Goal: Use online tool/utility: Utilize a website feature to perform a specific function

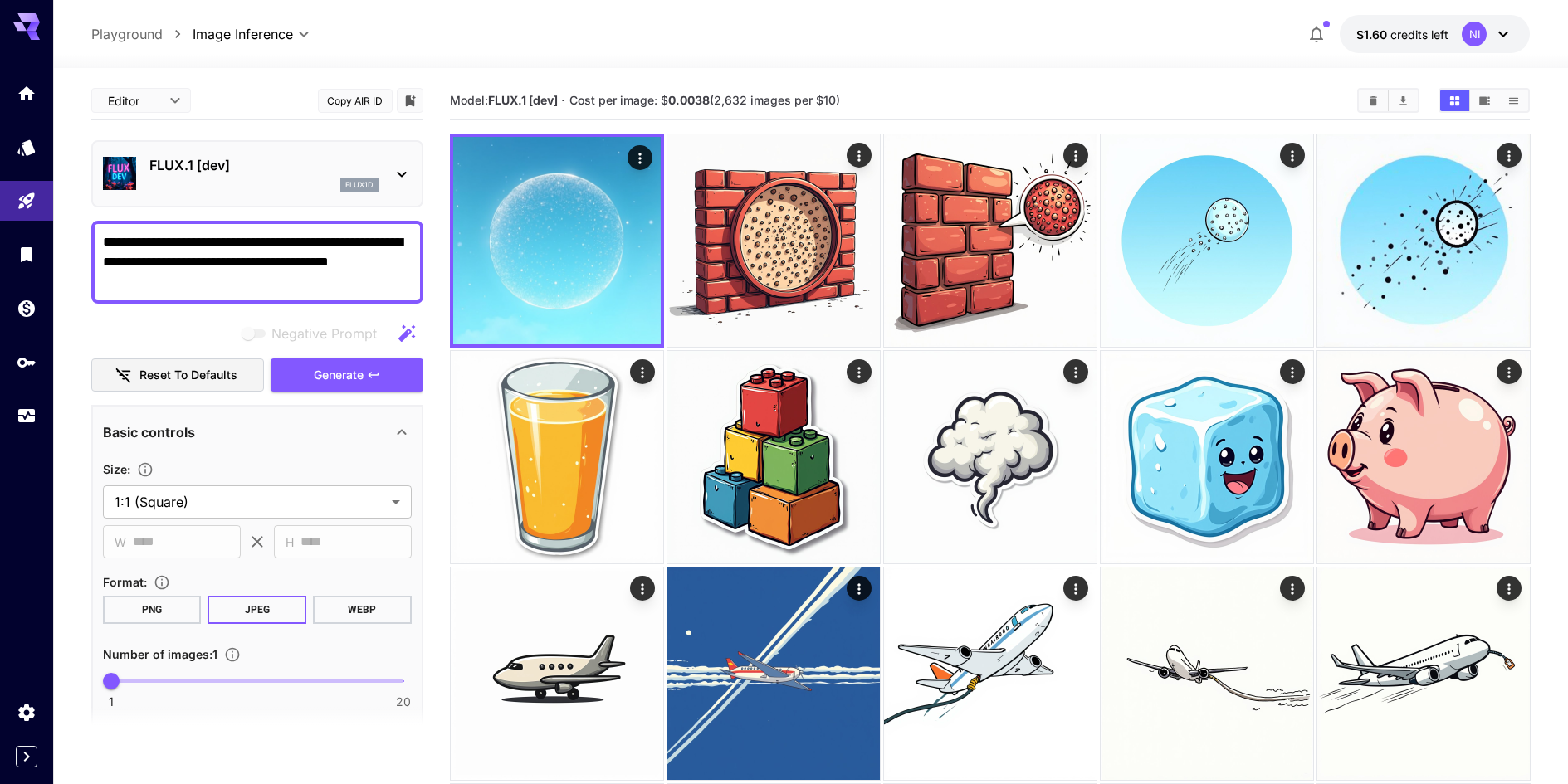
click at [206, 288] on textarea "**********" at bounding box center [257, 262] width 309 height 60
paste textarea "**********"
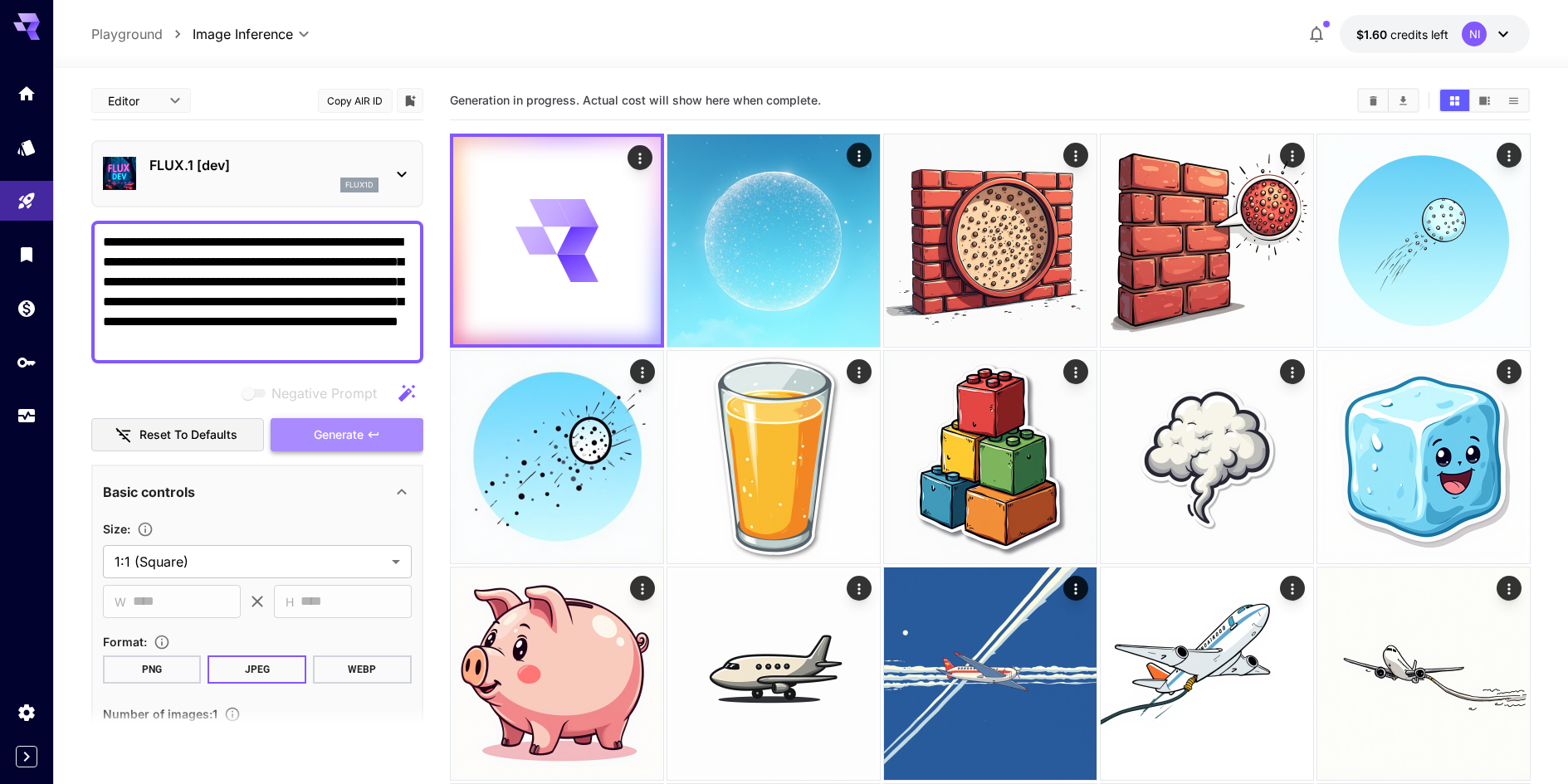
click at [361, 446] on button "Generate" at bounding box center [347, 435] width 153 height 34
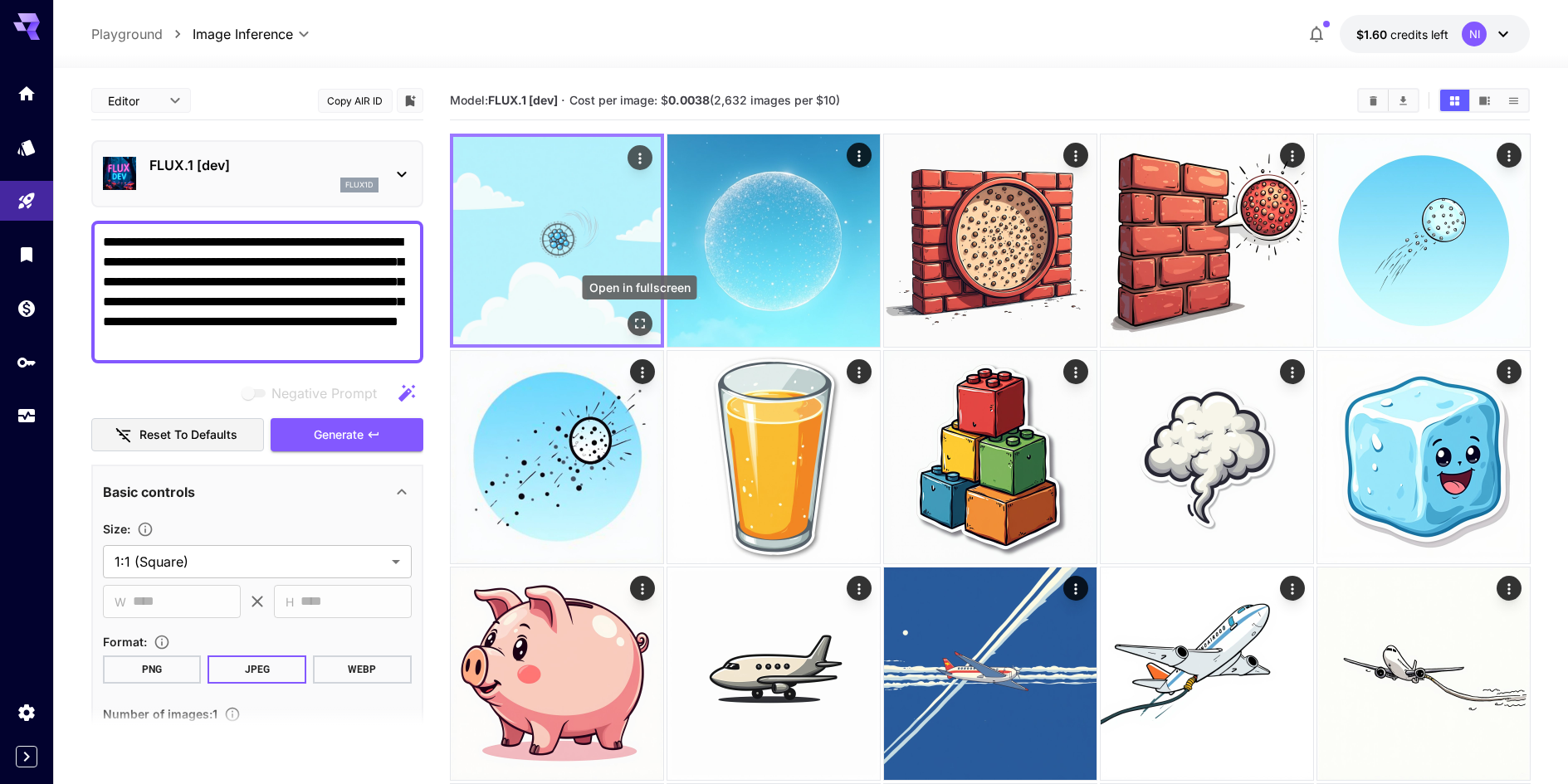
click at [644, 329] on icon "Open in fullscreen" at bounding box center [639, 324] width 17 height 17
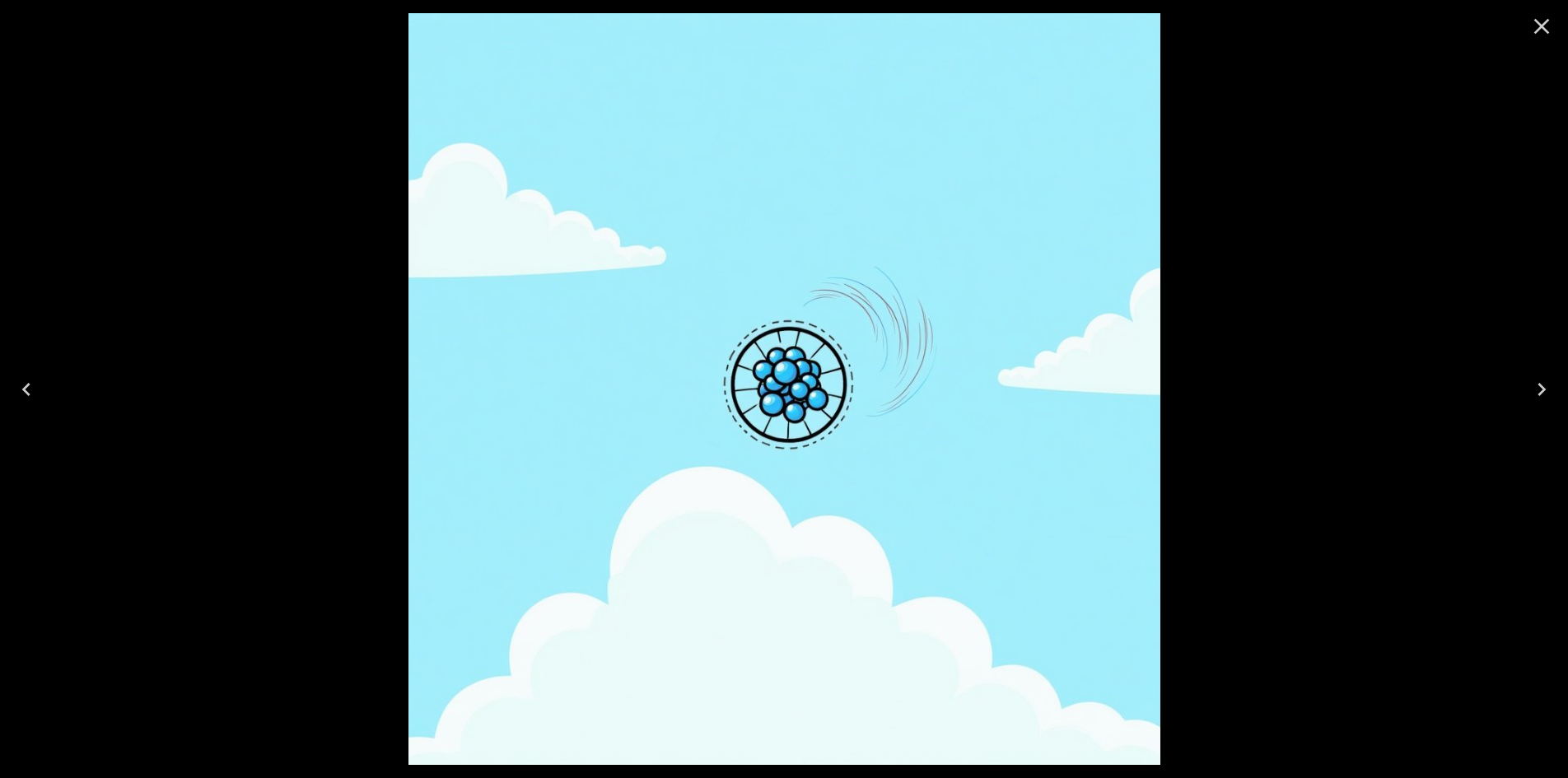
click at [1535, 26] on icon "Close" at bounding box center [1541, 26] width 26 height 26
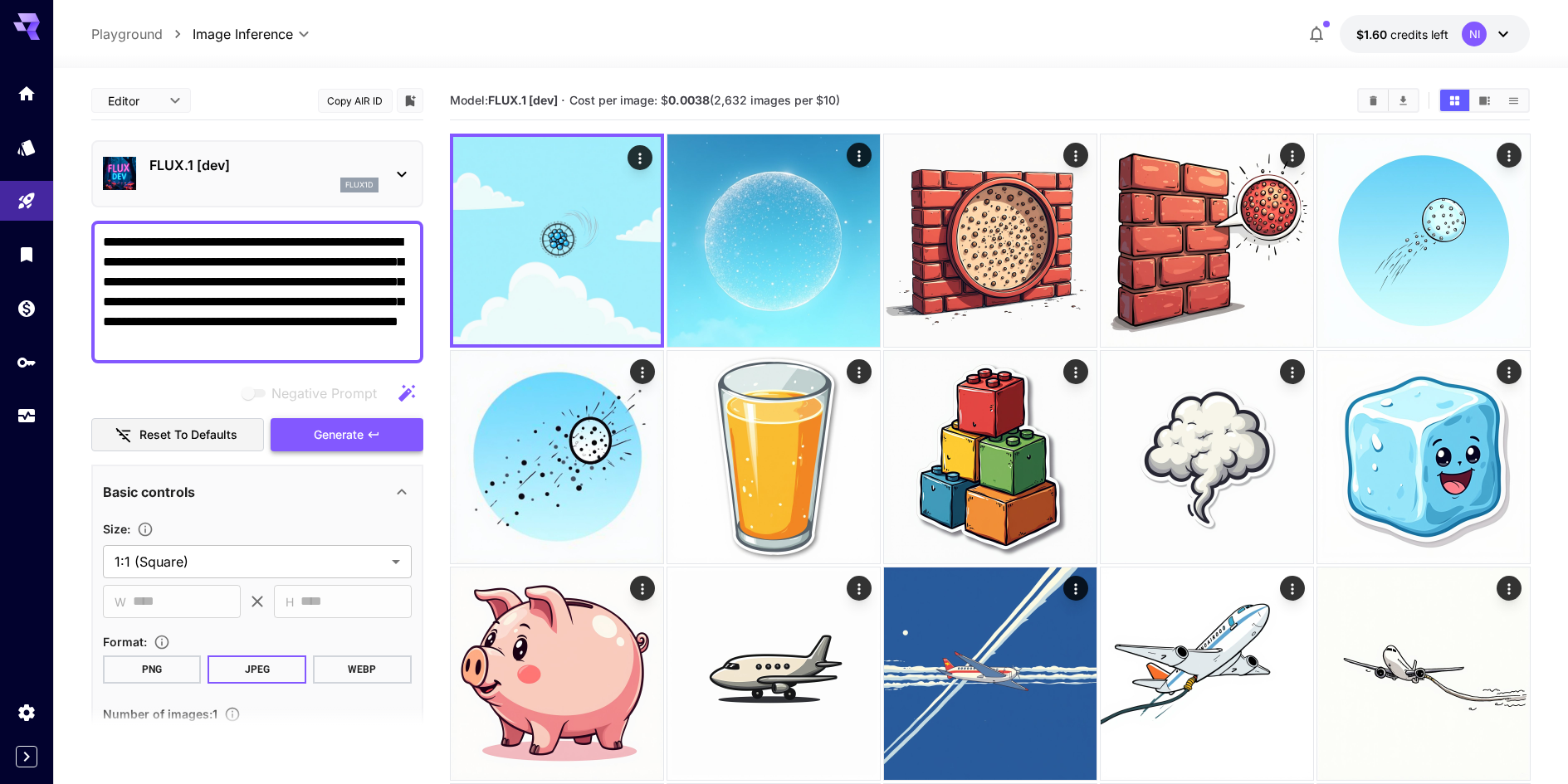
click at [310, 426] on button "Generate" at bounding box center [347, 435] width 153 height 34
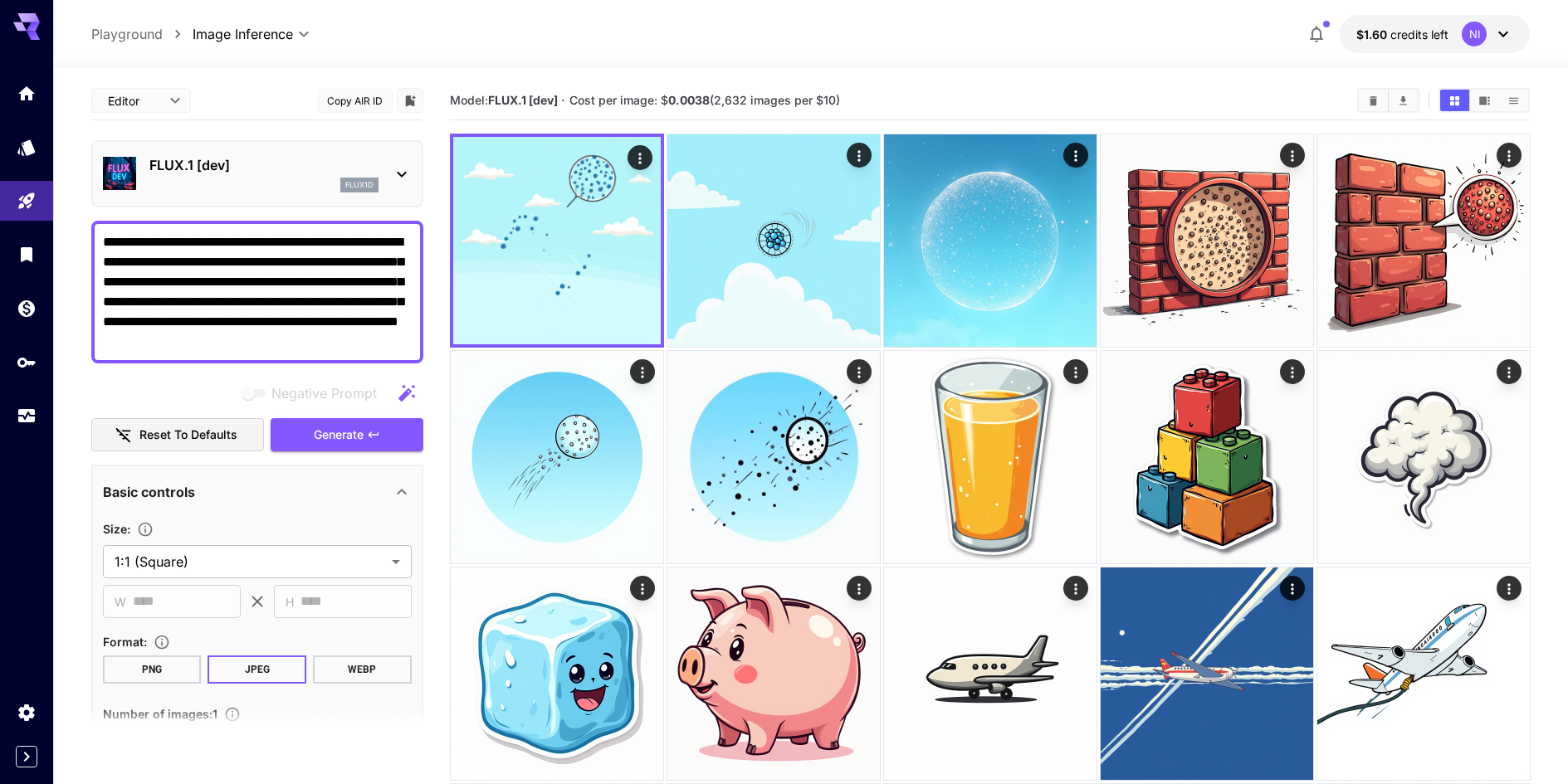
click at [395, 169] on icon at bounding box center [401, 173] width 20 height 20
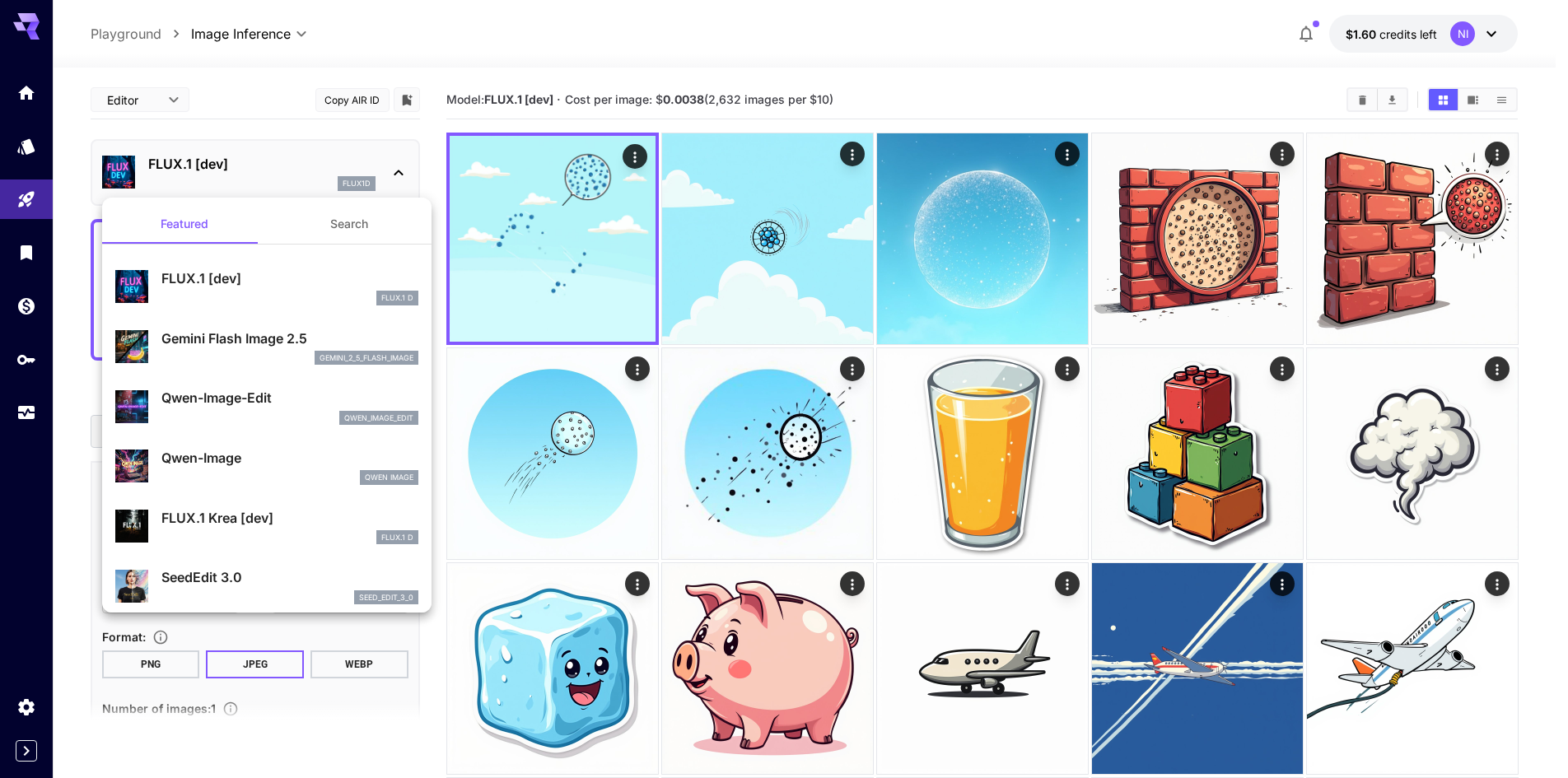
click at [276, 340] on p "Gemini Flash Image 2.5" at bounding box center [289, 338] width 257 height 19
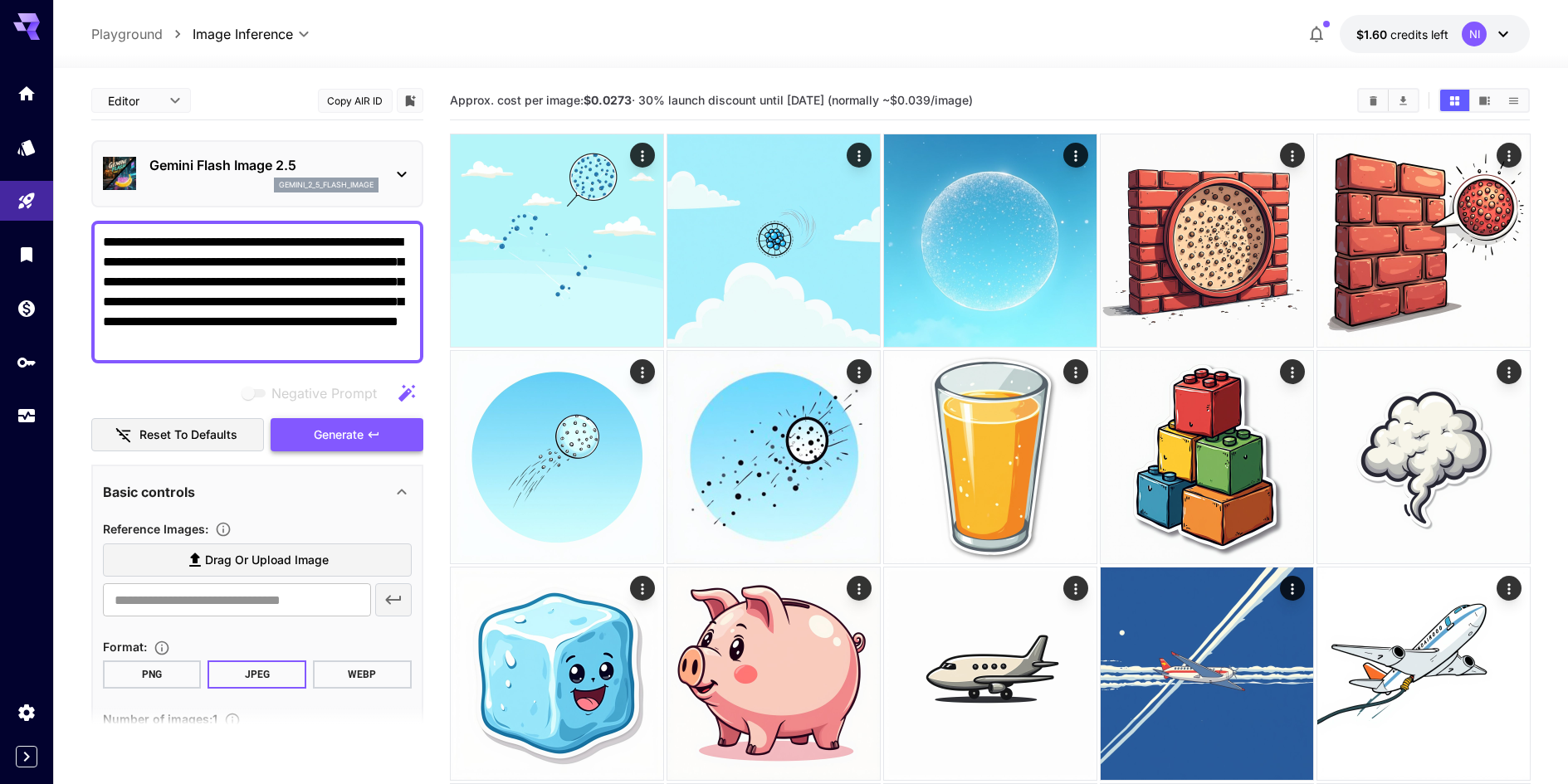
click at [366, 429] on button "Generate" at bounding box center [347, 435] width 153 height 34
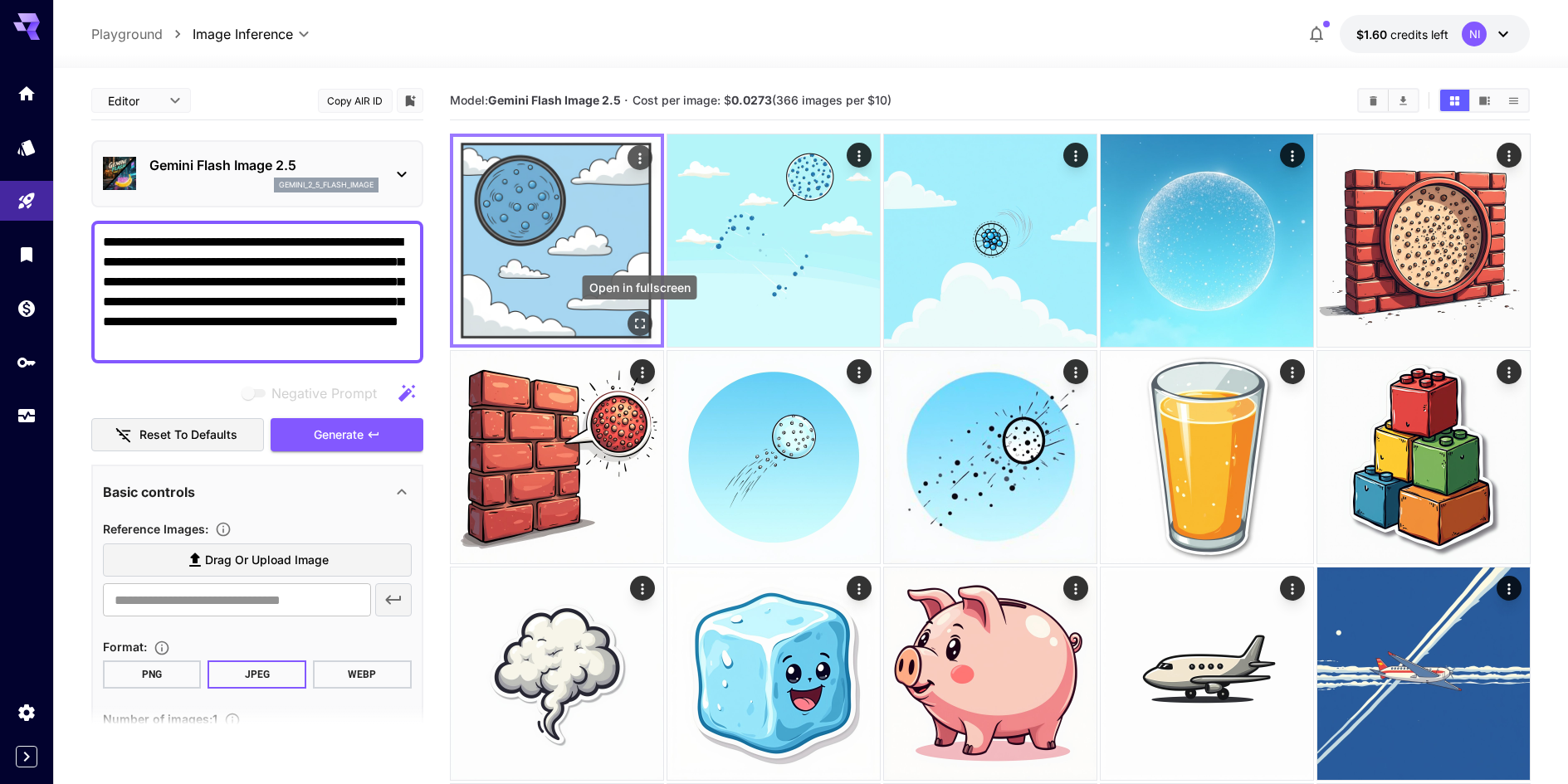
click at [635, 320] on icon "Open in fullscreen" at bounding box center [640, 324] width 10 height 10
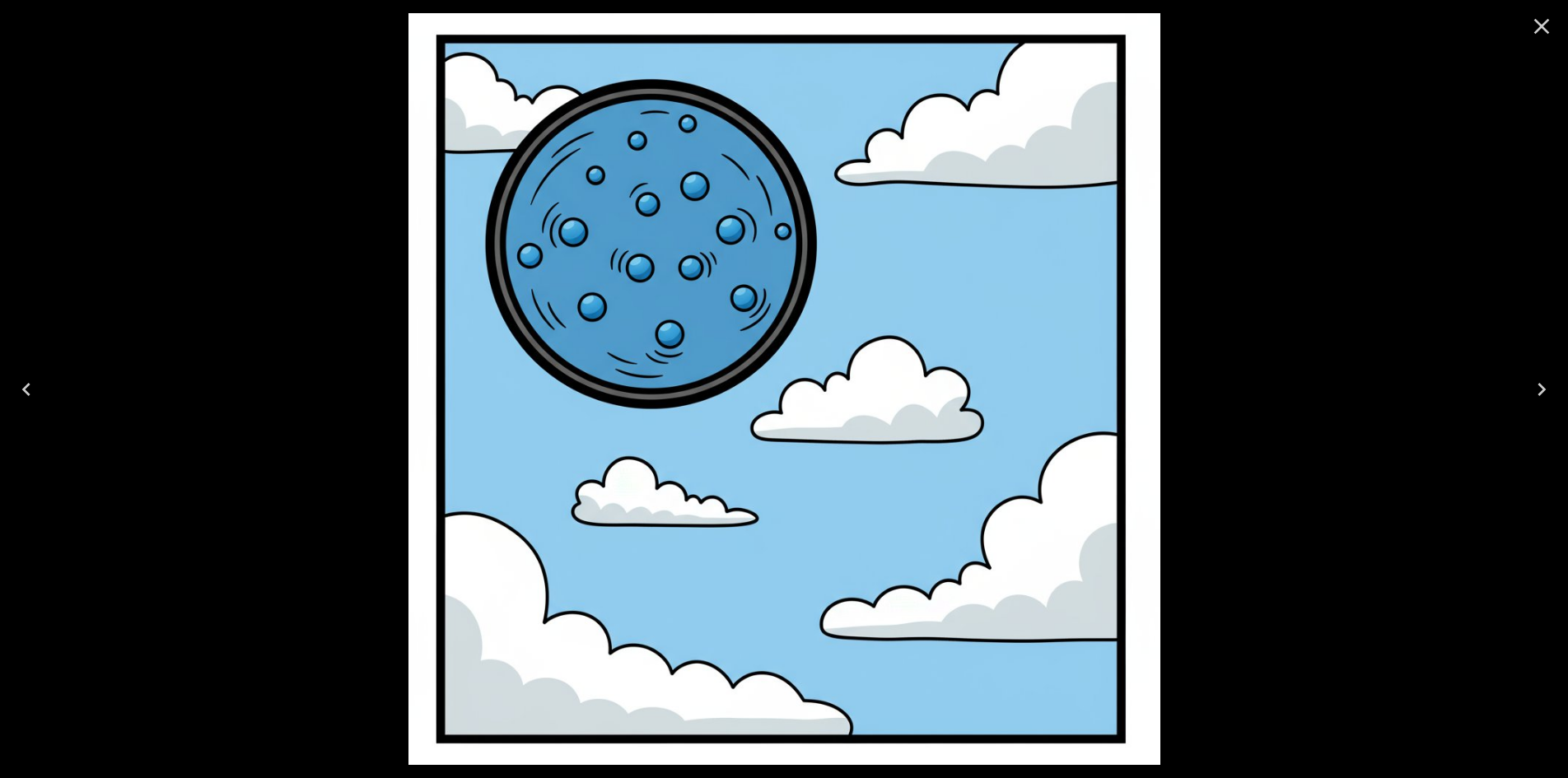
click at [1287, 348] on div at bounding box center [784, 389] width 1568 height 778
click at [1545, 30] on icon "Close" at bounding box center [1542, 26] width 16 height 16
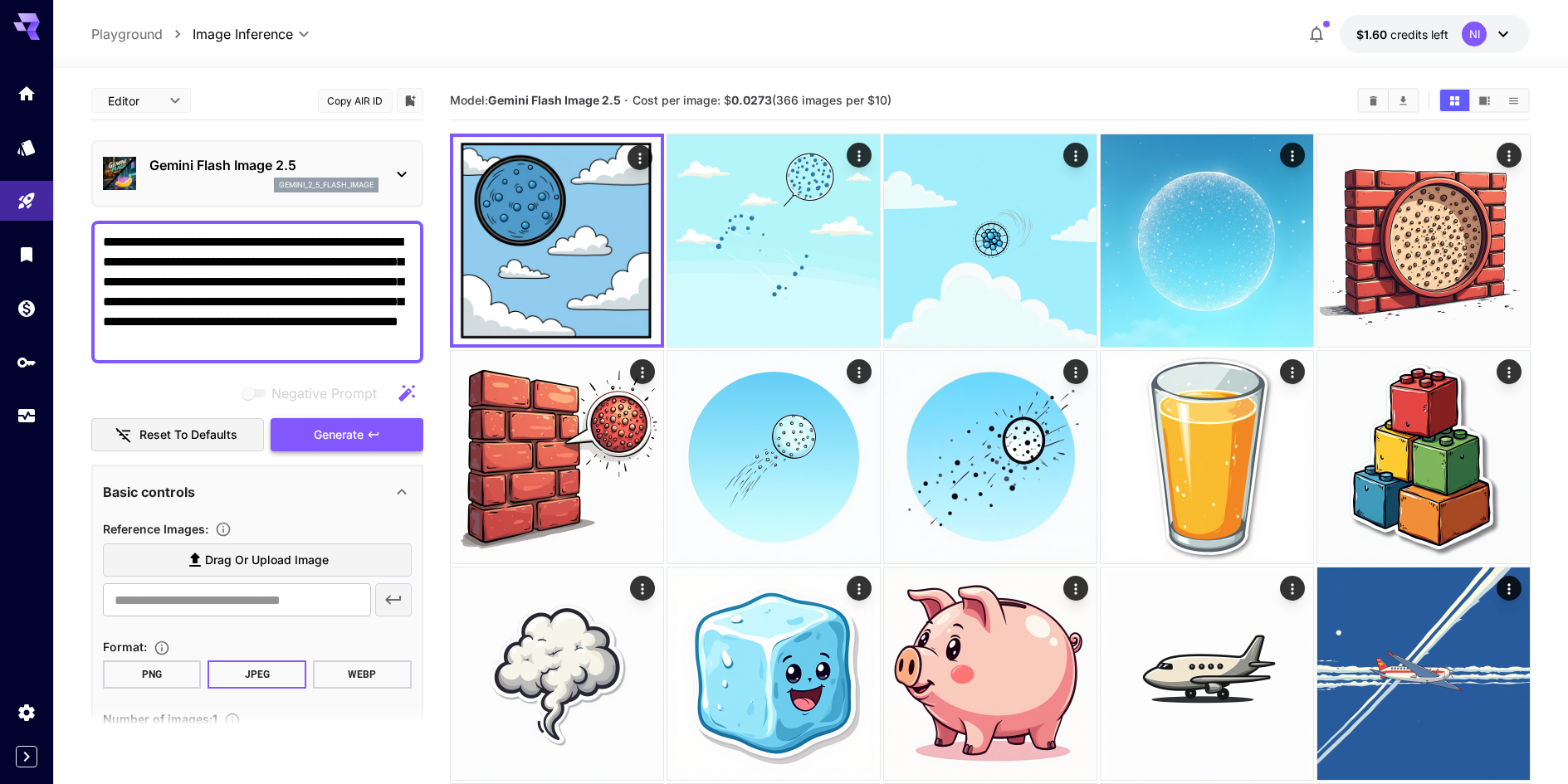
click at [352, 438] on span "Generate" at bounding box center [338, 435] width 50 height 20
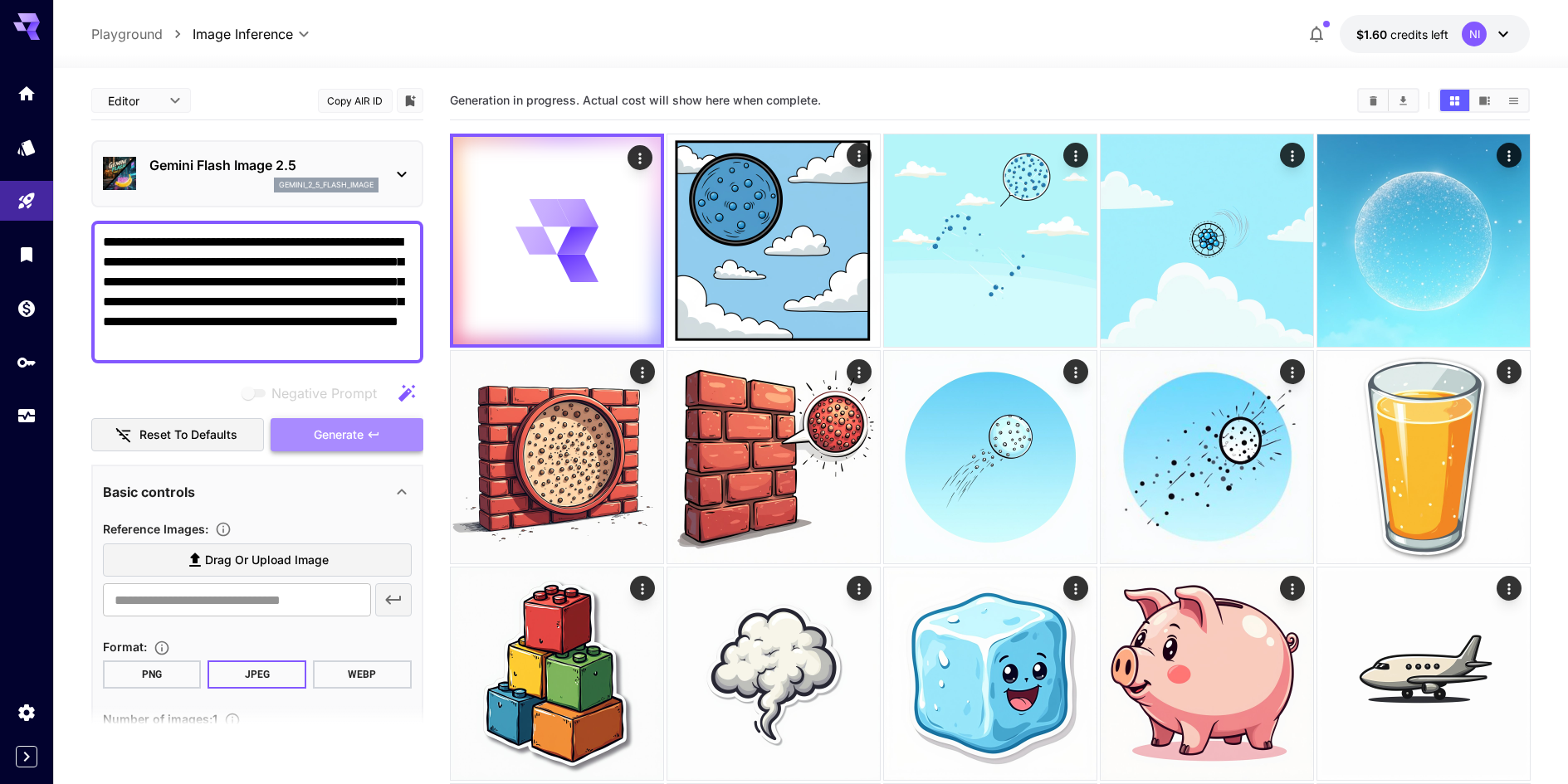
click at [352, 438] on span "Generate" at bounding box center [338, 435] width 50 height 20
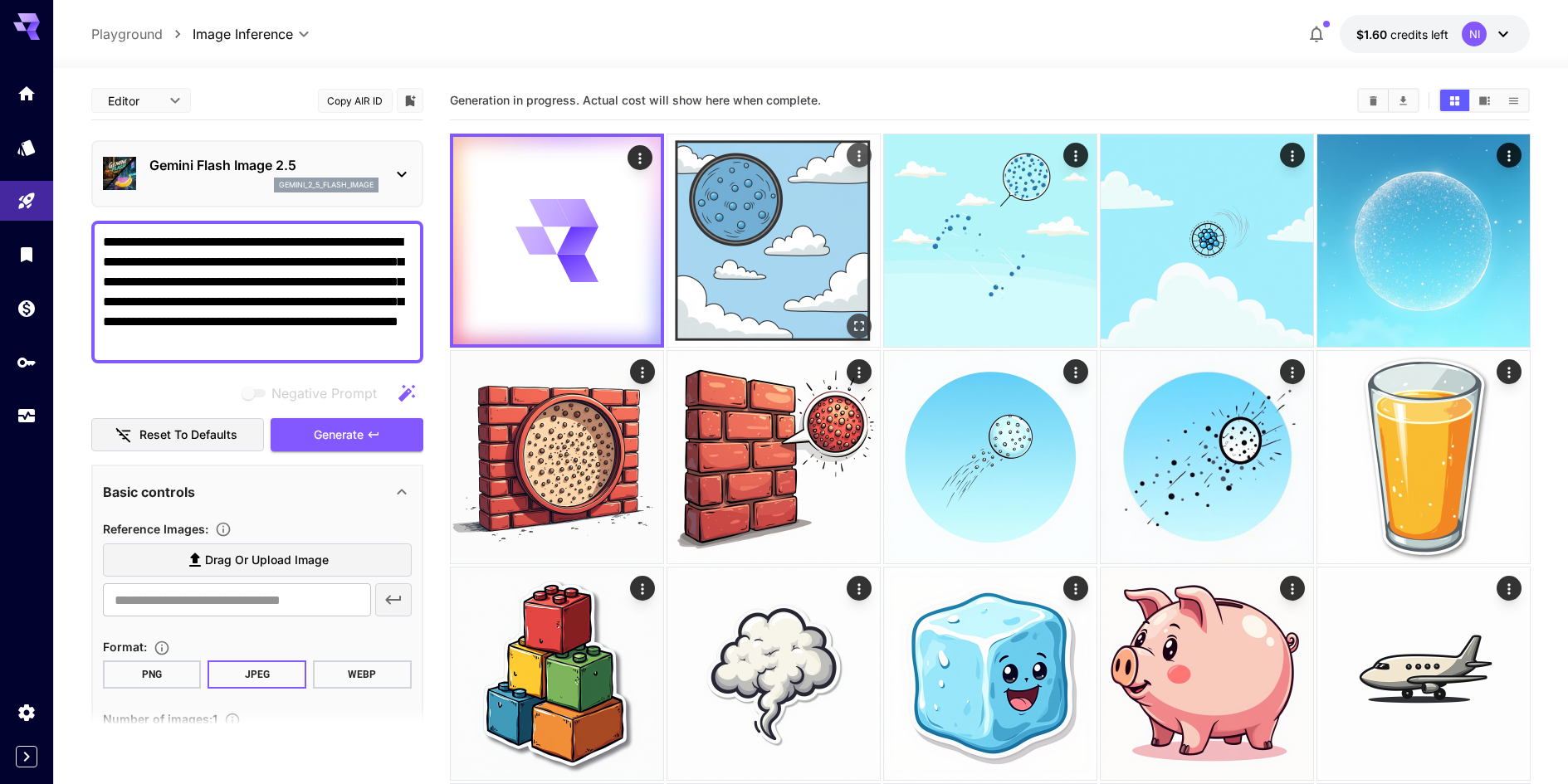
click at [870, 156] on button "Actions" at bounding box center [857, 155] width 25 height 25
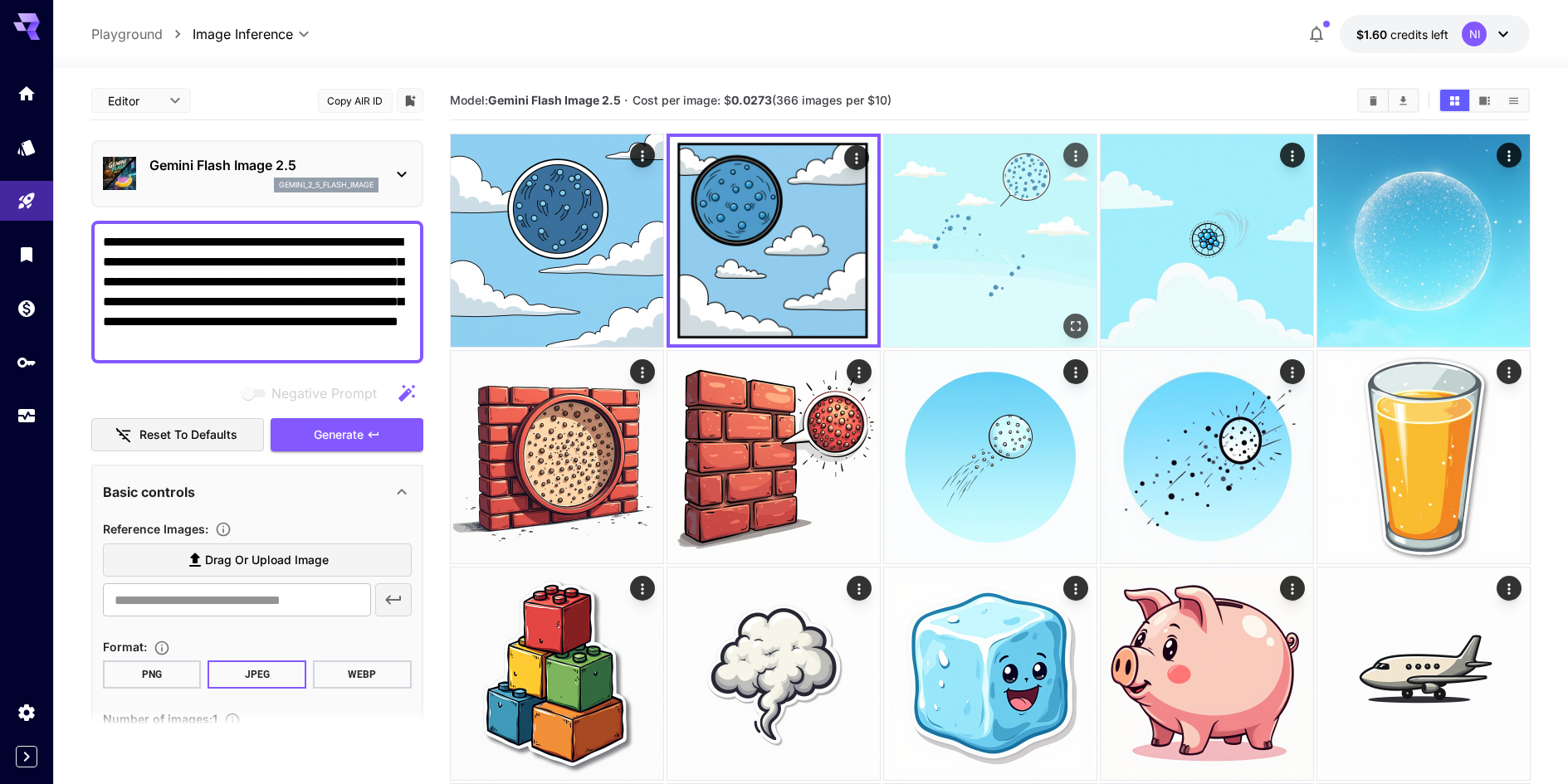
click at [993, 245] on img at bounding box center [990, 241] width 213 height 213
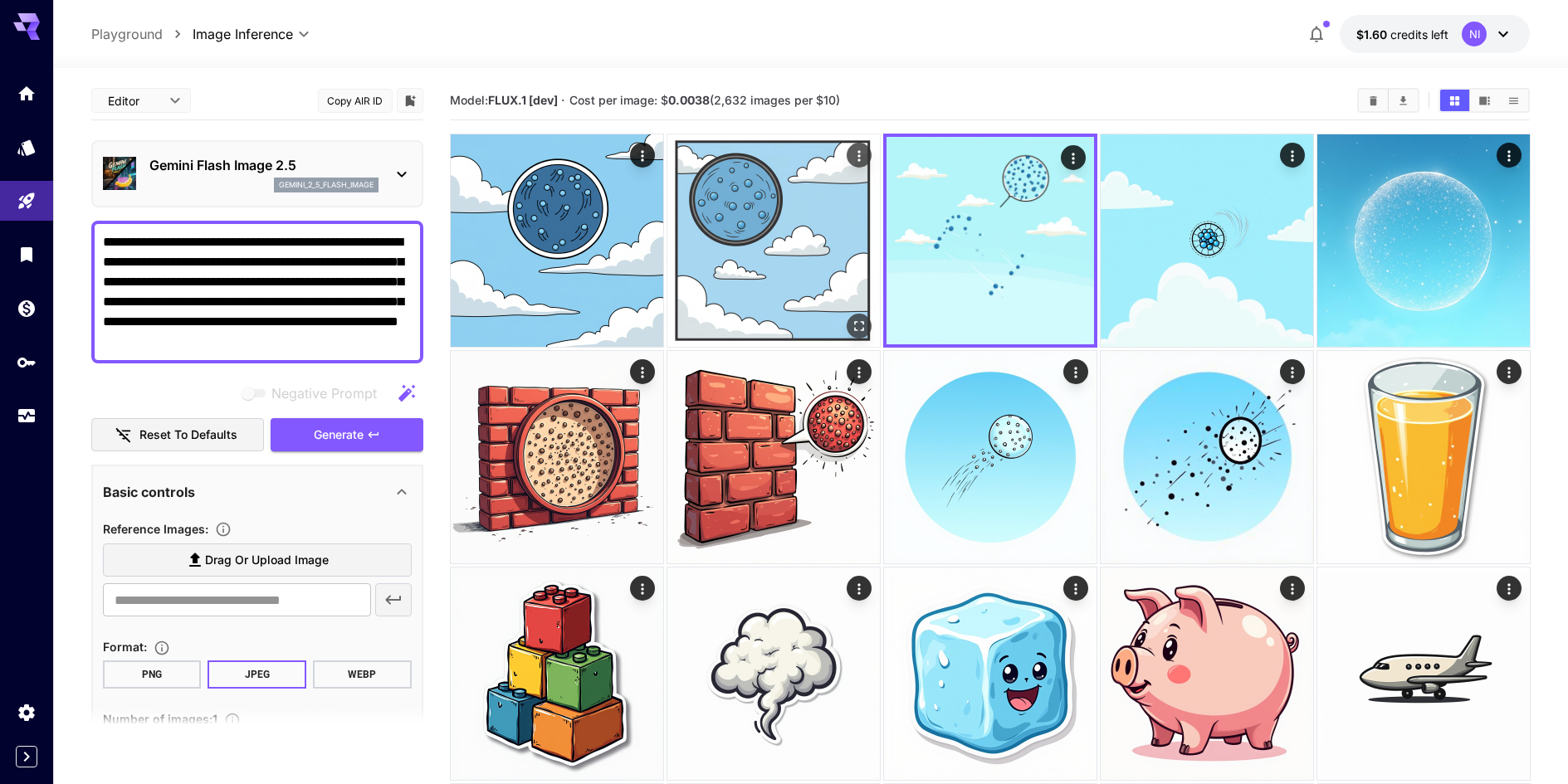
click at [820, 244] on img at bounding box center [774, 241] width 213 height 213
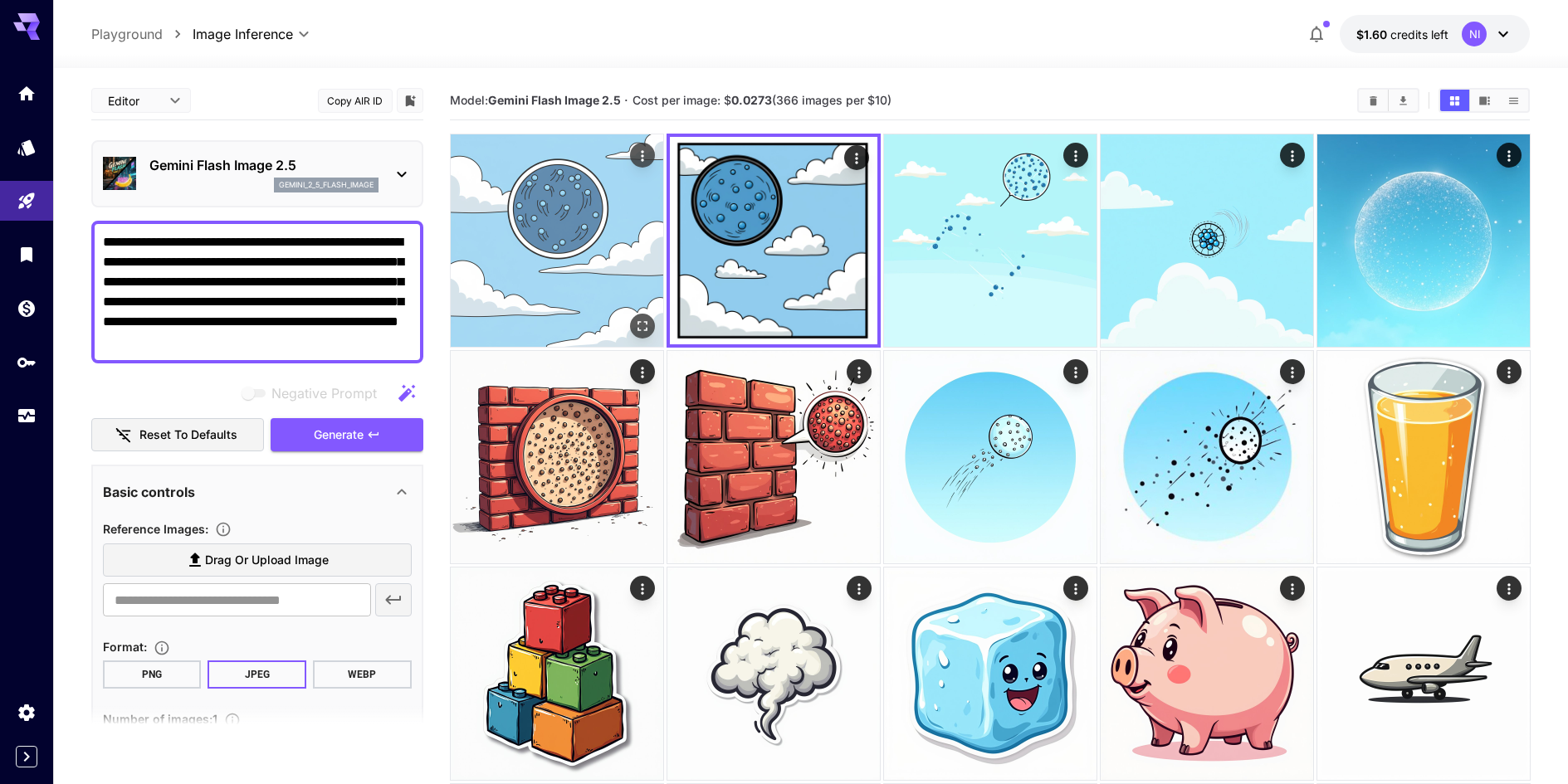
click at [605, 254] on img at bounding box center [557, 241] width 213 height 213
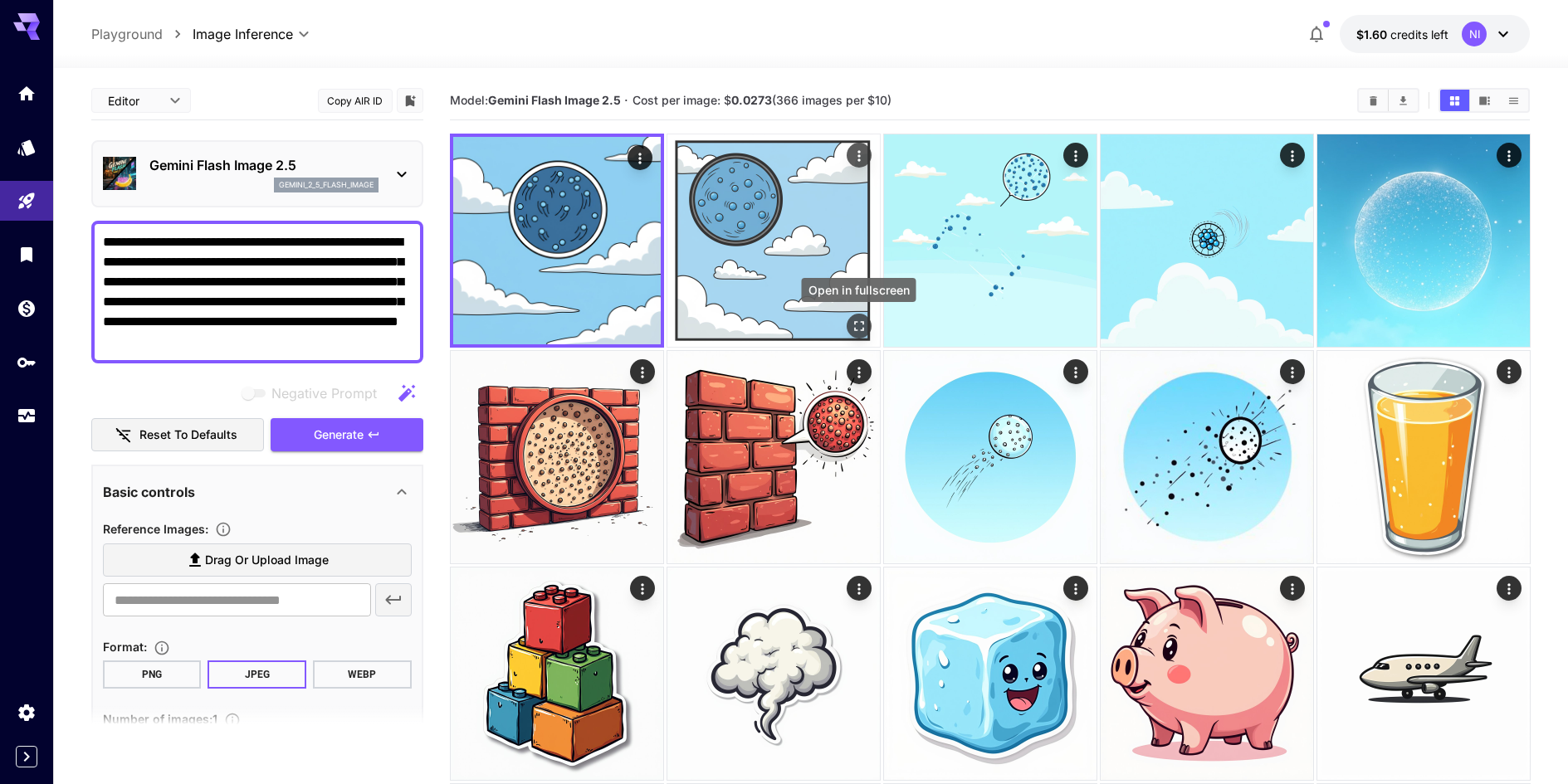
click at [860, 321] on icon "Open in fullscreen" at bounding box center [858, 327] width 17 height 17
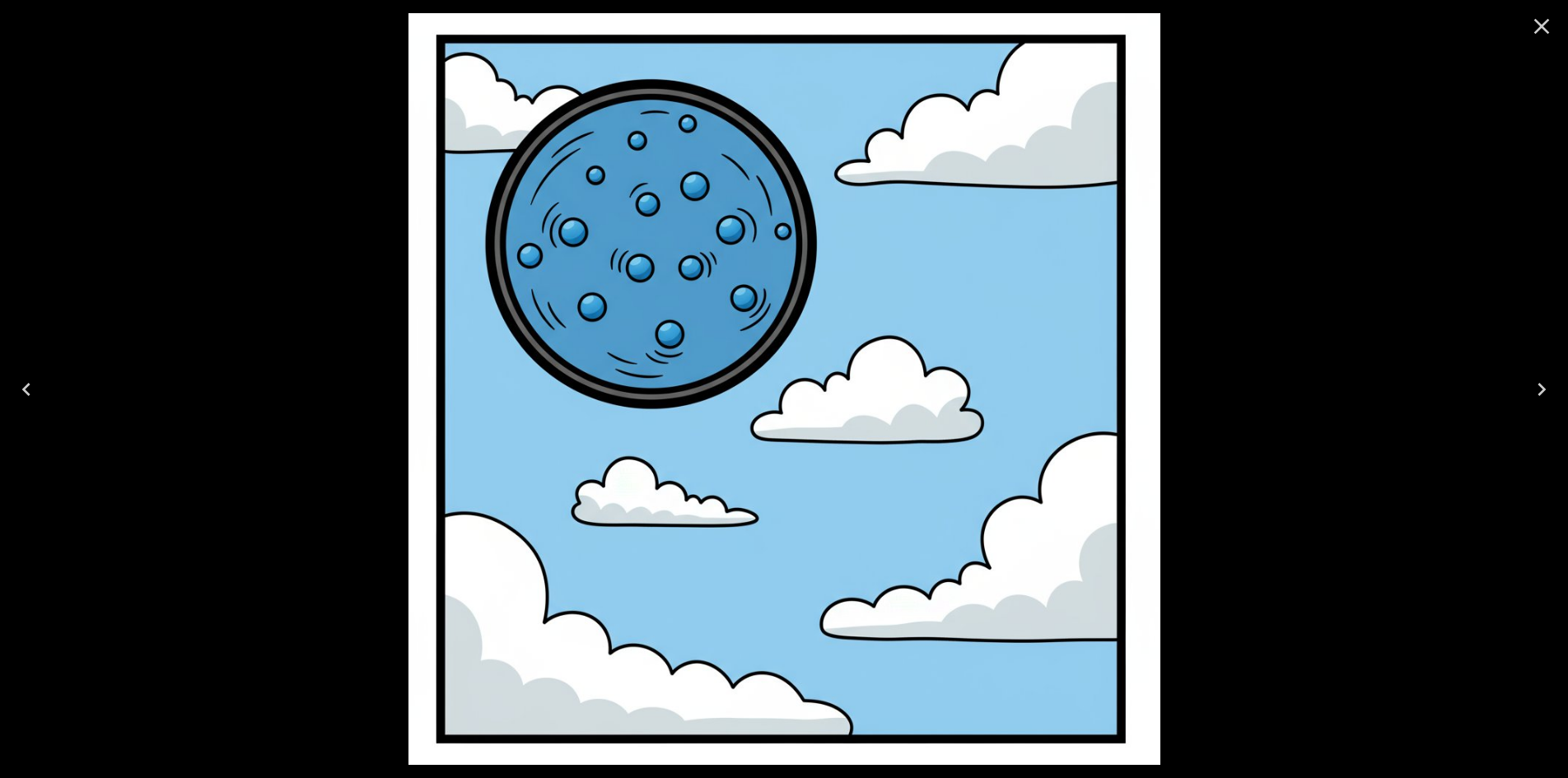
click at [1544, 35] on icon "Close" at bounding box center [1541, 26] width 26 height 26
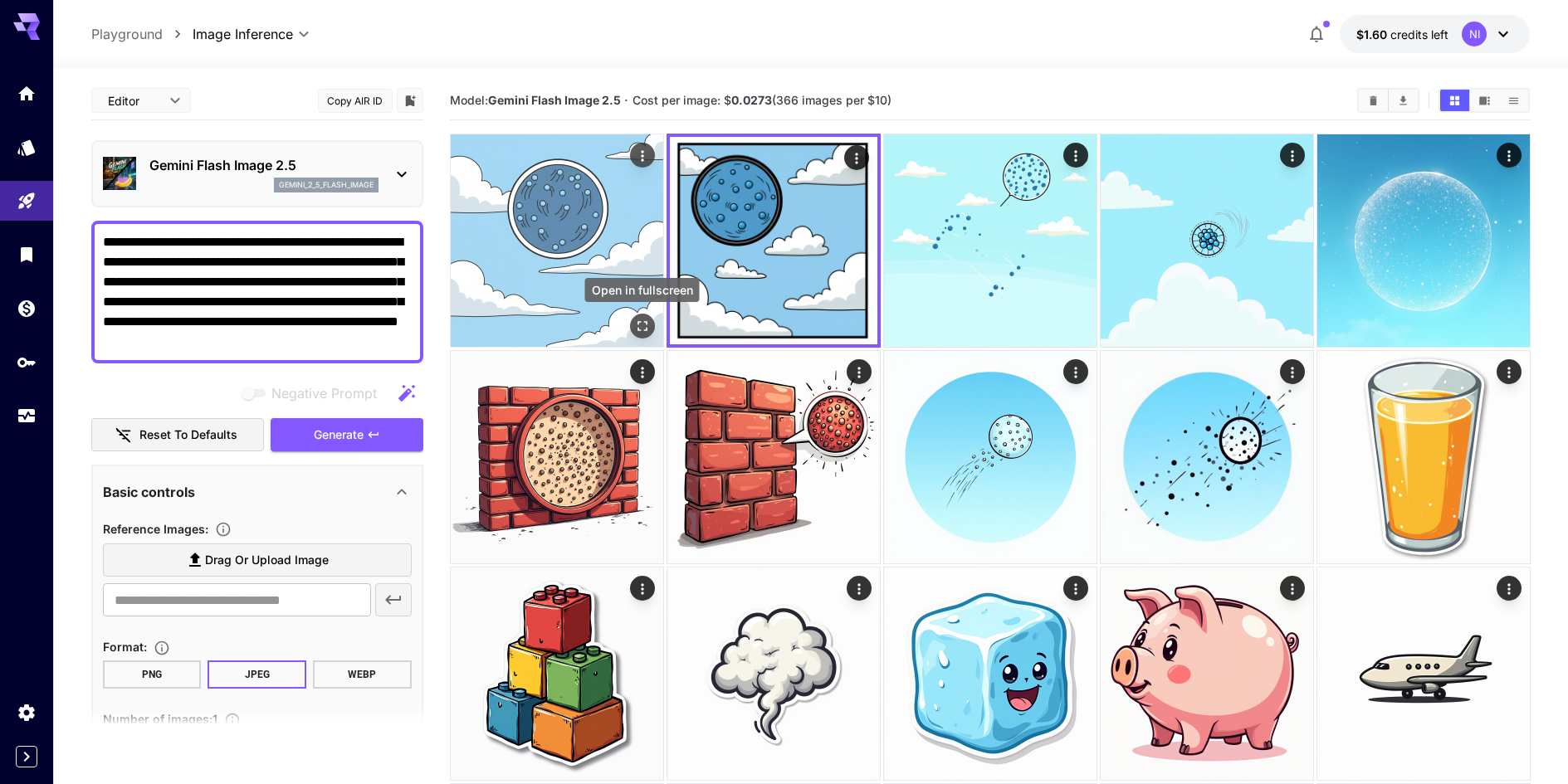
click at [639, 331] on icon "Open in fullscreen" at bounding box center [642, 327] width 17 height 17
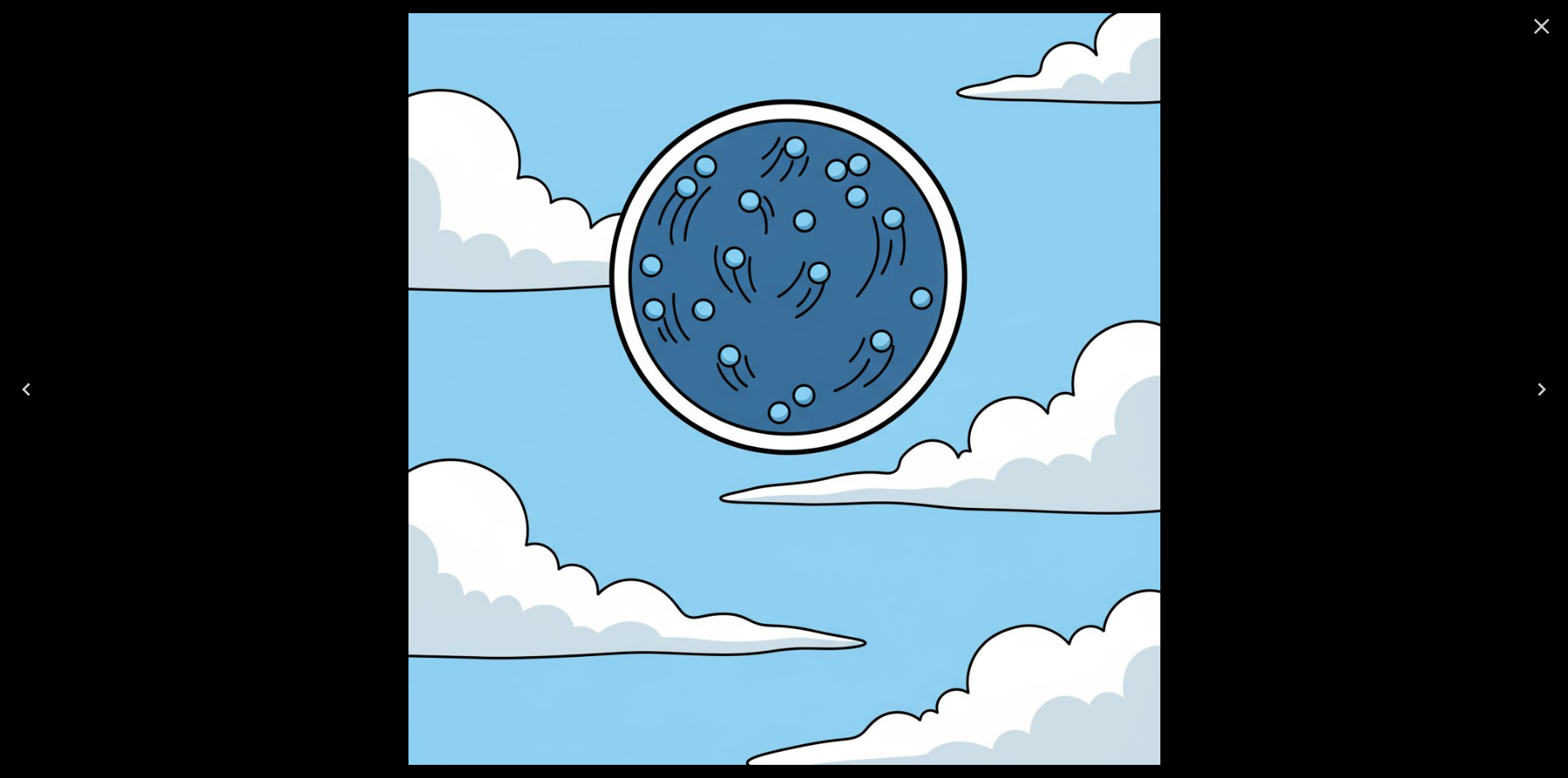
click at [1548, 30] on icon "Close" at bounding box center [1542, 26] width 16 height 16
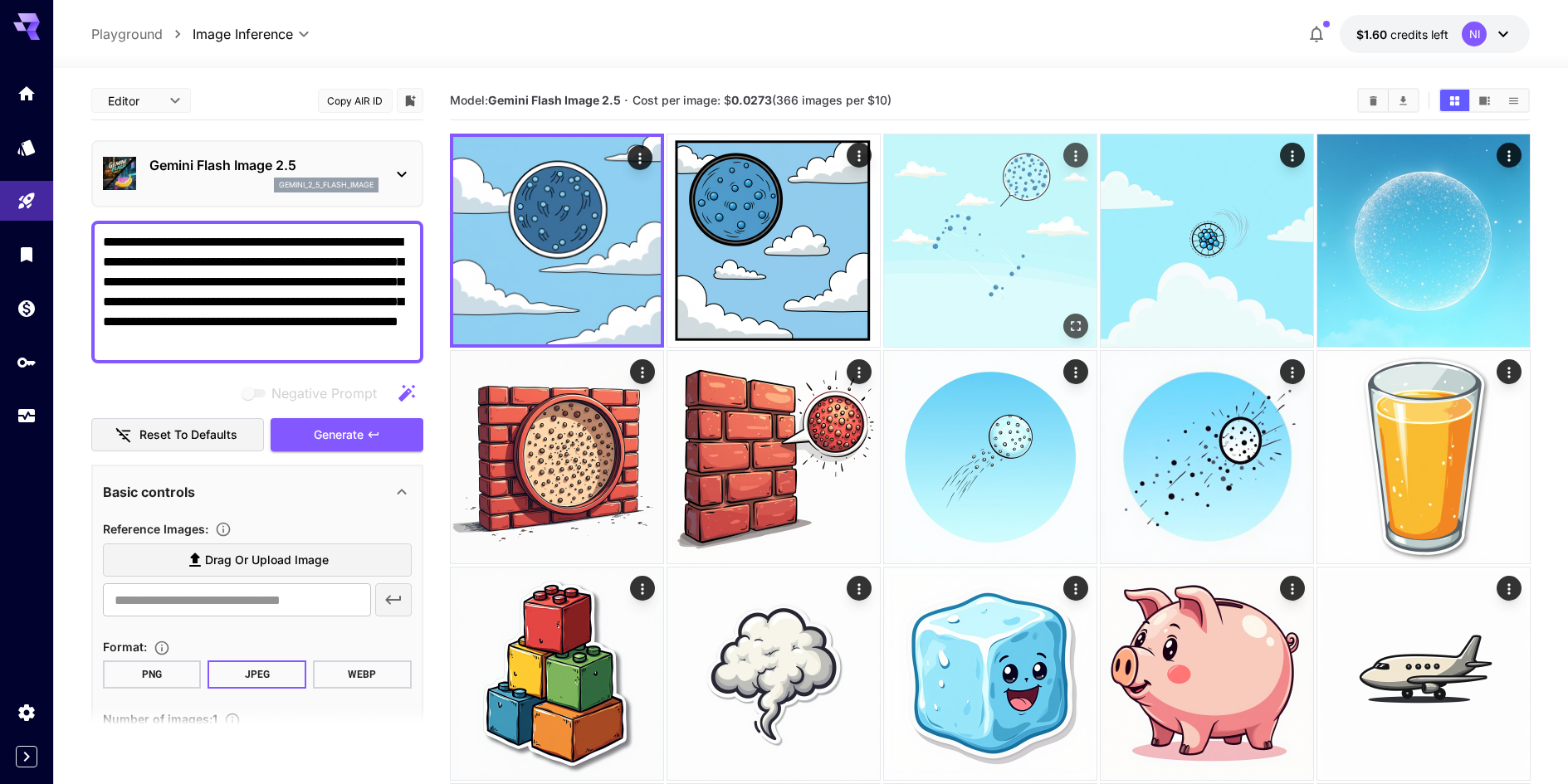
click at [954, 322] on img at bounding box center [990, 241] width 213 height 213
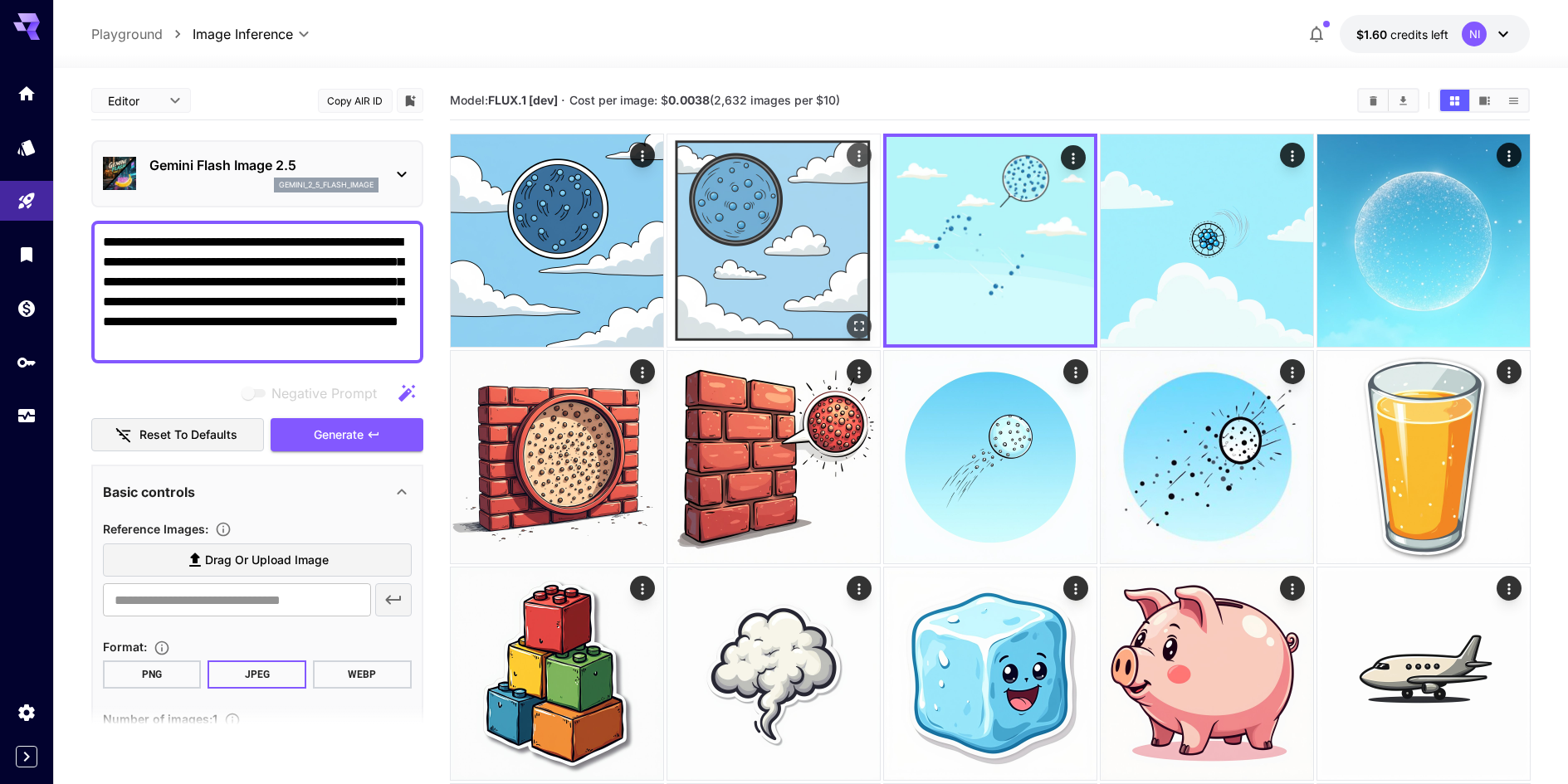
click at [753, 211] on img at bounding box center [774, 241] width 213 height 213
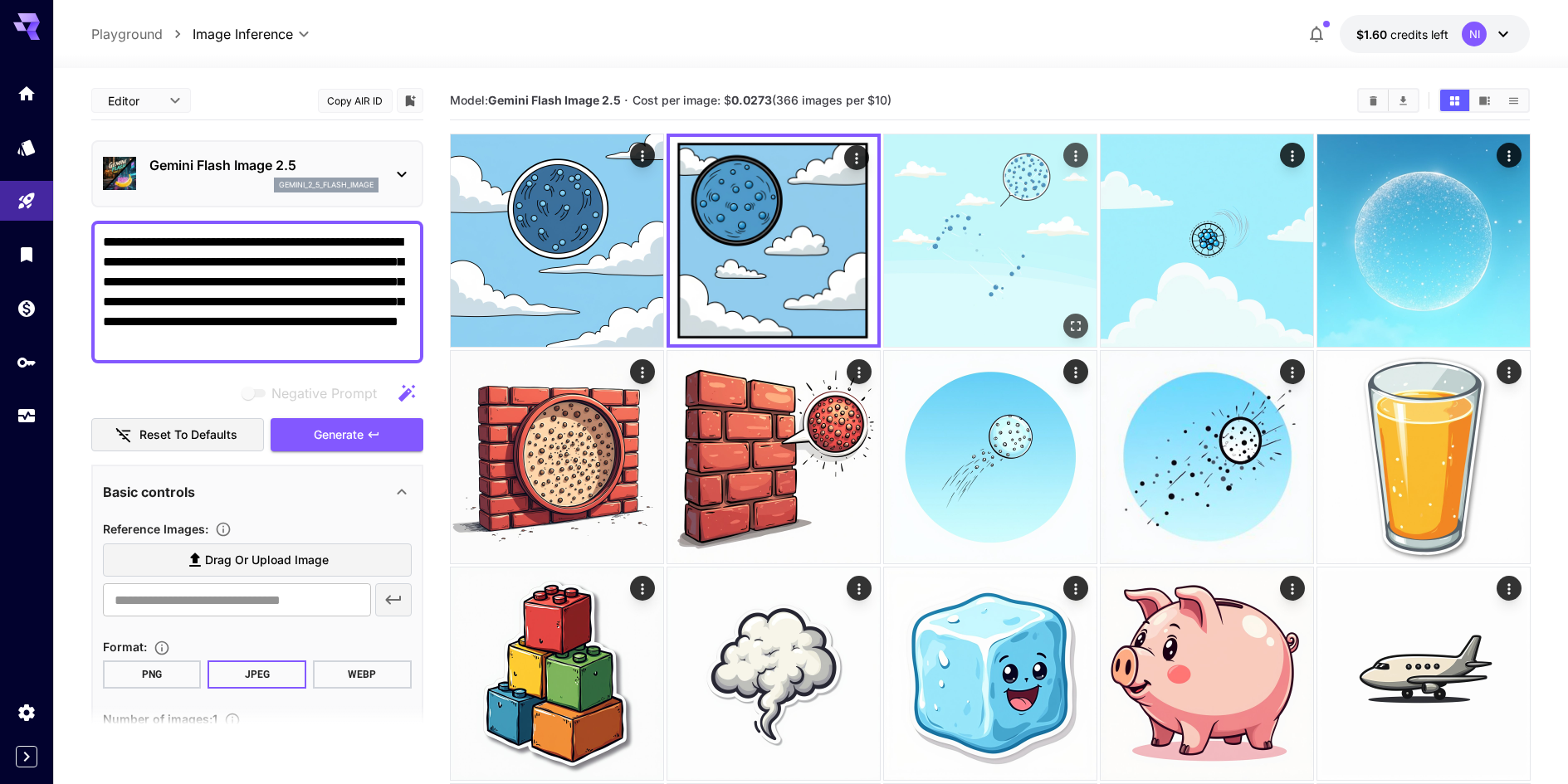
click at [957, 246] on img at bounding box center [990, 241] width 213 height 213
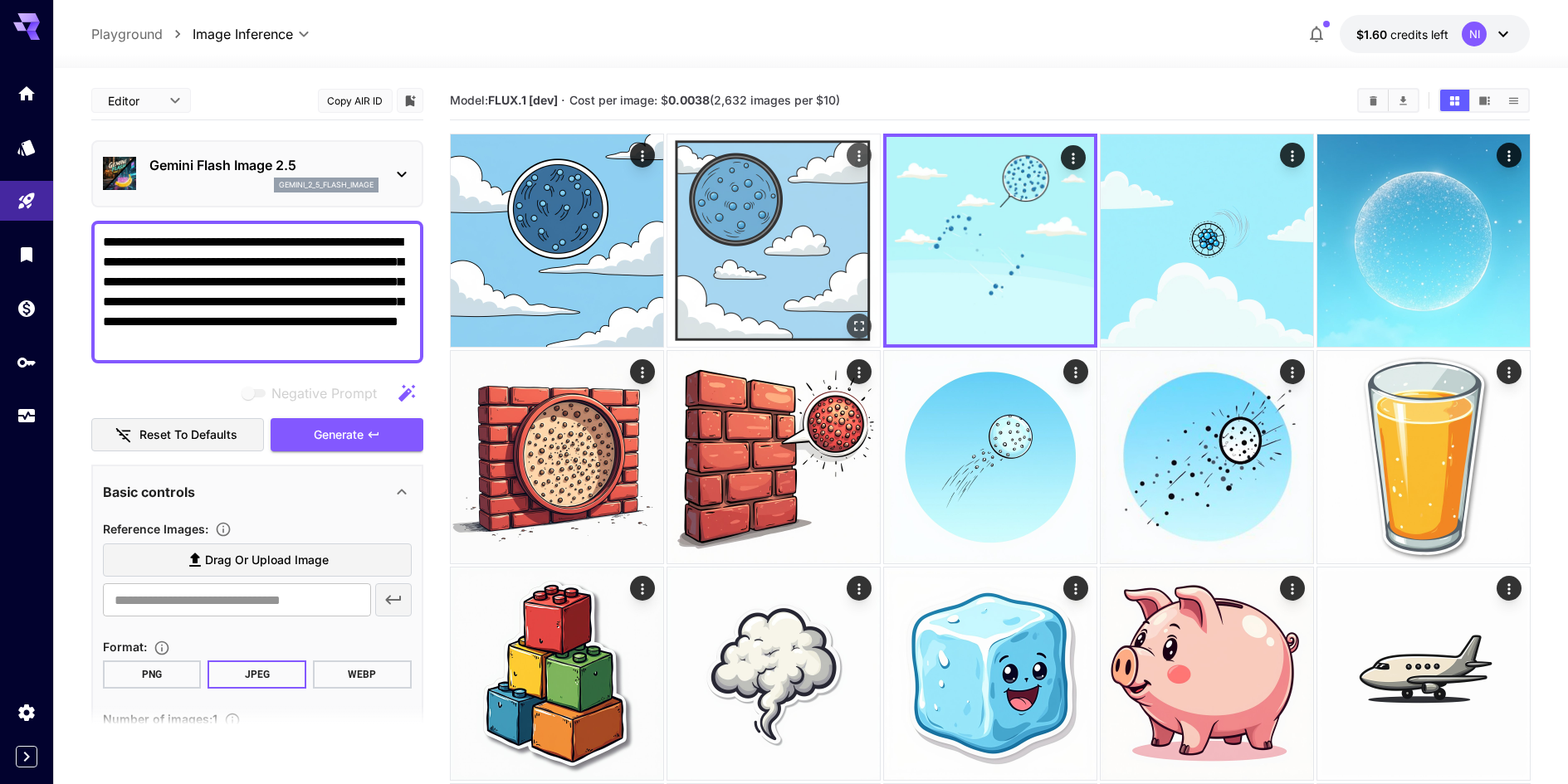
click at [741, 218] on img at bounding box center [774, 241] width 213 height 213
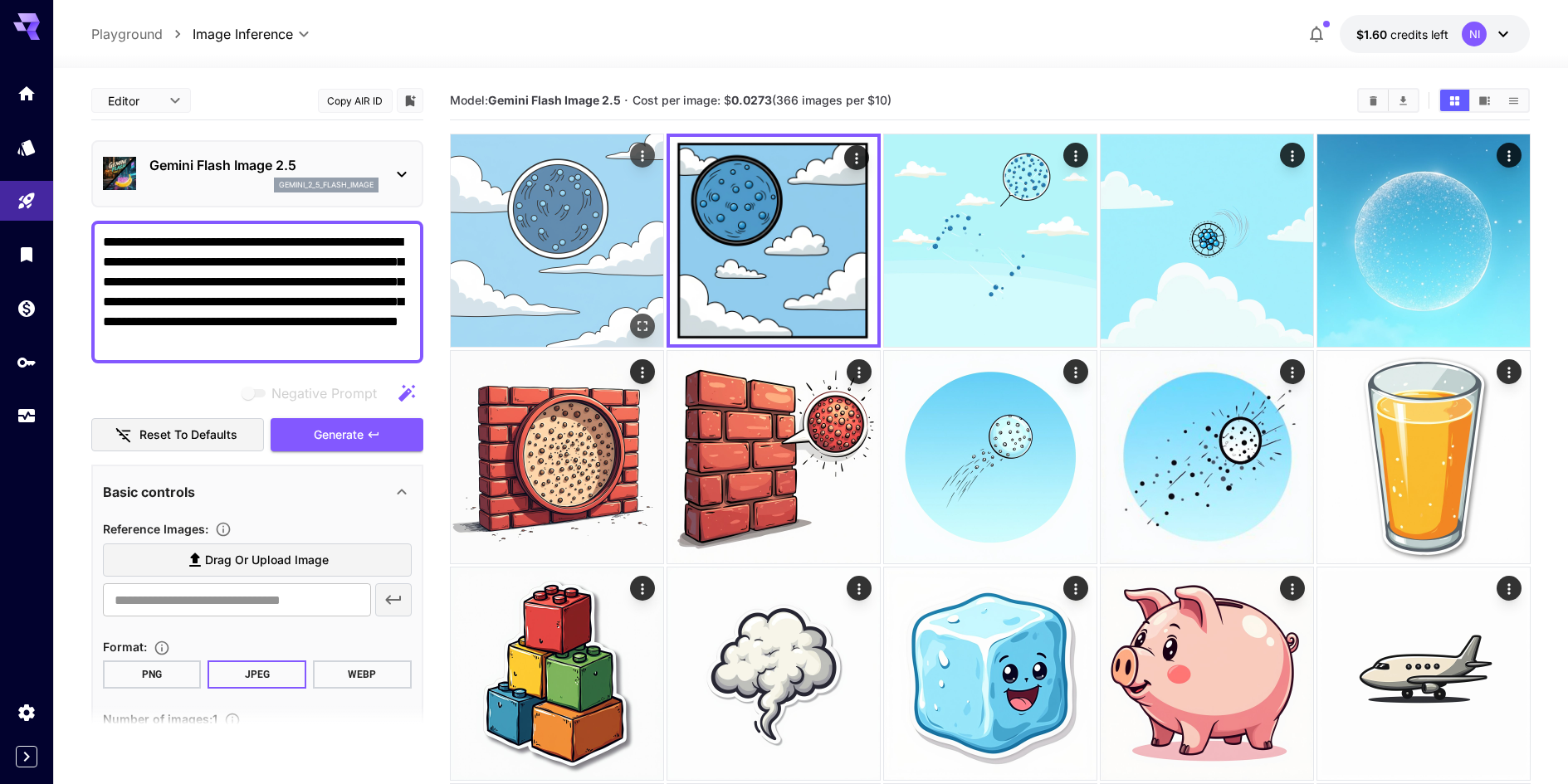
click at [586, 230] on img at bounding box center [557, 241] width 213 height 213
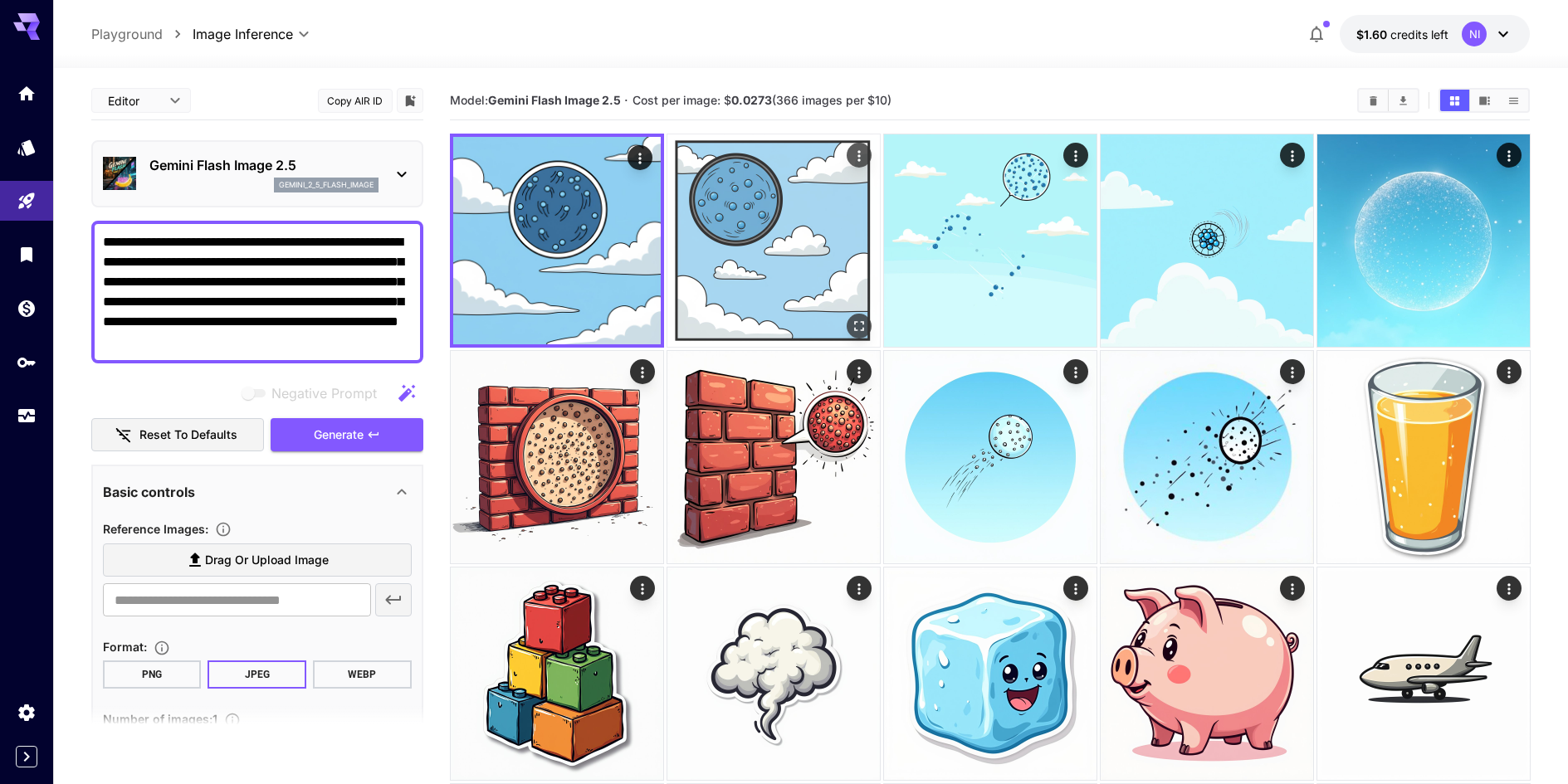
click at [744, 247] on img at bounding box center [774, 241] width 213 height 213
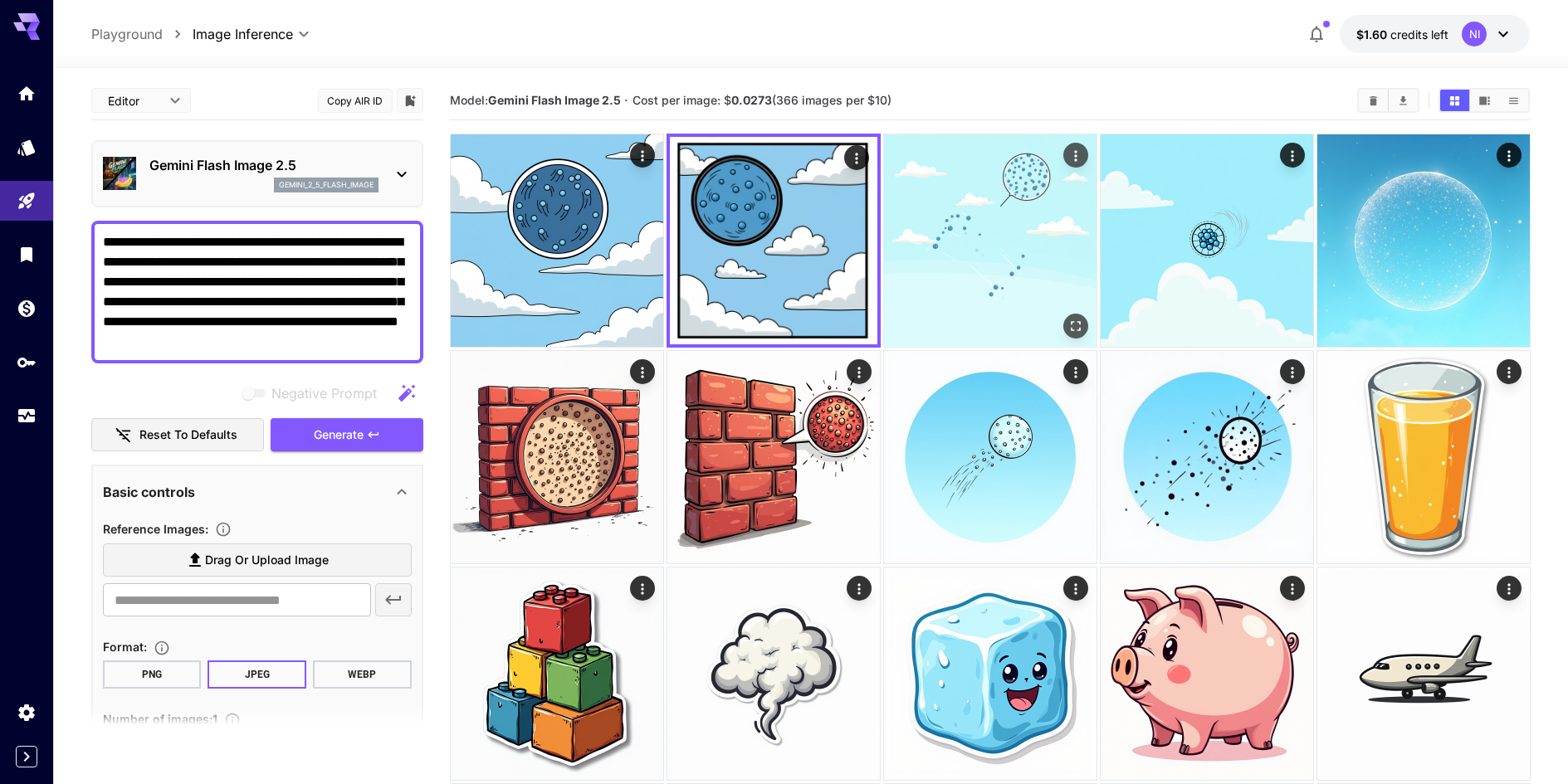
click at [964, 229] on img at bounding box center [990, 241] width 213 height 213
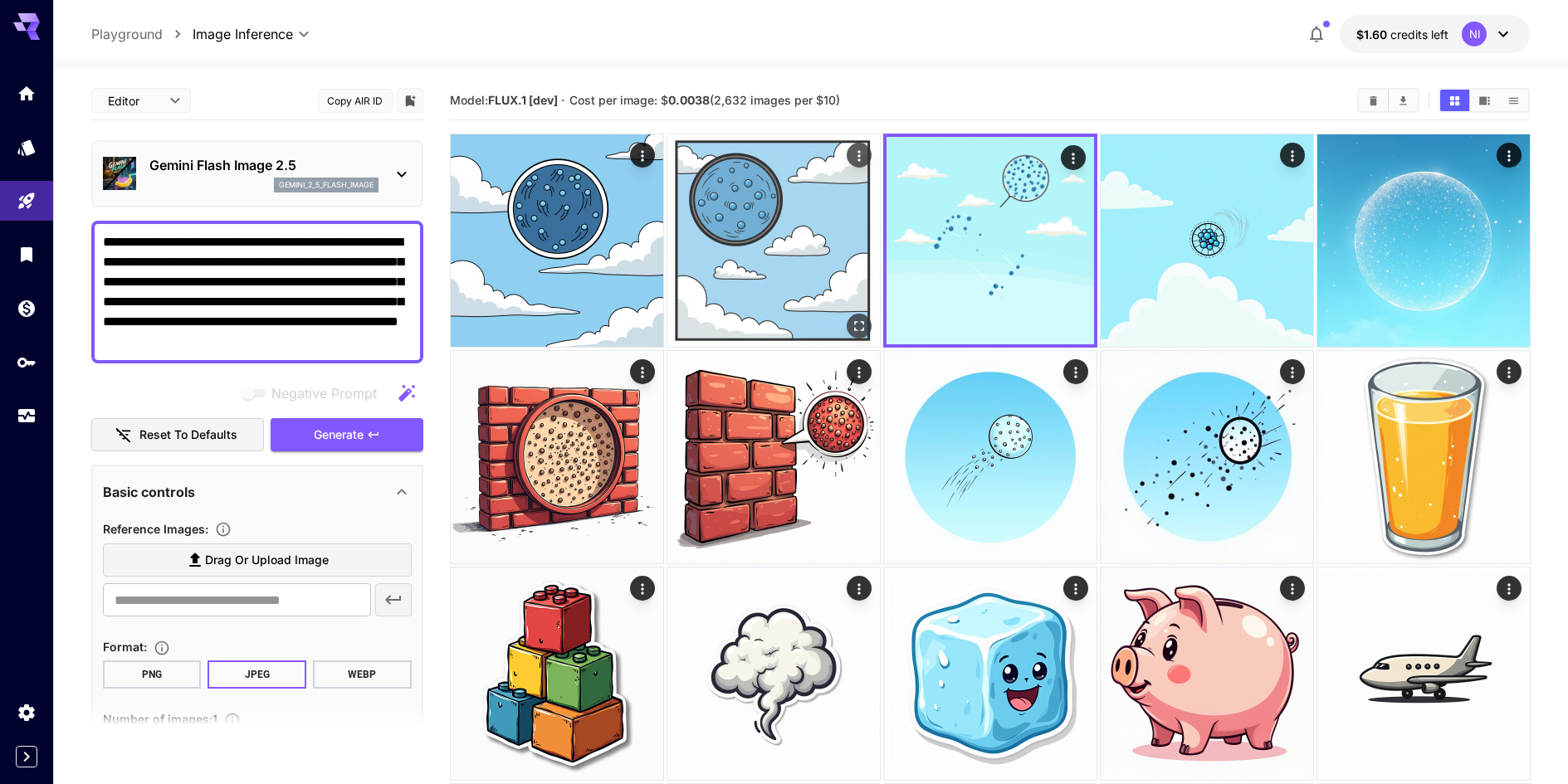
click at [749, 268] on img at bounding box center [774, 241] width 213 height 213
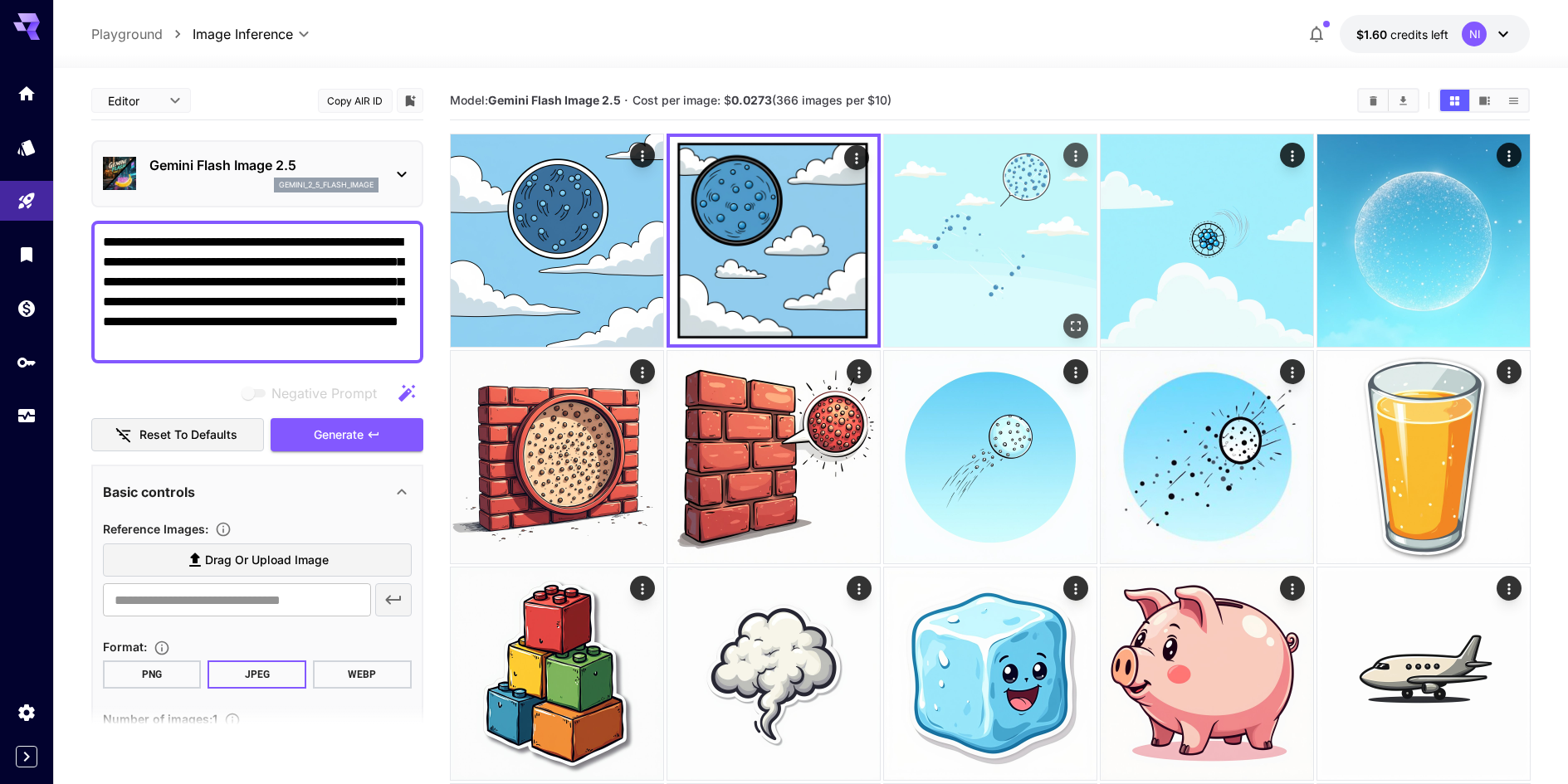
click at [955, 290] on img at bounding box center [990, 241] width 213 height 213
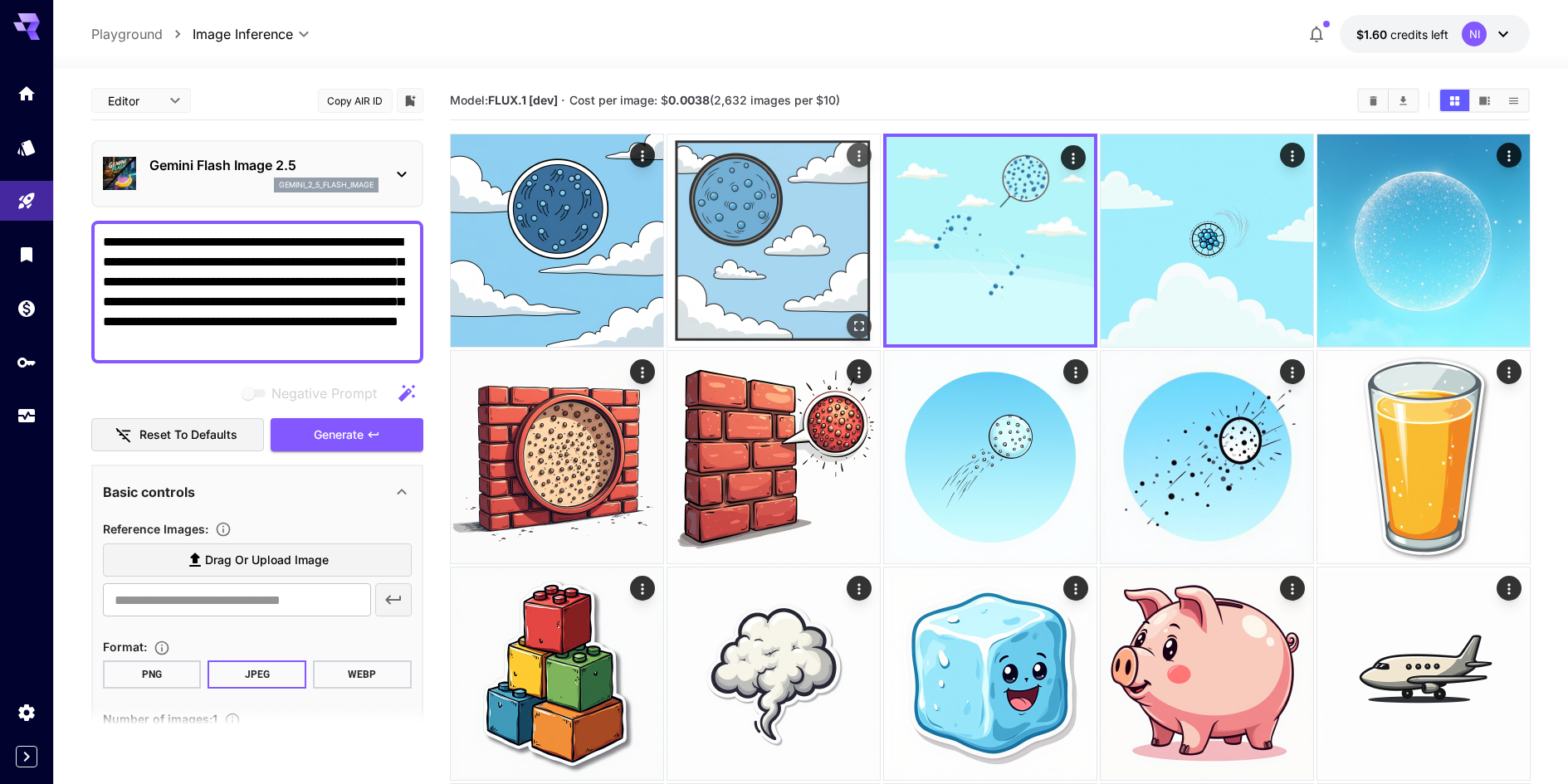
click at [741, 241] on img at bounding box center [774, 241] width 213 height 213
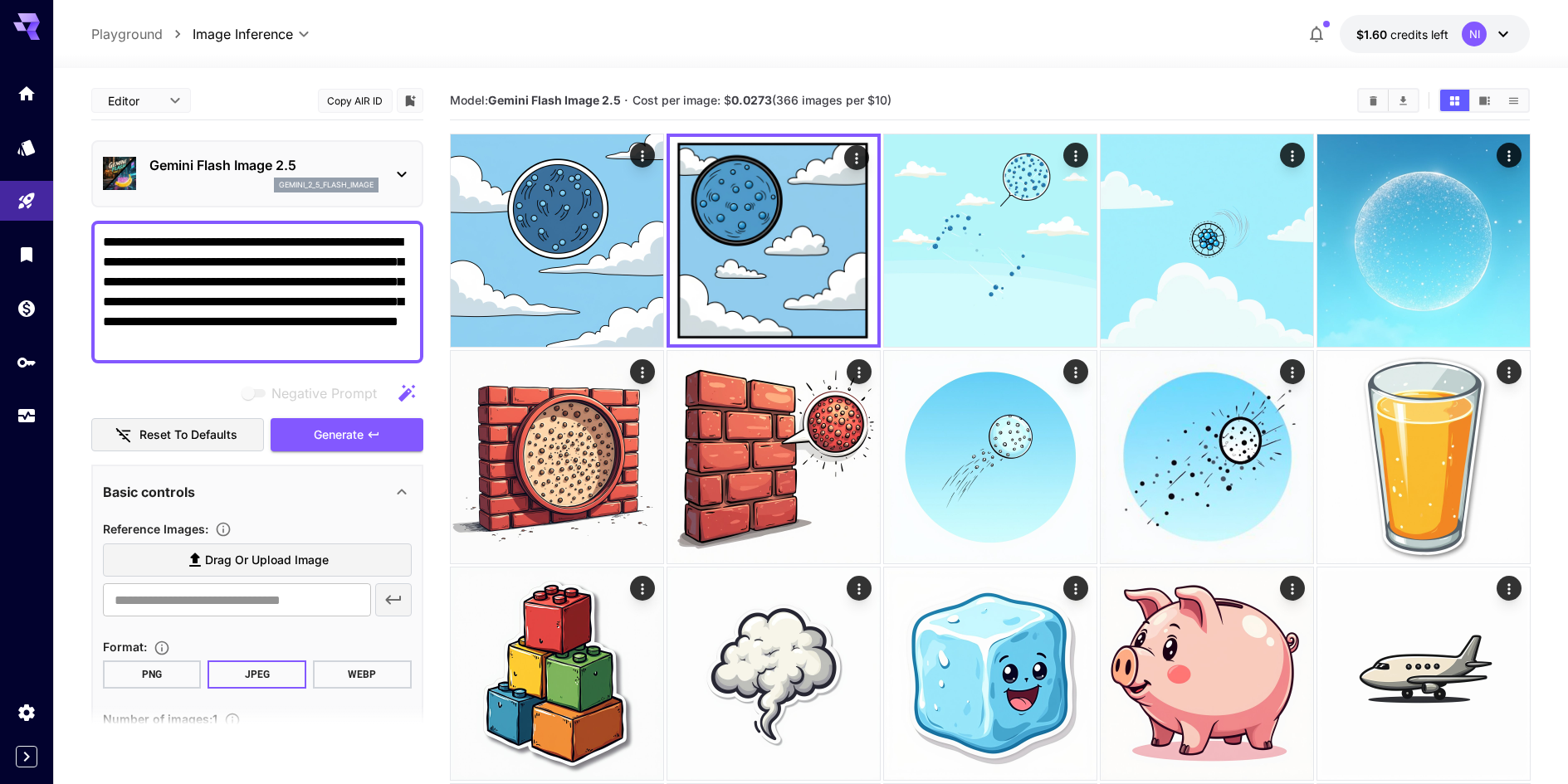
click at [297, 281] on textarea "**********" at bounding box center [257, 292] width 309 height 120
paste textarea
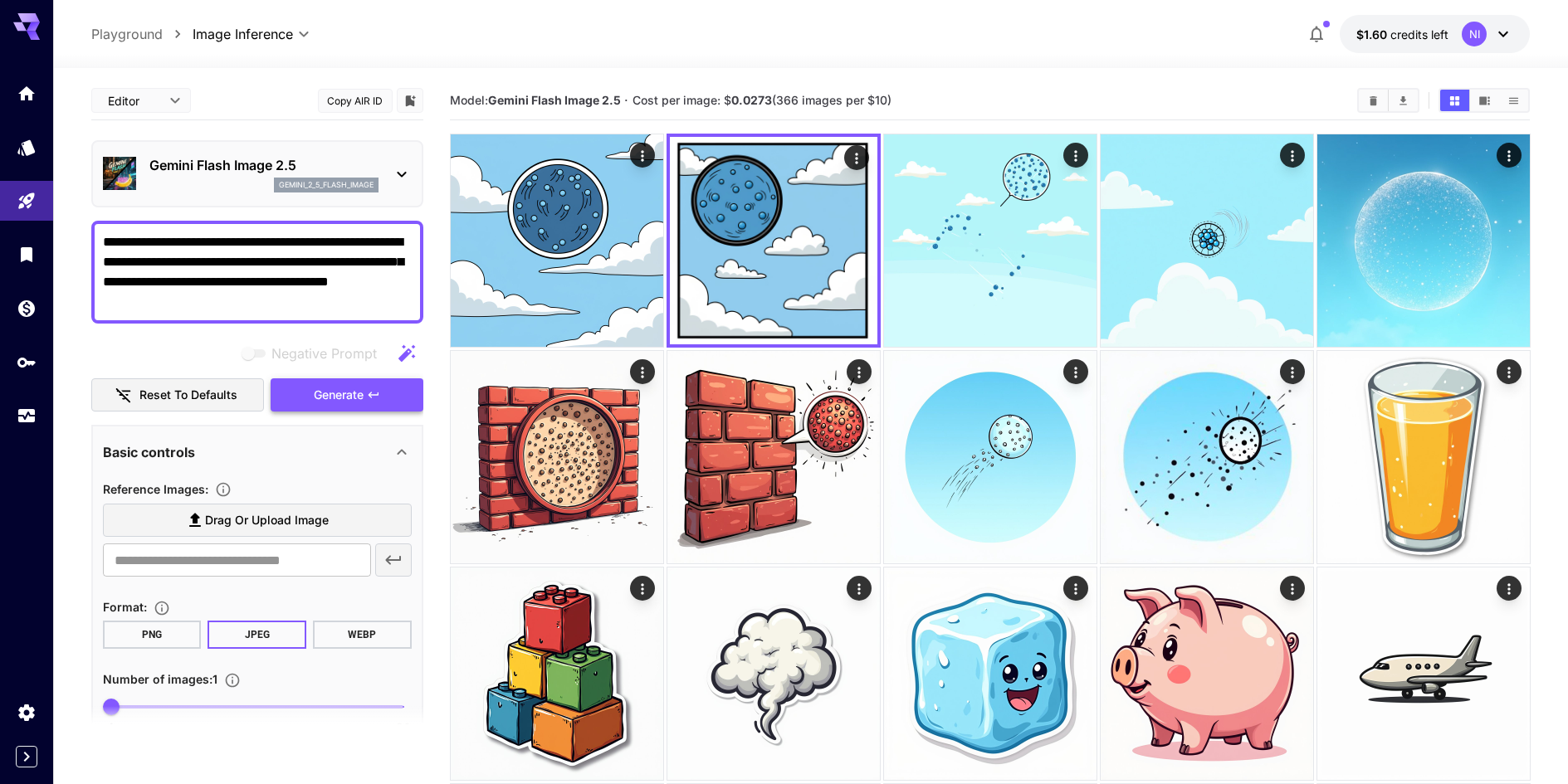
click at [363, 393] on button "Generate" at bounding box center [347, 395] width 153 height 34
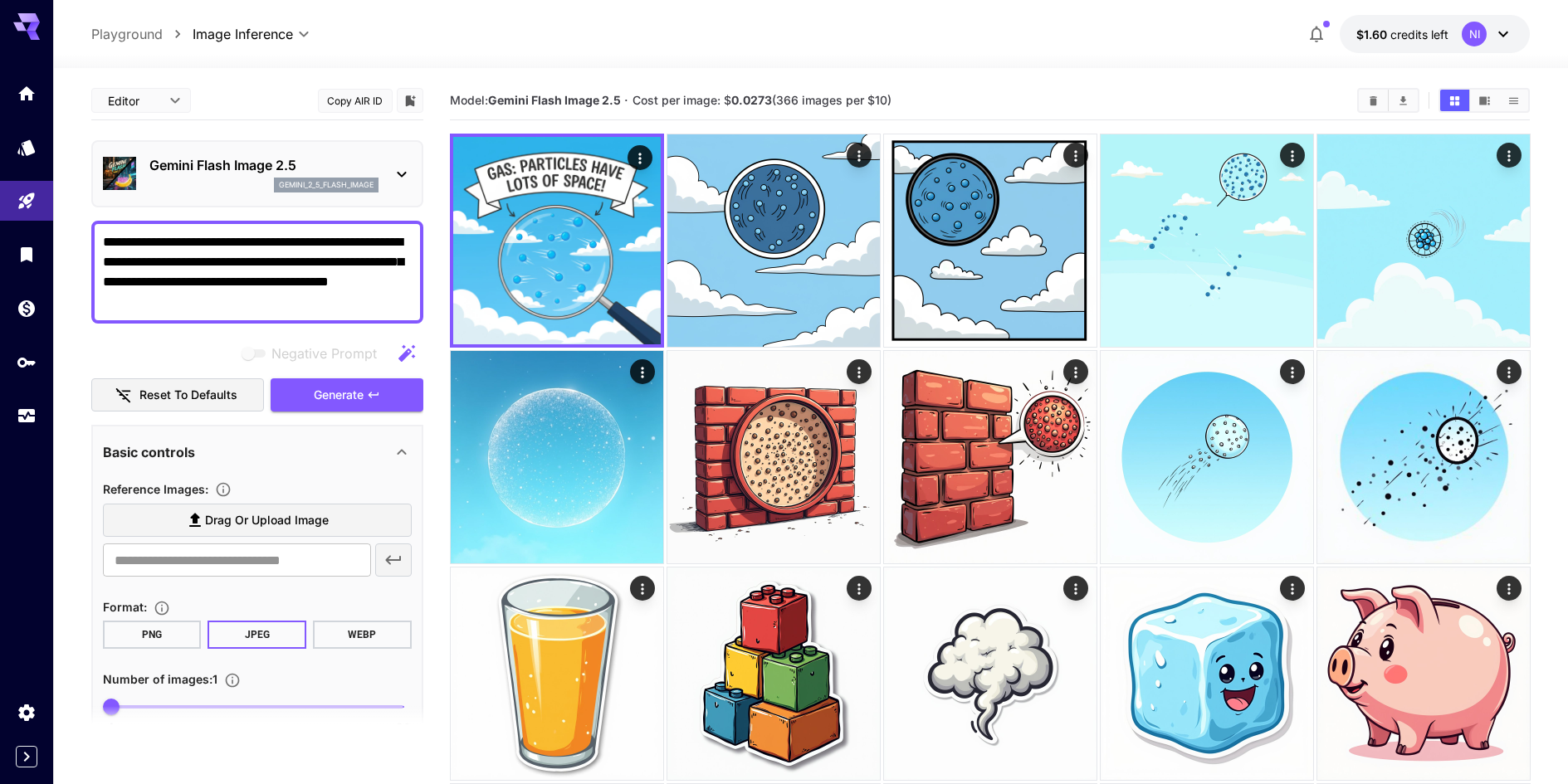
click at [240, 281] on textarea "**********" at bounding box center [257, 272] width 309 height 80
drag, startPoint x: 240, startPoint y: 281, endPoint x: 251, endPoint y: 312, distance: 32.9
click at [251, 312] on div "**********" at bounding box center [257, 272] width 332 height 103
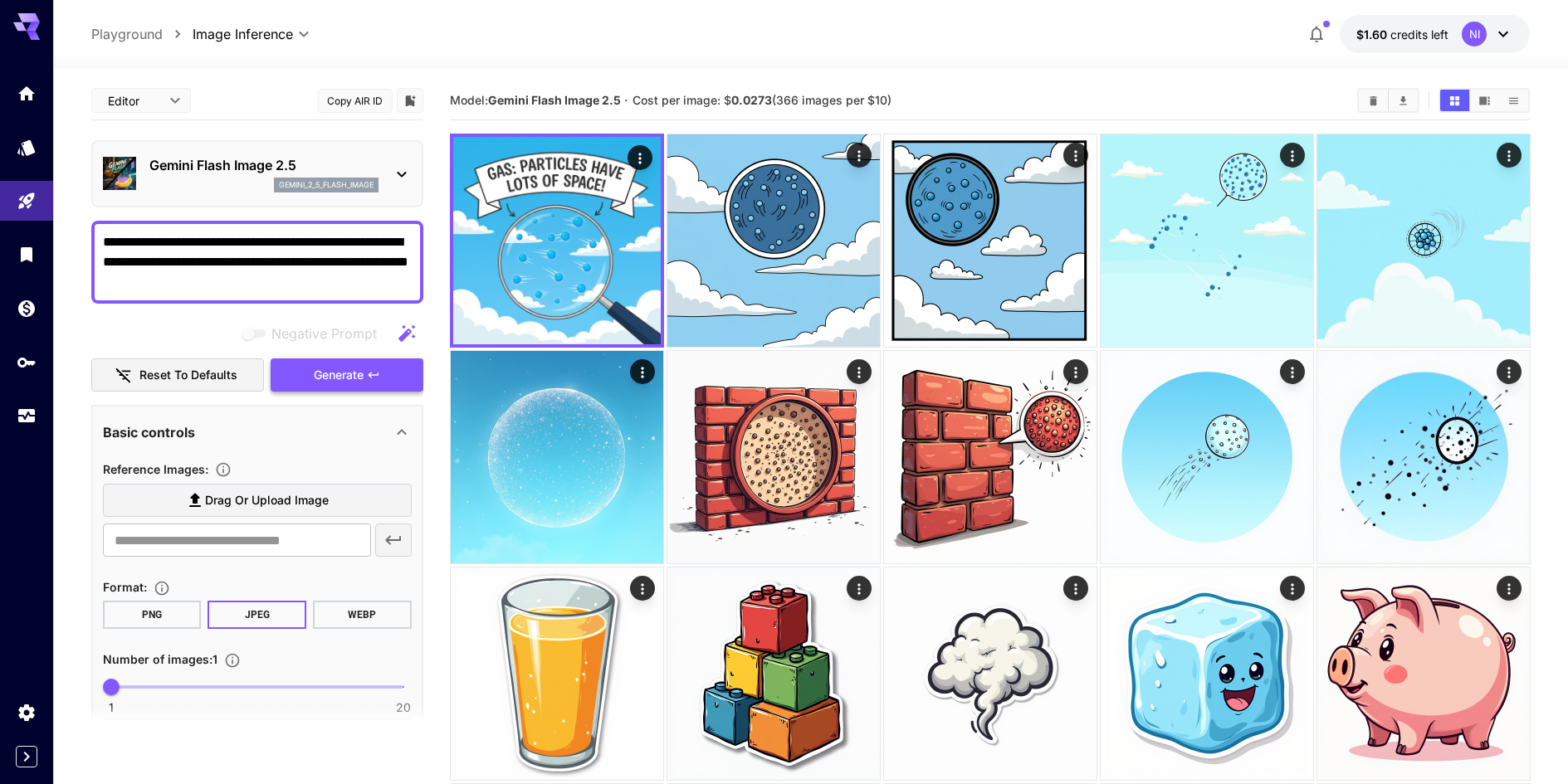
type textarea "**********"
click at [383, 383] on button "Generate" at bounding box center [347, 376] width 153 height 34
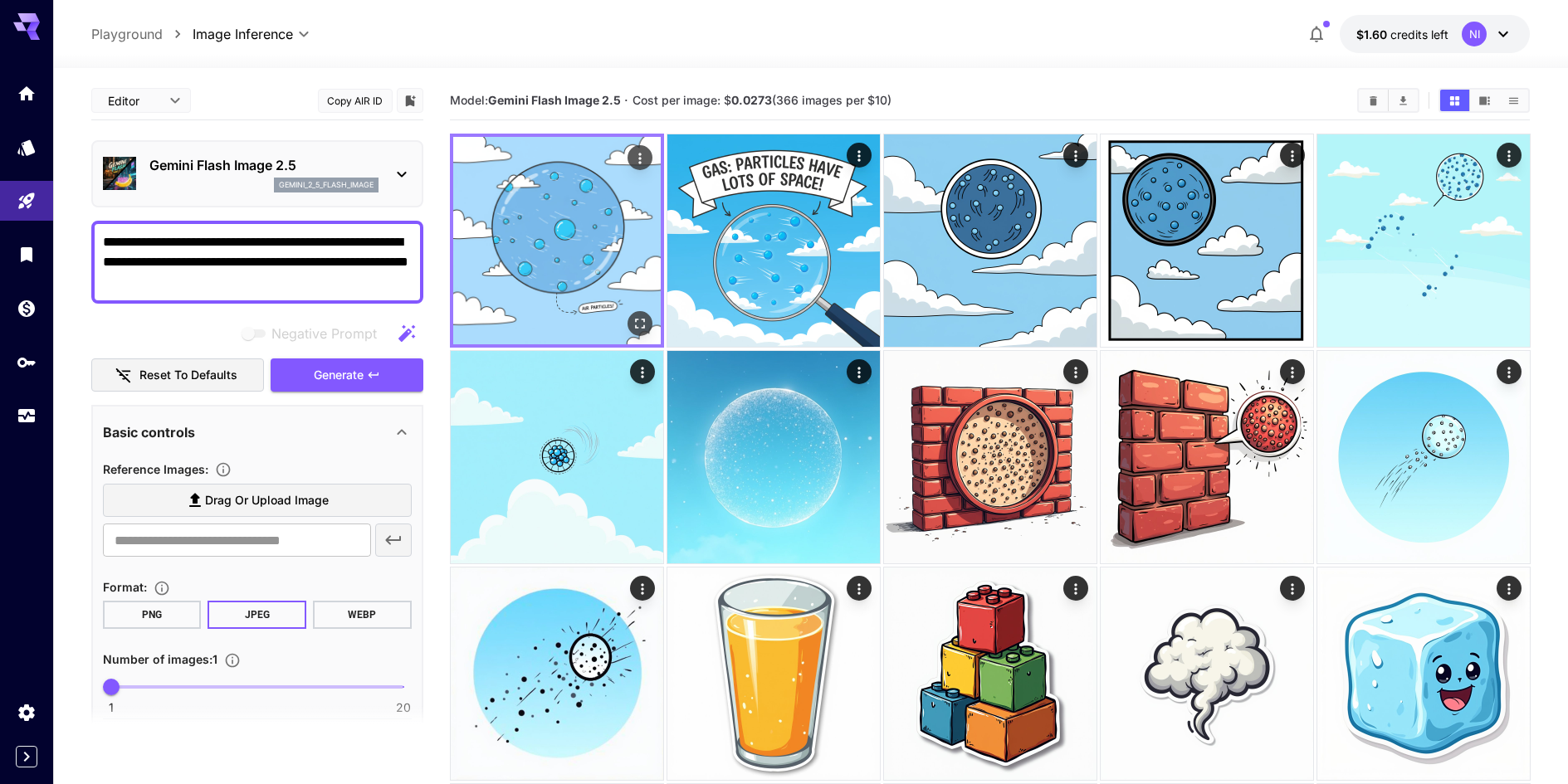
click at [638, 324] on icon "Open in fullscreen" at bounding box center [639, 324] width 17 height 17
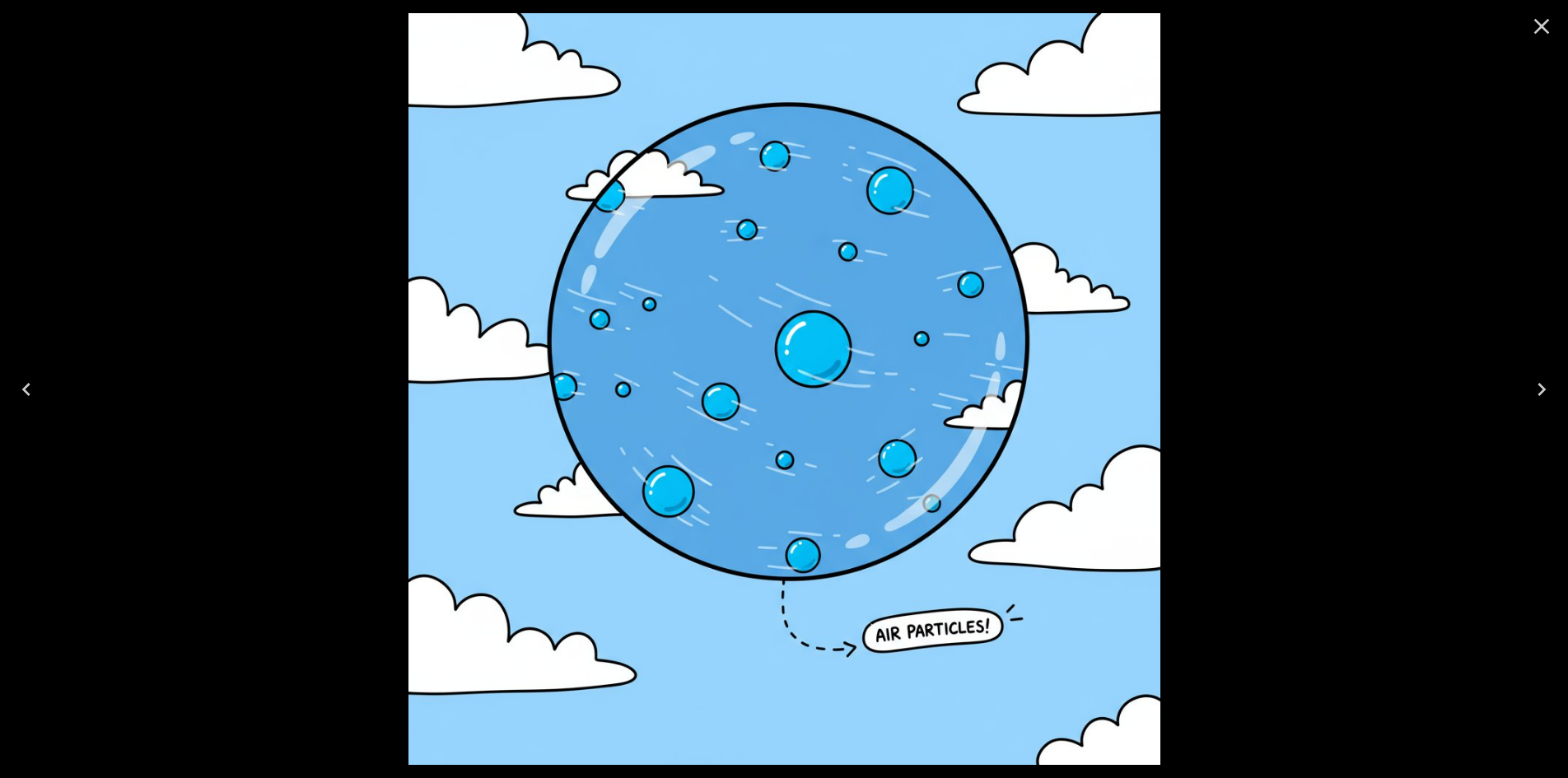
click at [1534, 35] on icon "Close" at bounding box center [1541, 26] width 26 height 26
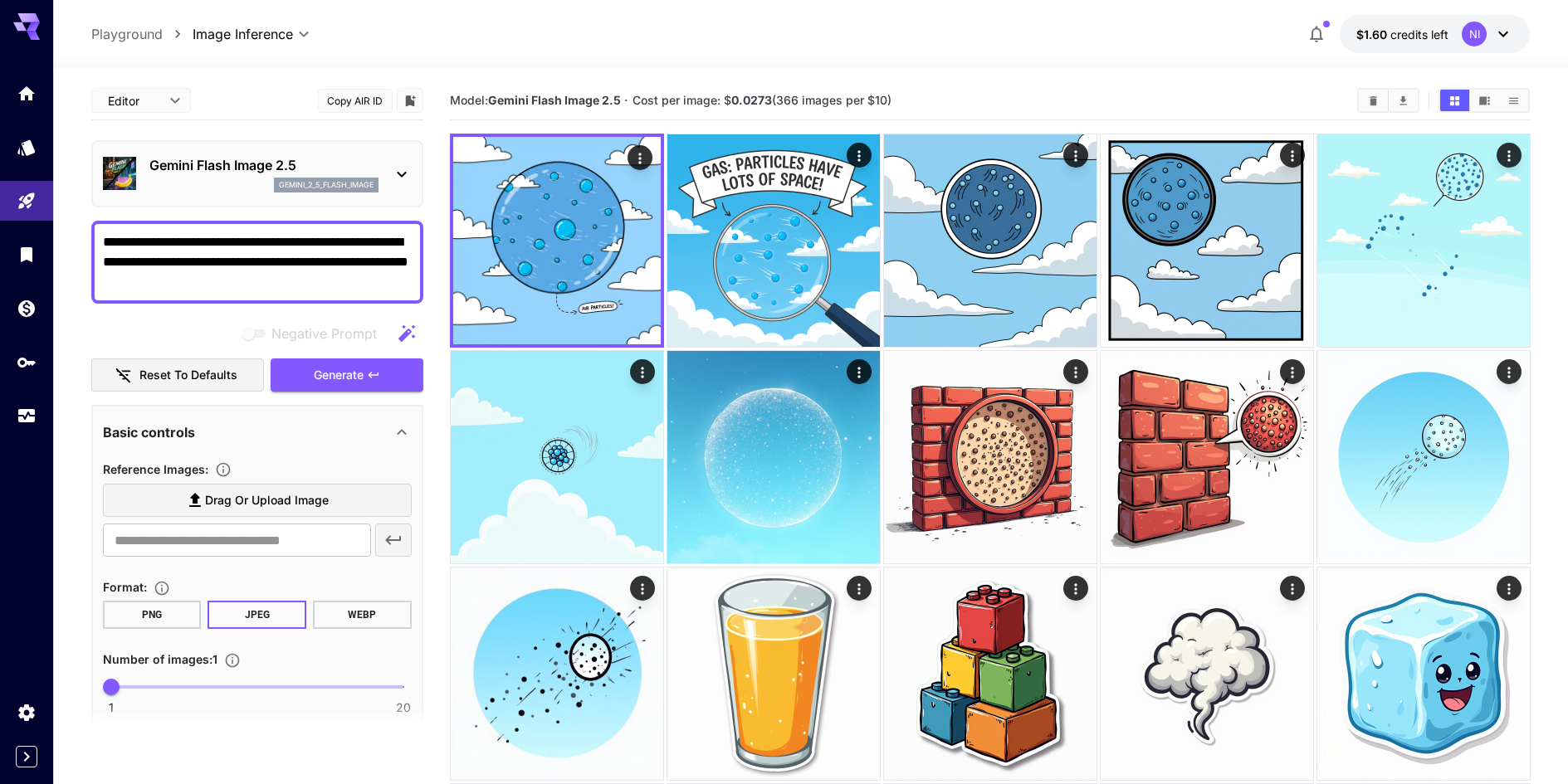
click at [412, 190] on div "Gemini Flash Image 2.5 gemini_2_5_flash_image" at bounding box center [257, 173] width 332 height 67
click at [386, 180] on div "Gemini Flash Image 2.5 gemini_2_5_flash_image" at bounding box center [257, 174] width 309 height 51
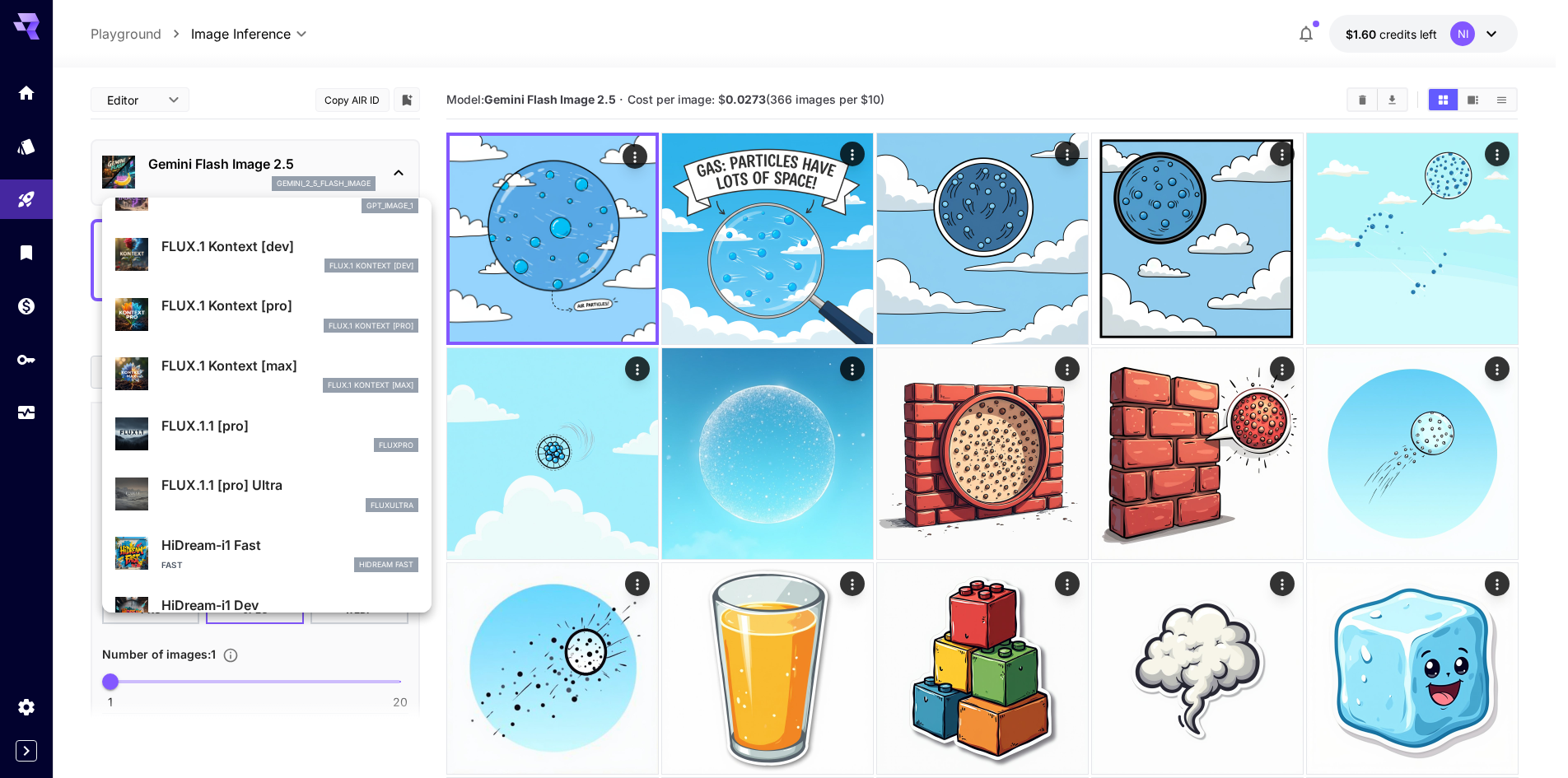
scroll to position [997, 0]
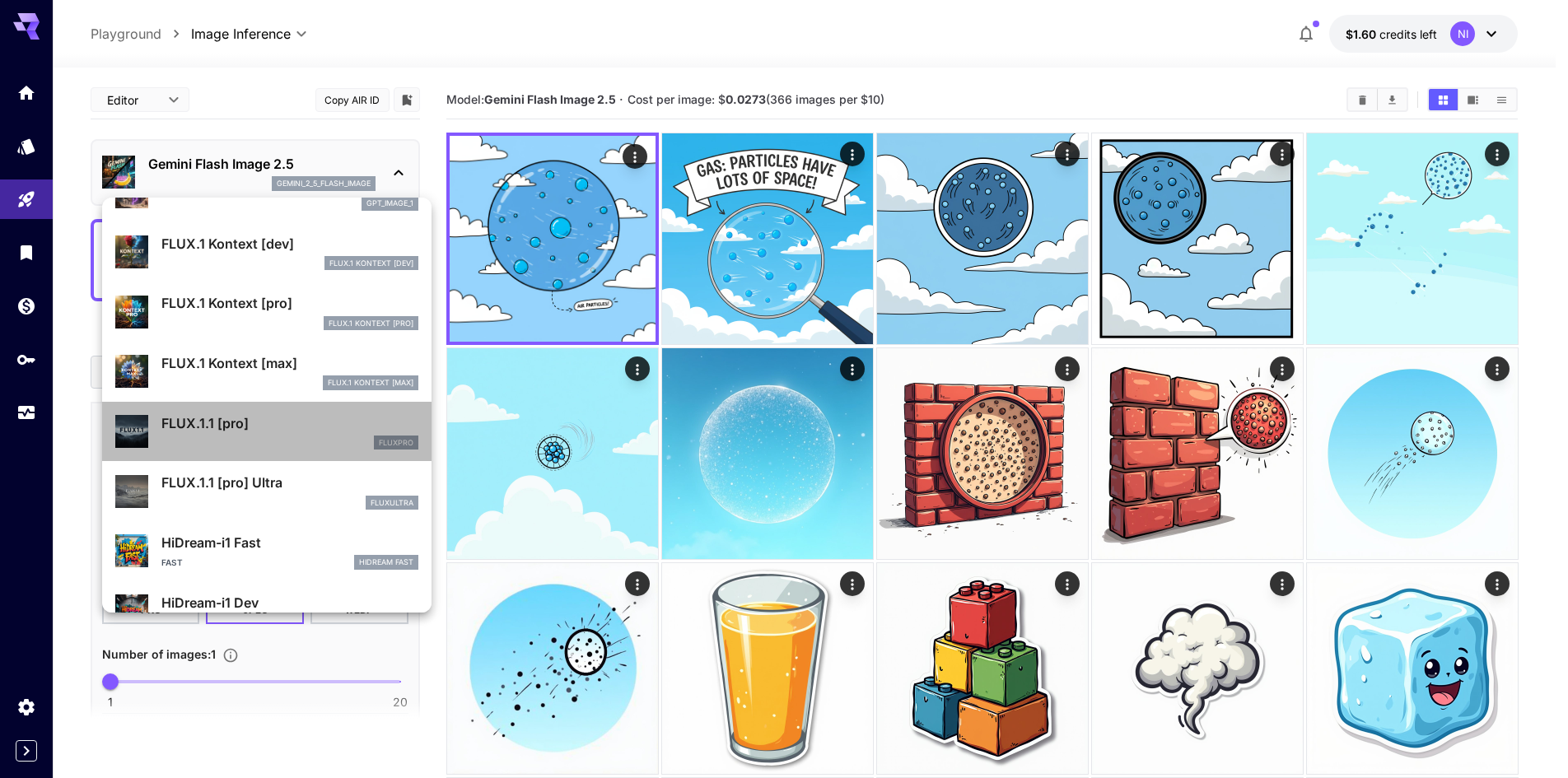
click at [291, 437] on div "fluxpro" at bounding box center [289, 443] width 257 height 15
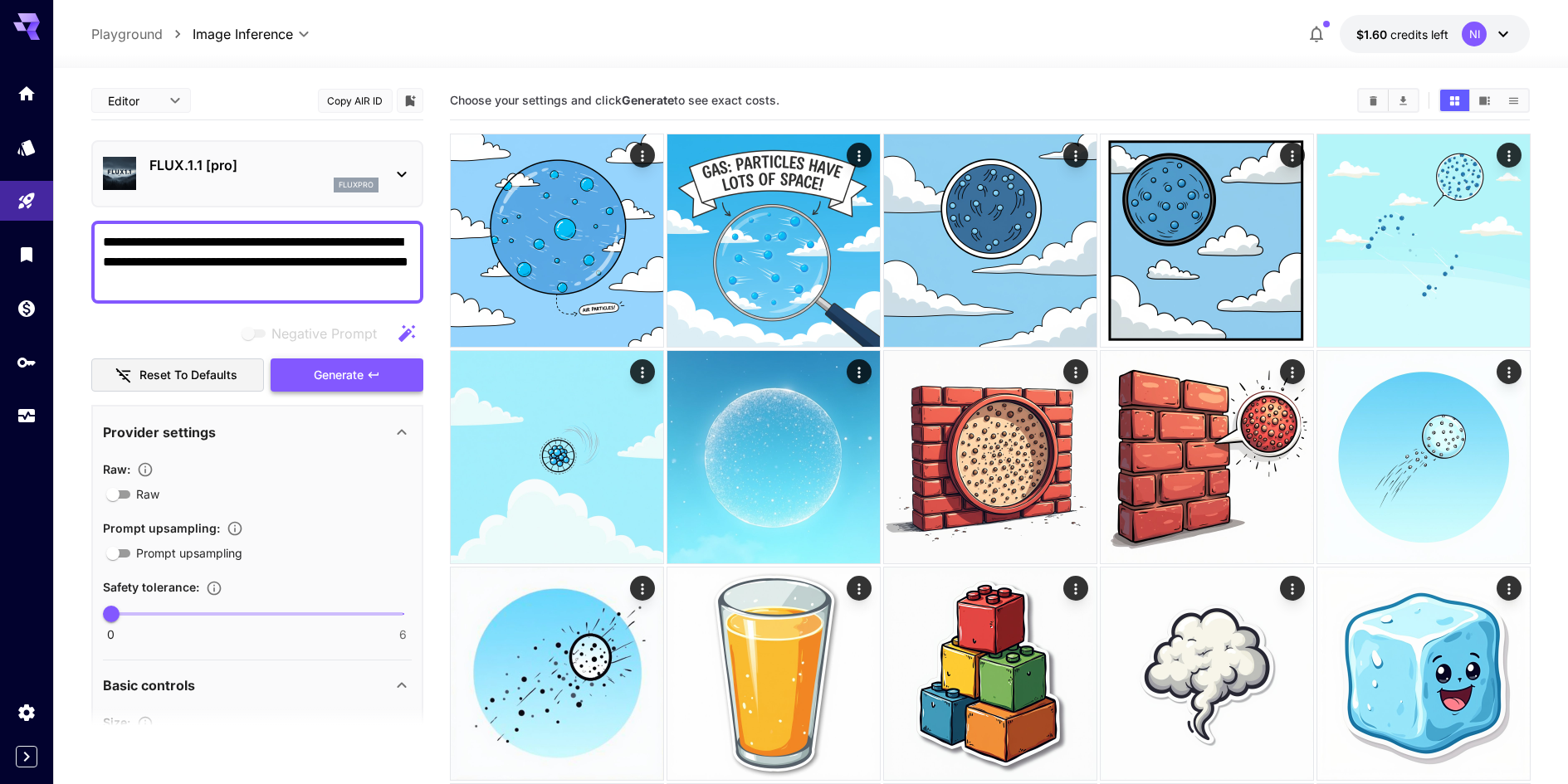
click at [360, 383] on span "Generate" at bounding box center [338, 375] width 50 height 20
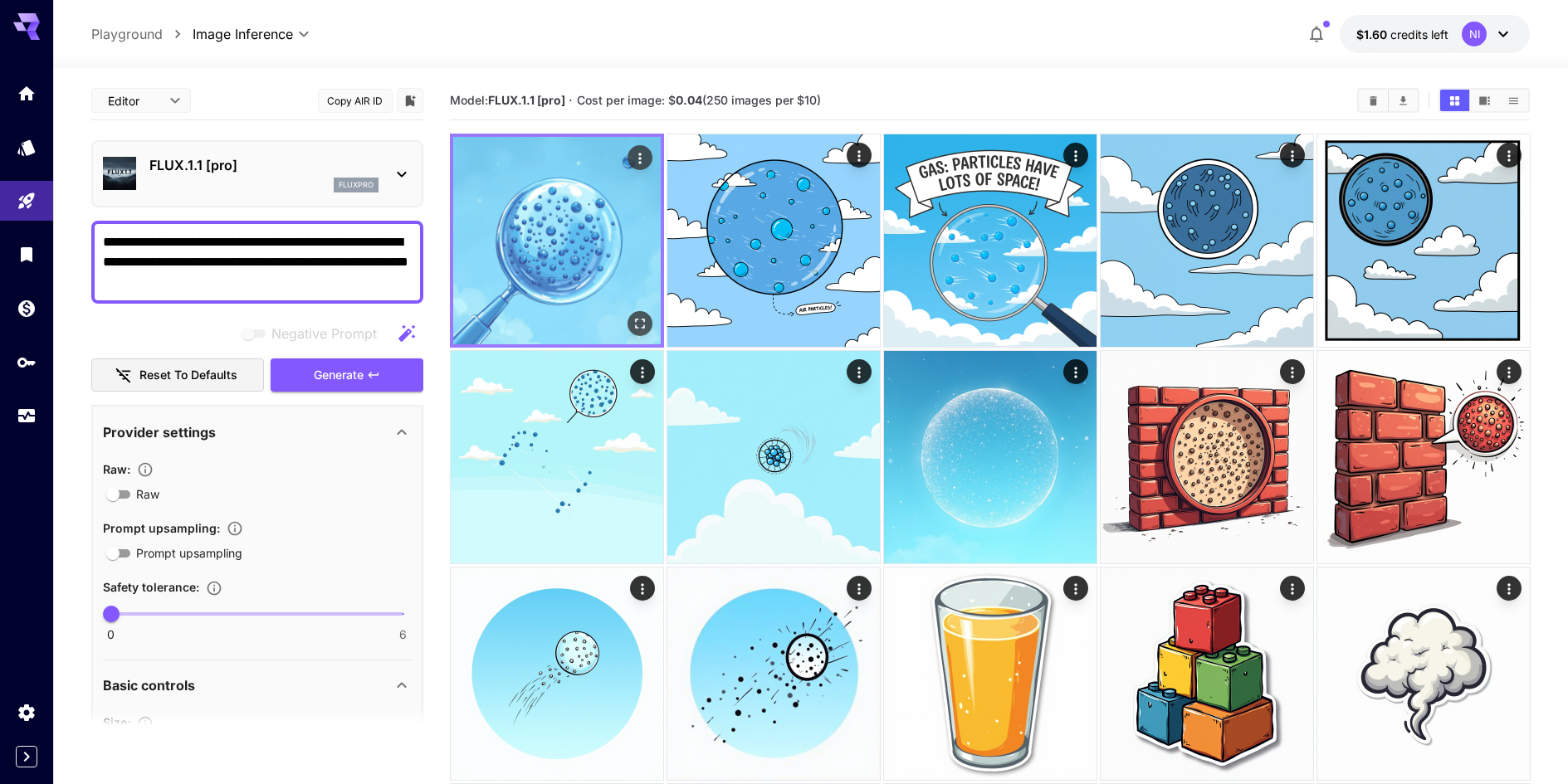
click at [633, 328] on icon "Open in fullscreen" at bounding box center [639, 324] width 17 height 17
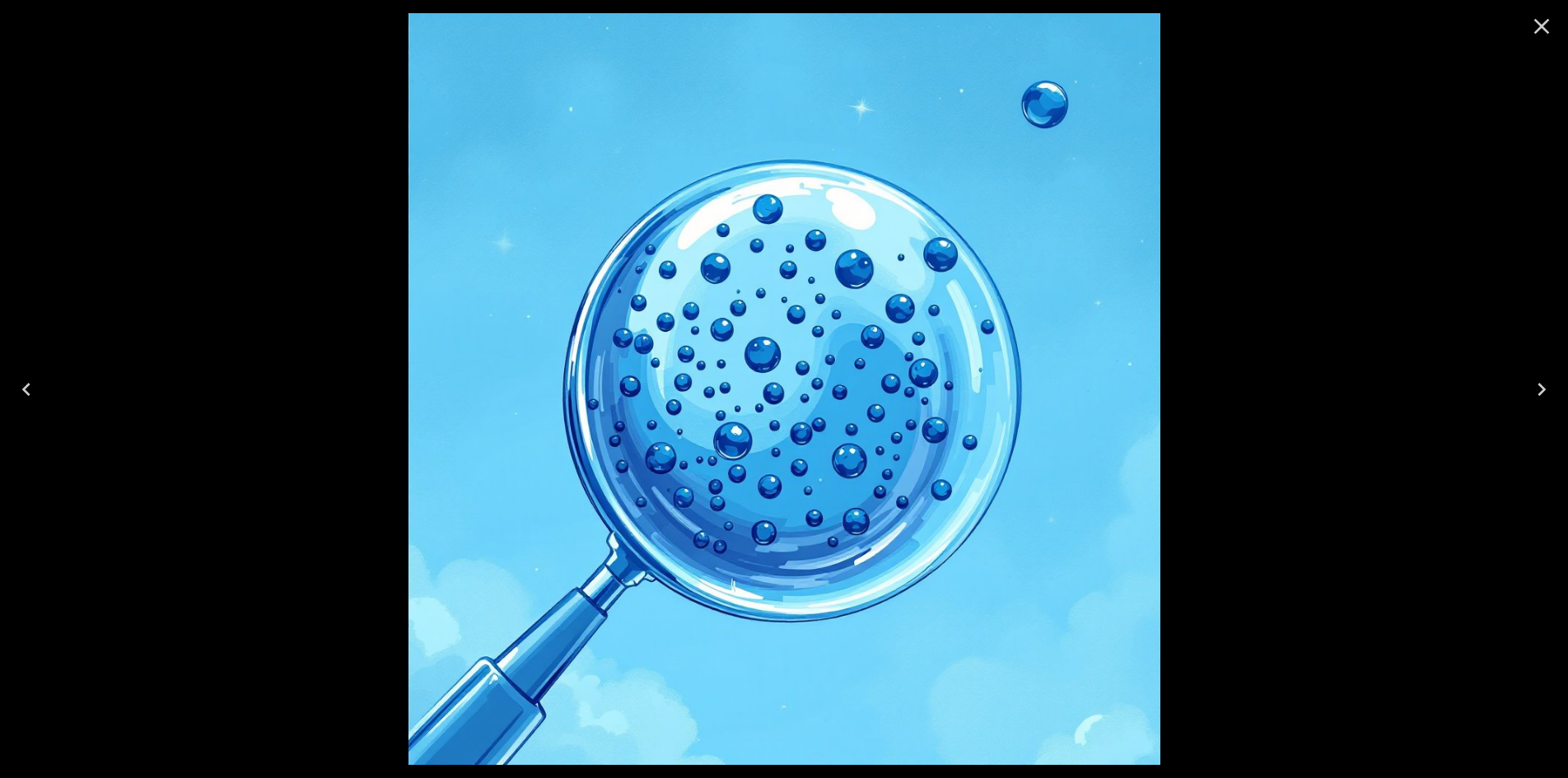
click at [1236, 364] on div at bounding box center [784, 389] width 1568 height 778
click at [1555, 15] on button "Close" at bounding box center [1542, 26] width 40 height 40
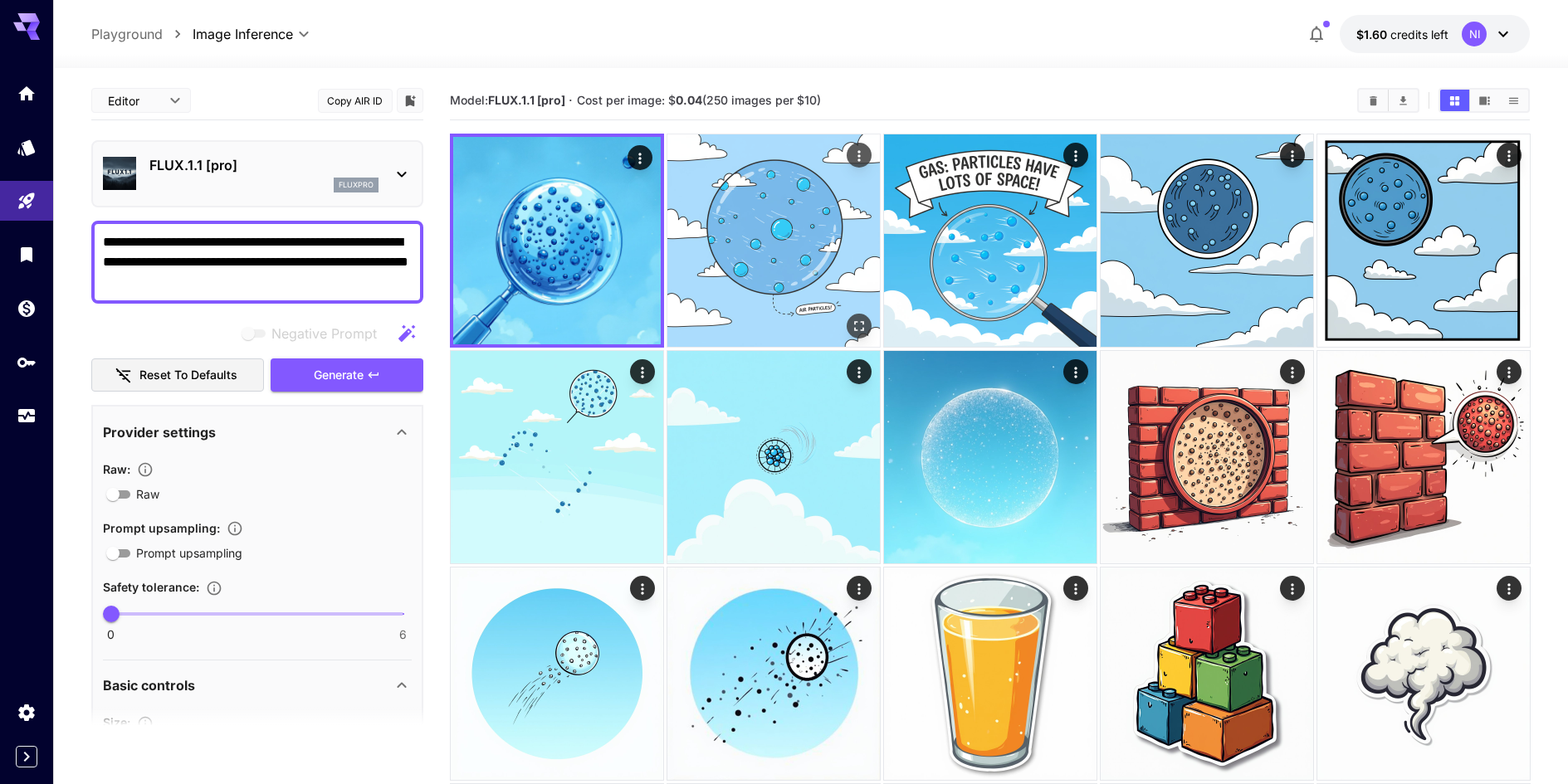
click at [698, 242] on img at bounding box center [774, 241] width 213 height 213
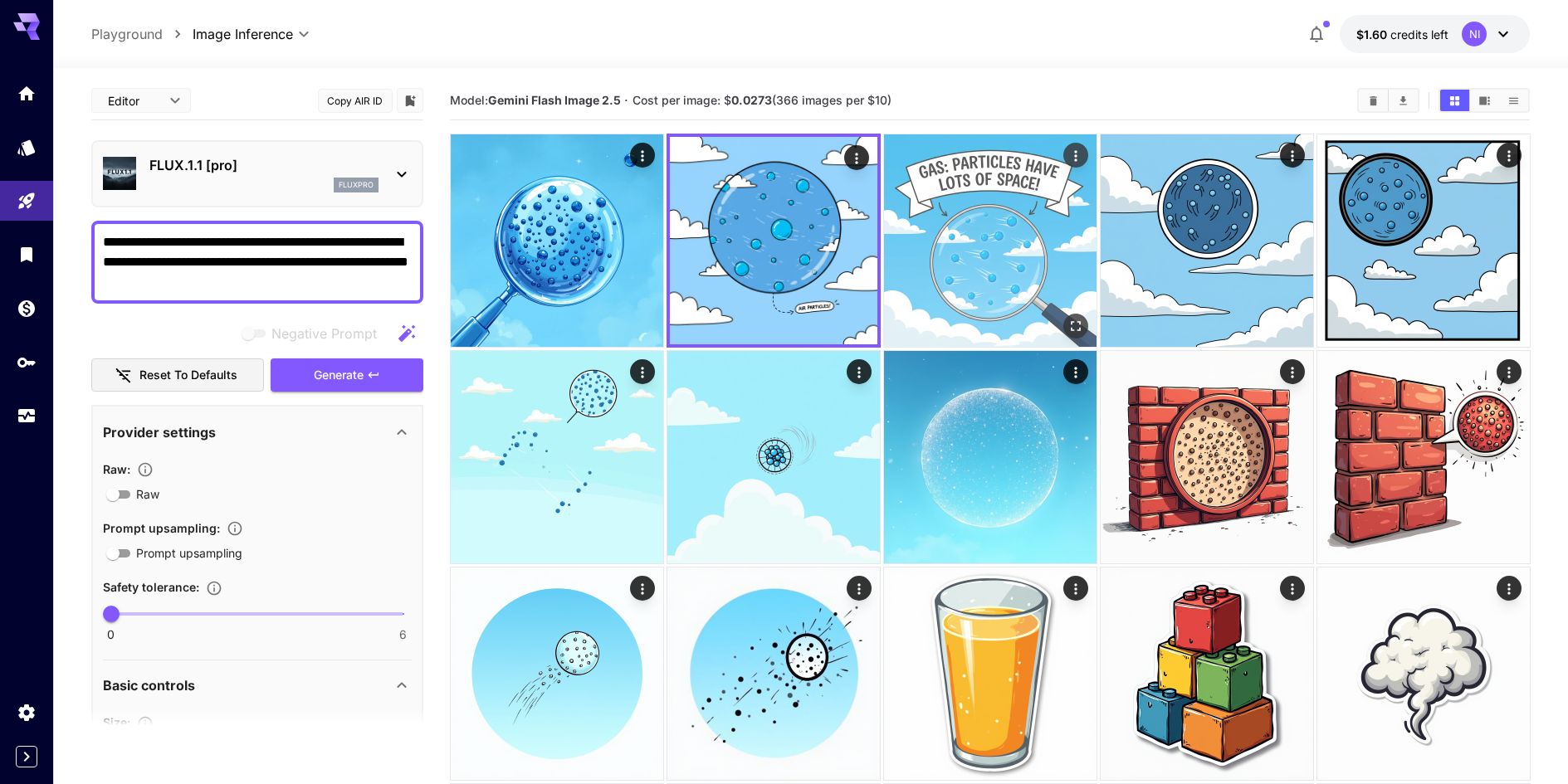
click at [973, 266] on img at bounding box center [990, 241] width 213 height 213
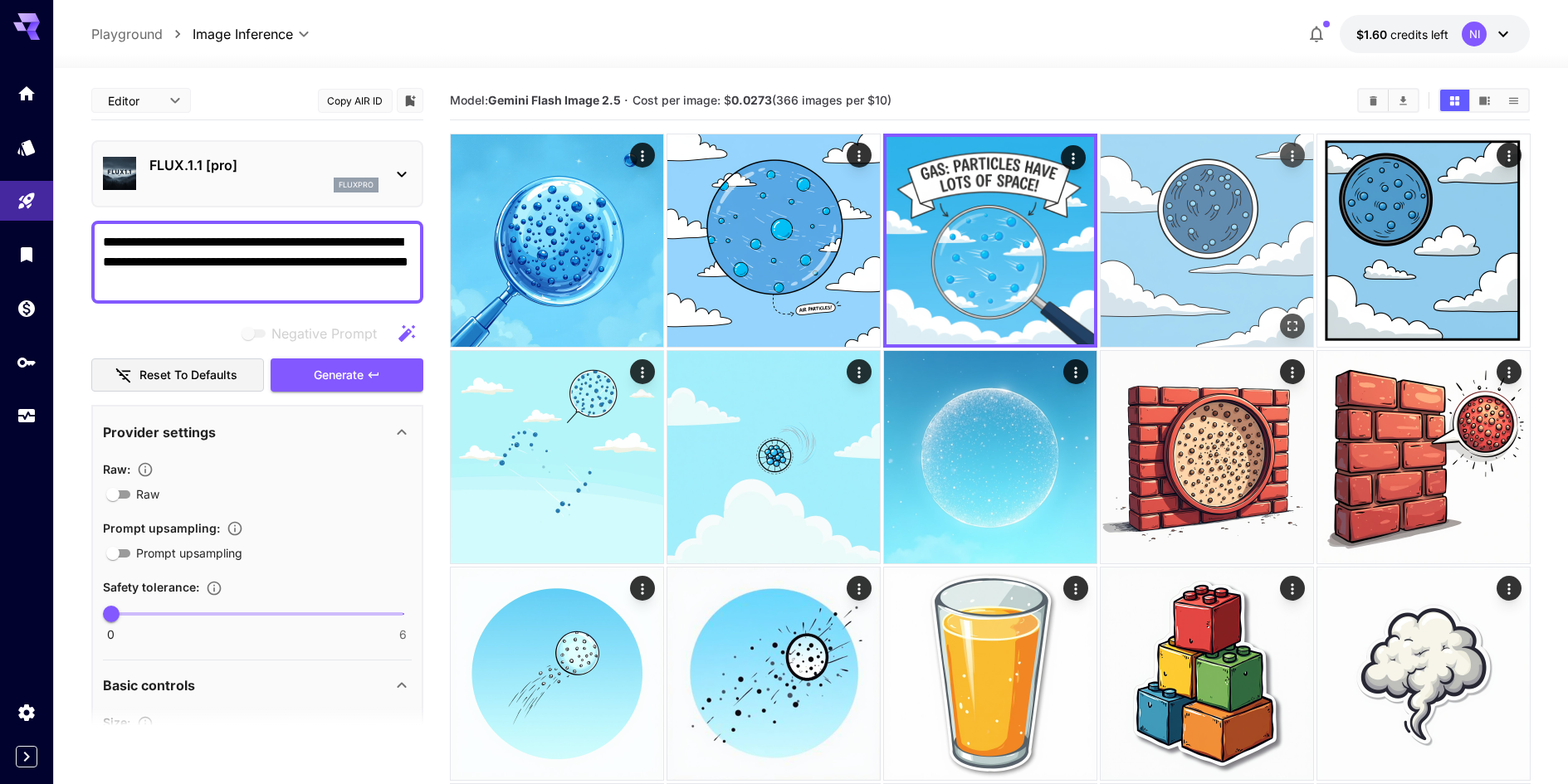
click at [1253, 267] on img at bounding box center [1207, 241] width 213 height 213
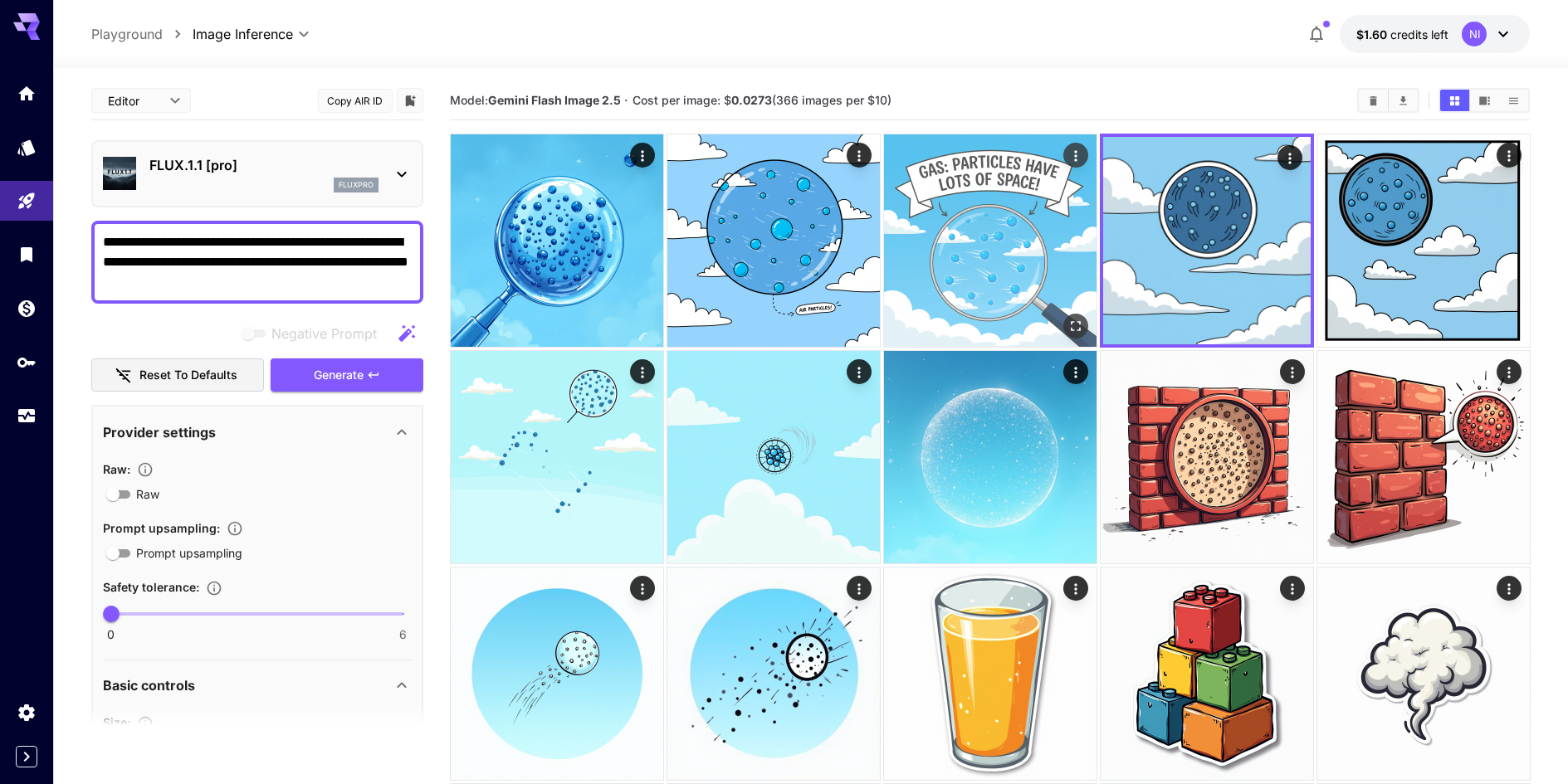
click at [983, 264] on img at bounding box center [990, 241] width 213 height 213
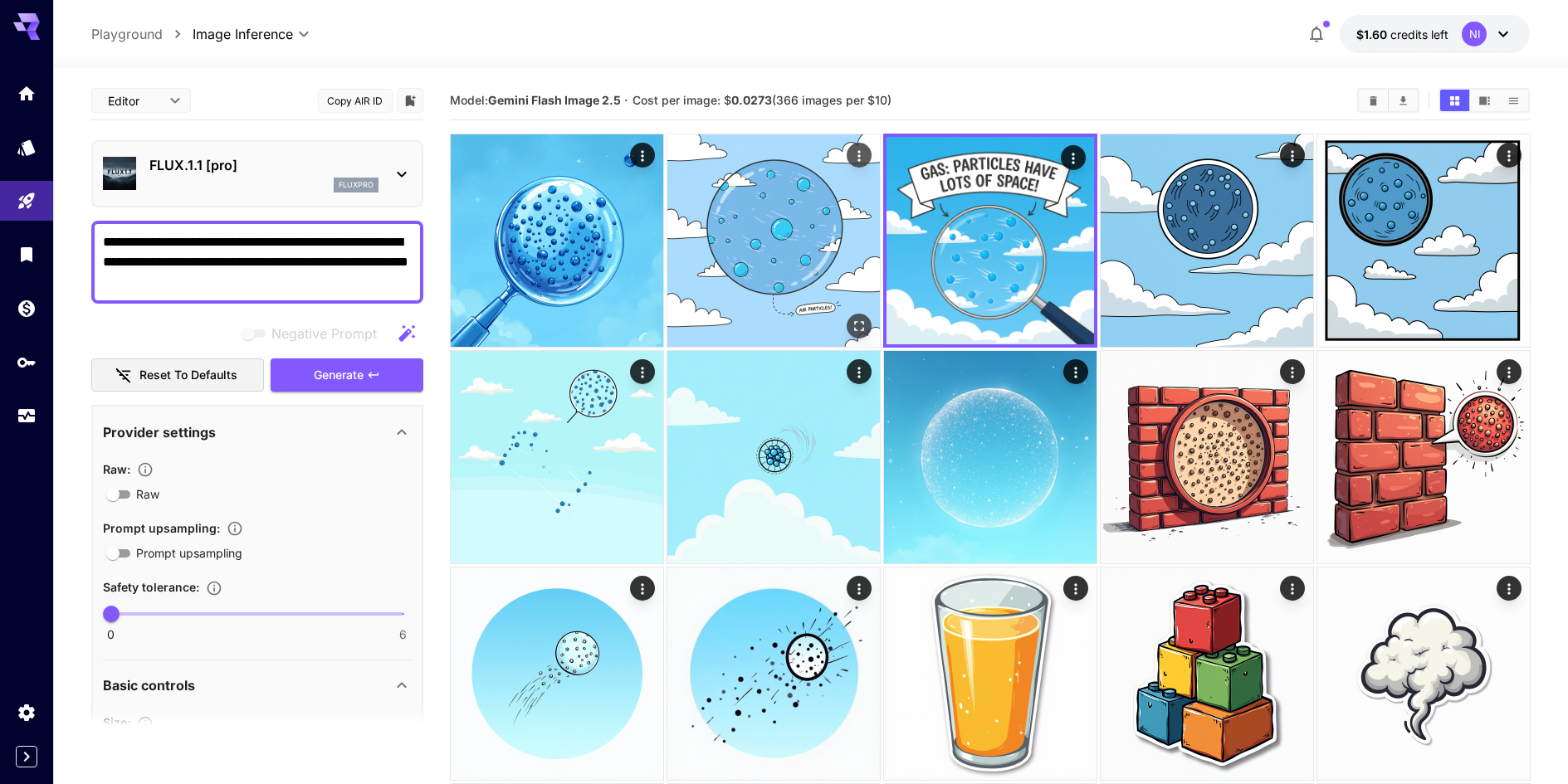
click at [765, 276] on img at bounding box center [774, 241] width 213 height 213
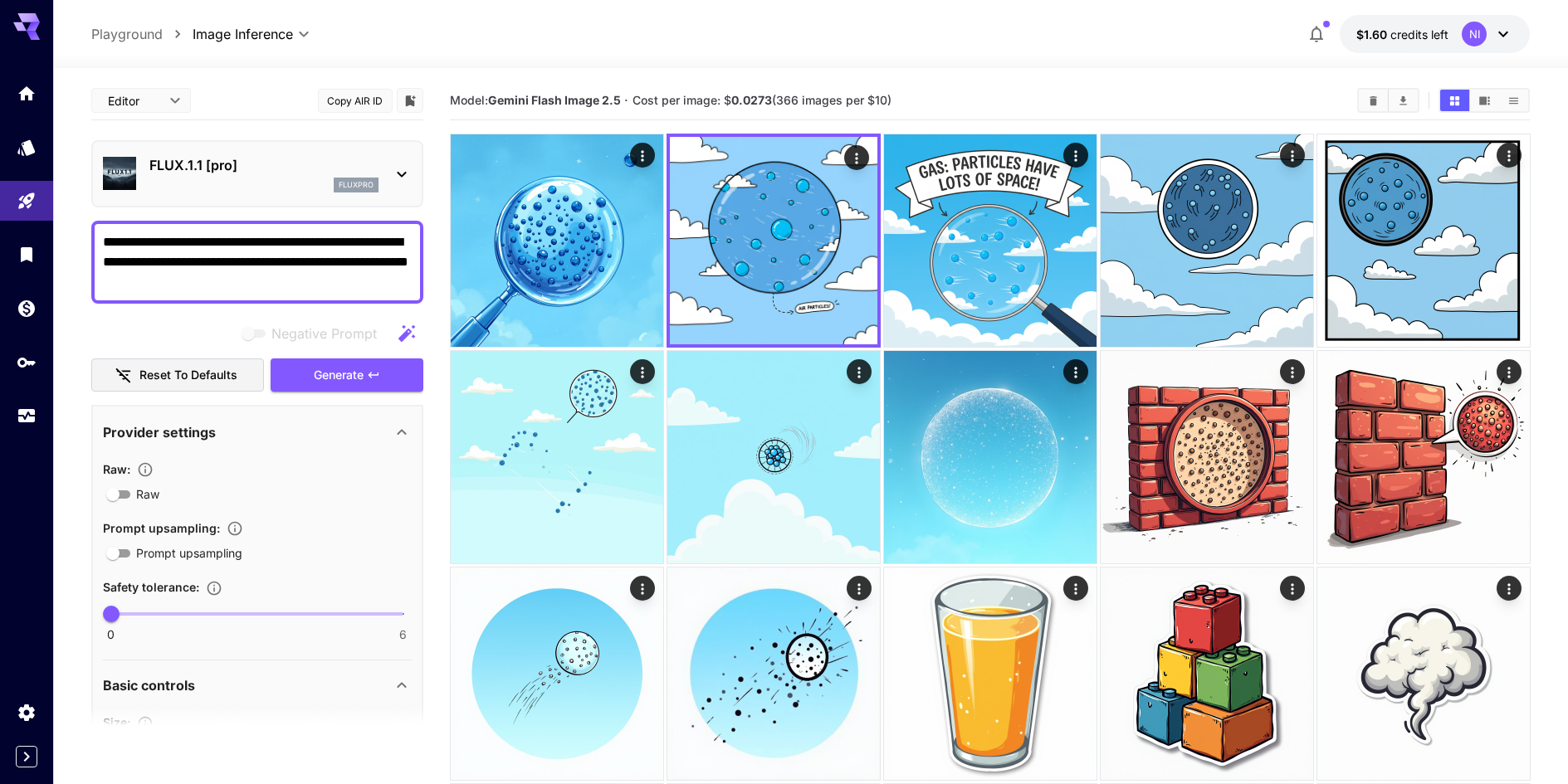
click at [404, 178] on icon at bounding box center [401, 173] width 20 height 20
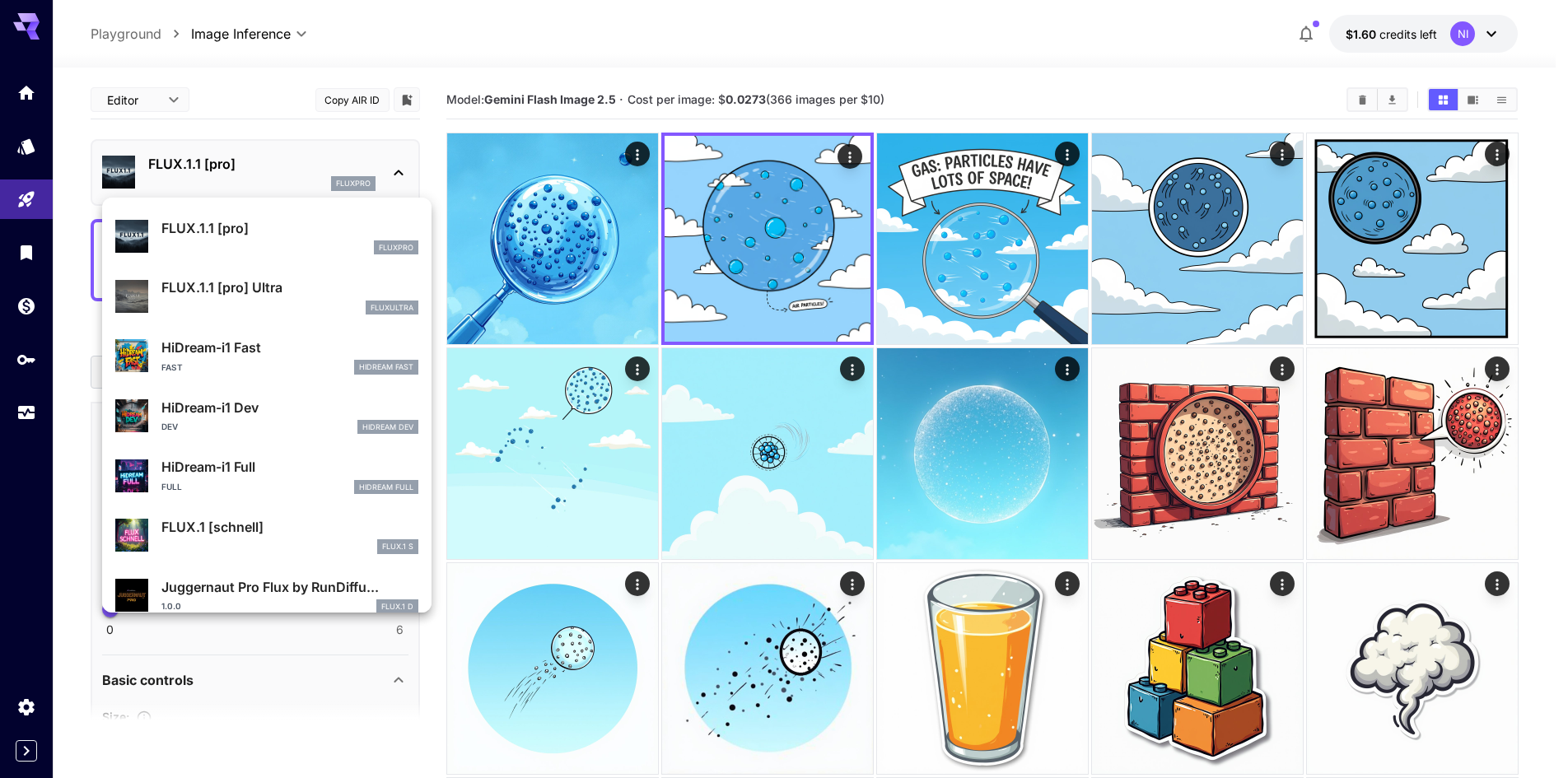
scroll to position [1272, 0]
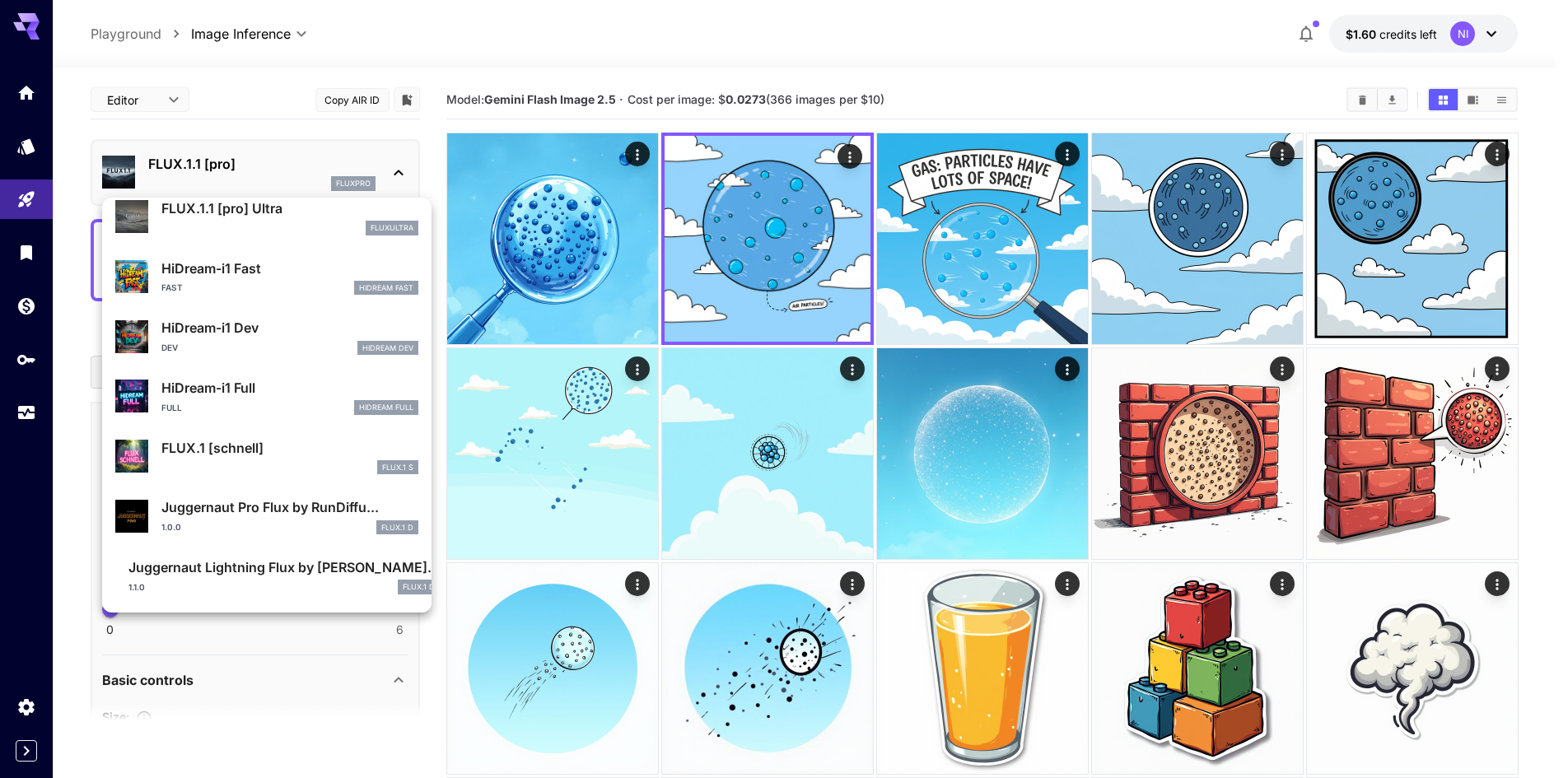
click at [315, 511] on p "Juggernaut Pro Flux by RunDiffu..." at bounding box center [289, 506] width 257 height 19
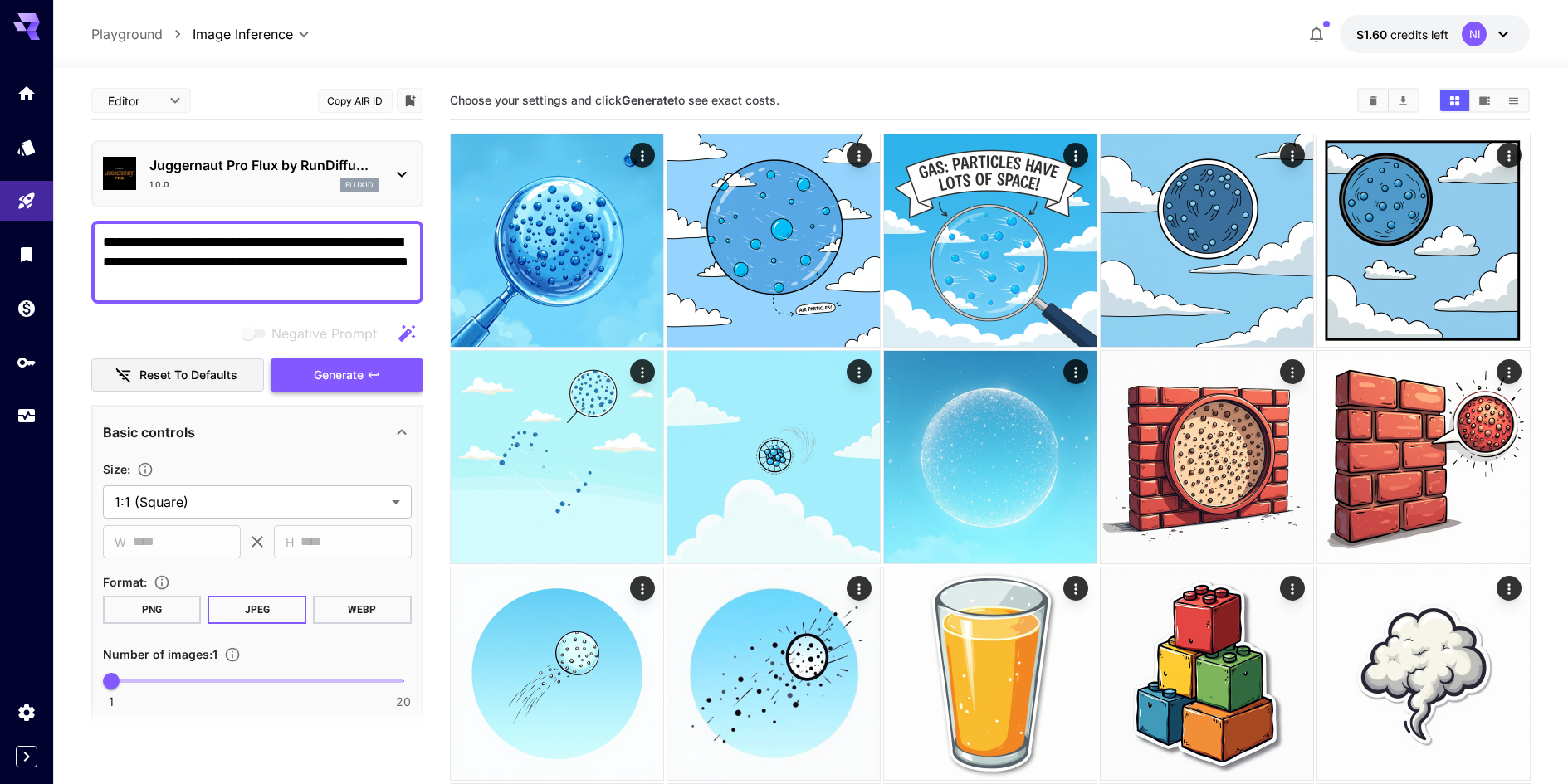
click at [372, 376] on icon "button" at bounding box center [373, 375] width 14 height 14
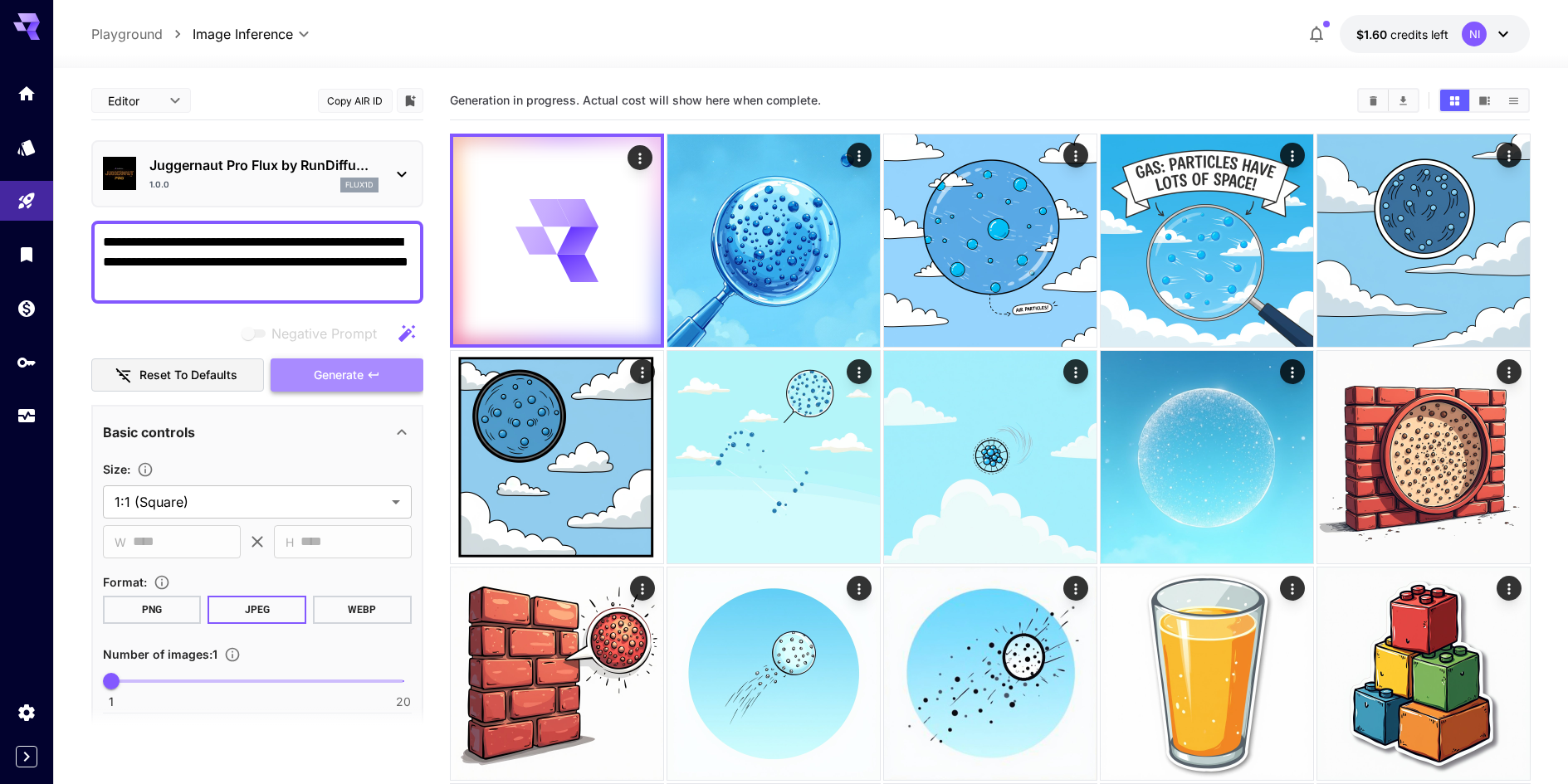
click at [372, 376] on icon "button" at bounding box center [373, 375] width 14 height 14
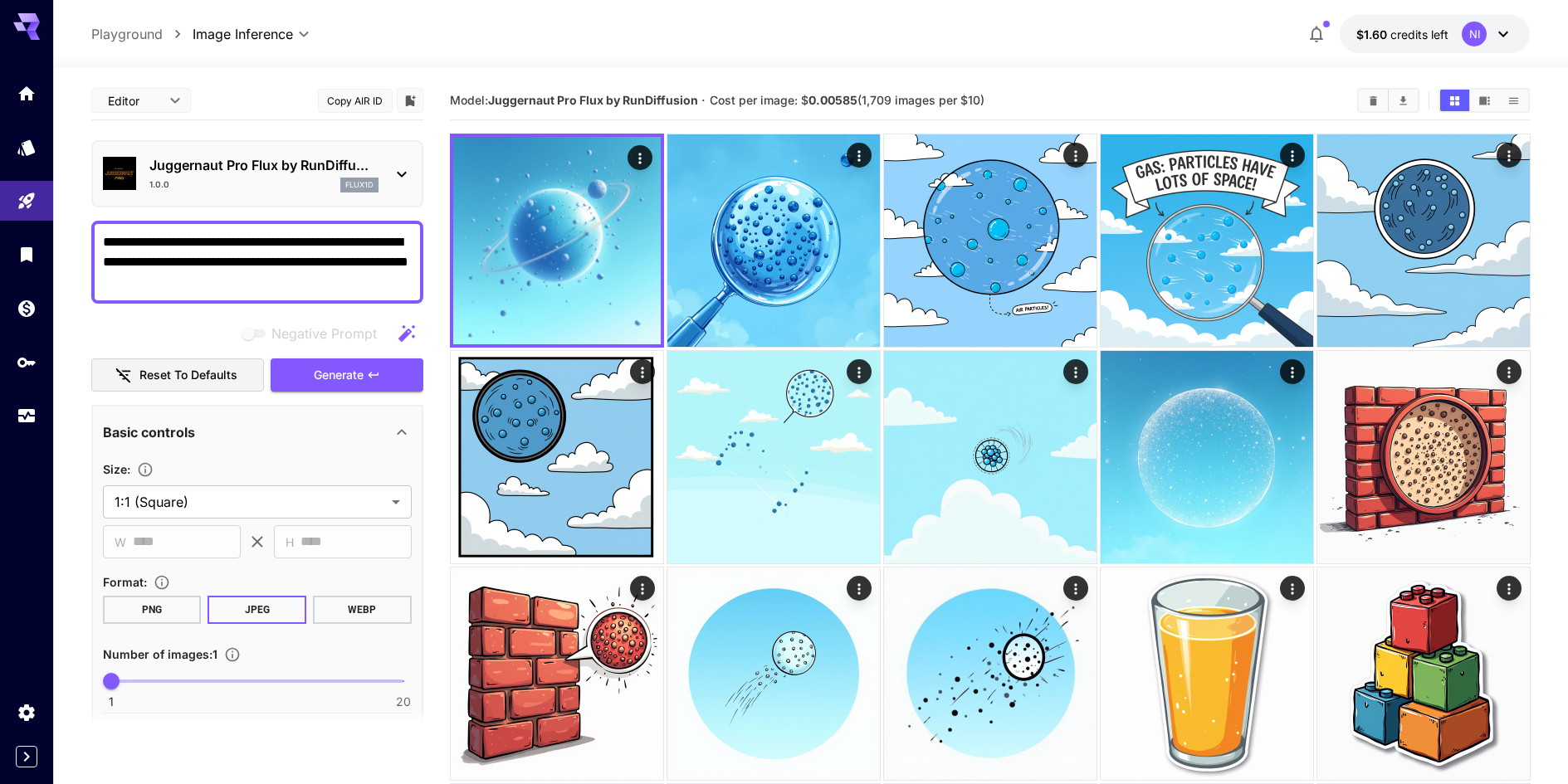
click at [293, 261] on textarea "**********" at bounding box center [257, 262] width 309 height 60
paste textarea "**********"
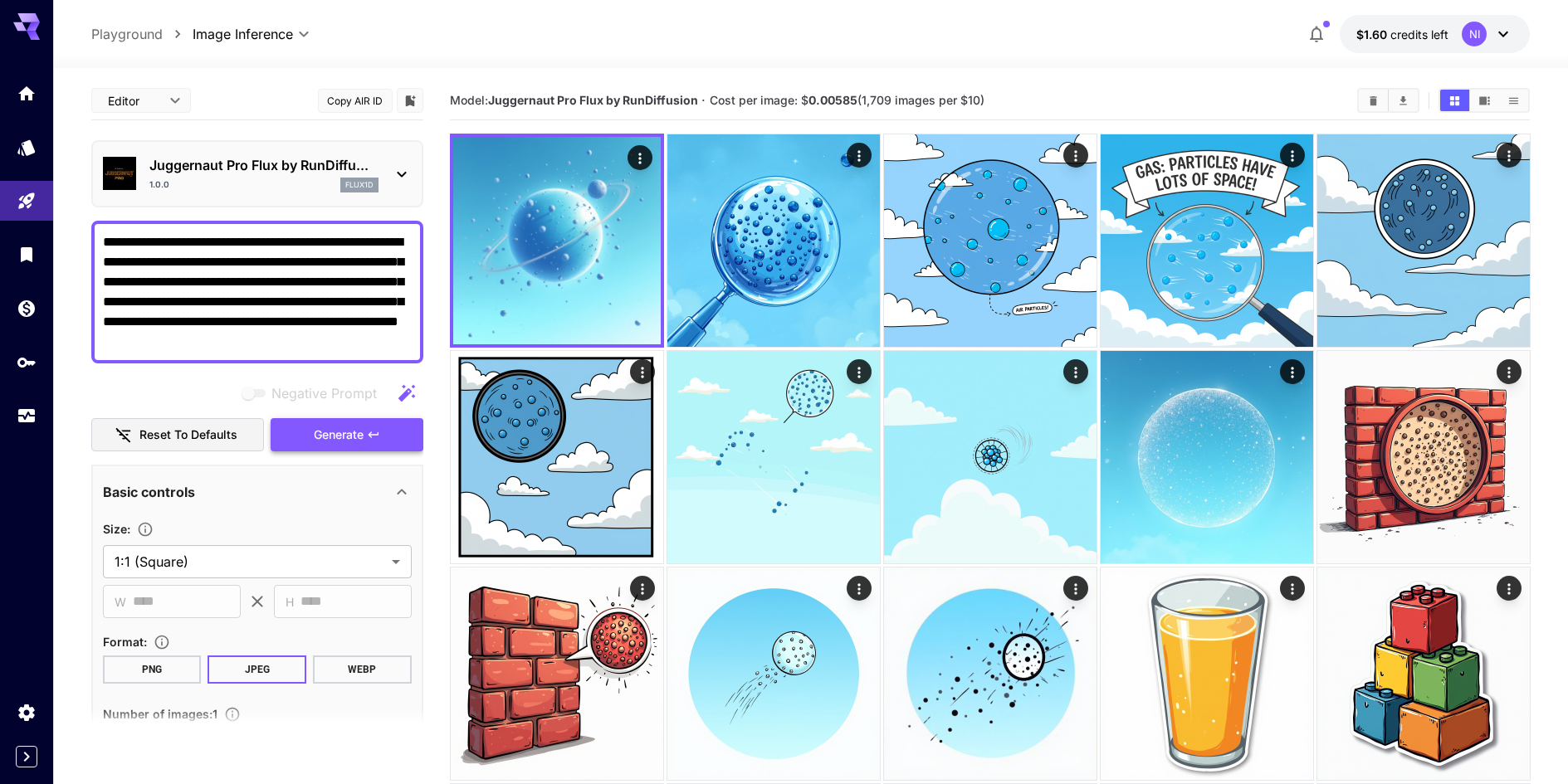
type textarea "**********"
click at [390, 445] on button "Generate" at bounding box center [347, 435] width 153 height 34
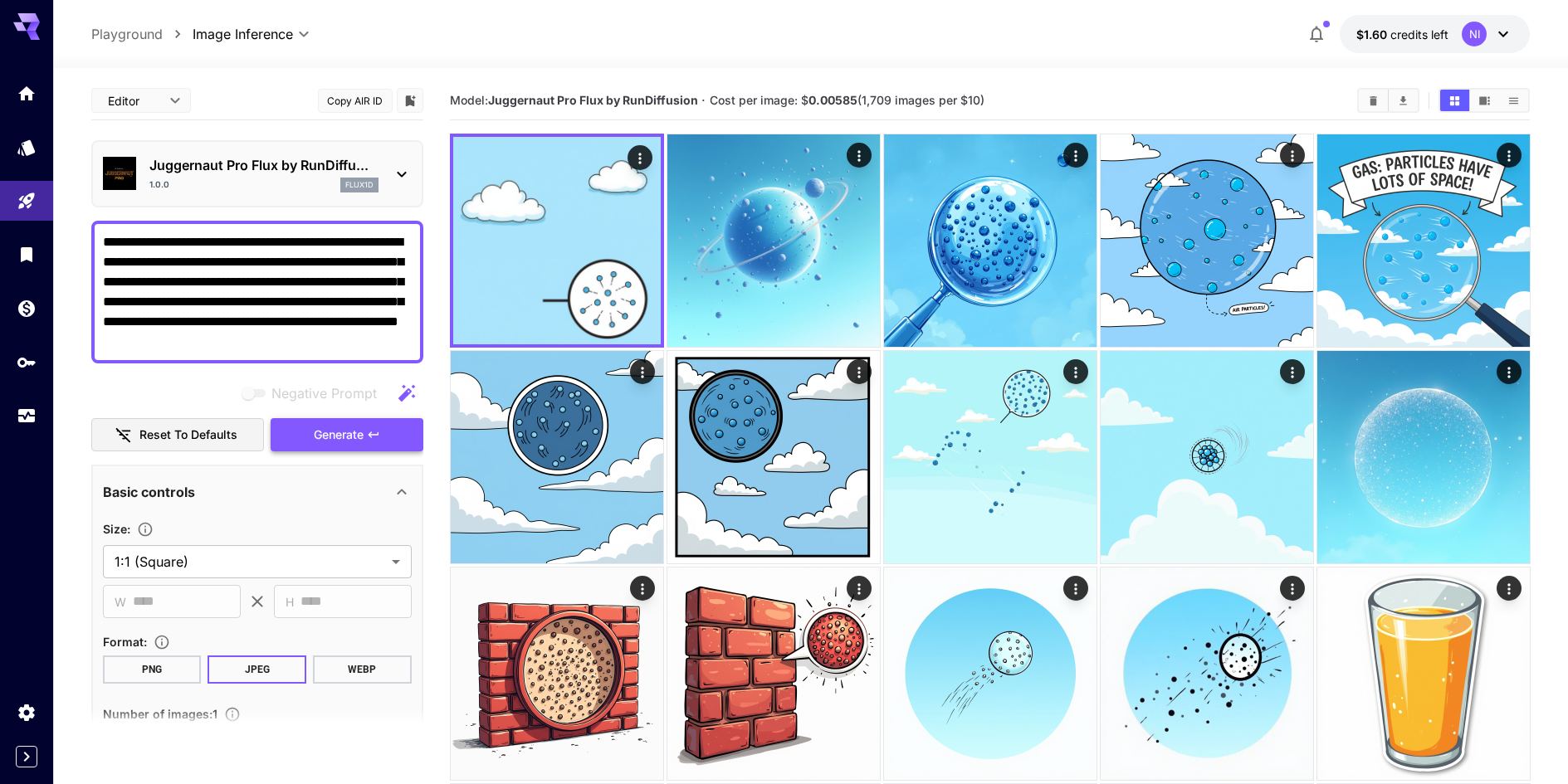
click at [370, 440] on icon "button" at bounding box center [373, 435] width 14 height 14
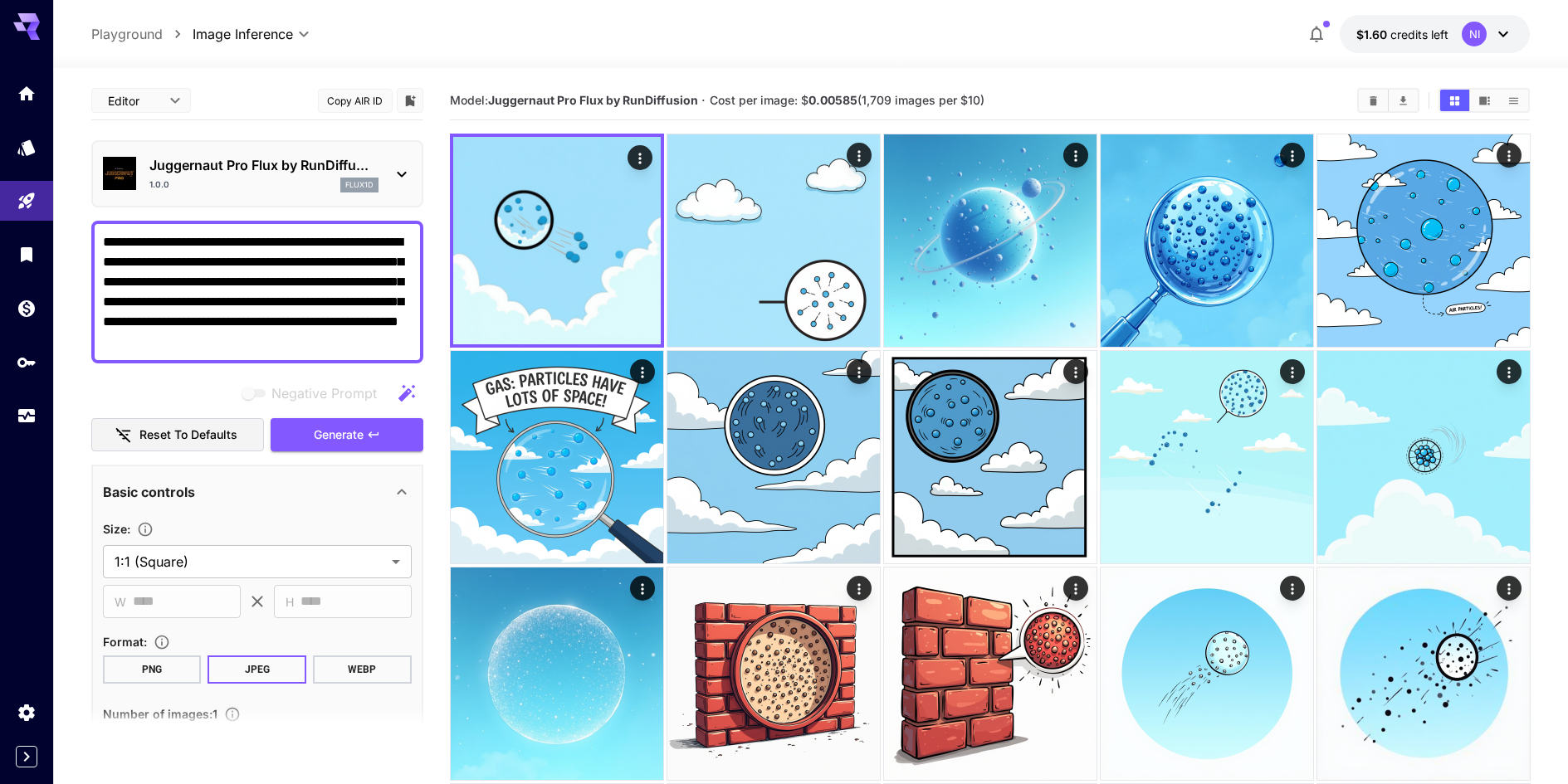
click at [365, 165] on p "Juggernaut Pro Flux by RunDiffu..." at bounding box center [264, 165] width 229 height 20
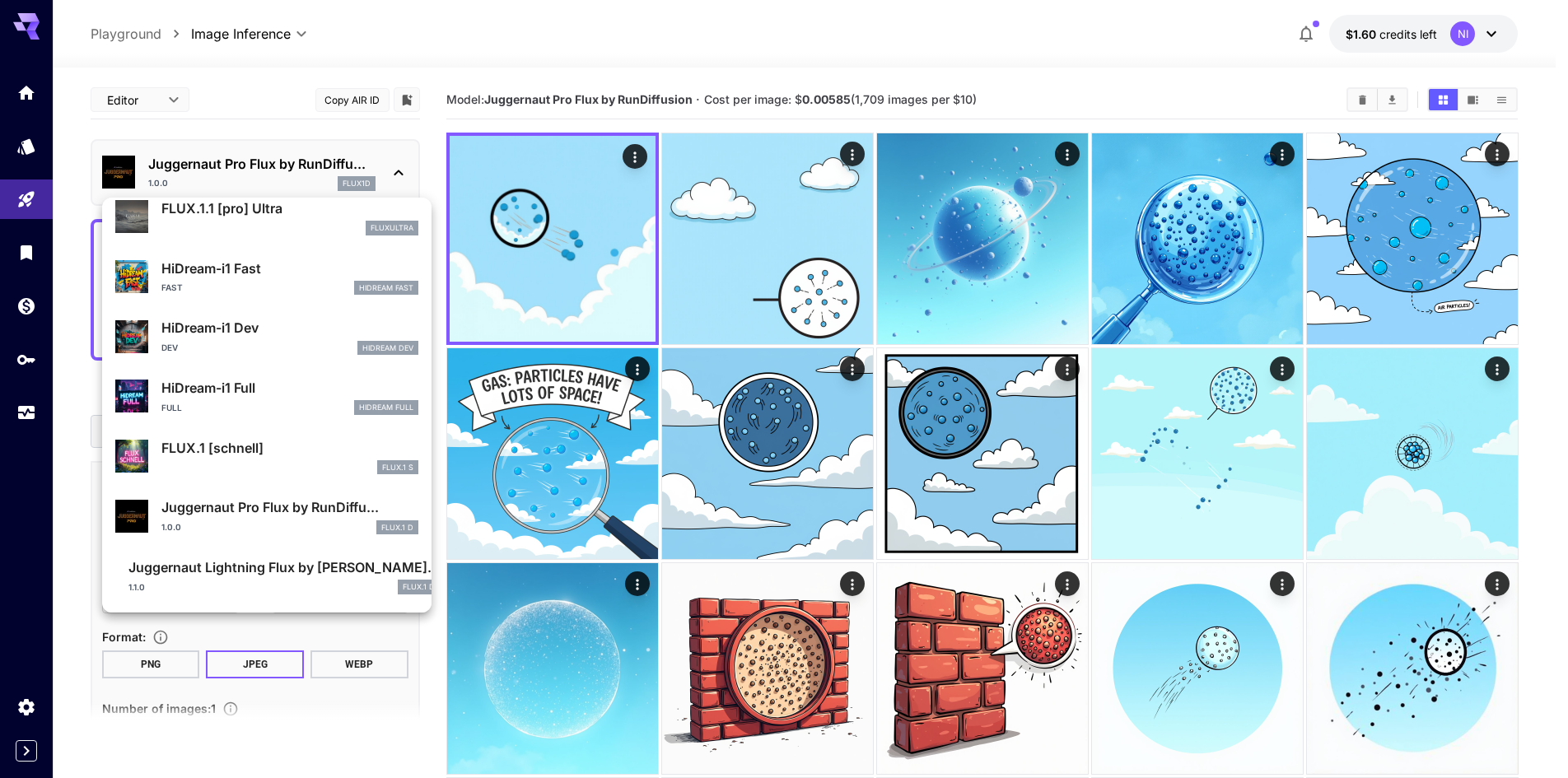
scroll to position [1174, 0]
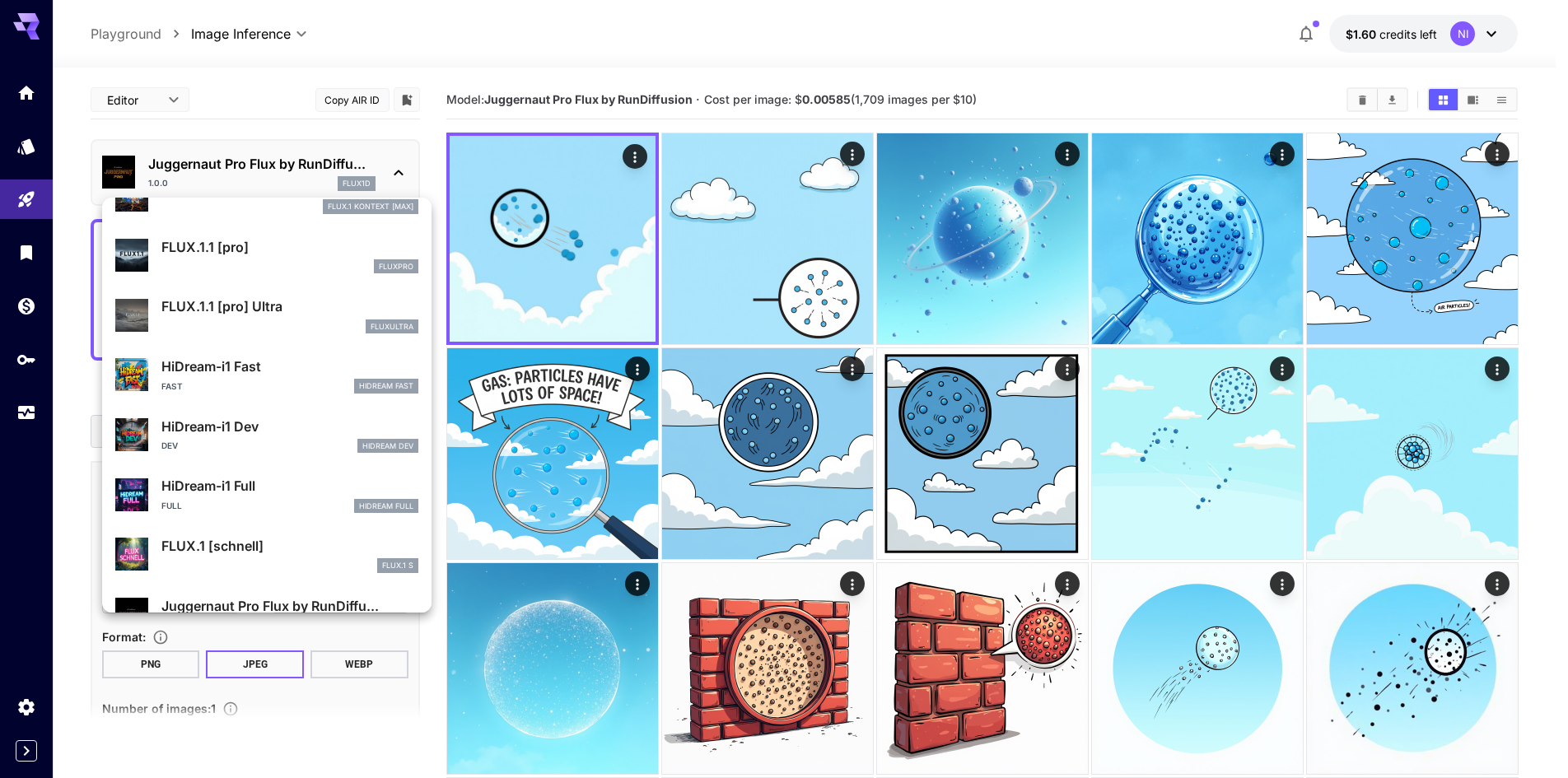
click at [304, 320] on div "fluxultra" at bounding box center [289, 327] width 257 height 15
type input "**********"
type input "****"
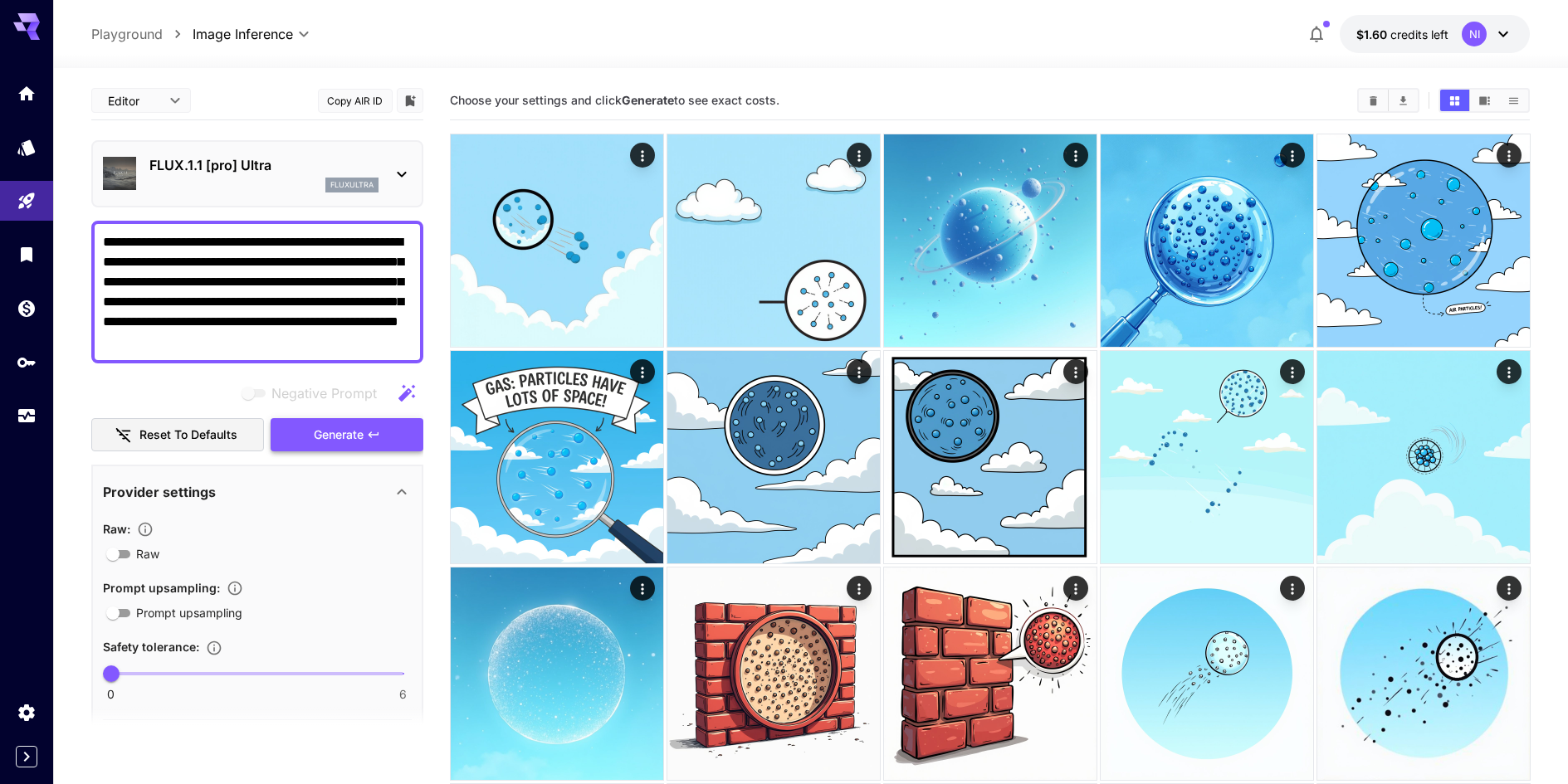
click at [362, 431] on span "Generate" at bounding box center [338, 435] width 50 height 20
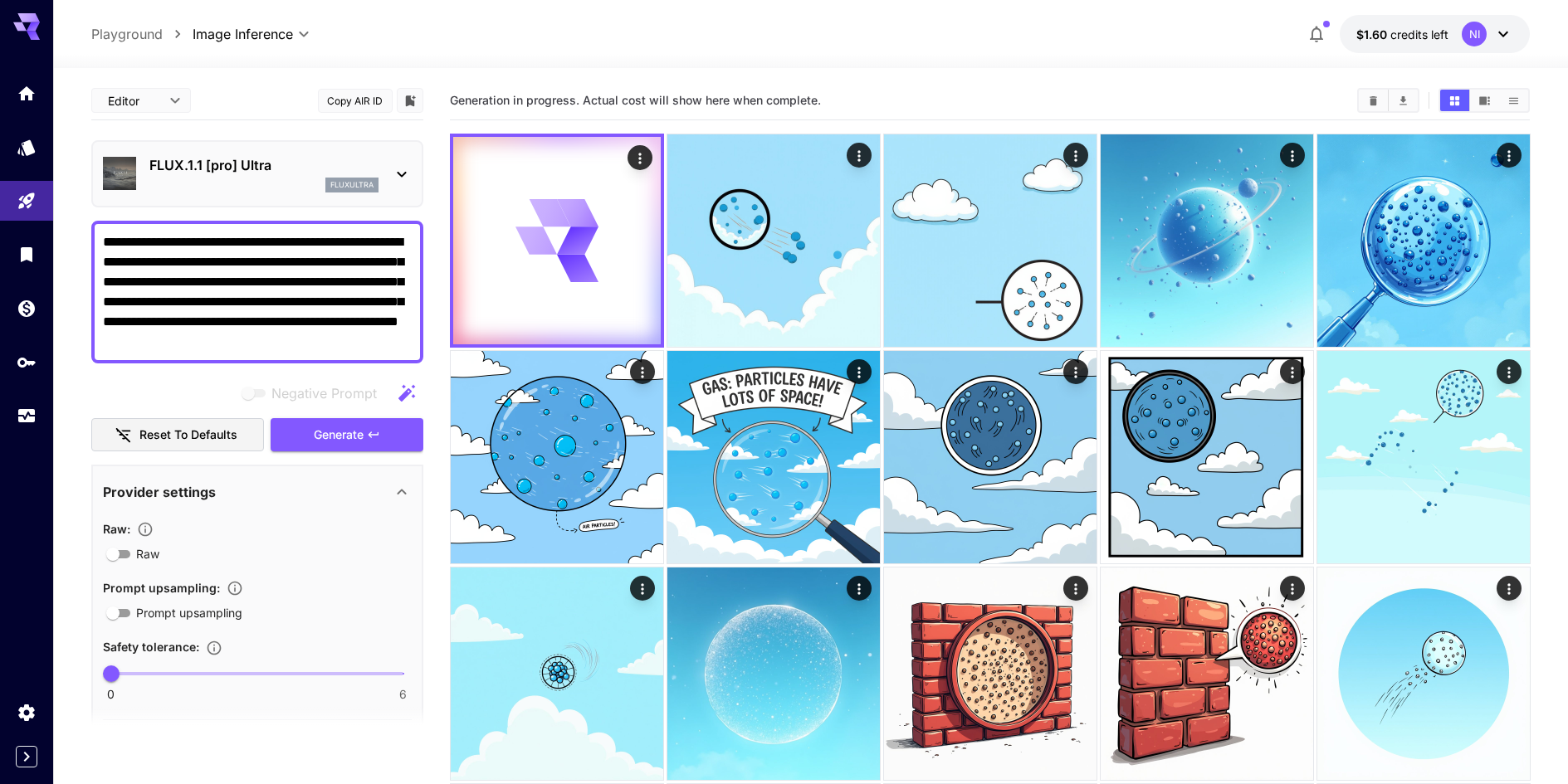
click at [373, 177] on div "FLUX.1.1 [pro] Ultra fluxultra" at bounding box center [264, 174] width 229 height 37
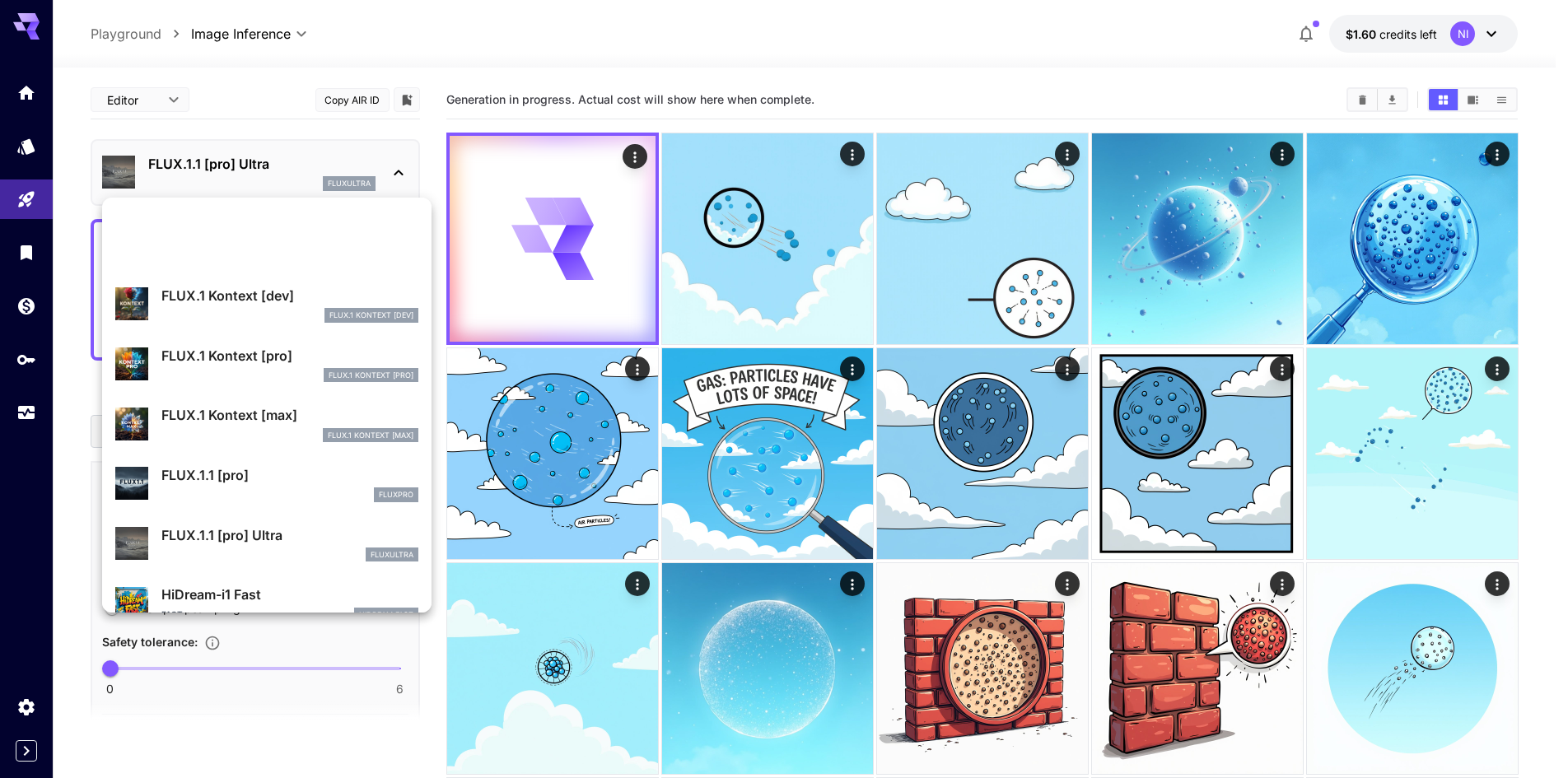
scroll to position [1094, 0]
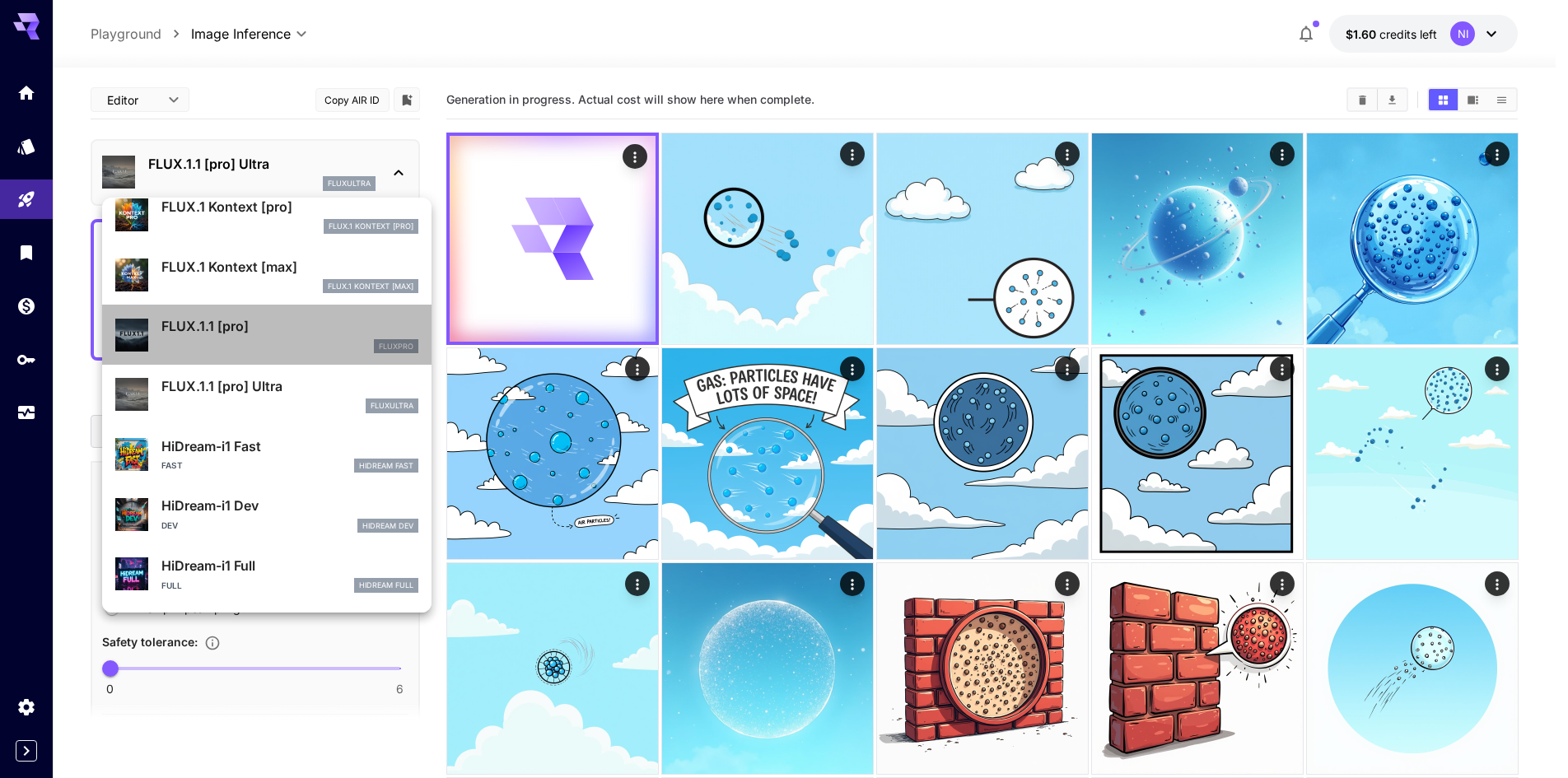
click at [344, 342] on div "fluxpro" at bounding box center [289, 347] width 257 height 15
type input "**********"
type input "****"
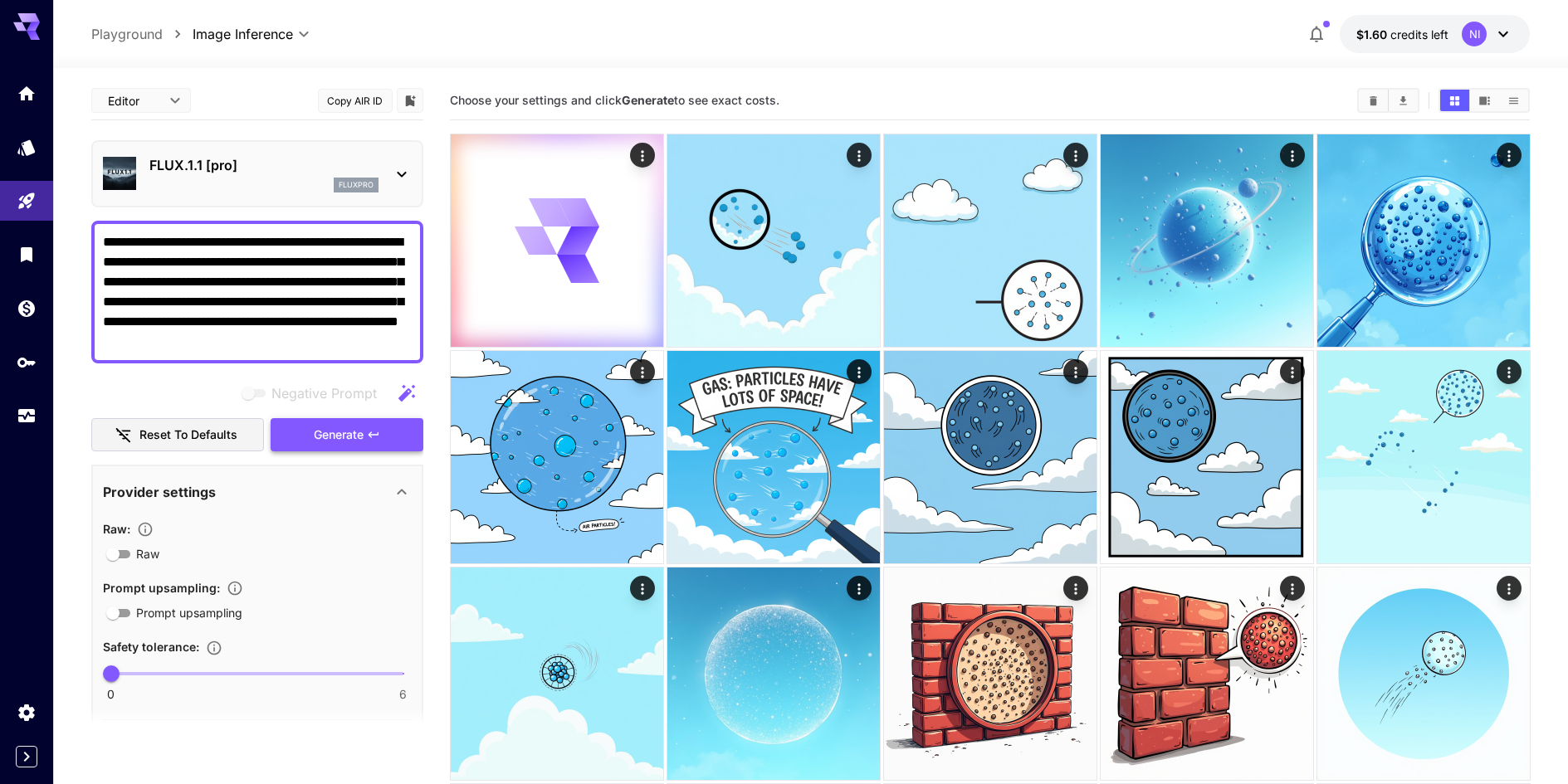
click at [381, 440] on button "Generate" at bounding box center [347, 435] width 153 height 34
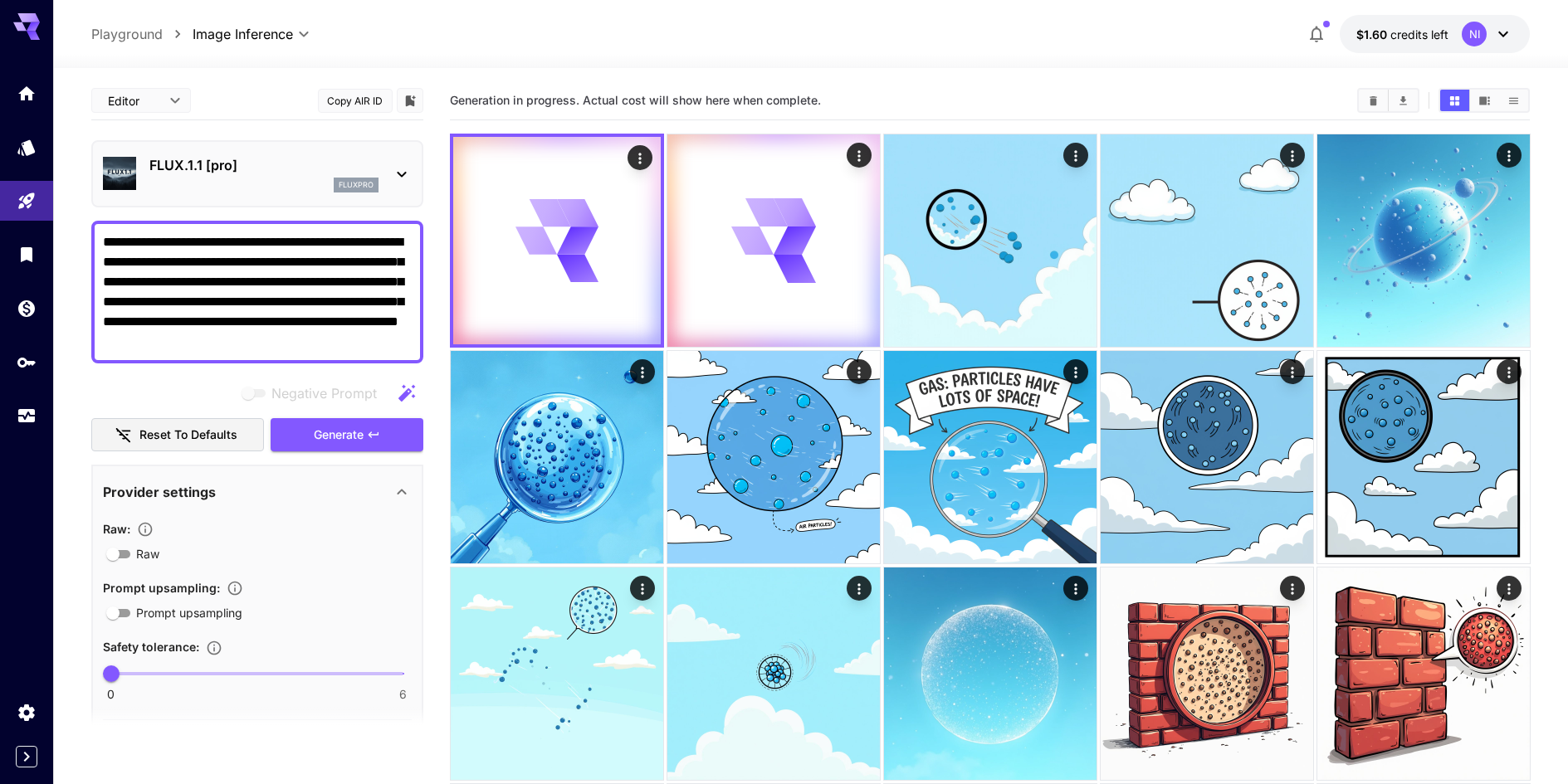
click at [382, 189] on div "FLUX.1.1 [pro] fluxpro" at bounding box center [257, 174] width 309 height 51
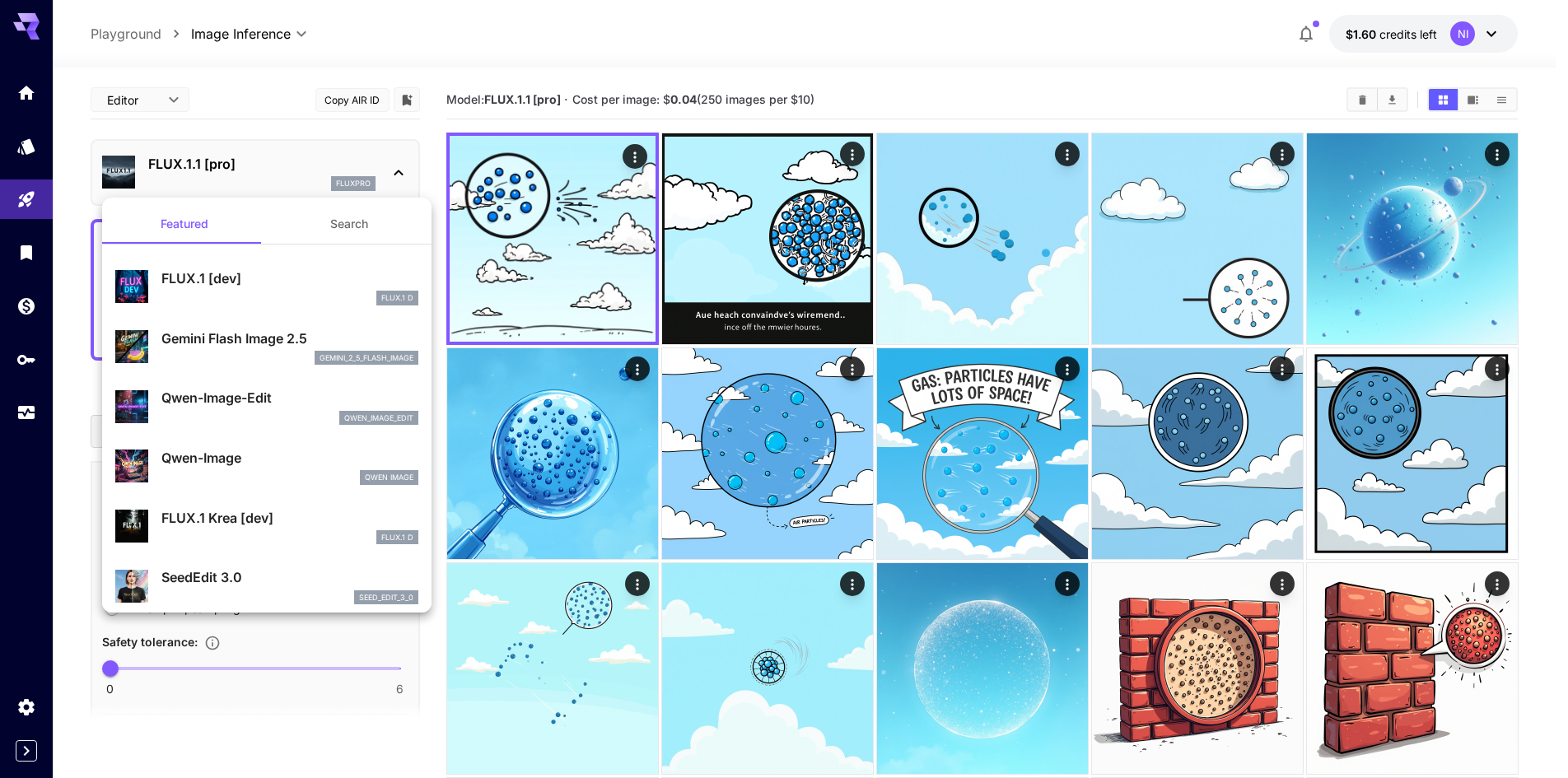
click at [400, 166] on div at bounding box center [784, 389] width 1568 height 778
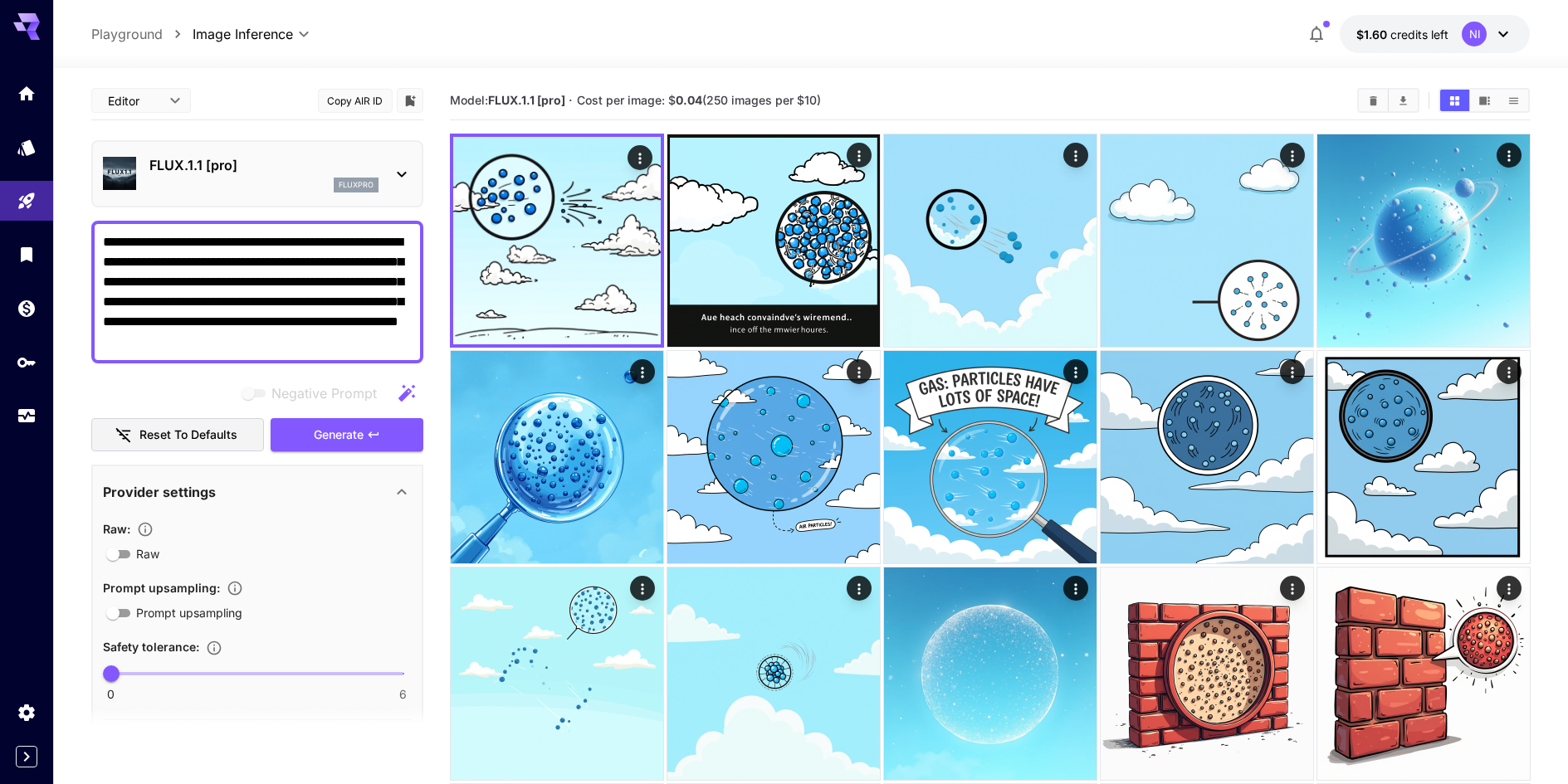
click at [236, 311] on textarea "**********" at bounding box center [257, 292] width 309 height 120
paste textarea
click at [320, 167] on p "FLUX.1.1 [pro]" at bounding box center [264, 165] width 229 height 20
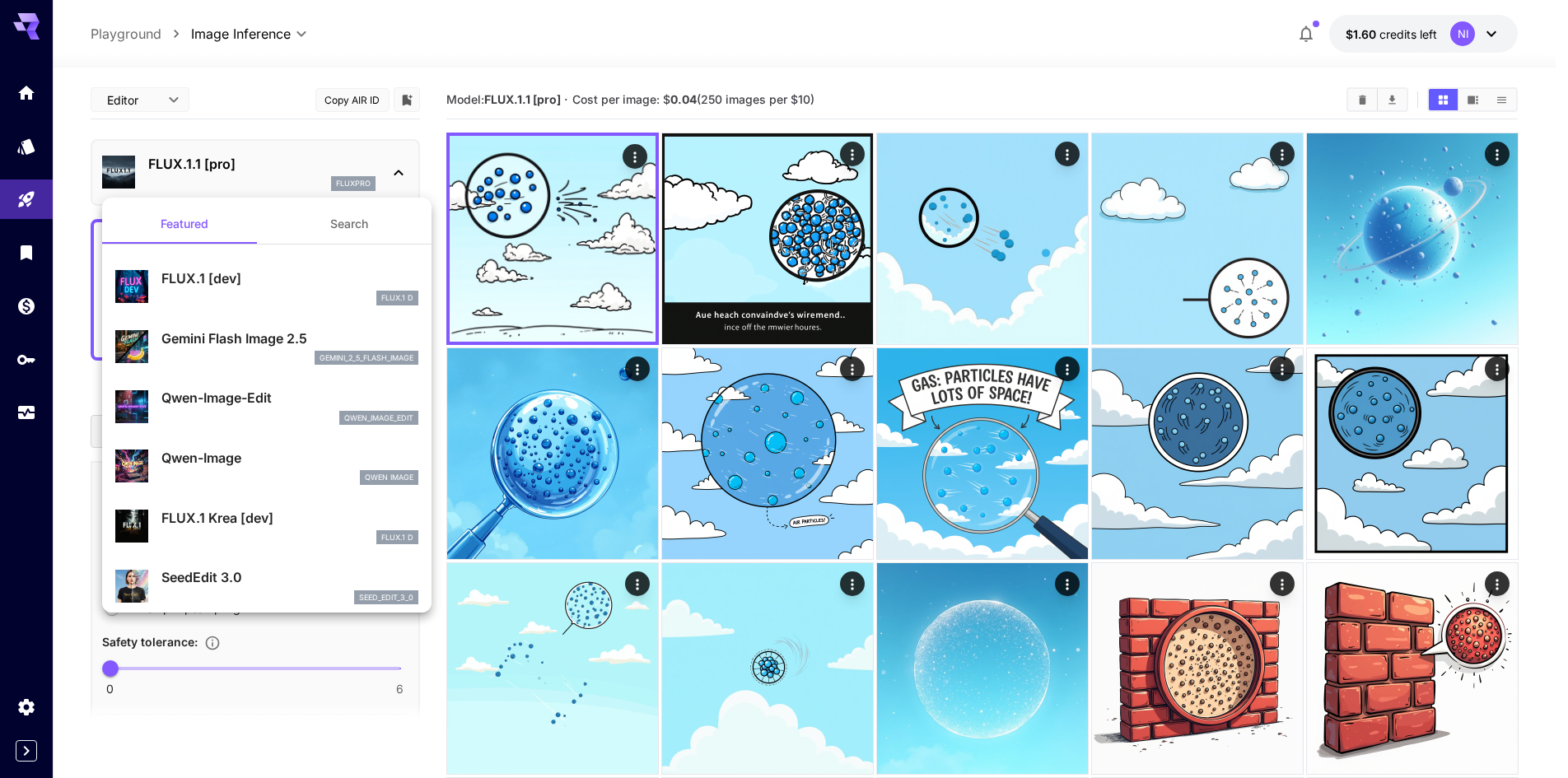
click at [250, 291] on div "FLUX.1 D" at bounding box center [289, 299] width 257 height 15
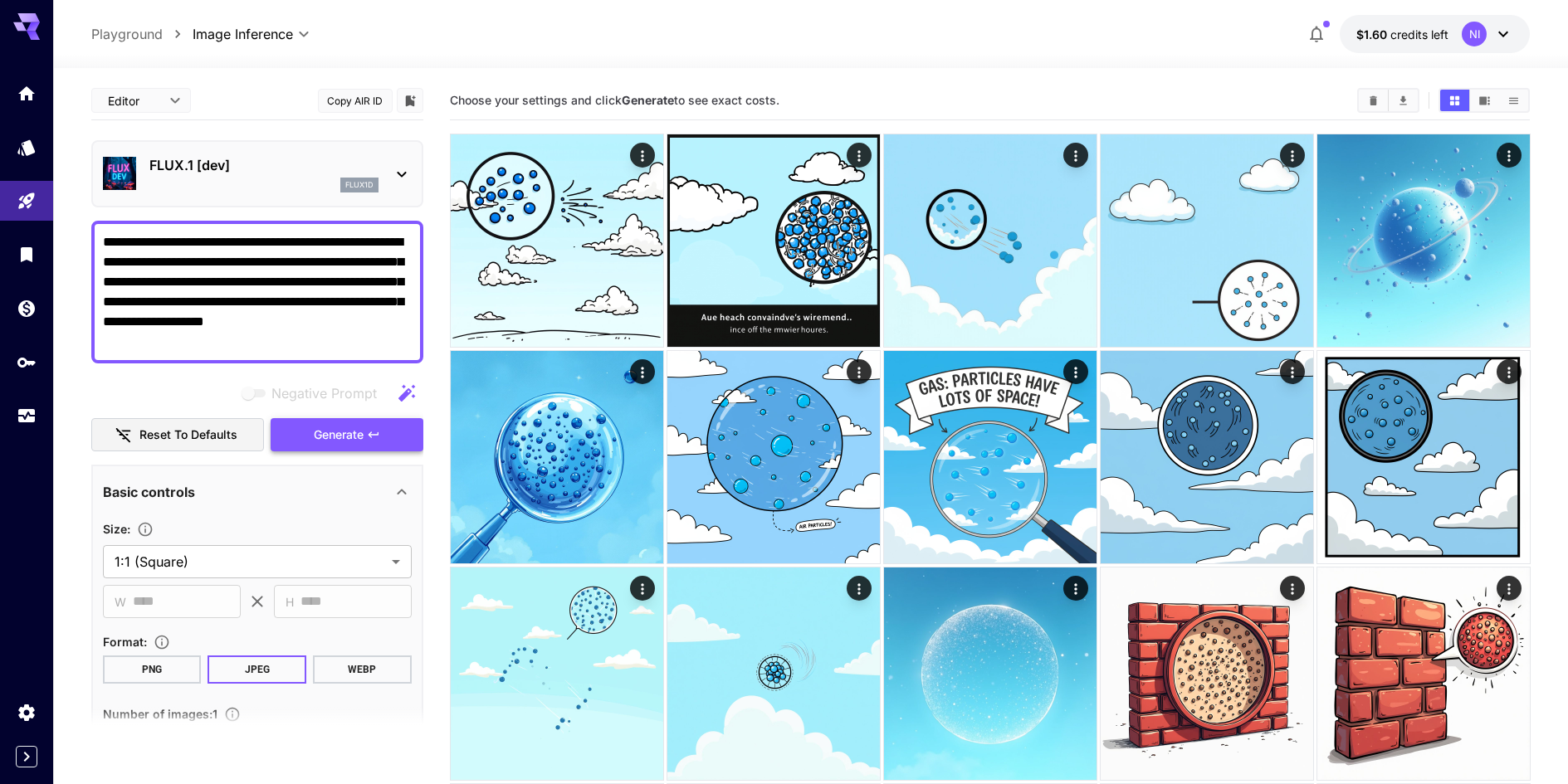
click at [372, 425] on button "Generate" at bounding box center [347, 435] width 153 height 34
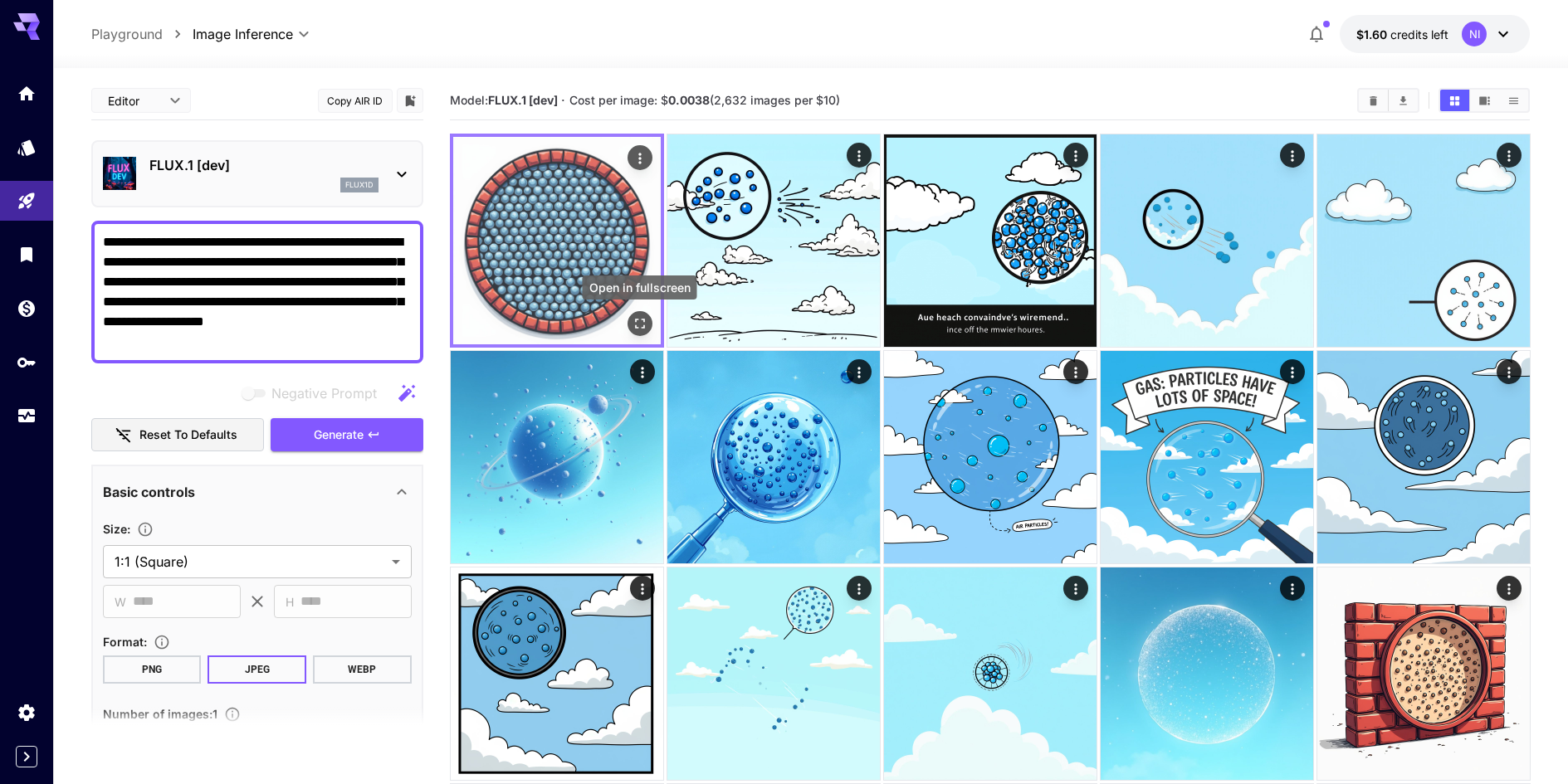
click at [642, 333] on button "Open in fullscreen" at bounding box center [639, 323] width 25 height 25
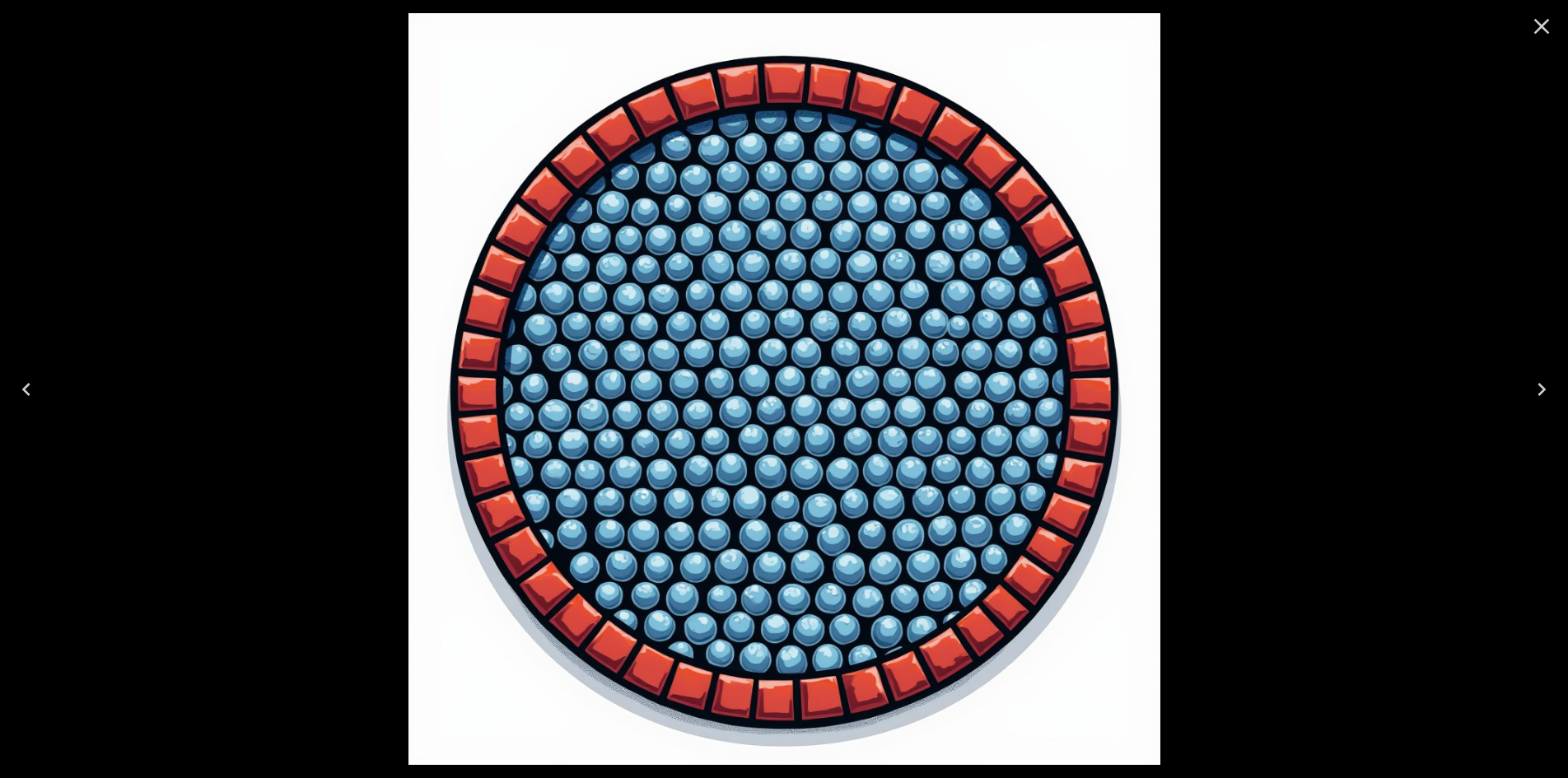
click at [1548, 19] on icon "Close" at bounding box center [1542, 26] width 16 height 16
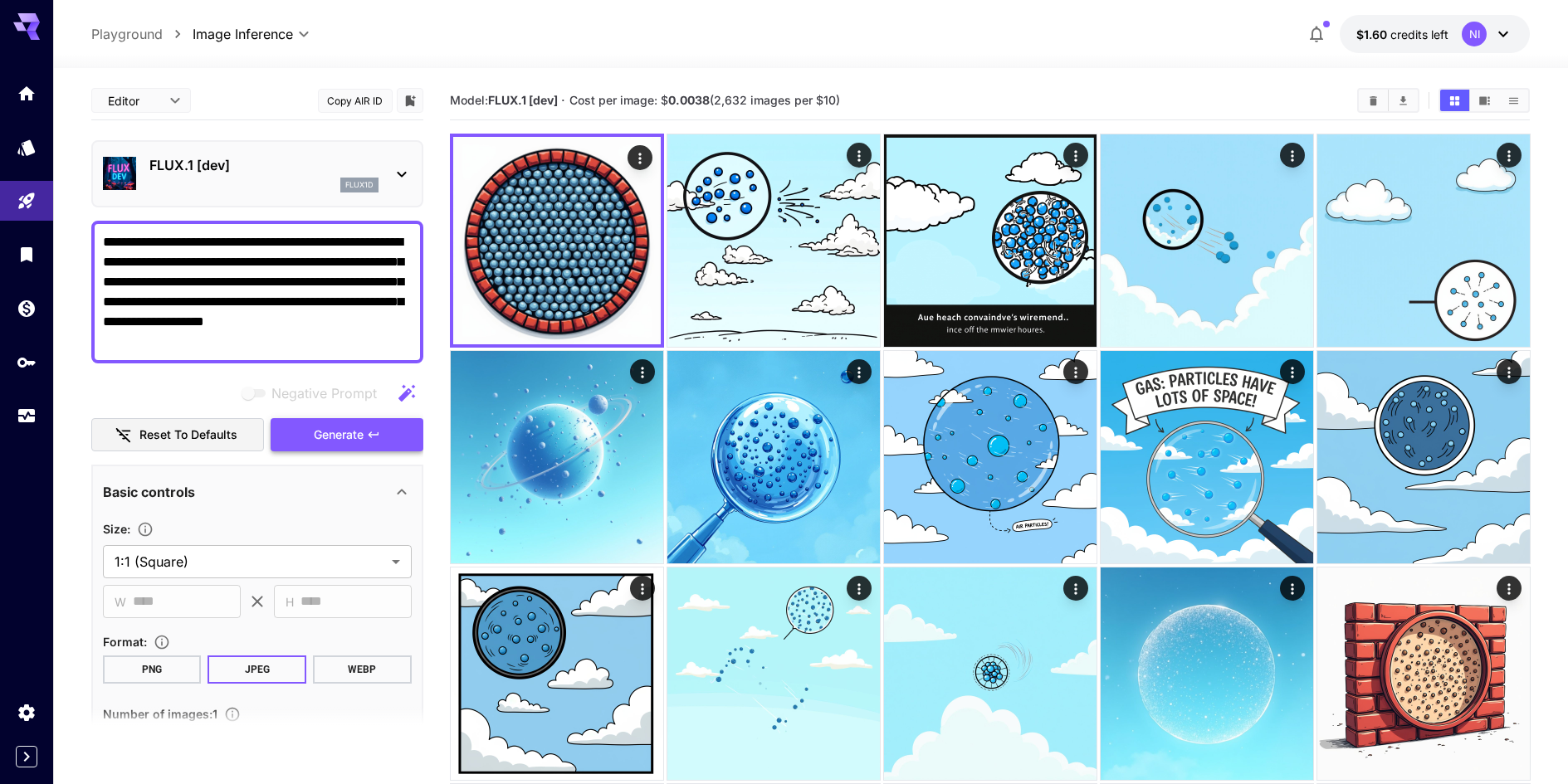
click at [372, 444] on button "Generate" at bounding box center [347, 435] width 153 height 34
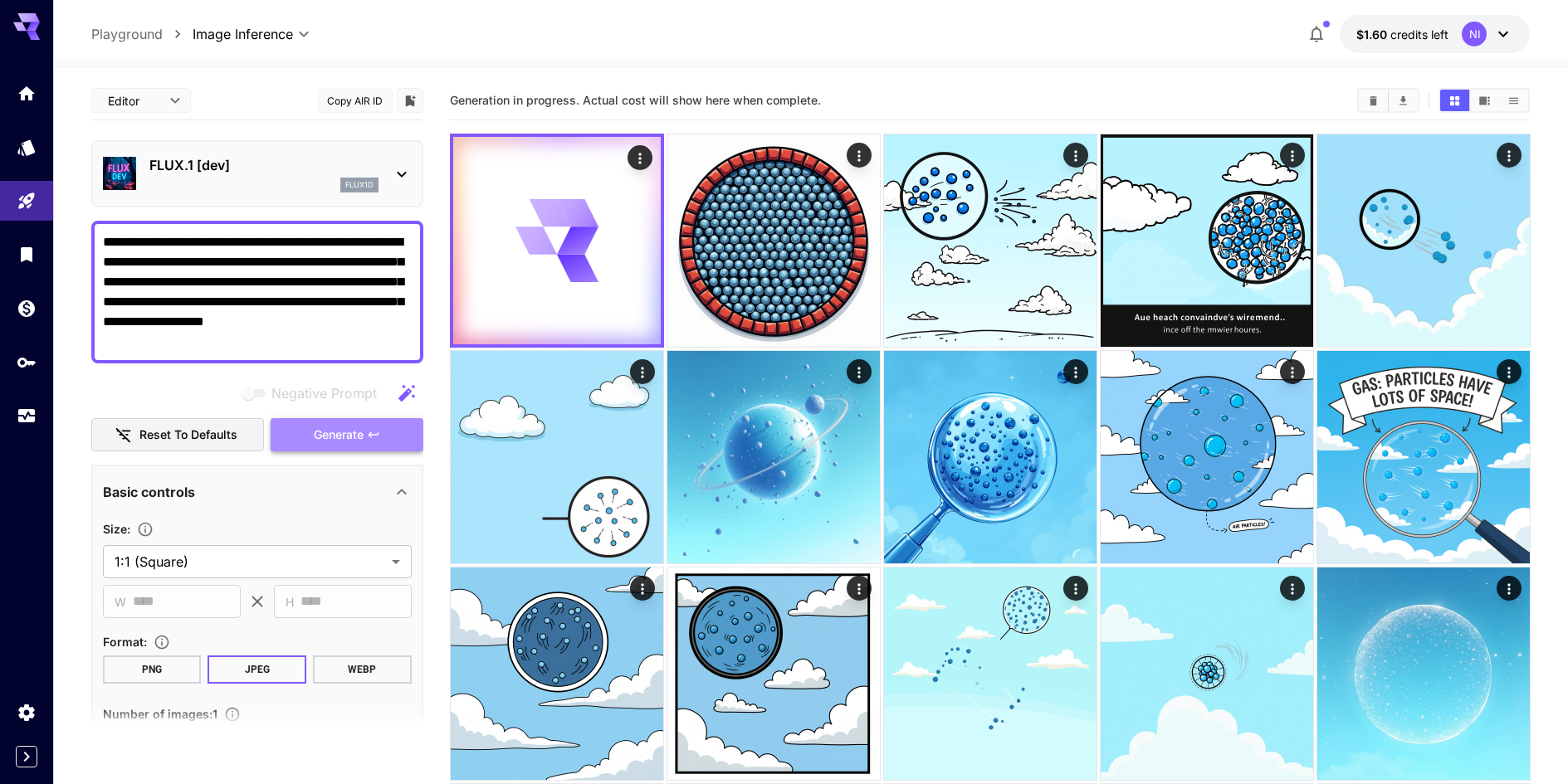
click at [372, 444] on button "Generate" at bounding box center [347, 435] width 153 height 34
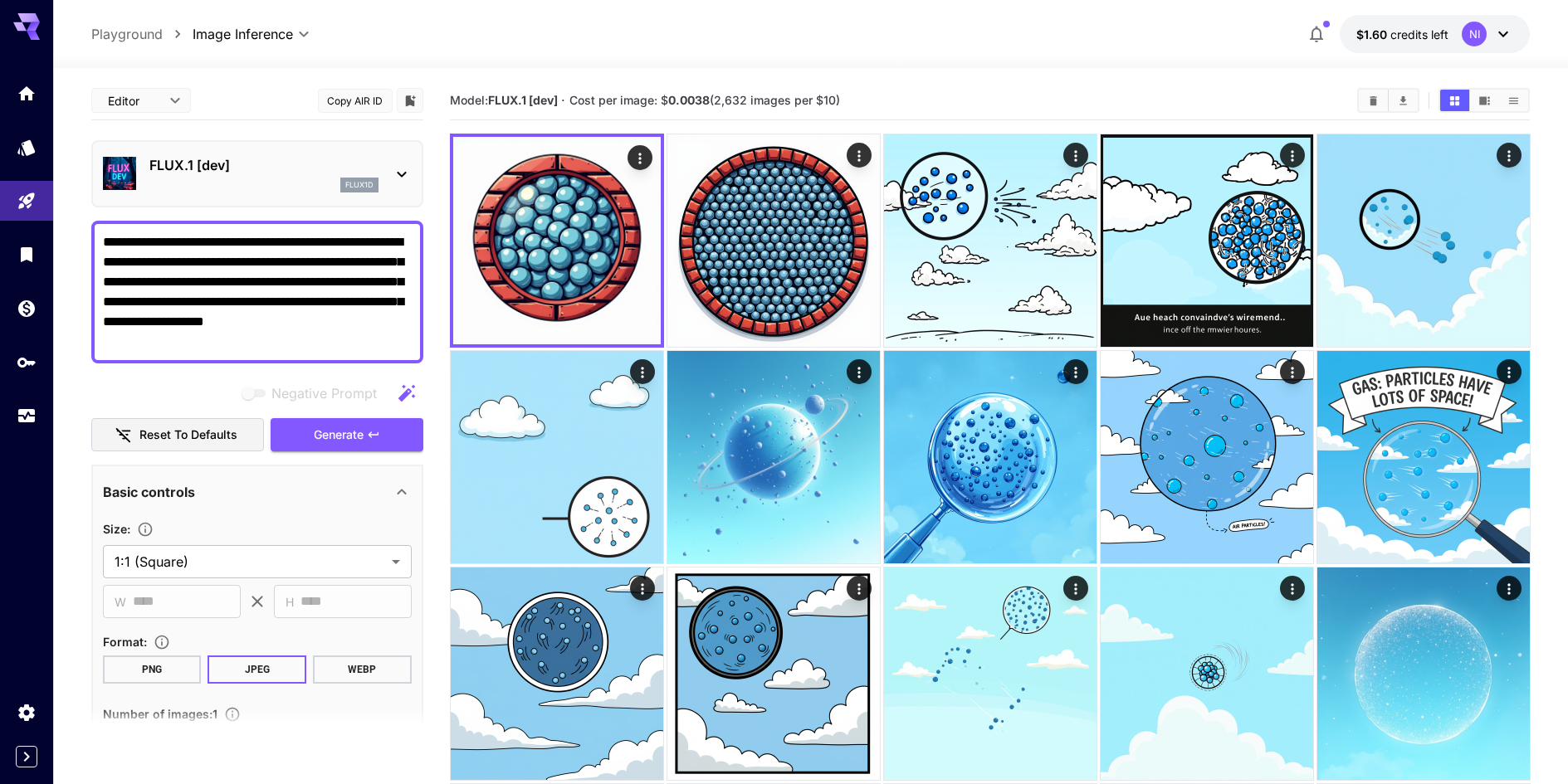
click at [247, 240] on textarea "**********" at bounding box center [257, 292] width 309 height 120
click at [243, 244] on textarea "**********" at bounding box center [257, 292] width 309 height 120
click at [246, 244] on textarea "**********" at bounding box center [257, 292] width 309 height 120
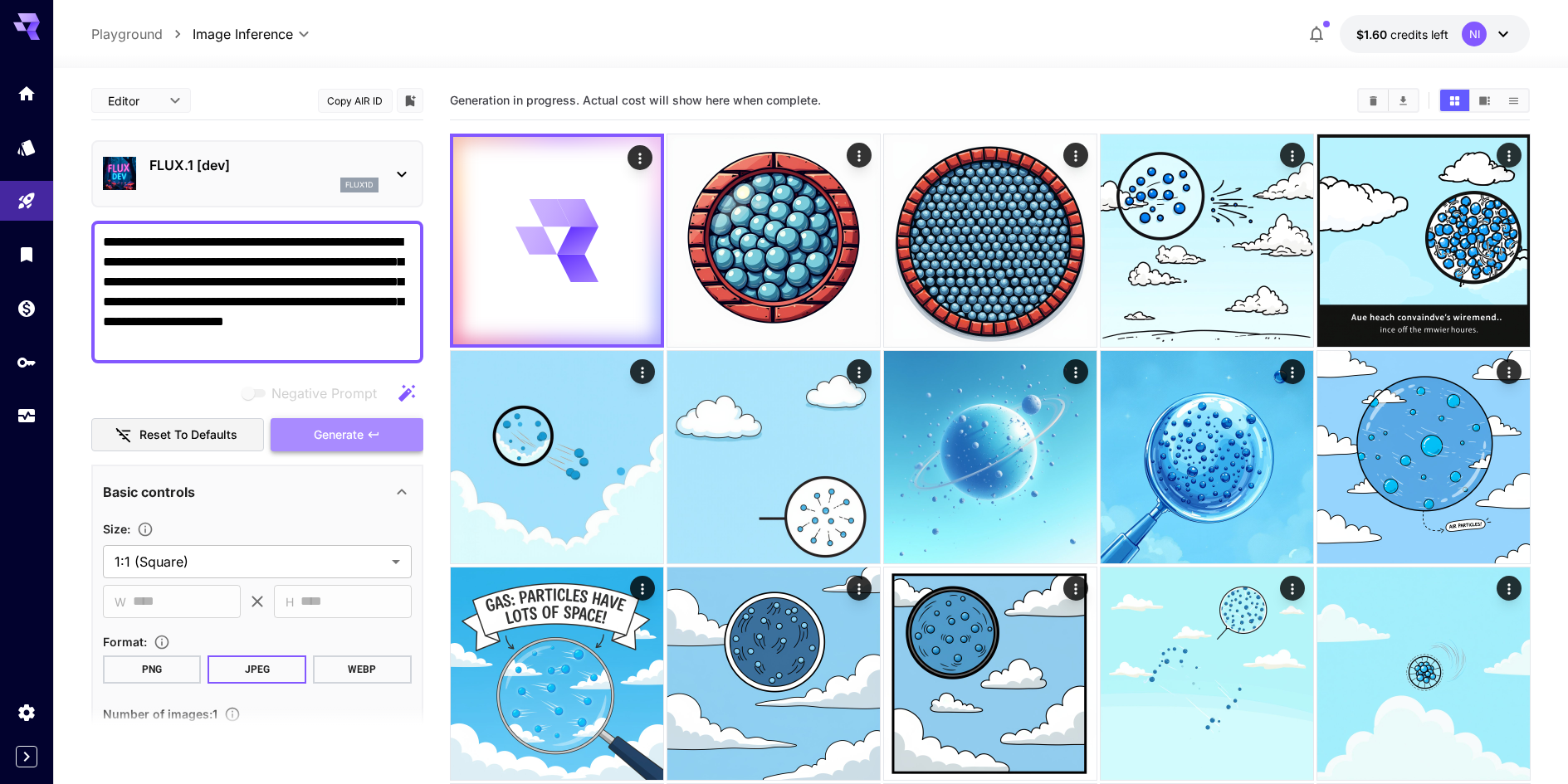
click at [366, 438] on icon "button" at bounding box center [373, 435] width 14 height 14
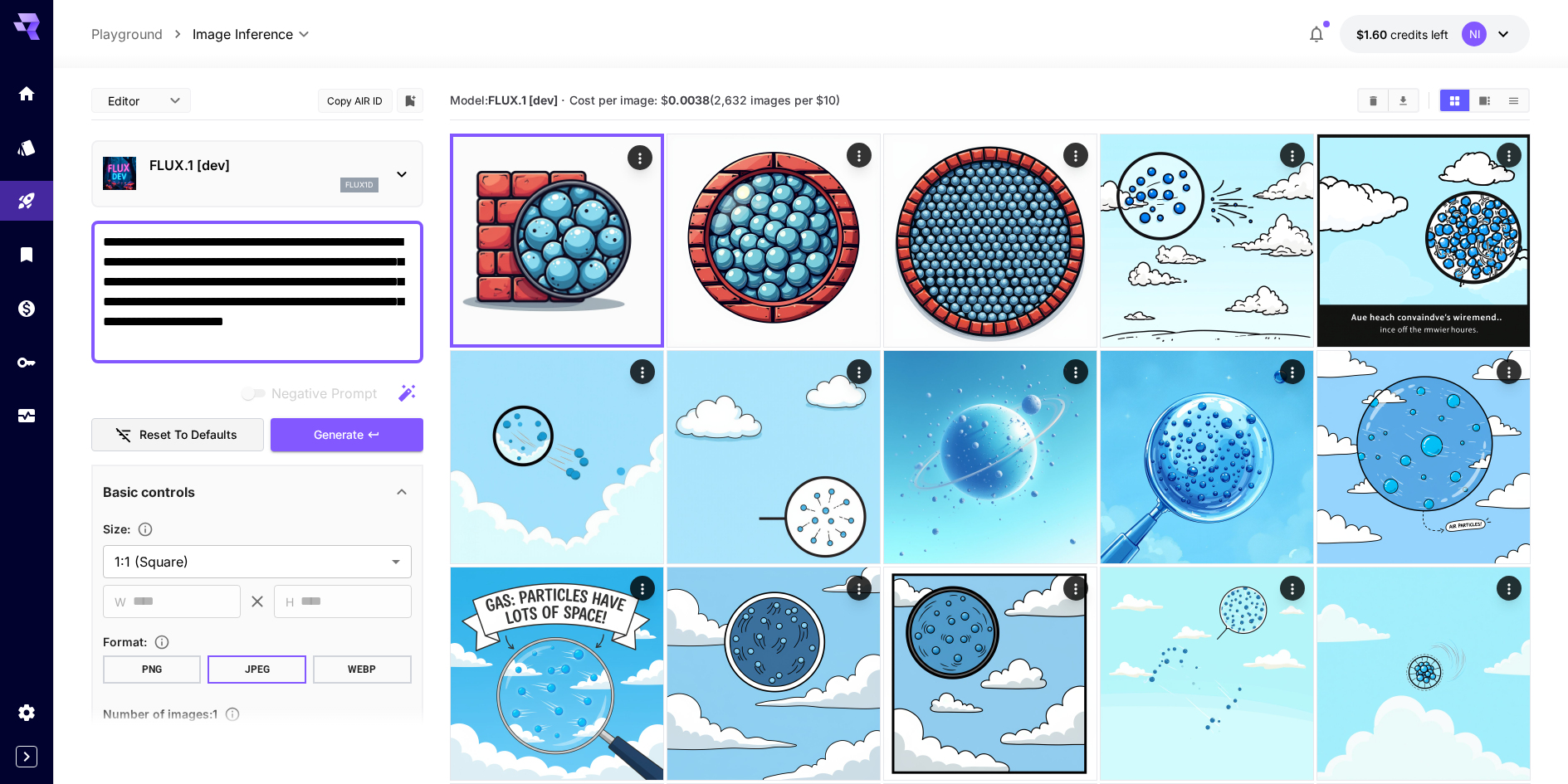
click at [269, 241] on textarea "**********" at bounding box center [257, 292] width 309 height 120
type textarea "**********"
click at [353, 431] on span "Generate" at bounding box center [338, 435] width 50 height 20
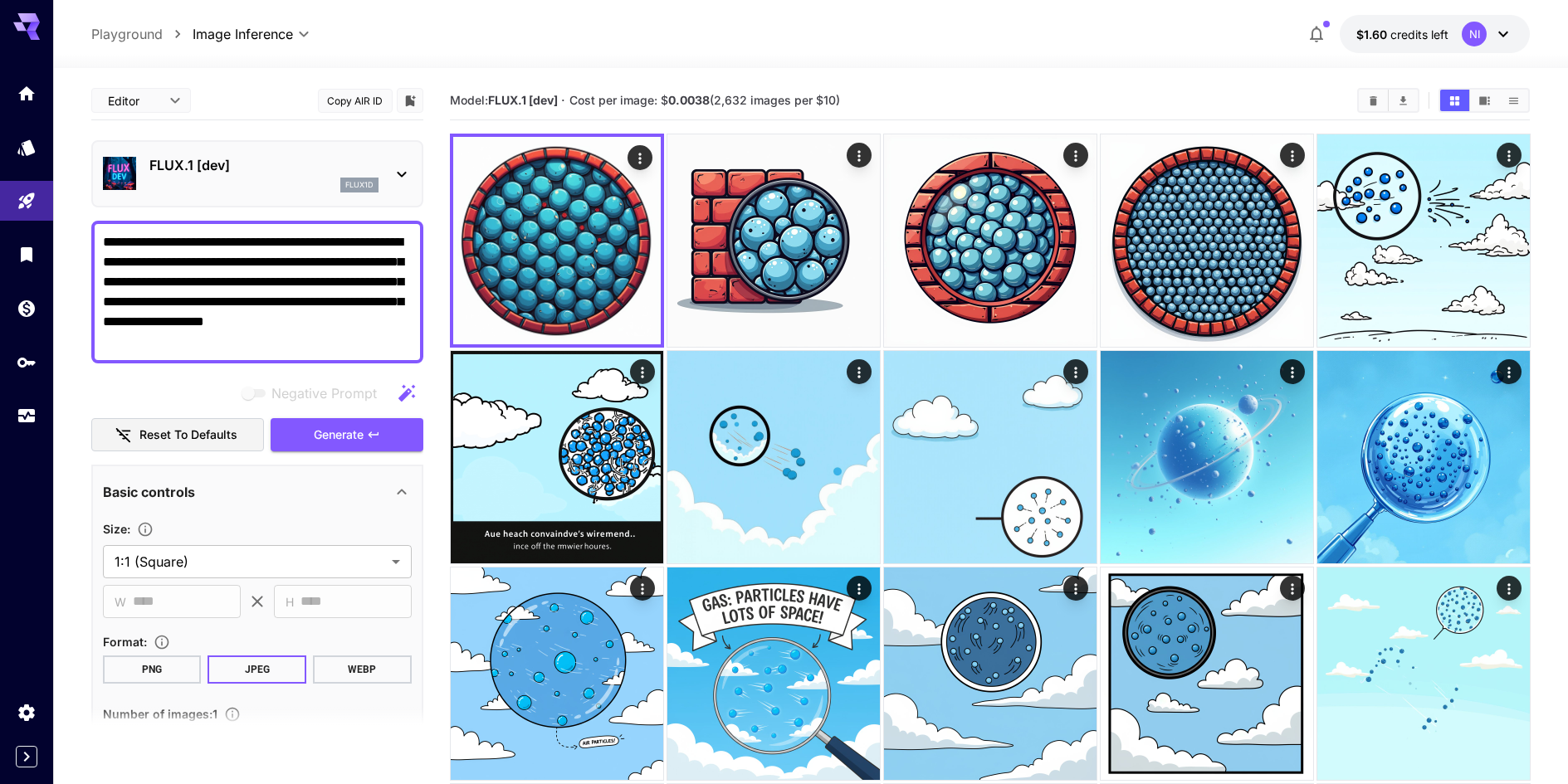
click at [360, 173] on p "FLUX.1 [dev]" at bounding box center [264, 165] width 229 height 20
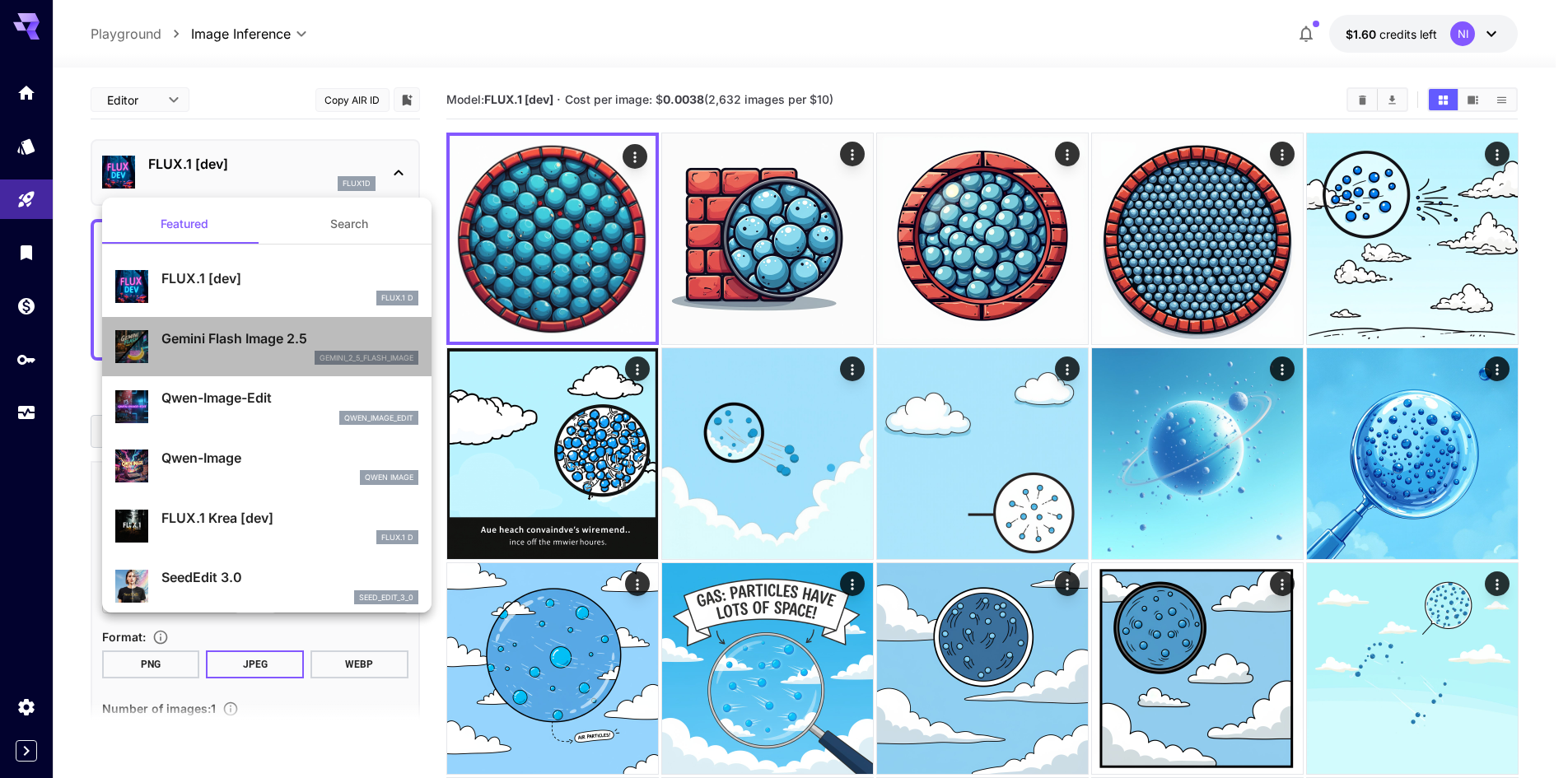
click at [298, 346] on p "Gemini Flash Image 2.5" at bounding box center [289, 338] width 257 height 19
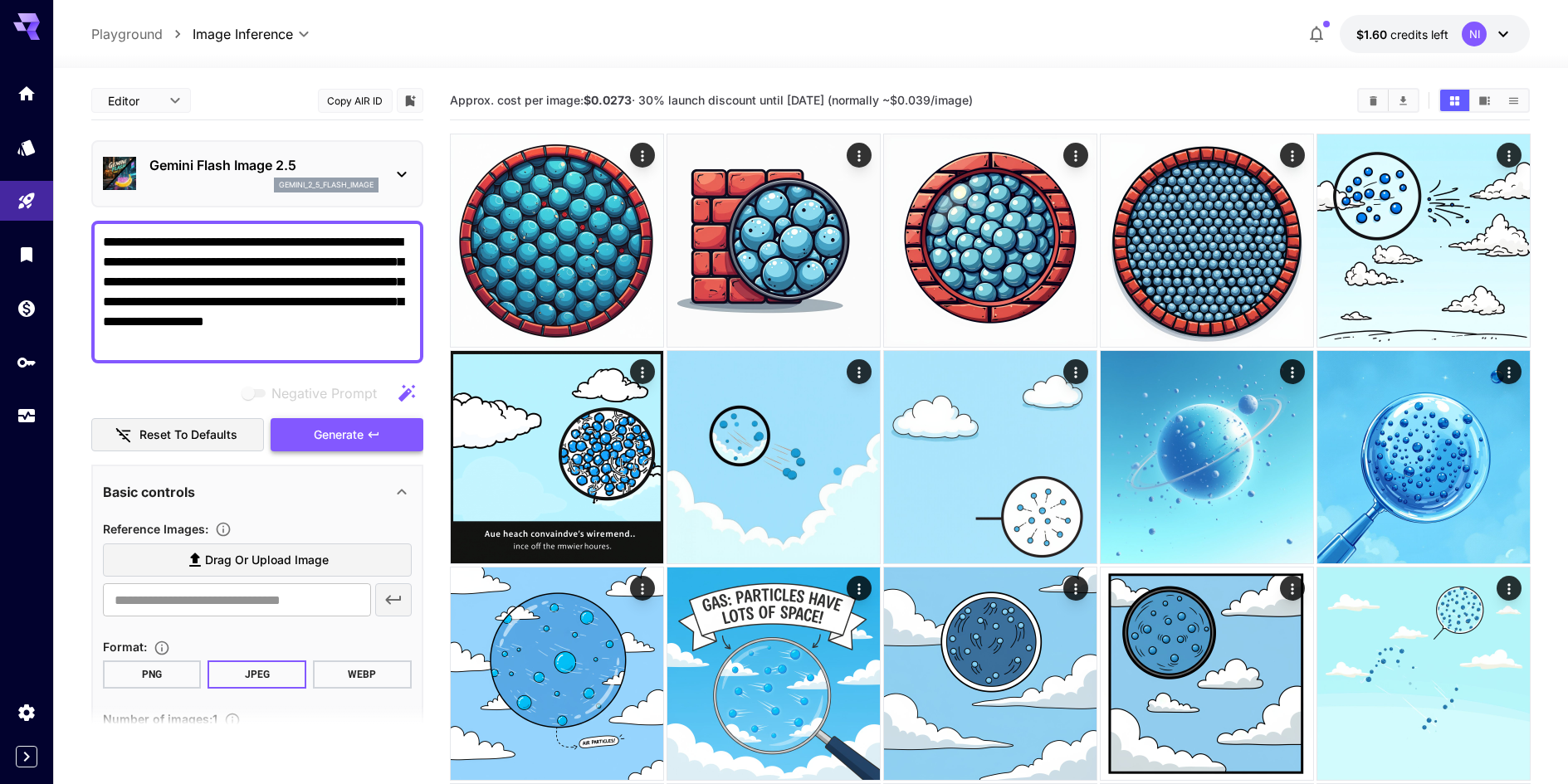
click at [392, 443] on button "Generate" at bounding box center [347, 435] width 153 height 34
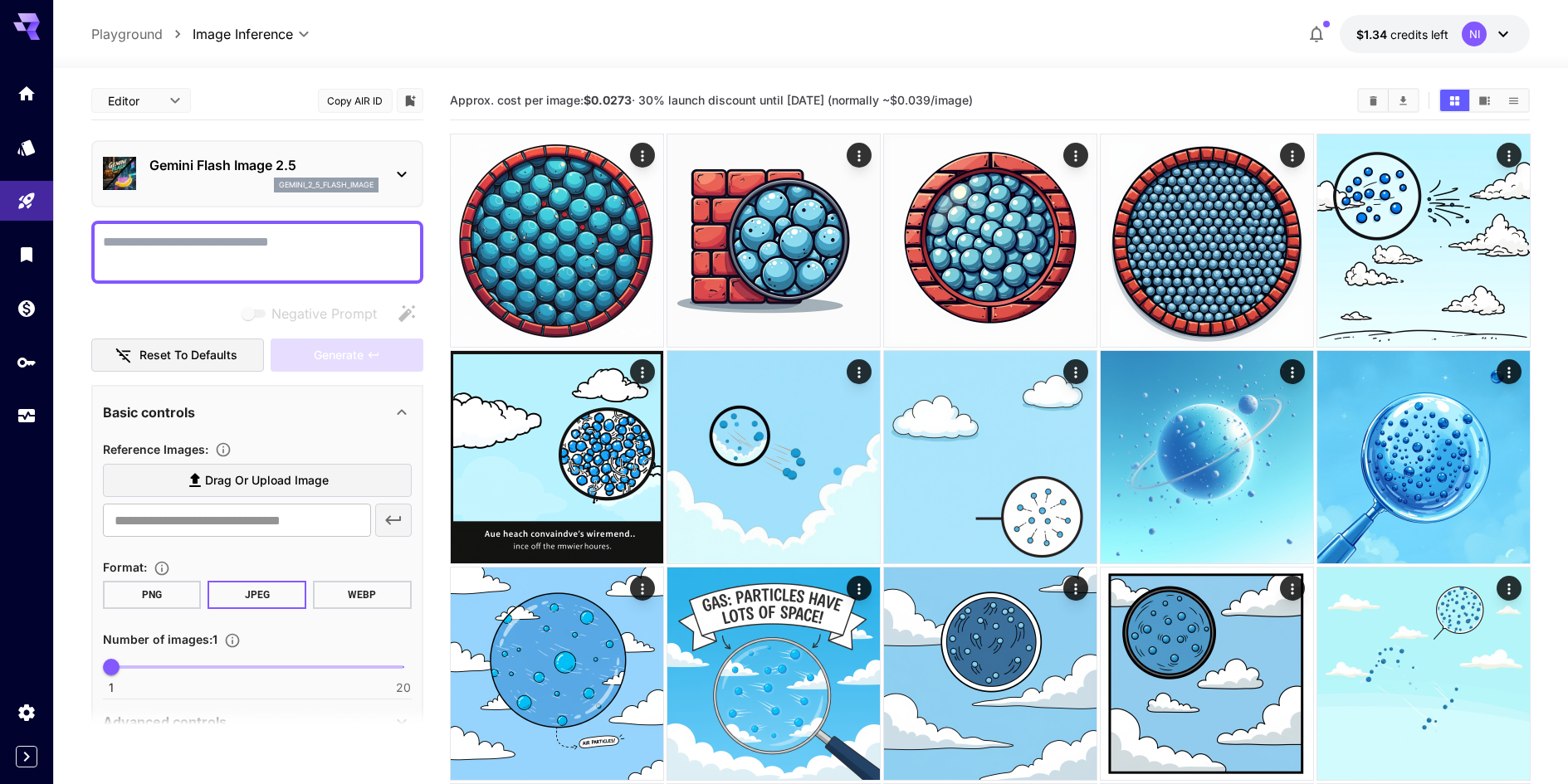
click at [293, 250] on textarea "Negative Prompt" at bounding box center [257, 252] width 309 height 40
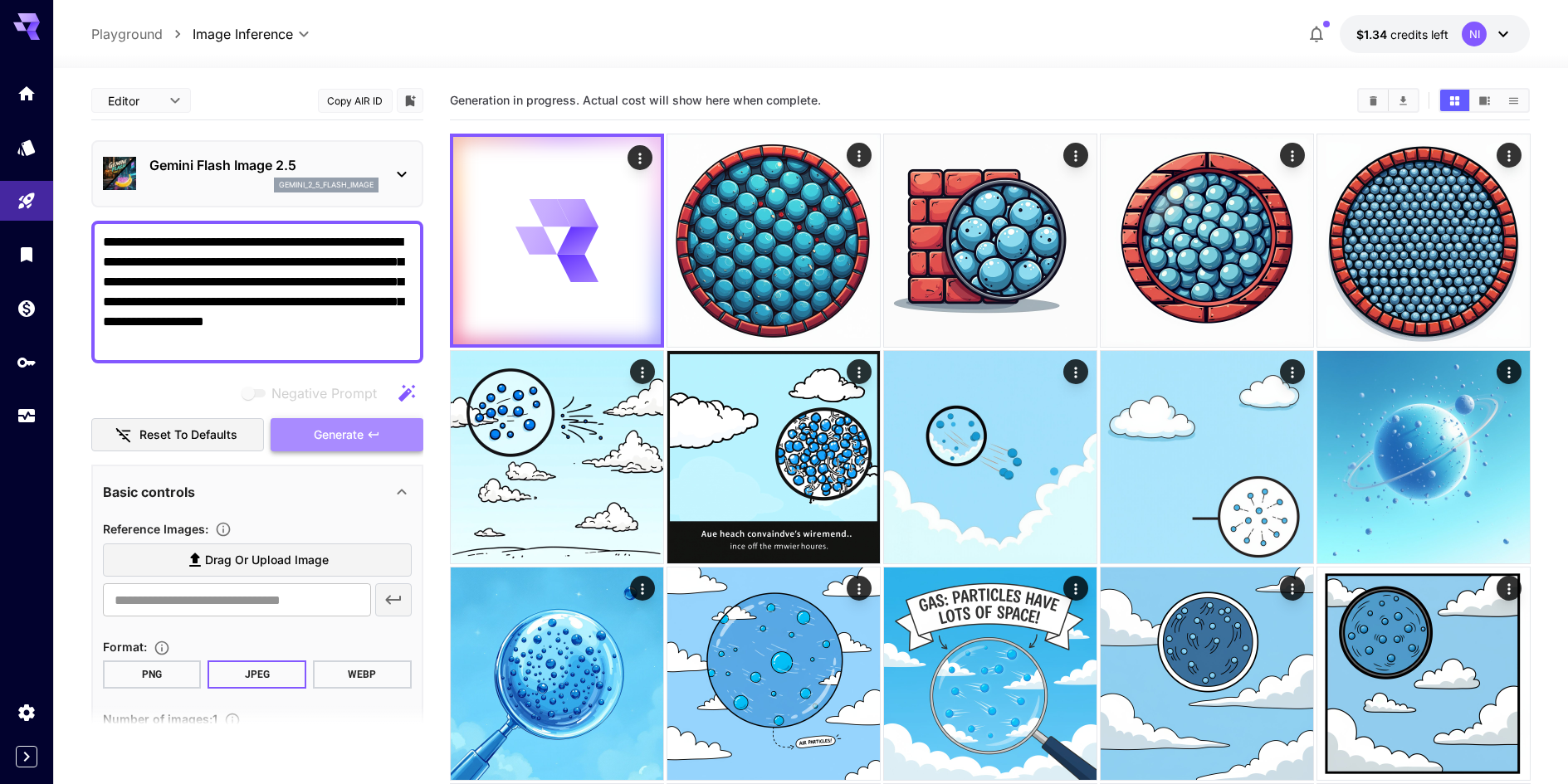
click at [387, 434] on button "Generate" at bounding box center [347, 435] width 153 height 34
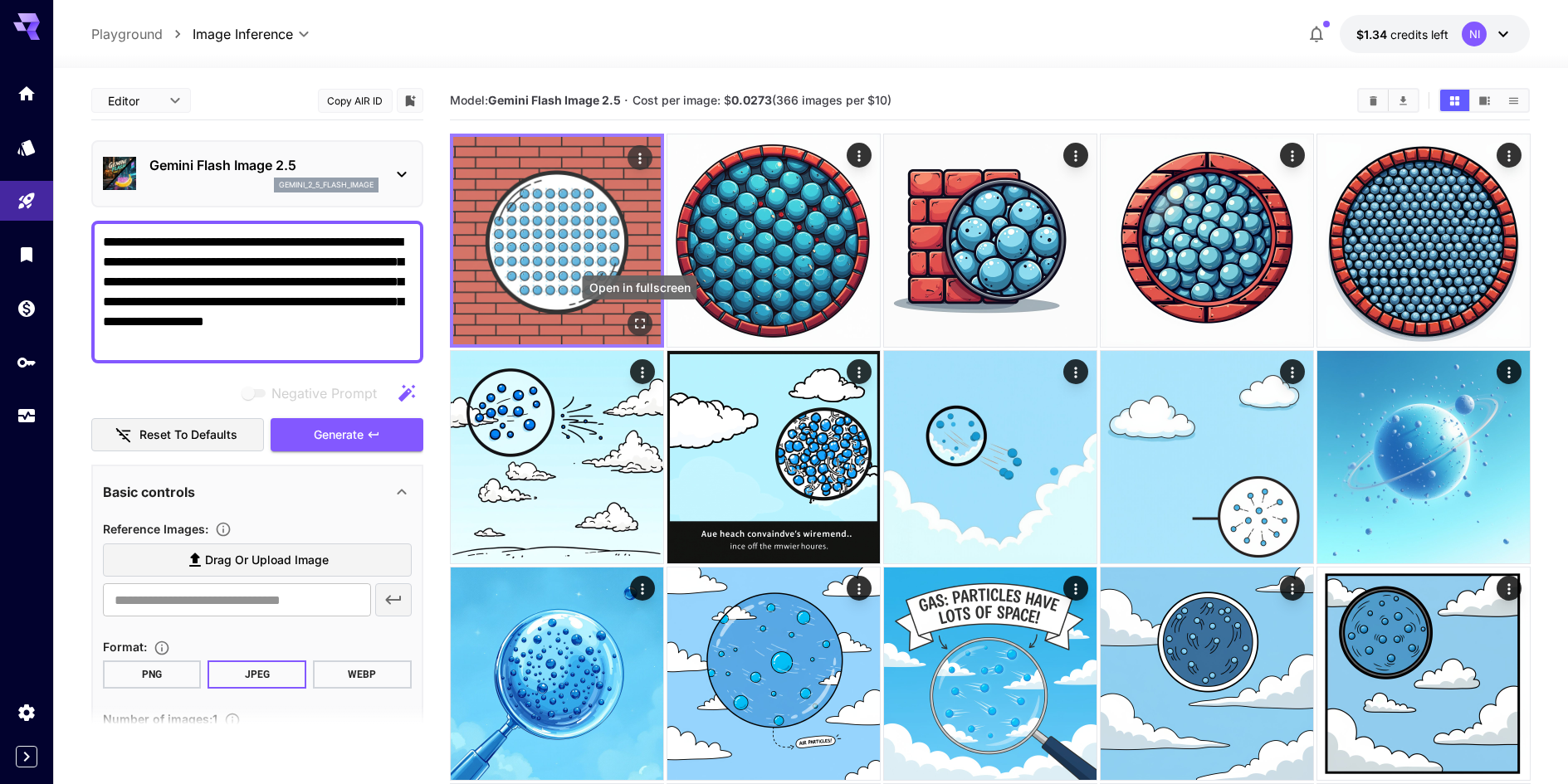
click at [645, 332] on button "Open in fullscreen" at bounding box center [639, 323] width 25 height 25
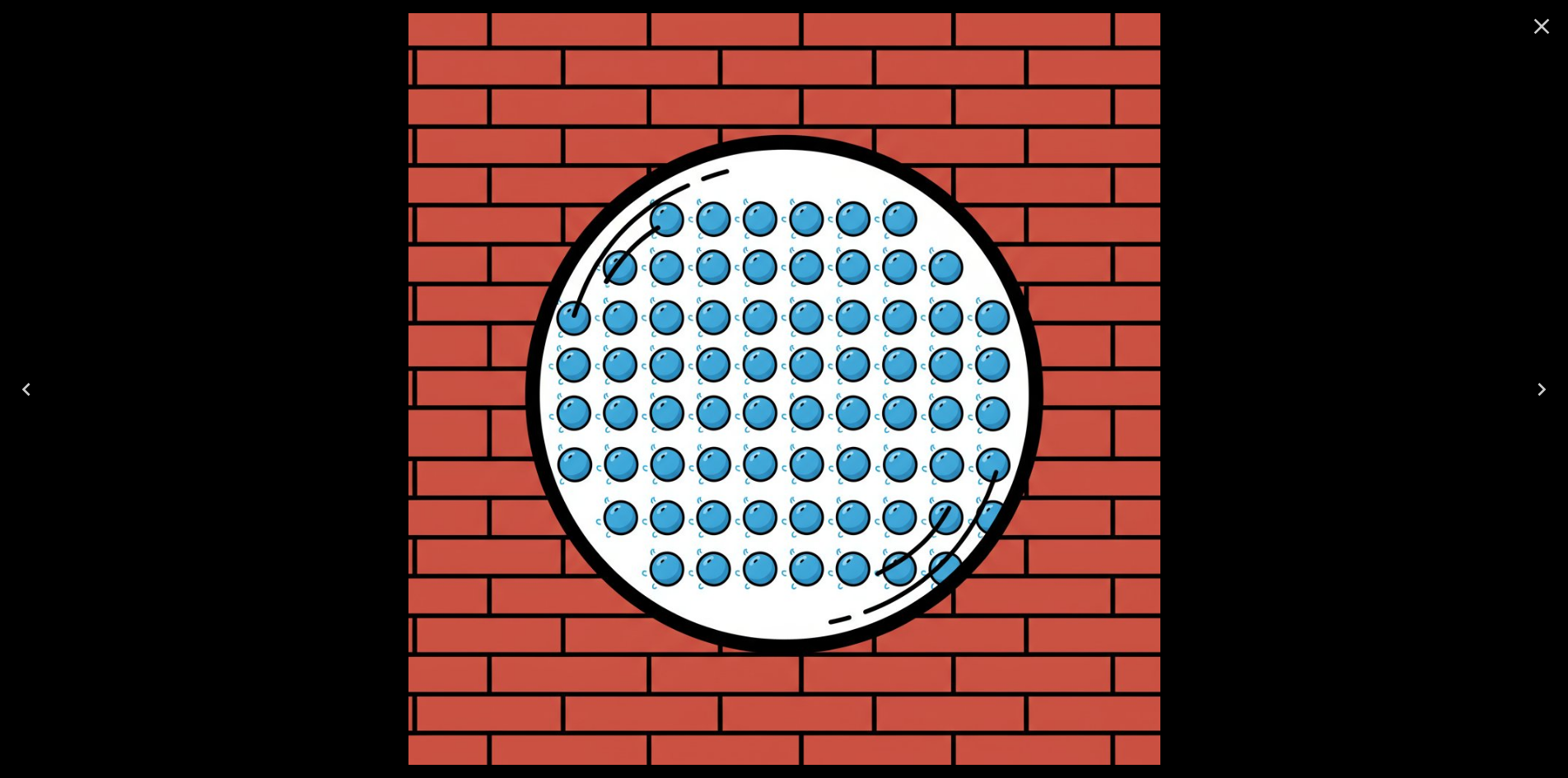
click at [1257, 491] on div at bounding box center [784, 389] width 1568 height 778
click at [1538, 24] on icon "Close" at bounding box center [1542, 26] width 16 height 16
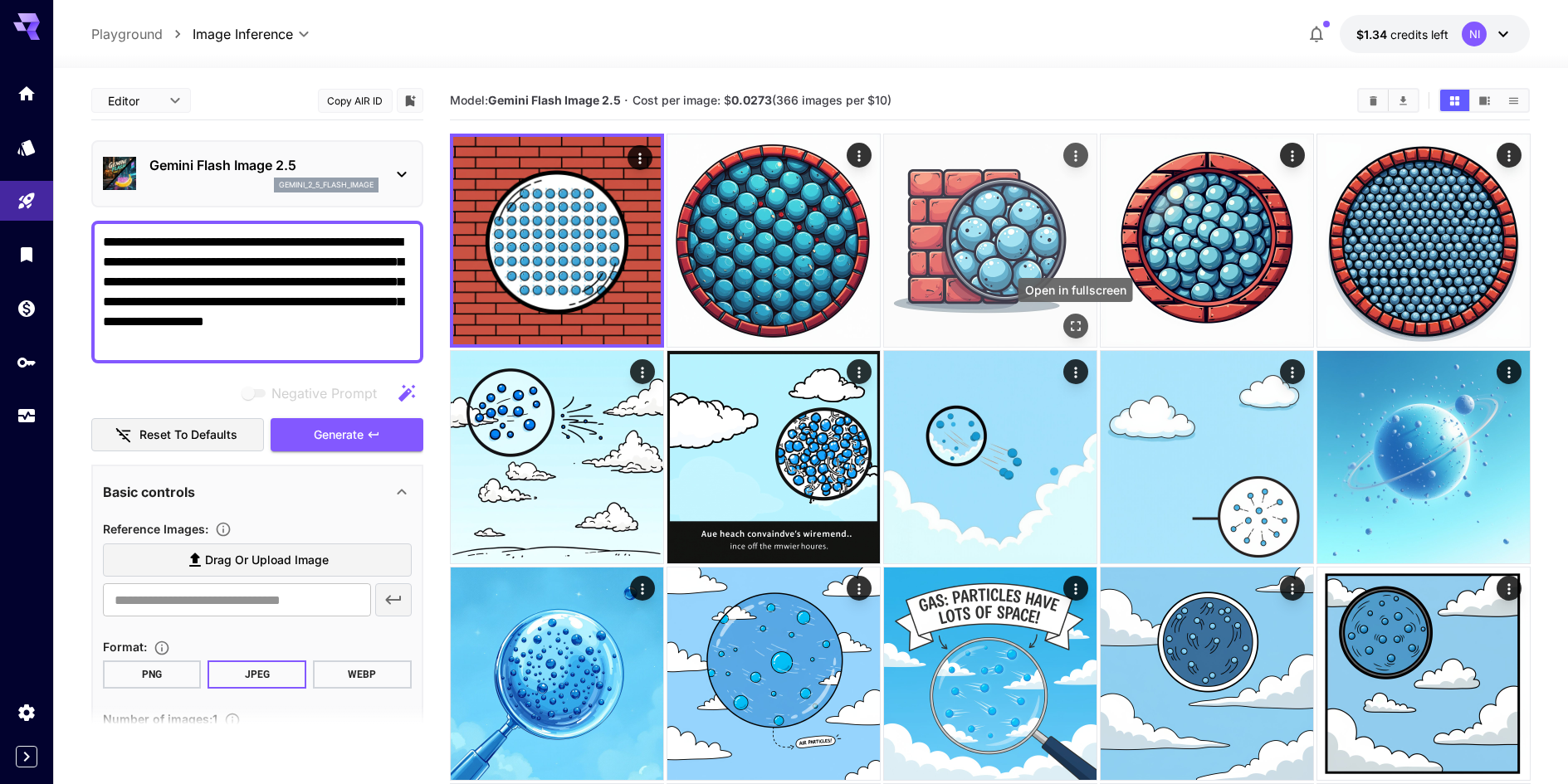
click at [1071, 330] on icon "Open in fullscreen" at bounding box center [1076, 327] width 10 height 10
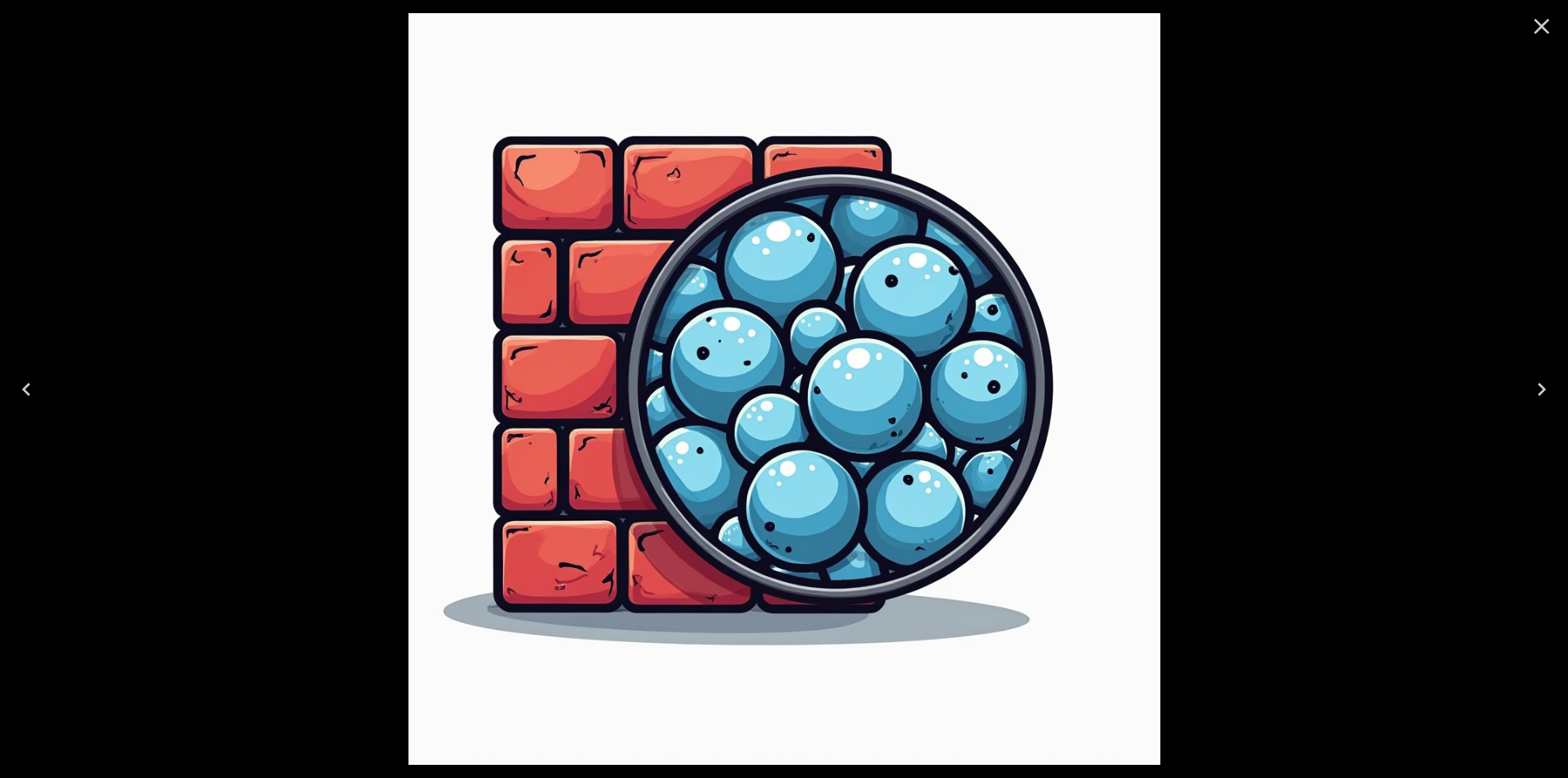
click at [1534, 41] on button "Close" at bounding box center [1542, 26] width 40 height 40
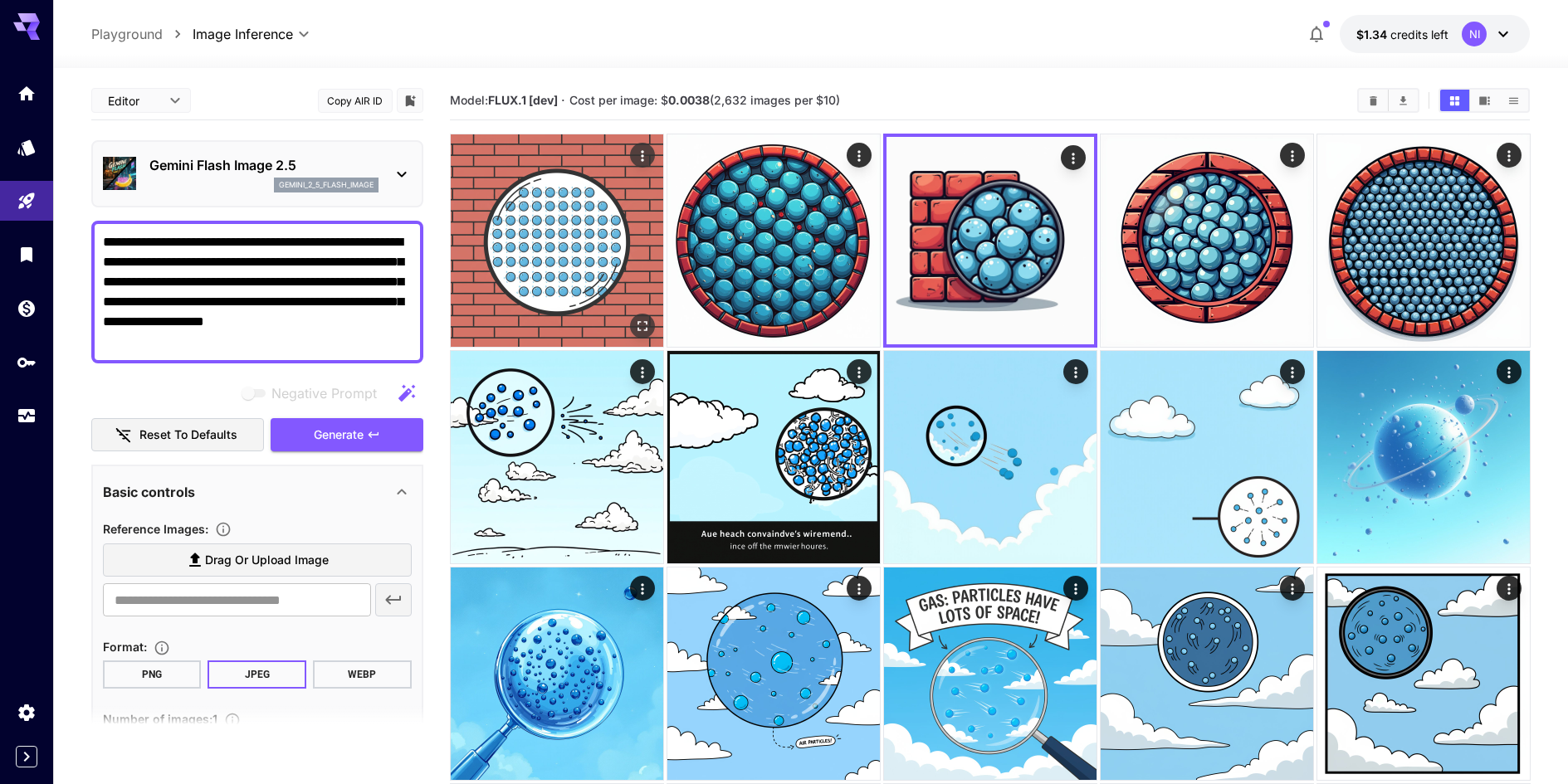
click at [645, 325] on icon "Open in fullscreen" at bounding box center [643, 327] width 10 height 10
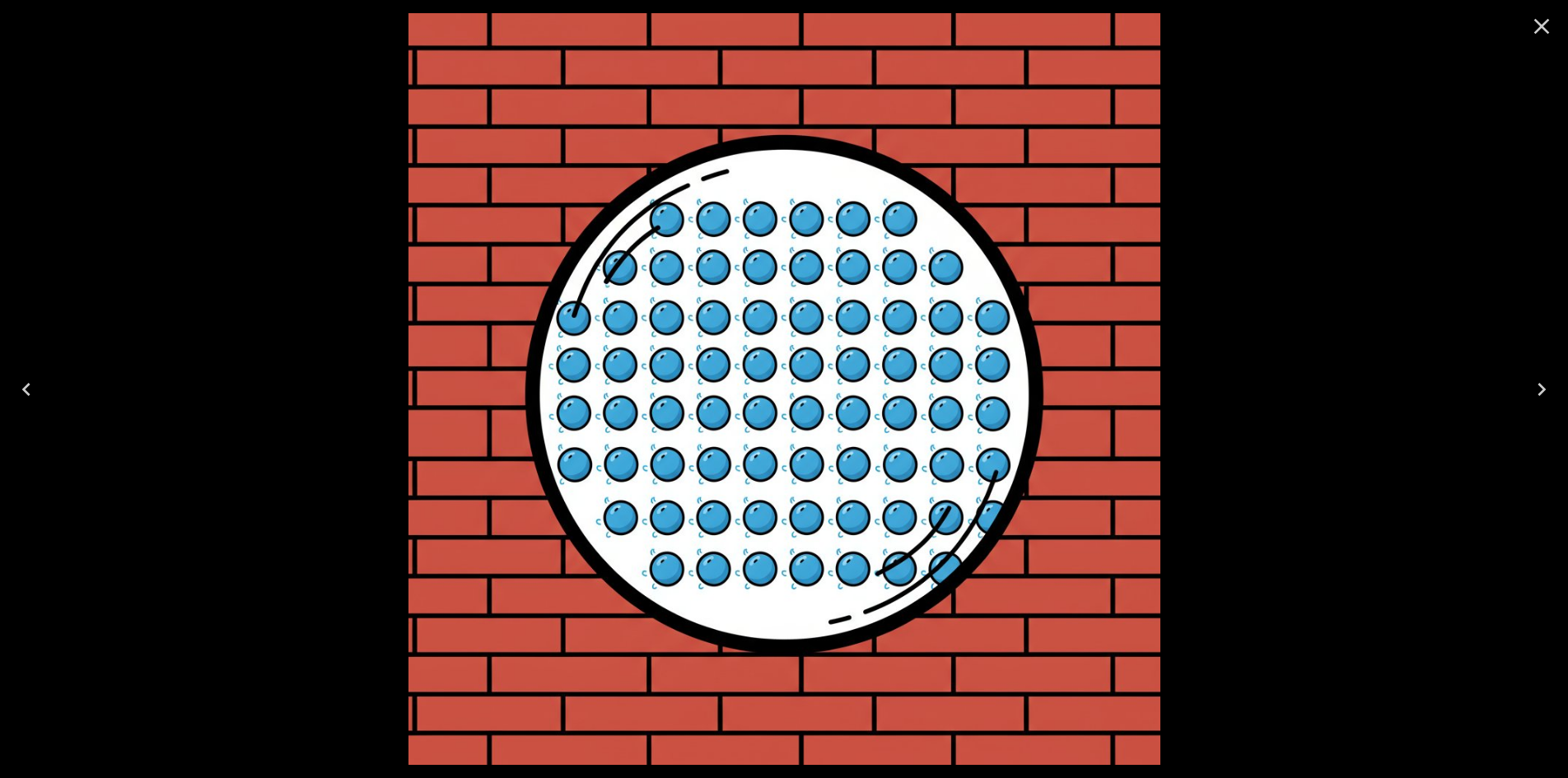
click at [1544, 22] on icon "Close" at bounding box center [1541, 26] width 26 height 26
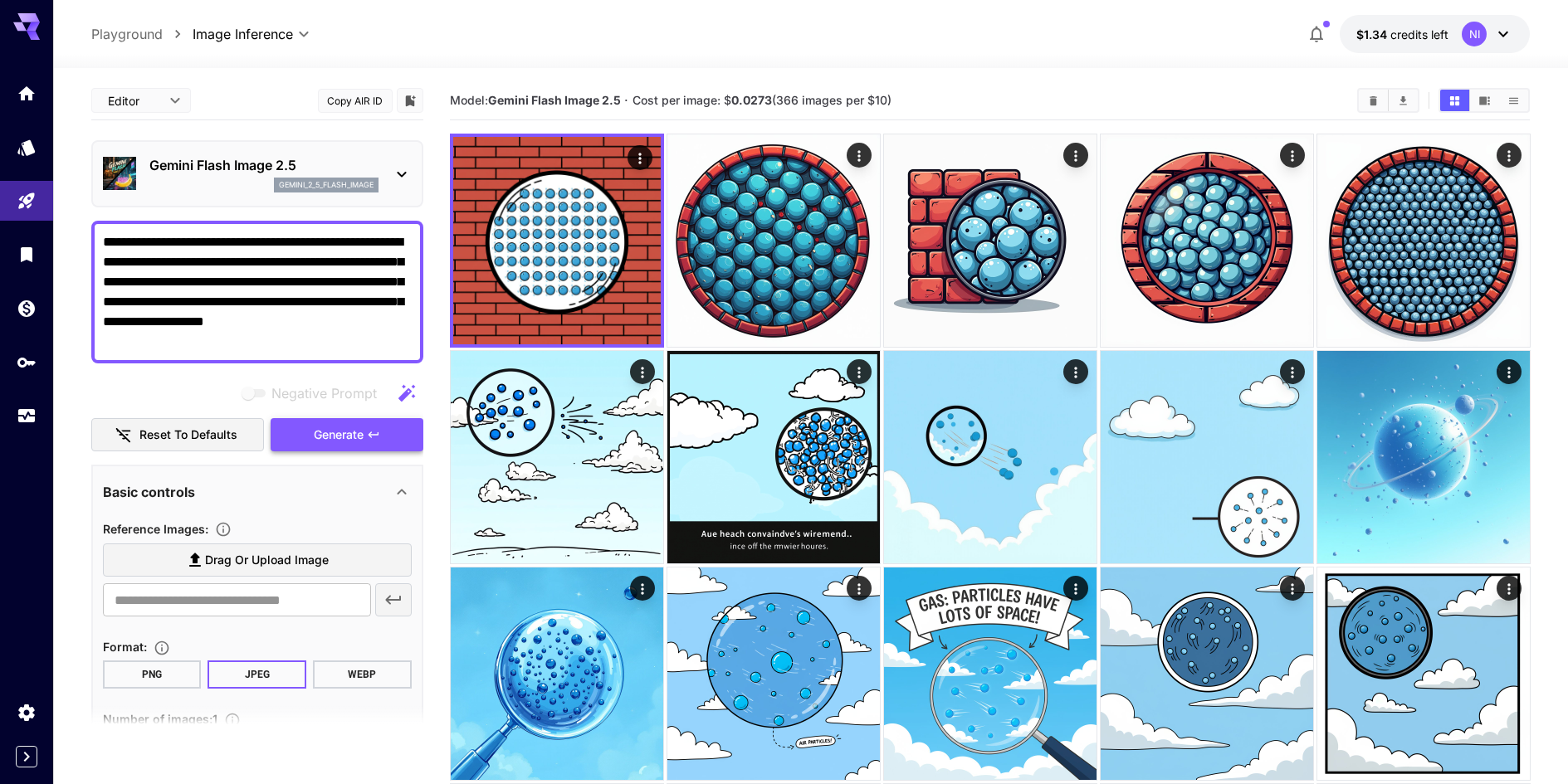
click at [370, 445] on button "Generate" at bounding box center [347, 435] width 153 height 34
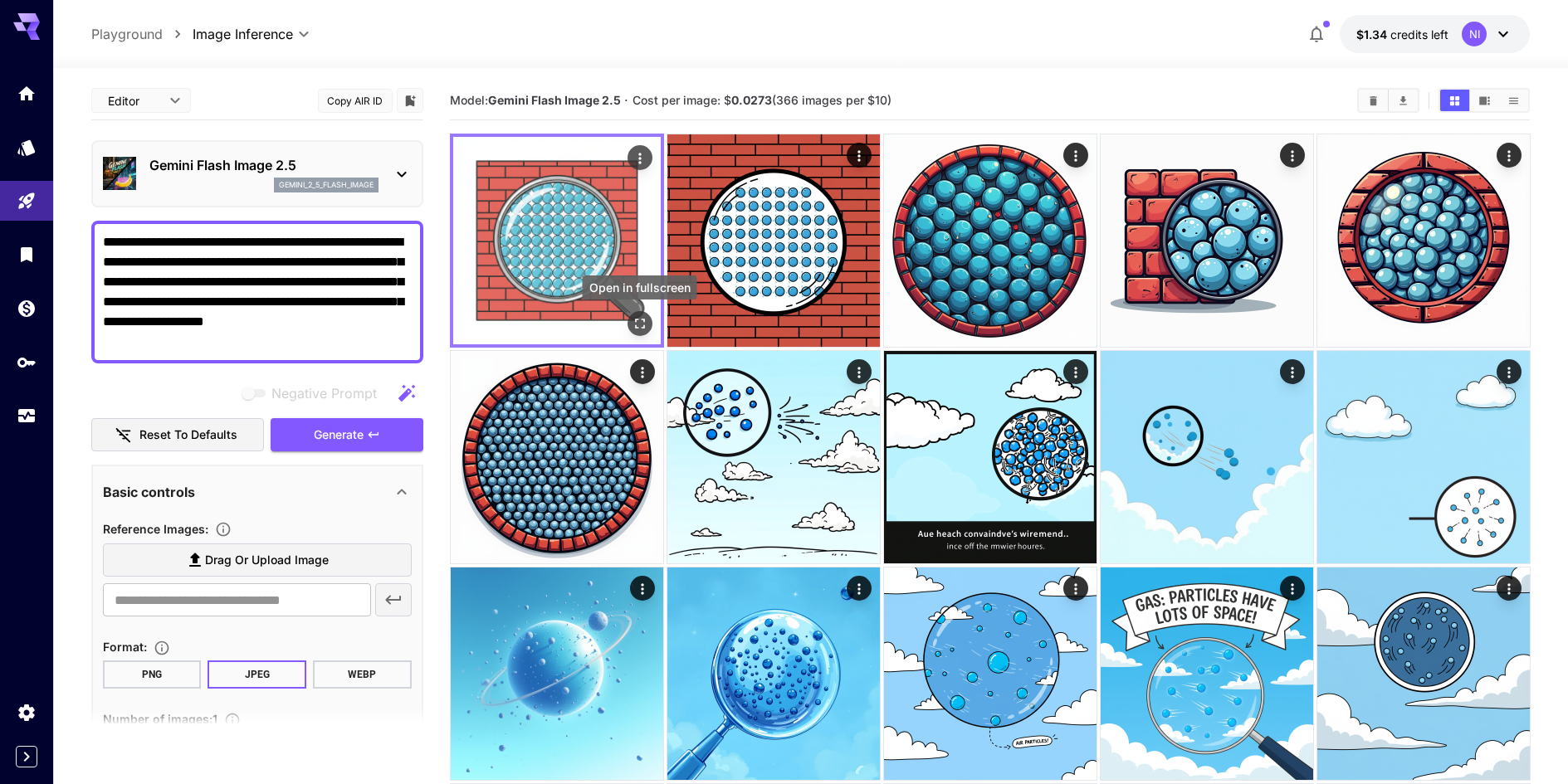
click at [645, 327] on icon "Open in fullscreen" at bounding box center [639, 324] width 17 height 17
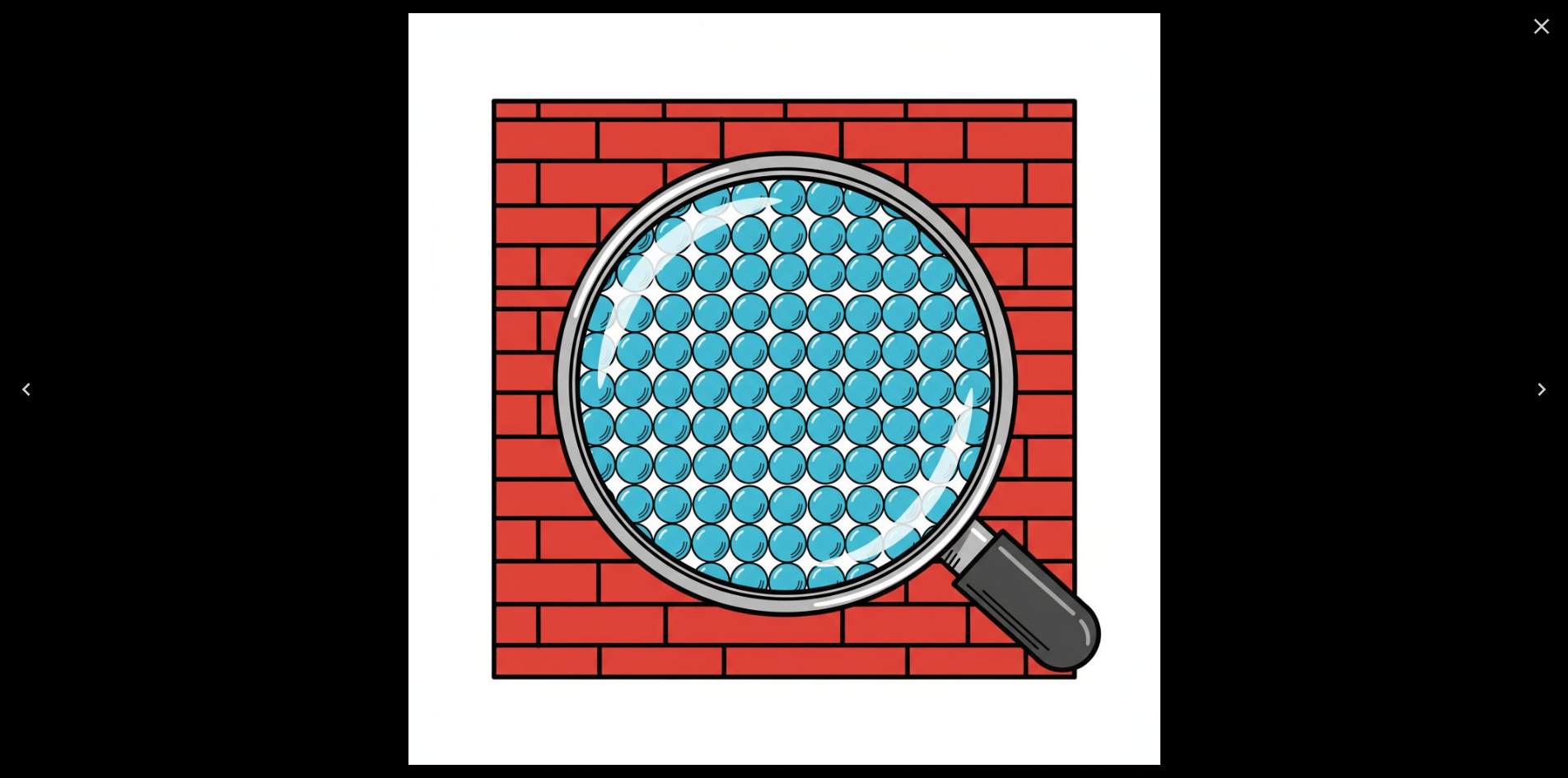
click at [1547, 24] on icon "Close" at bounding box center [1541, 26] width 26 height 26
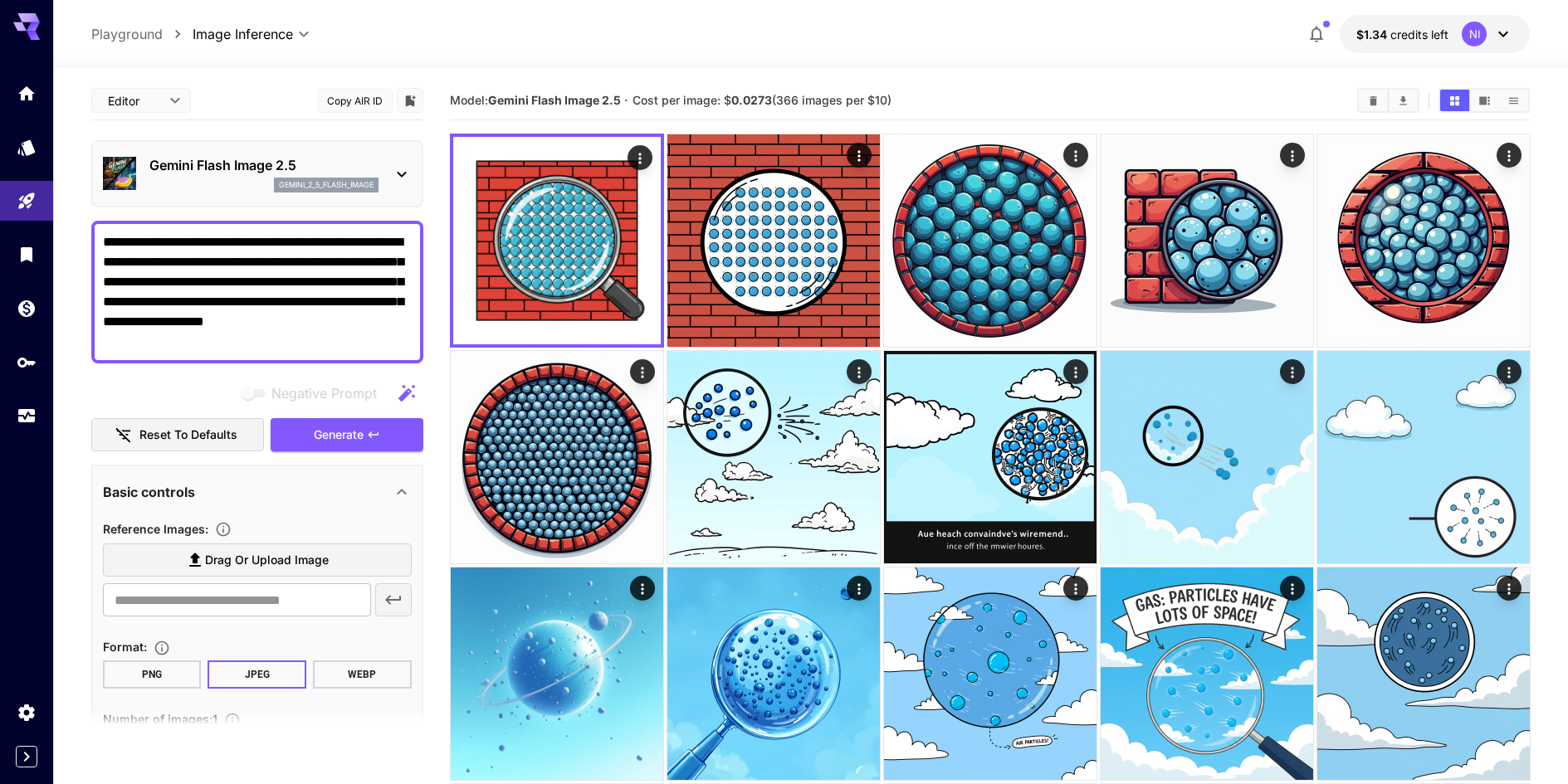
click at [257, 285] on textarea "**********" at bounding box center [257, 292] width 309 height 120
click at [292, 328] on textarea "**********" at bounding box center [257, 292] width 309 height 120
paste textarea "**********"
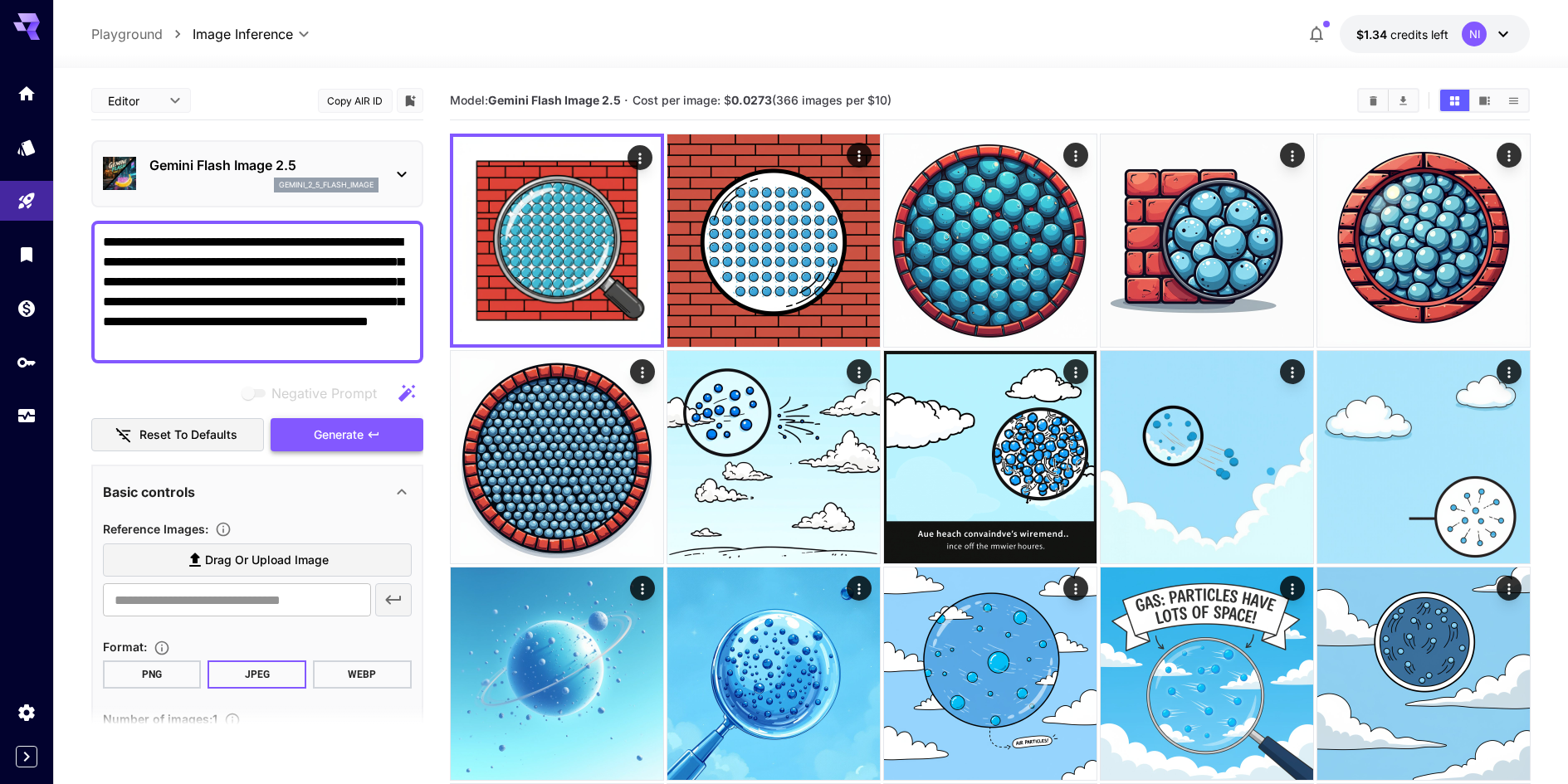
type textarea "**********"
click at [375, 433] on icon "button" at bounding box center [373, 435] width 14 height 14
click at [376, 433] on icon "button" at bounding box center [373, 435] width 14 height 14
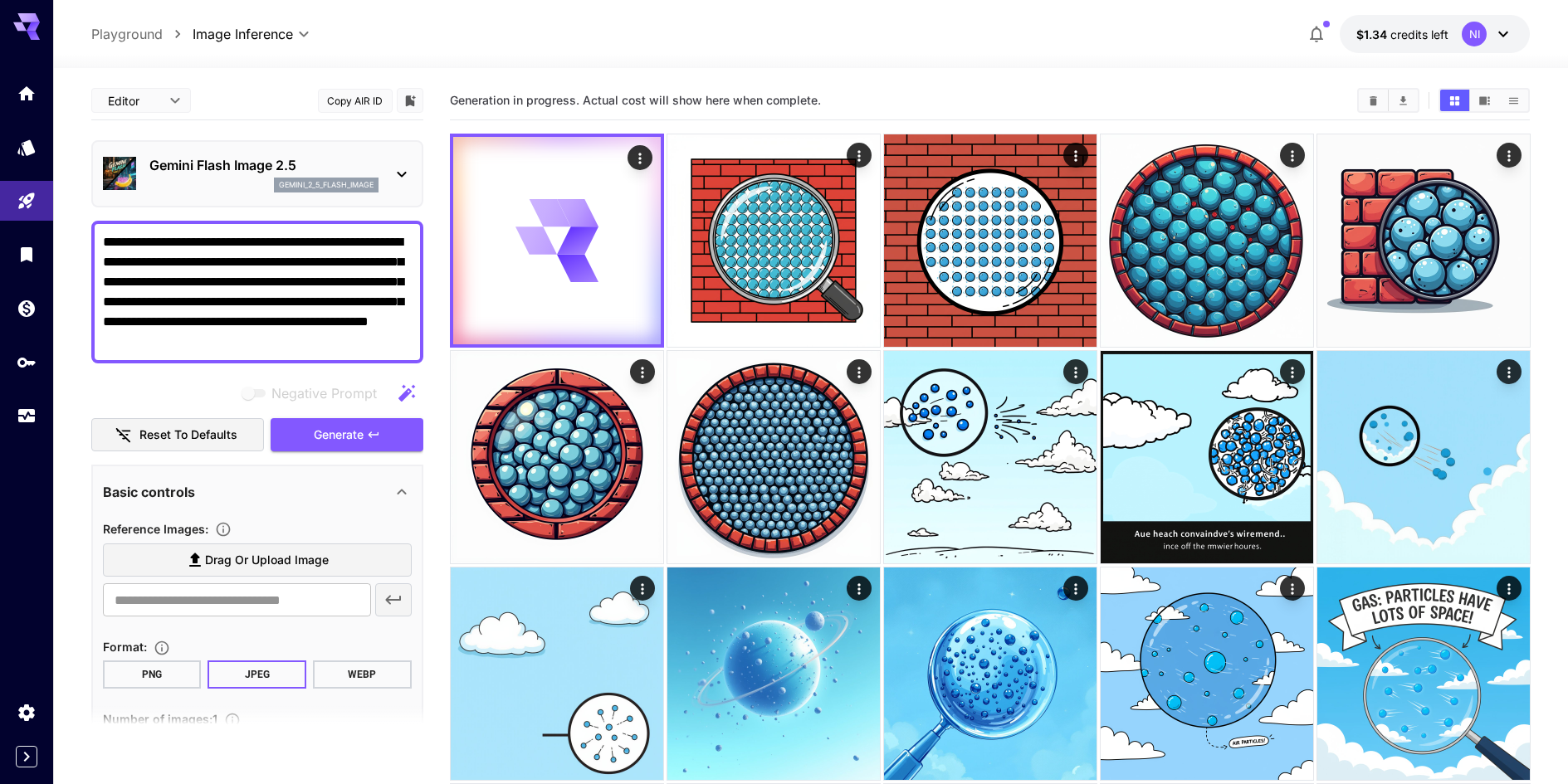
click at [349, 162] on p "Gemini Flash Image 2.5" at bounding box center [264, 165] width 229 height 20
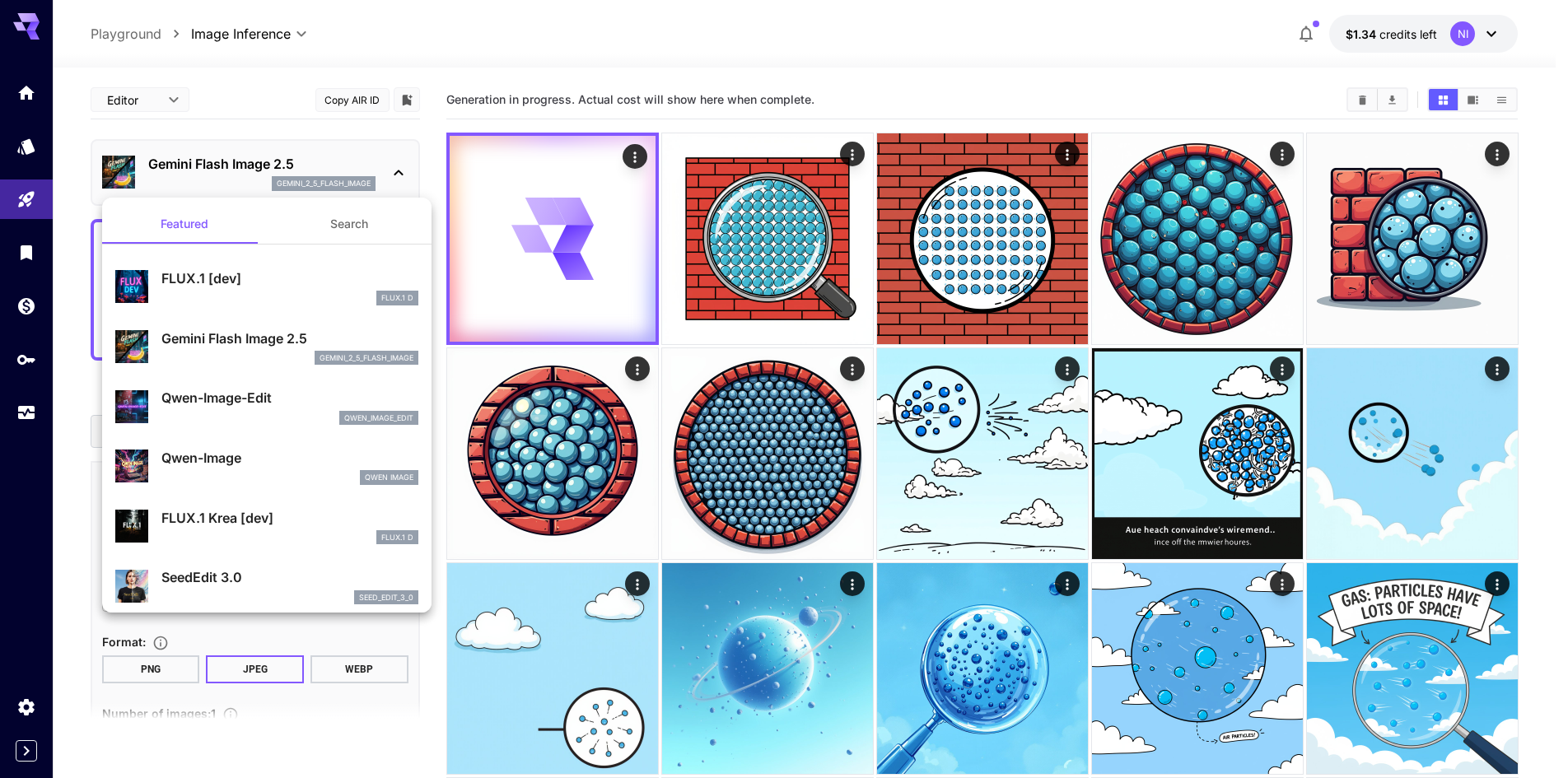
click at [299, 291] on div "FLUX.1 D" at bounding box center [289, 299] width 257 height 15
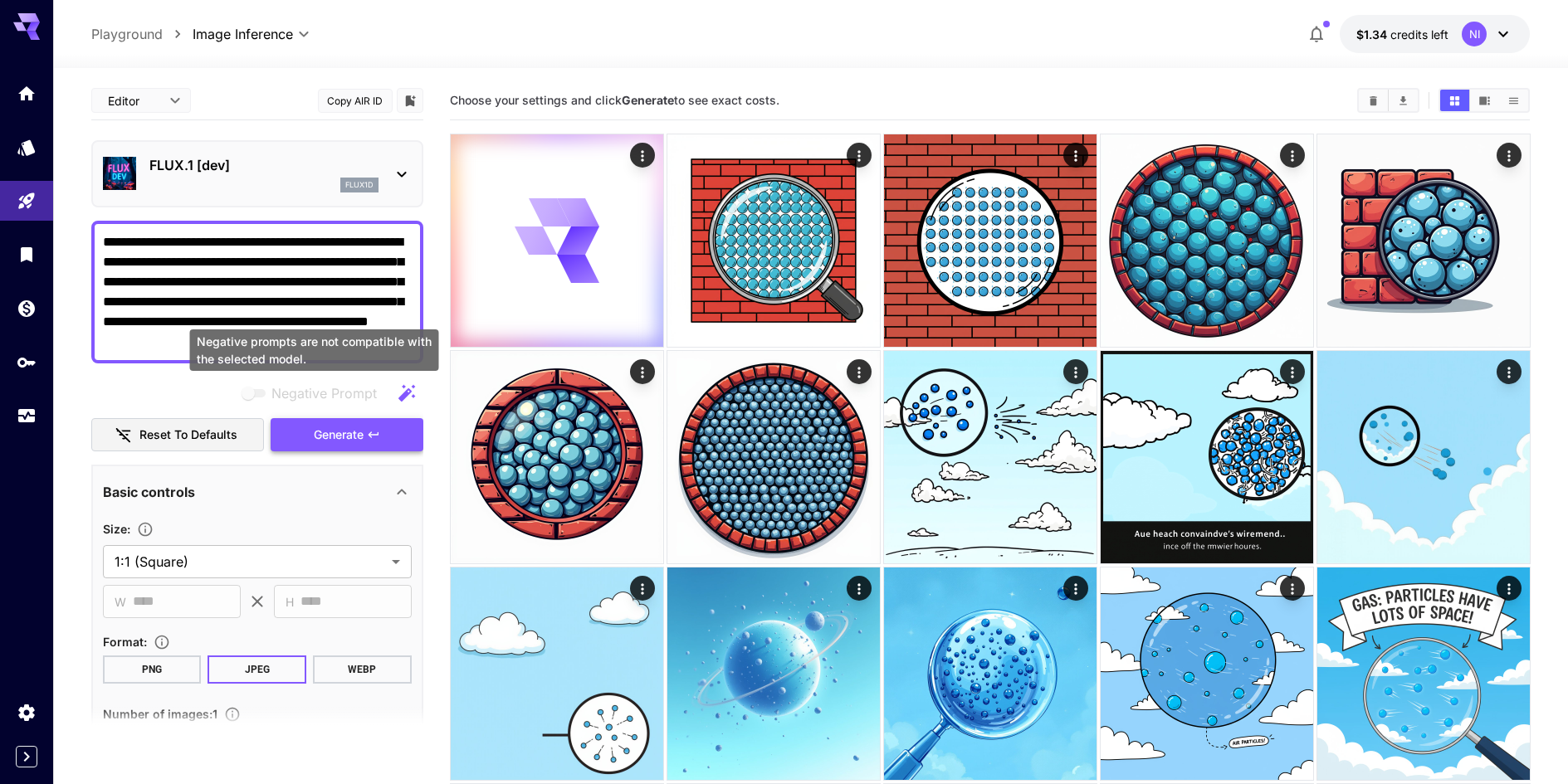
click at [368, 436] on icon "button" at bounding box center [373, 435] width 14 height 14
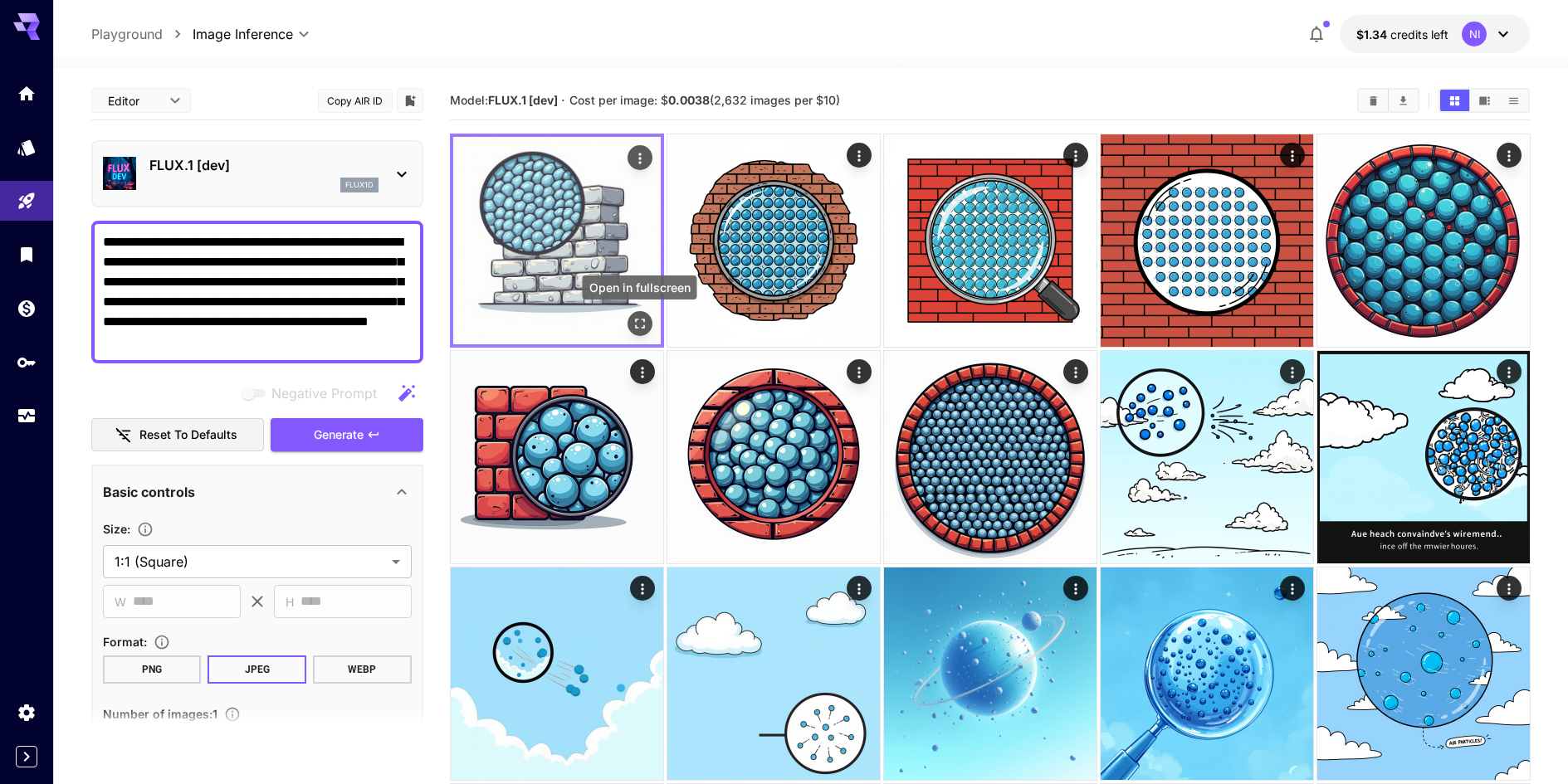
click at [639, 317] on icon "Open in fullscreen" at bounding box center [639, 324] width 17 height 17
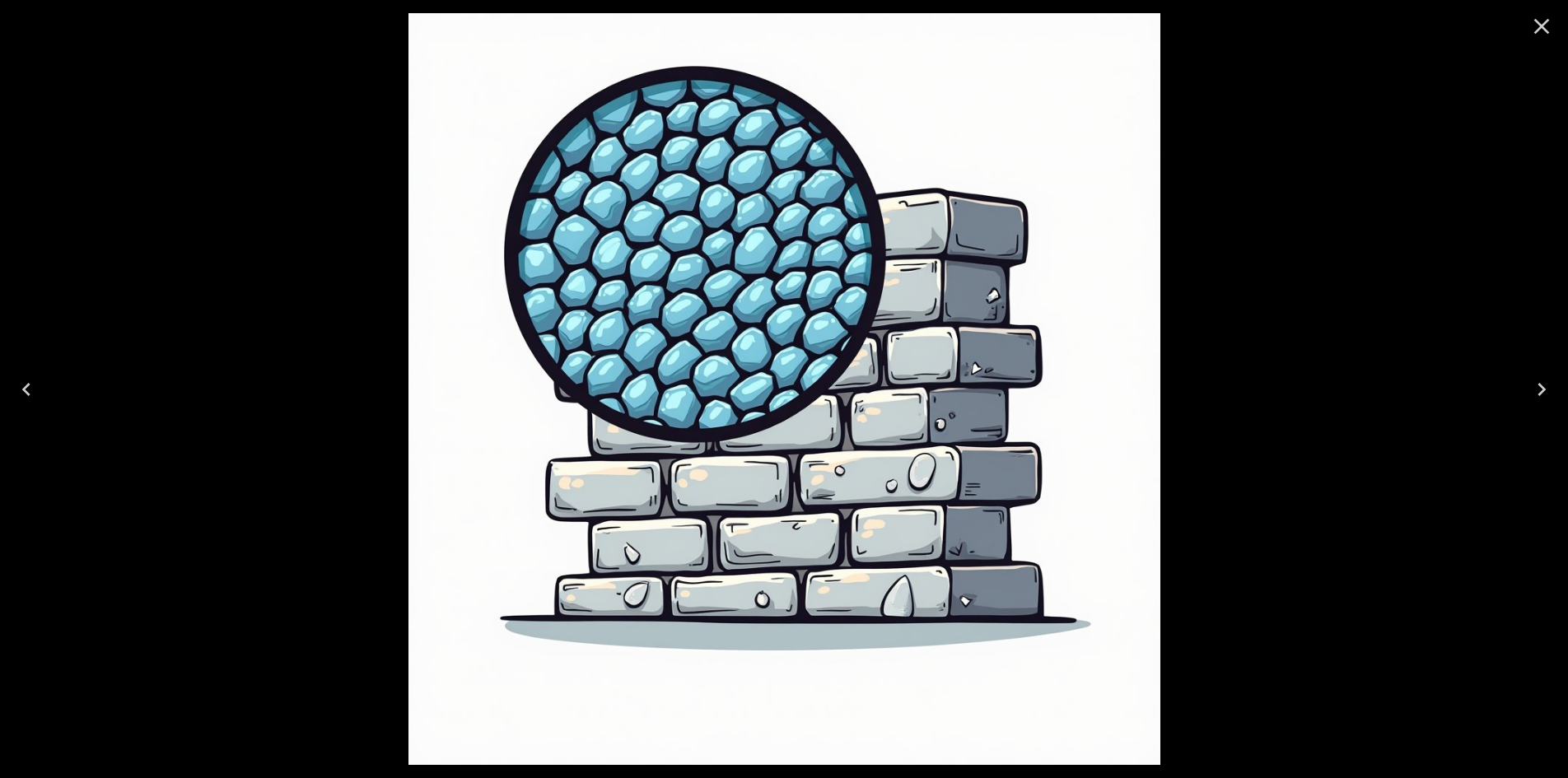
drag, startPoint x: 1546, startPoint y: 17, endPoint x: 1538, endPoint y: 39, distance: 23.4
click at [1546, 17] on icon "Close" at bounding box center [1541, 26] width 26 height 26
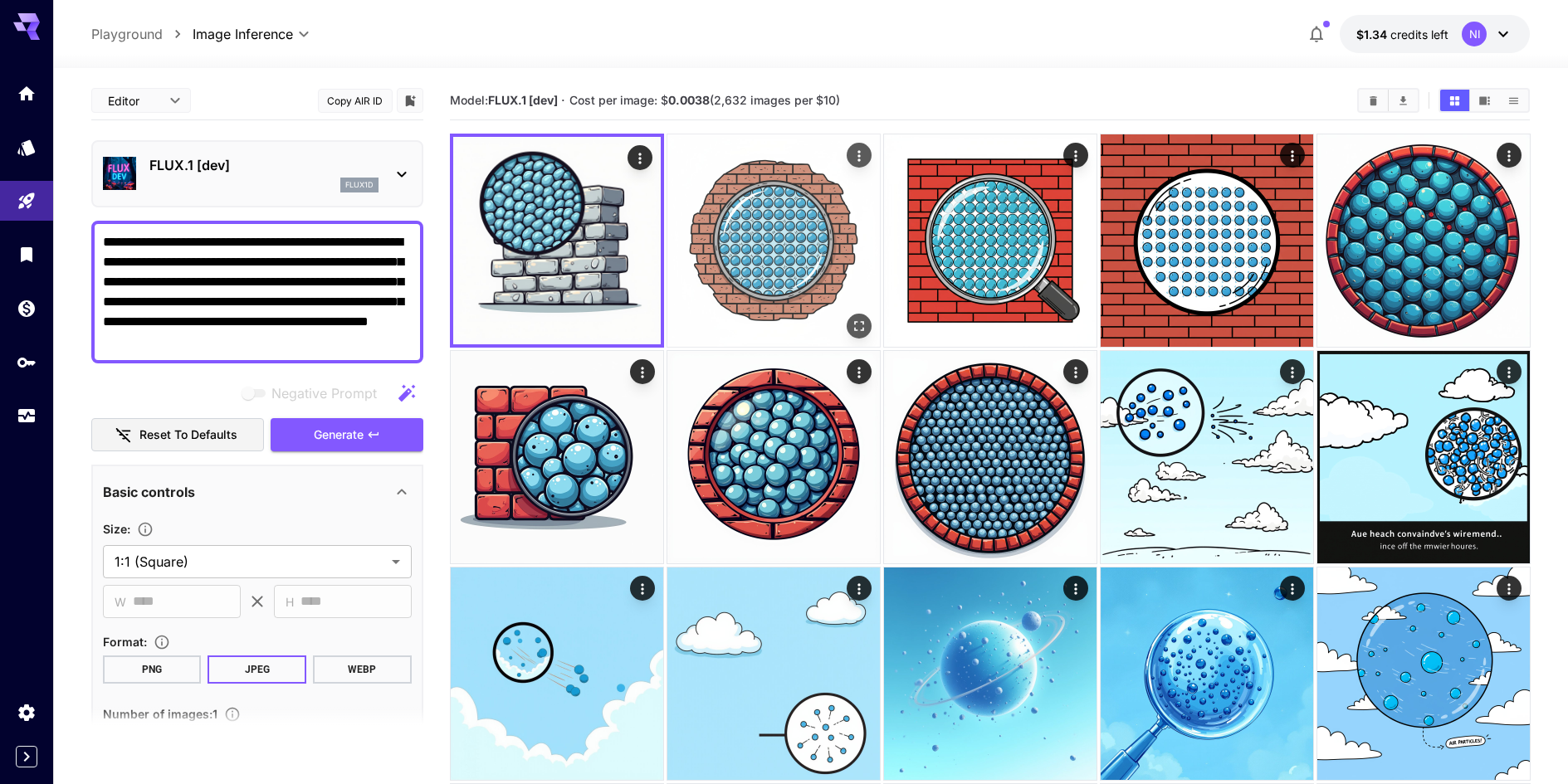
click at [747, 284] on img at bounding box center [774, 241] width 213 height 213
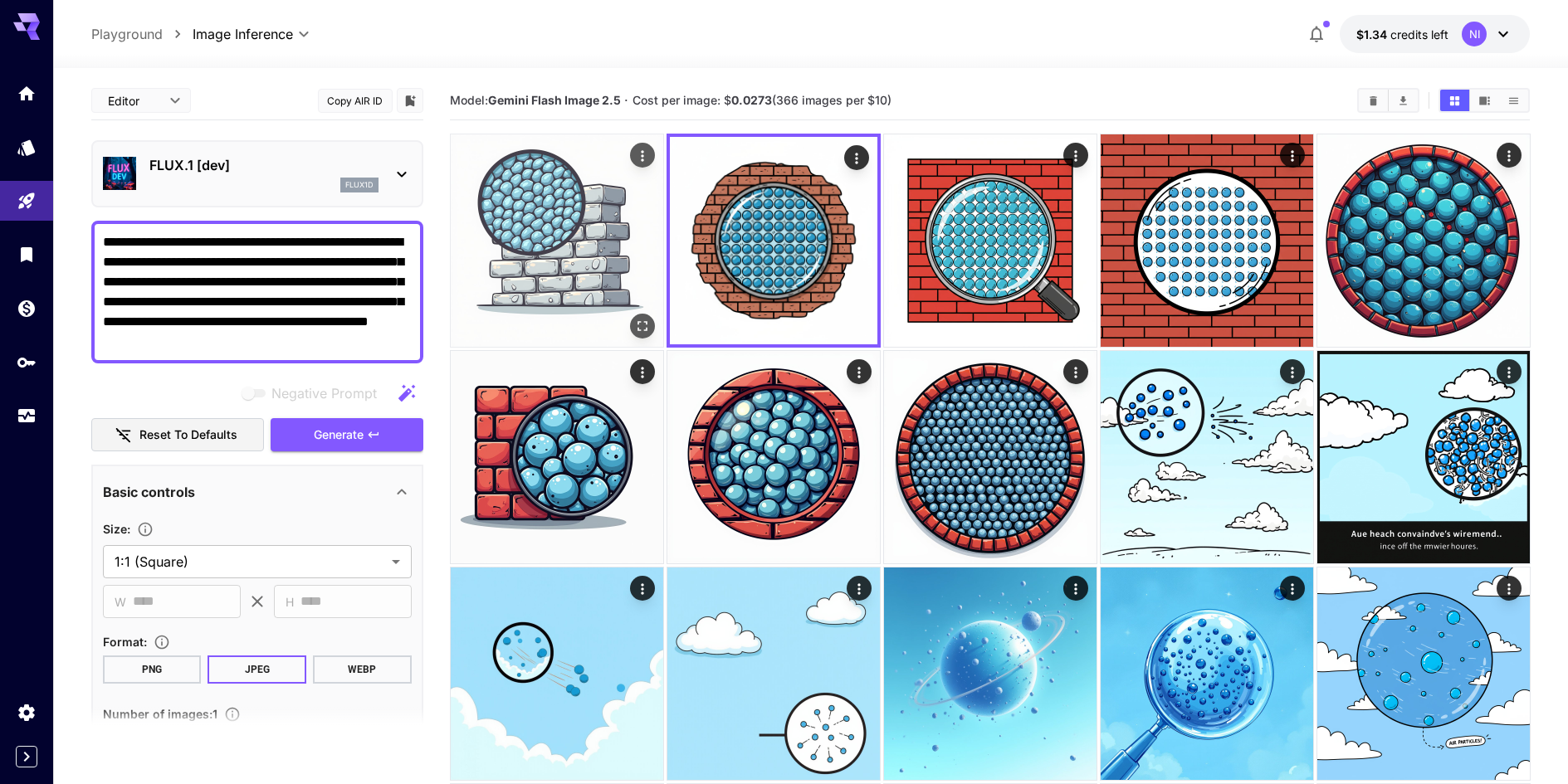
click at [613, 294] on img at bounding box center [557, 241] width 213 height 213
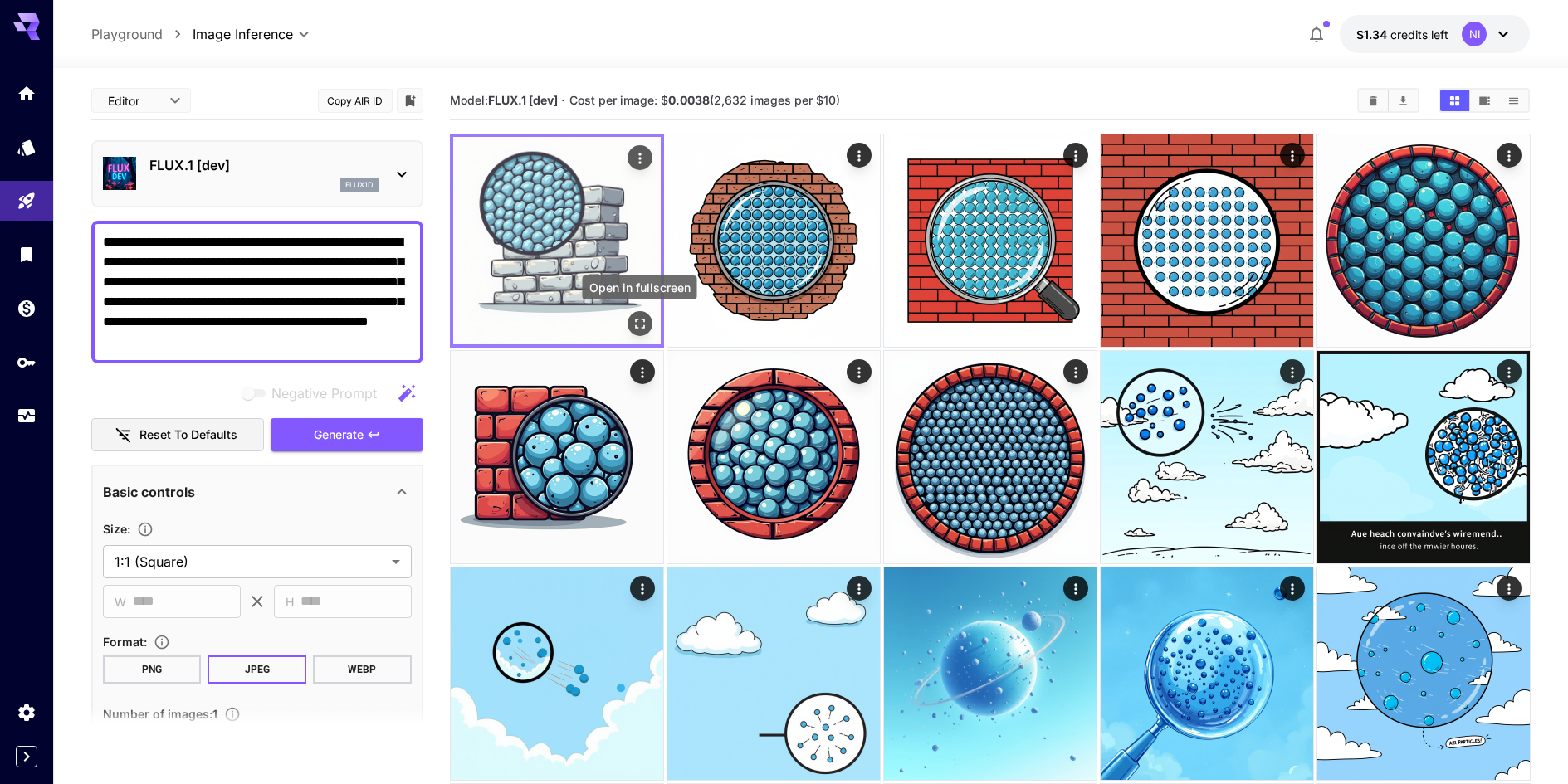
click at [641, 327] on icon "Open in fullscreen" at bounding box center [639, 324] width 17 height 17
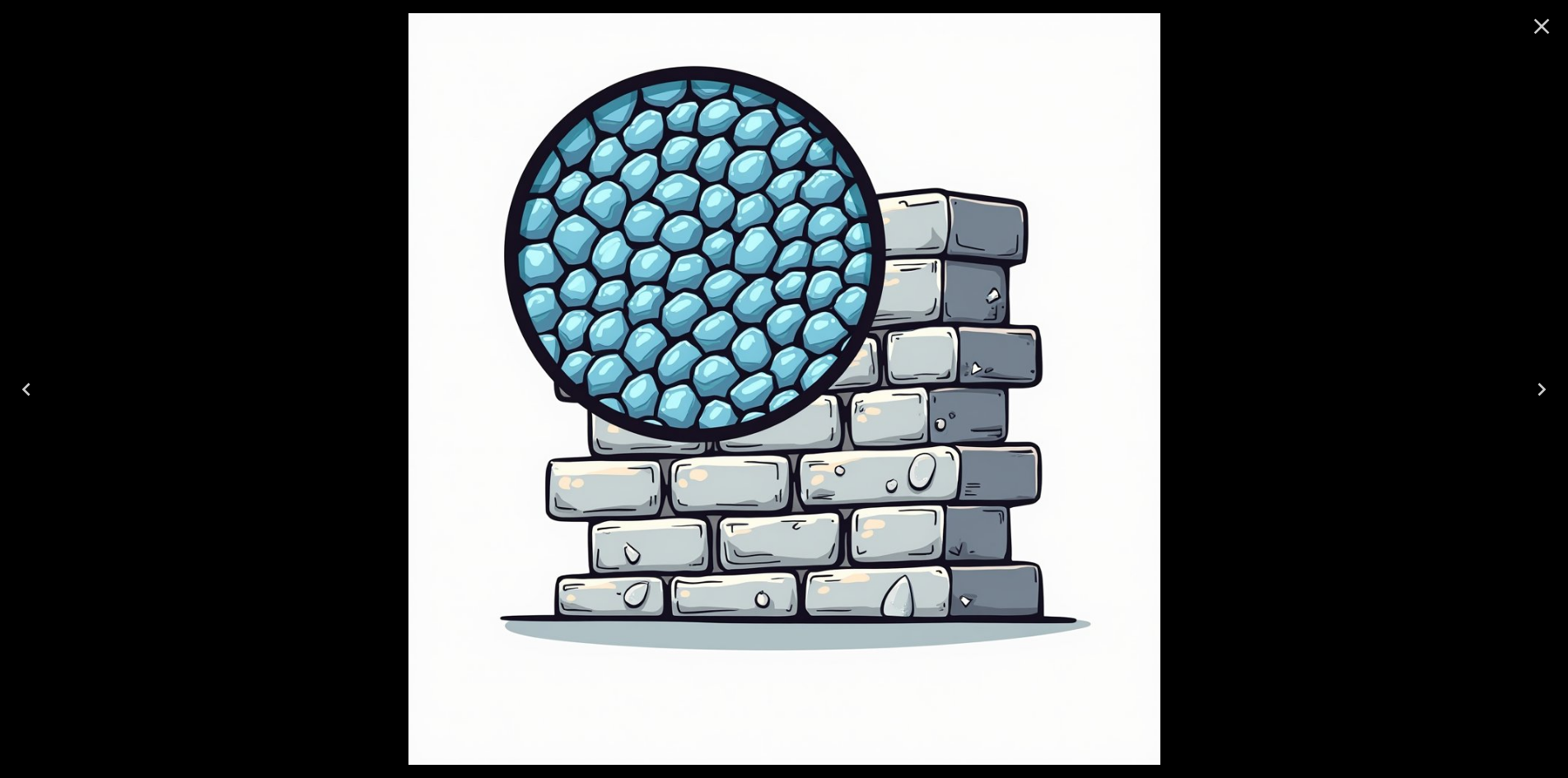
click at [1538, 22] on icon "Close" at bounding box center [1542, 26] width 16 height 16
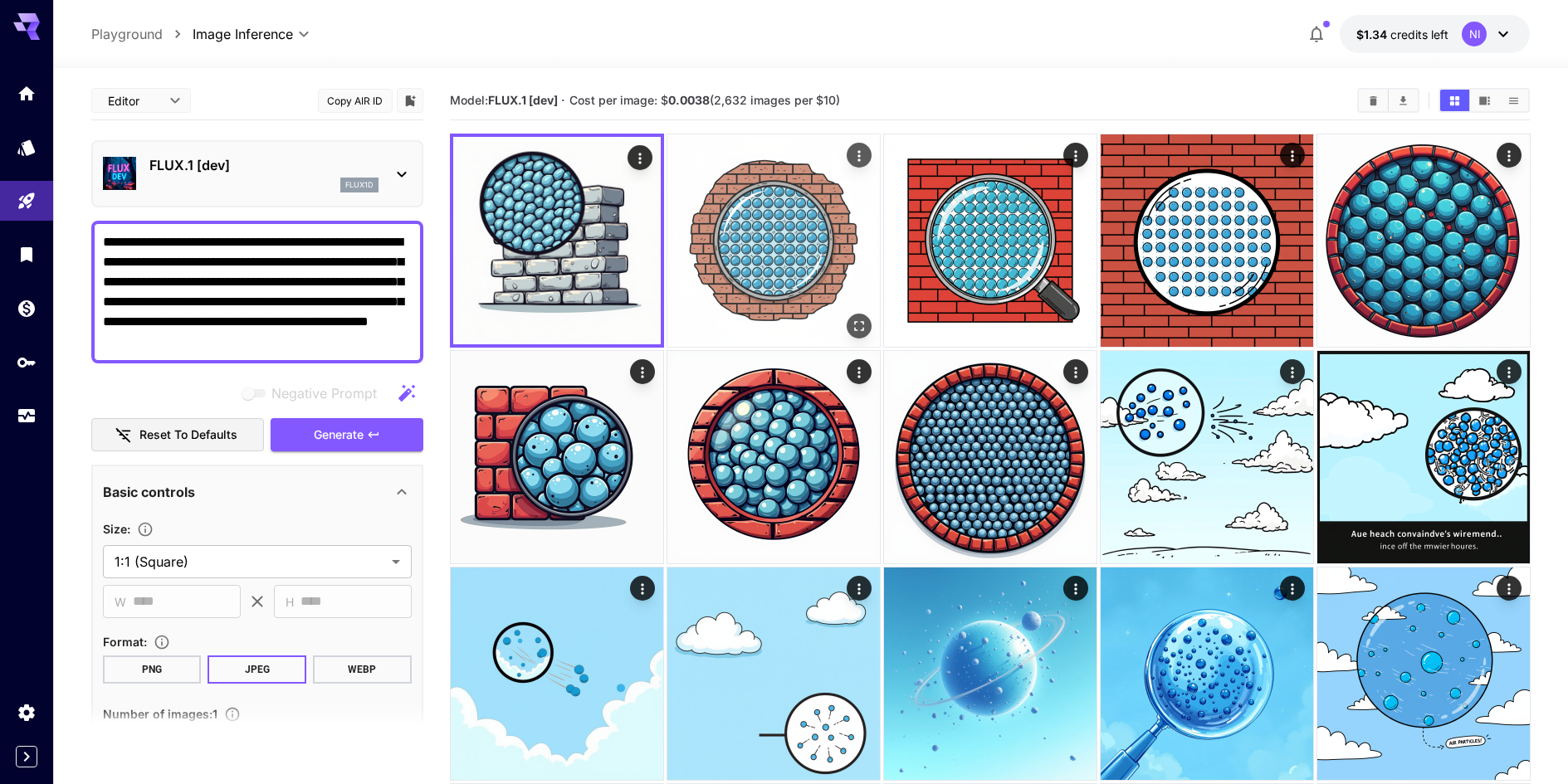
click at [828, 256] on img at bounding box center [774, 241] width 213 height 213
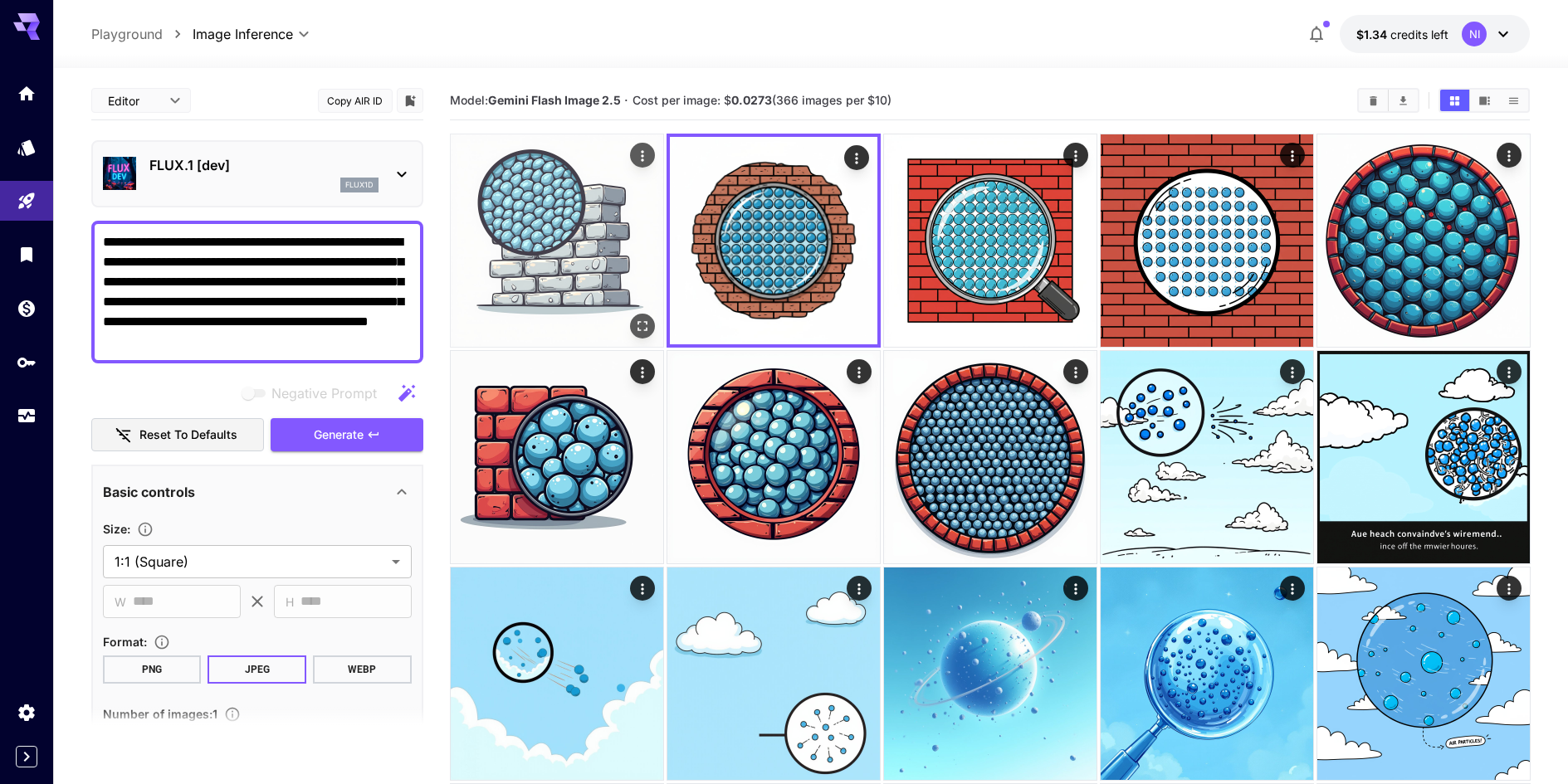
click at [565, 261] on img at bounding box center [557, 241] width 213 height 213
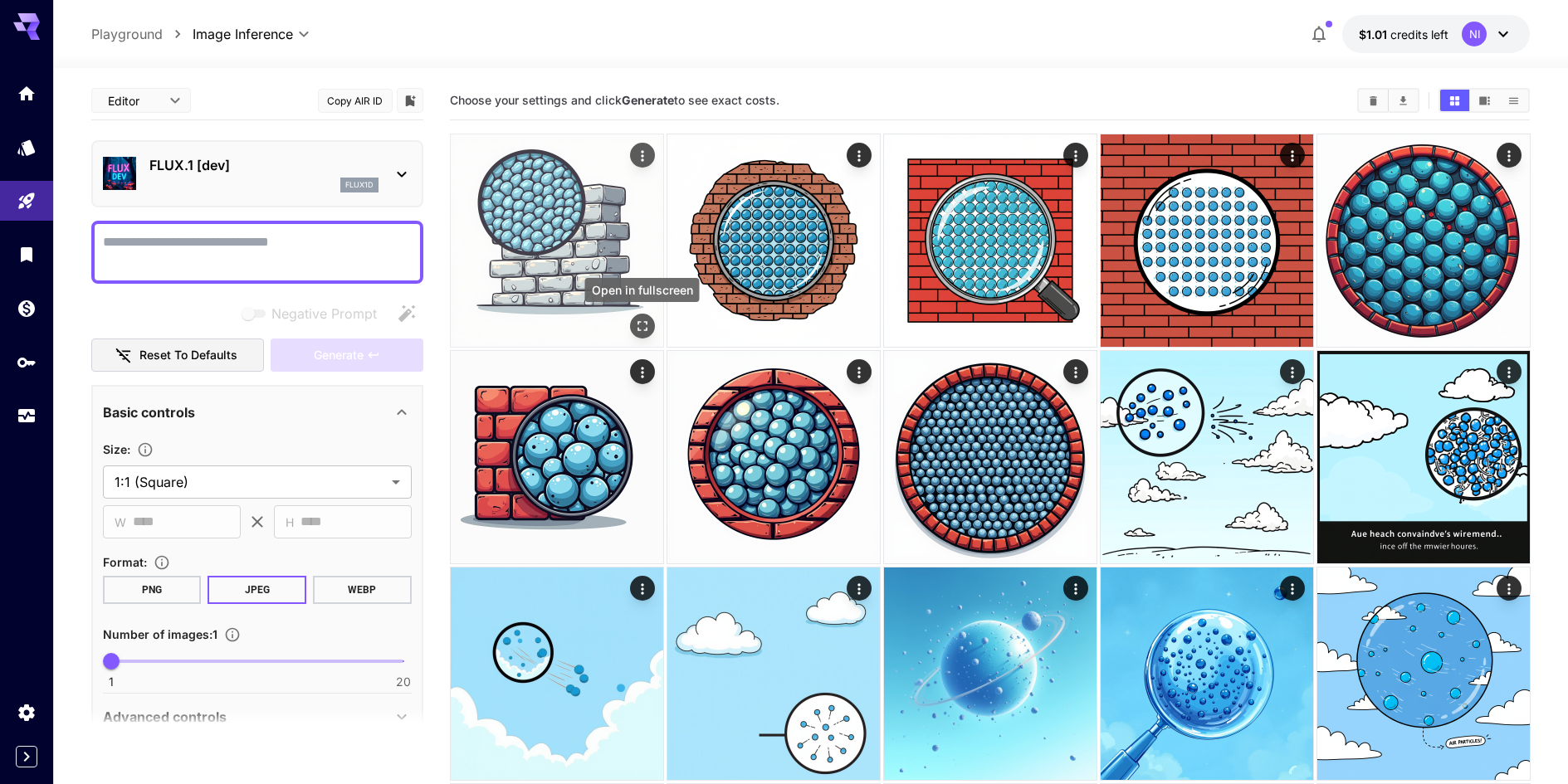
click at [638, 324] on icon "Open in fullscreen" at bounding box center [643, 327] width 10 height 10
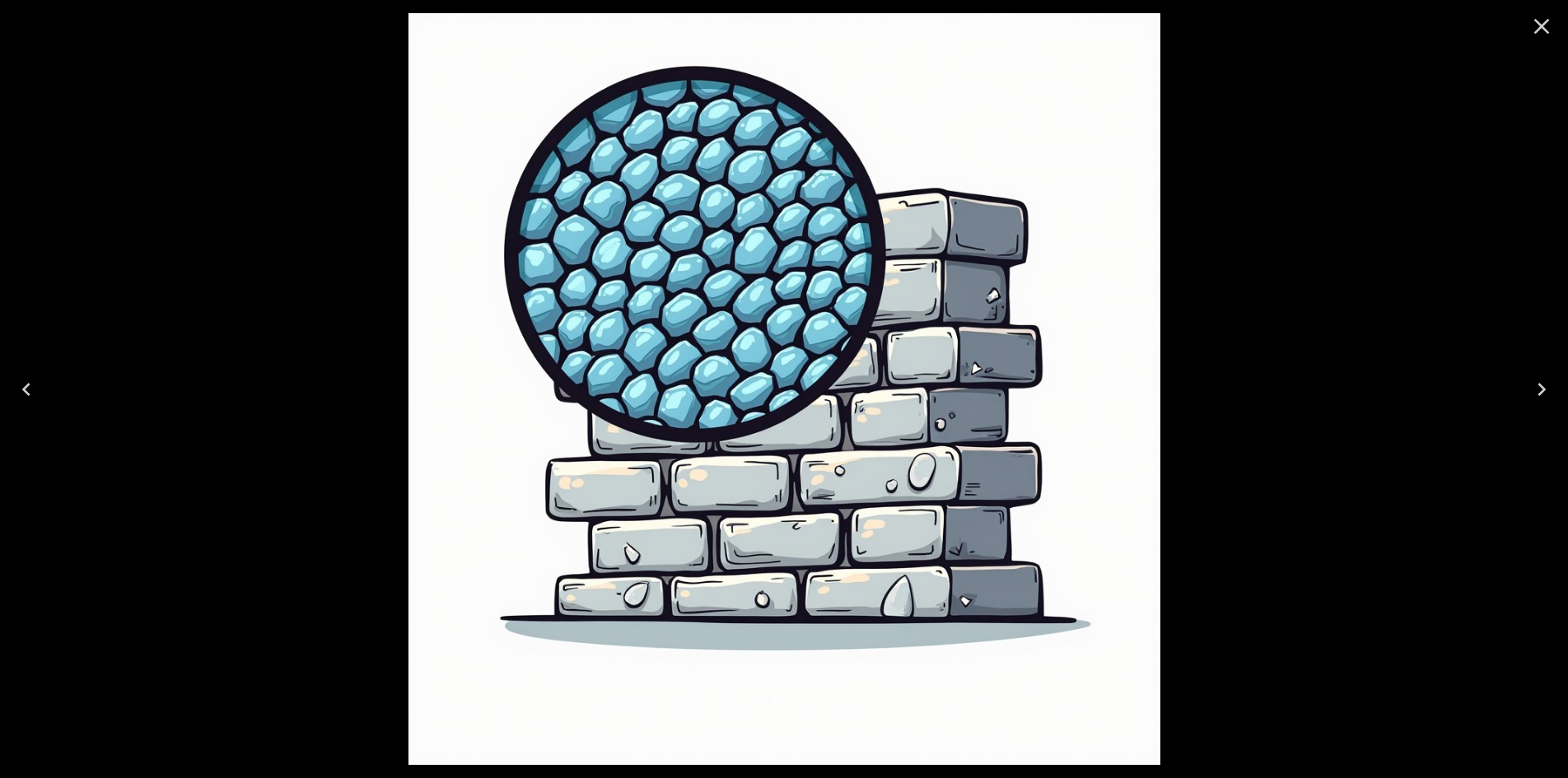
click at [1290, 348] on div at bounding box center [784, 389] width 1568 height 778
click at [1533, 23] on icon "Close" at bounding box center [1541, 26] width 26 height 26
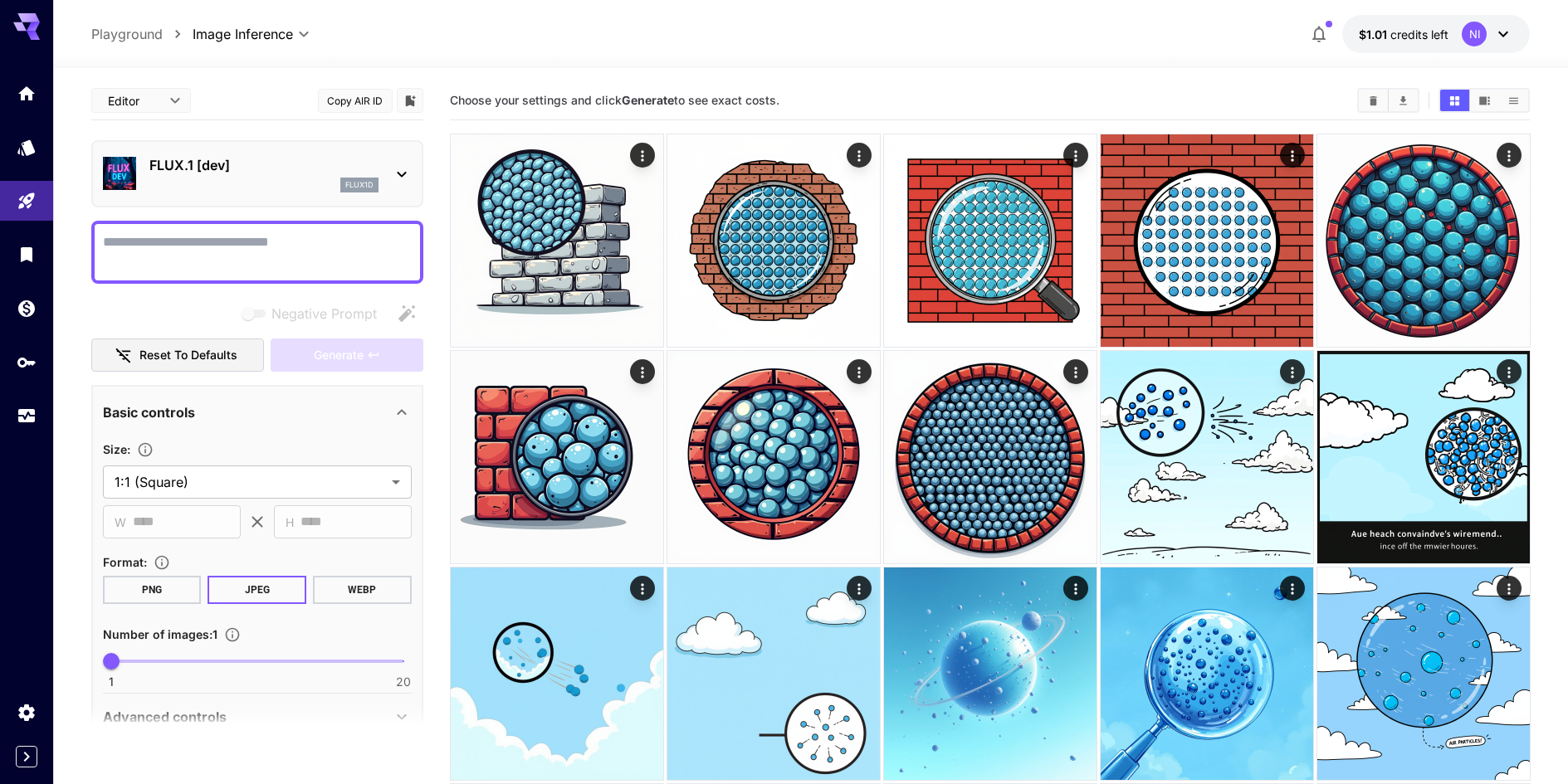
click at [276, 241] on textarea "Negative Prompt" at bounding box center [257, 252] width 309 height 40
paste textarea "**********"
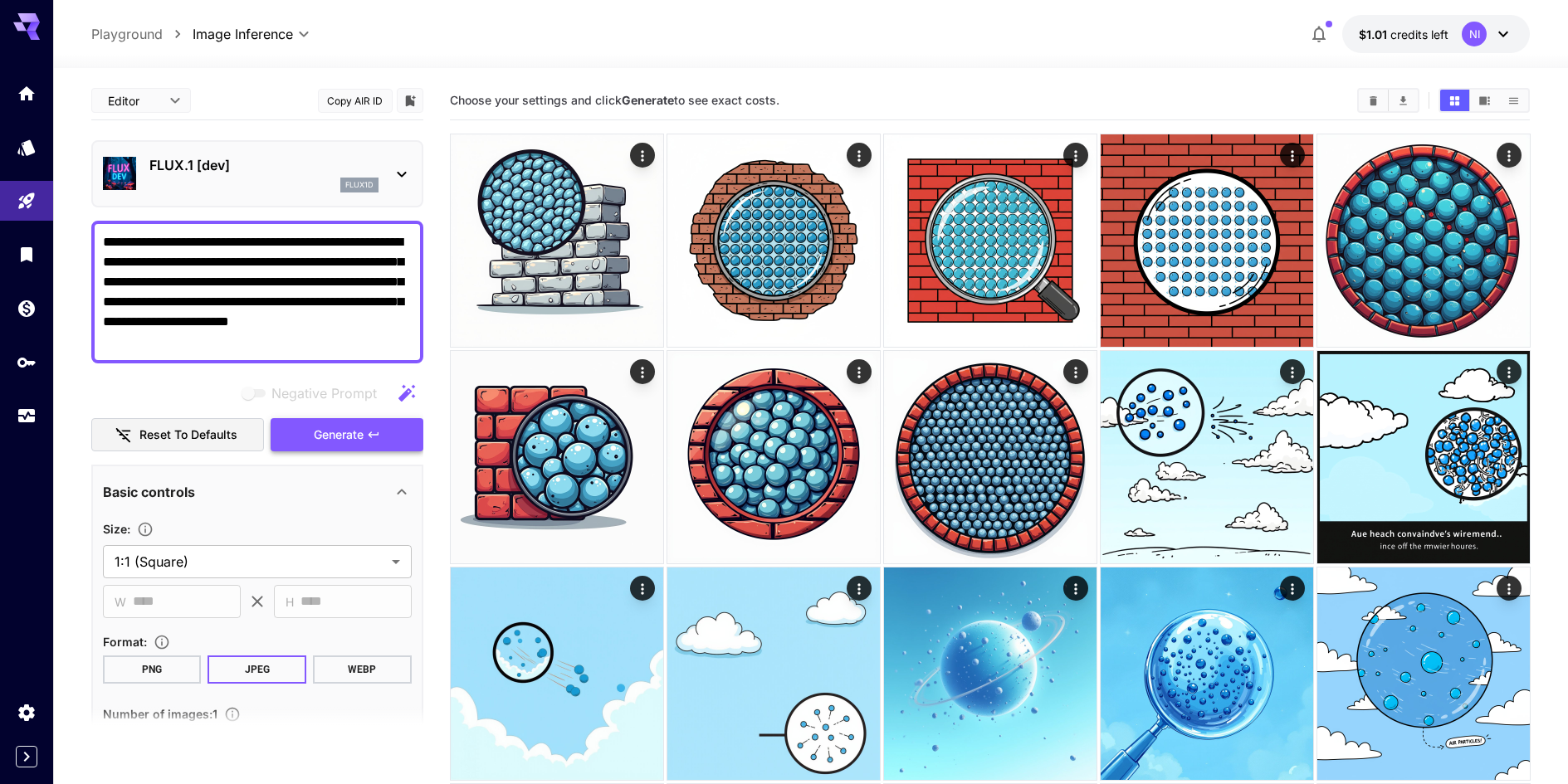
click at [389, 437] on button "Generate" at bounding box center [347, 435] width 153 height 34
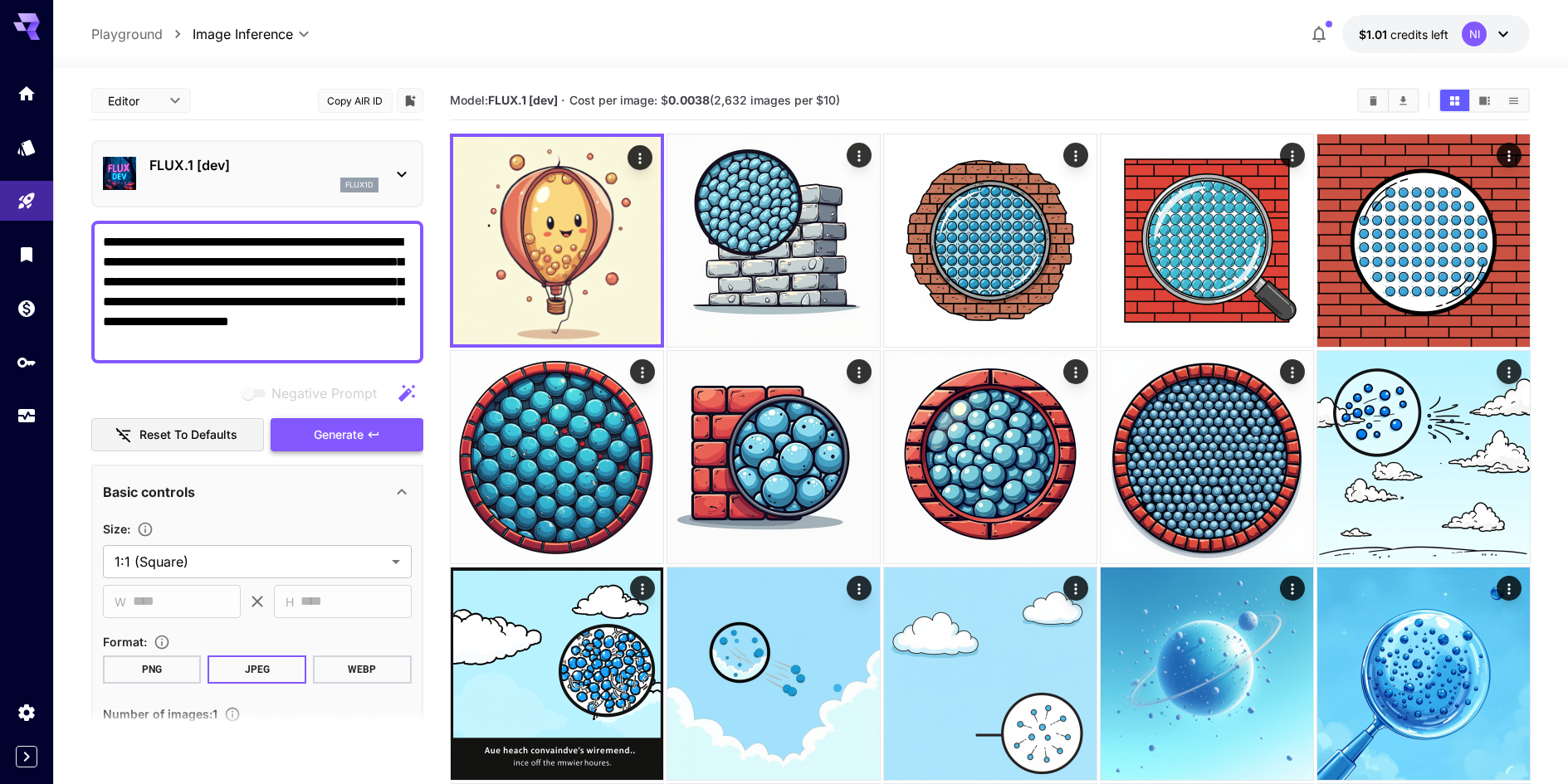
click at [377, 438] on icon "button" at bounding box center [373, 435] width 14 height 14
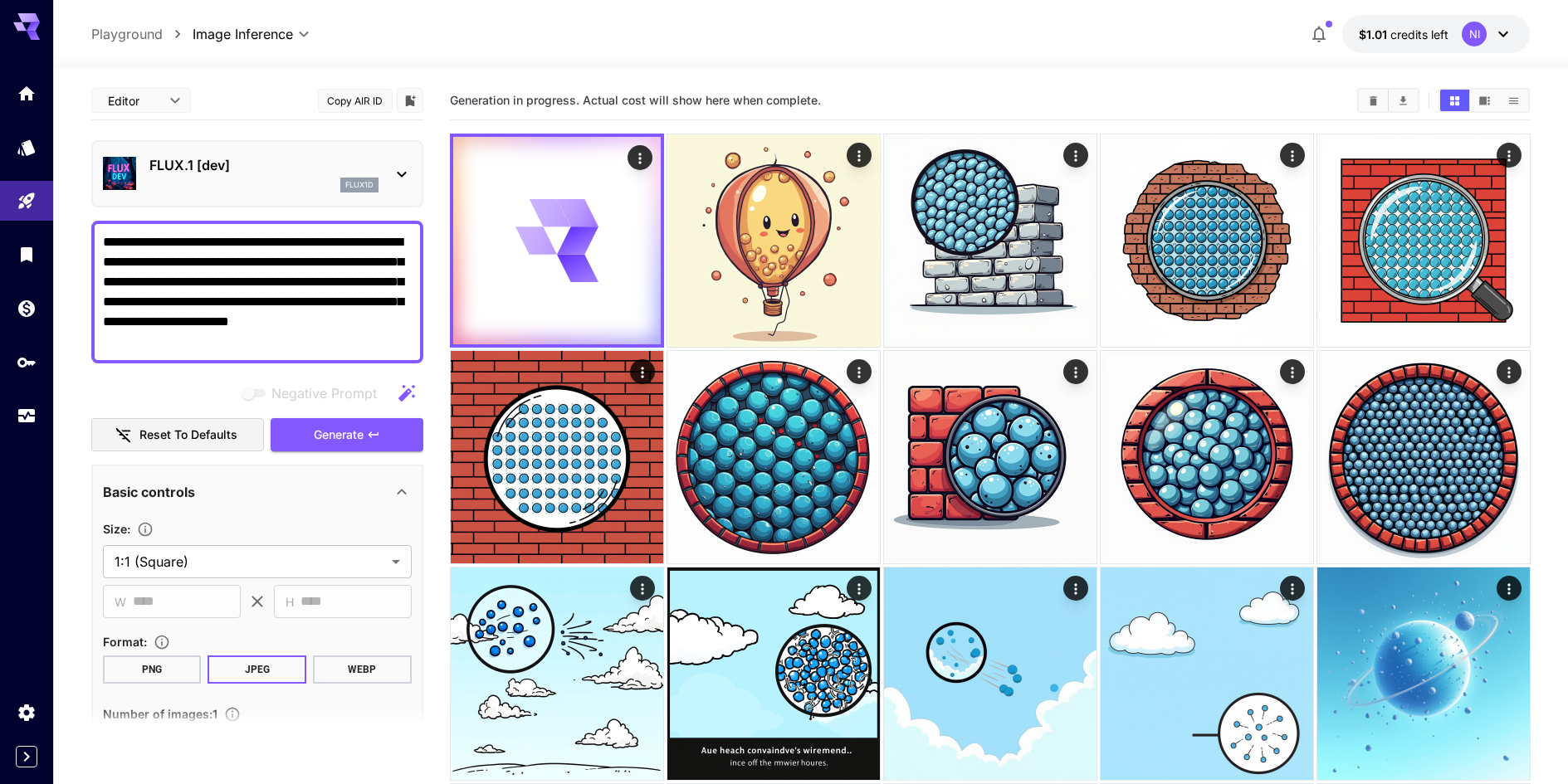
click at [342, 171] on p "FLUX.1 [dev]" at bounding box center [264, 165] width 229 height 20
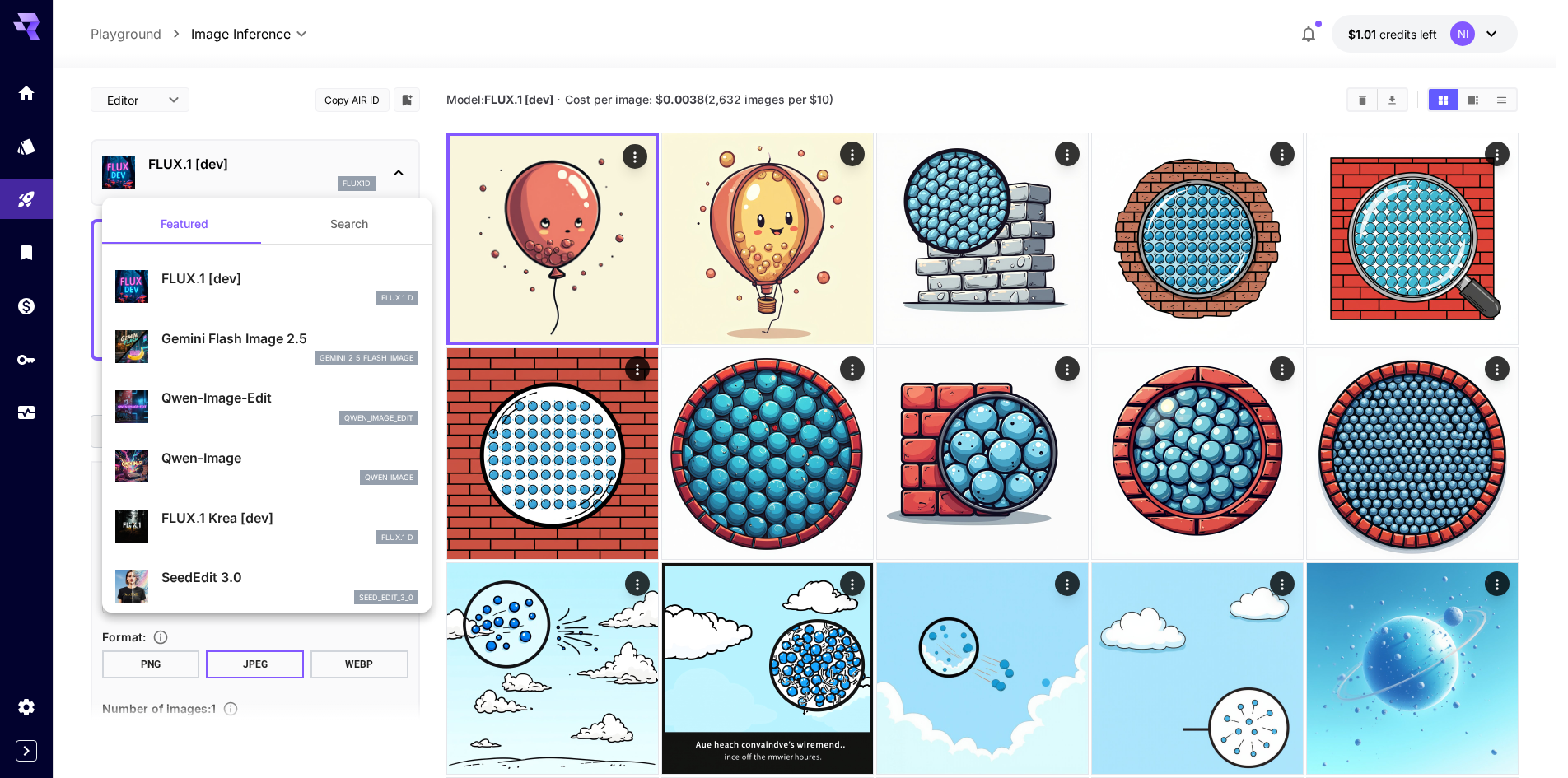
click at [258, 344] on p "Gemini Flash Image 2.5" at bounding box center [289, 338] width 257 height 19
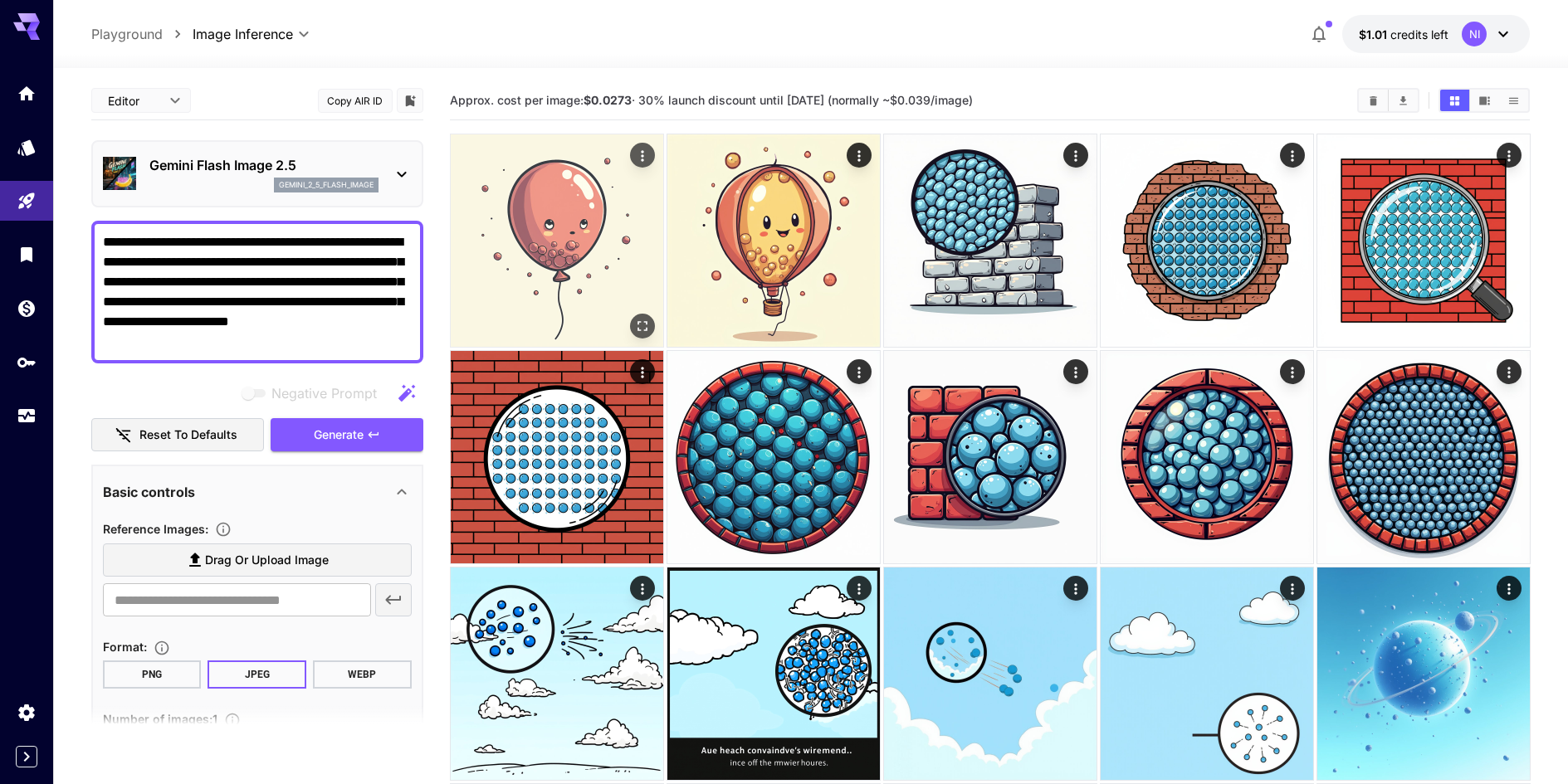
click at [644, 324] on icon "Open in fullscreen" at bounding box center [642, 327] width 17 height 17
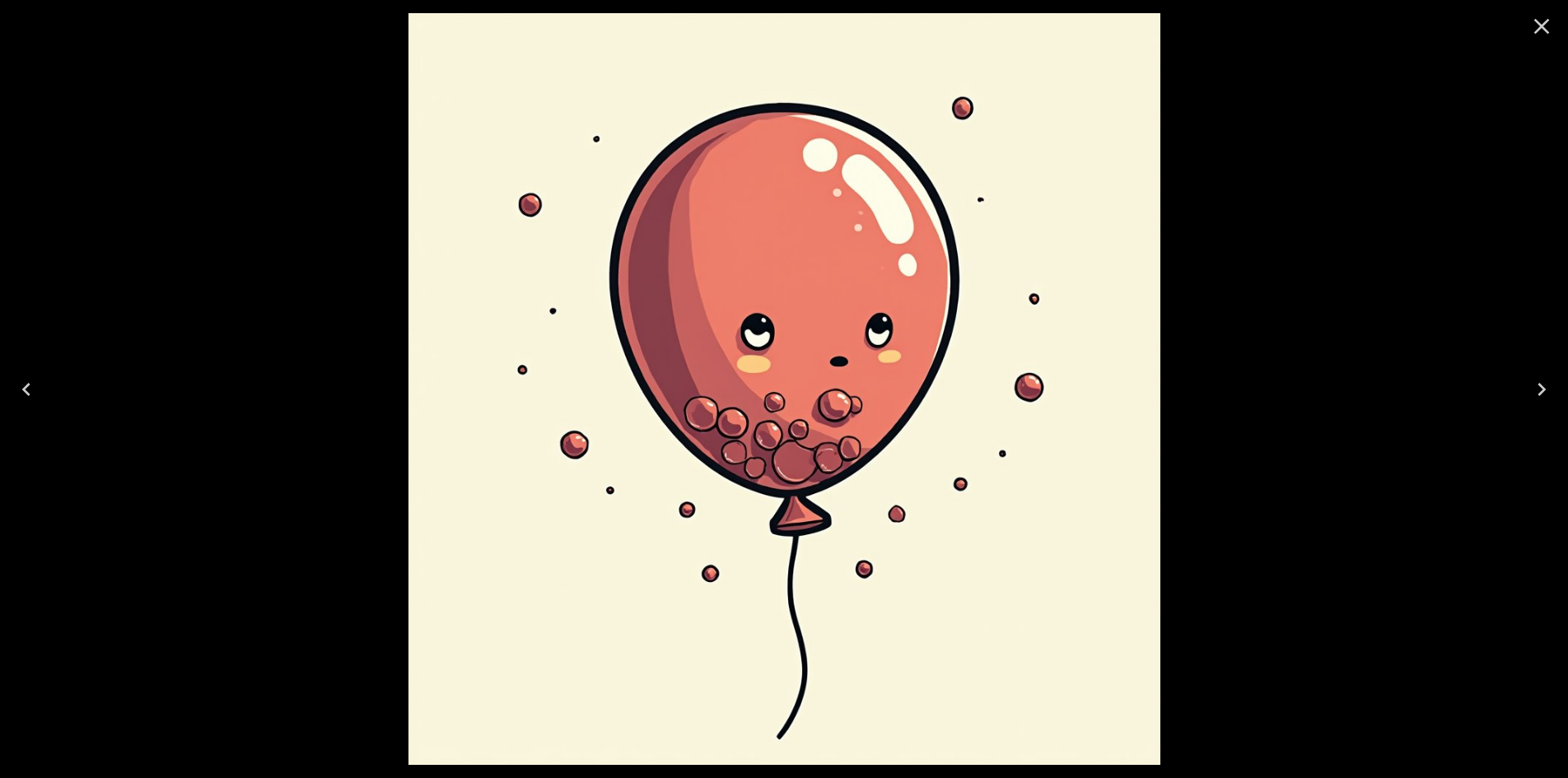
click at [1554, 29] on icon "Close" at bounding box center [1541, 26] width 26 height 26
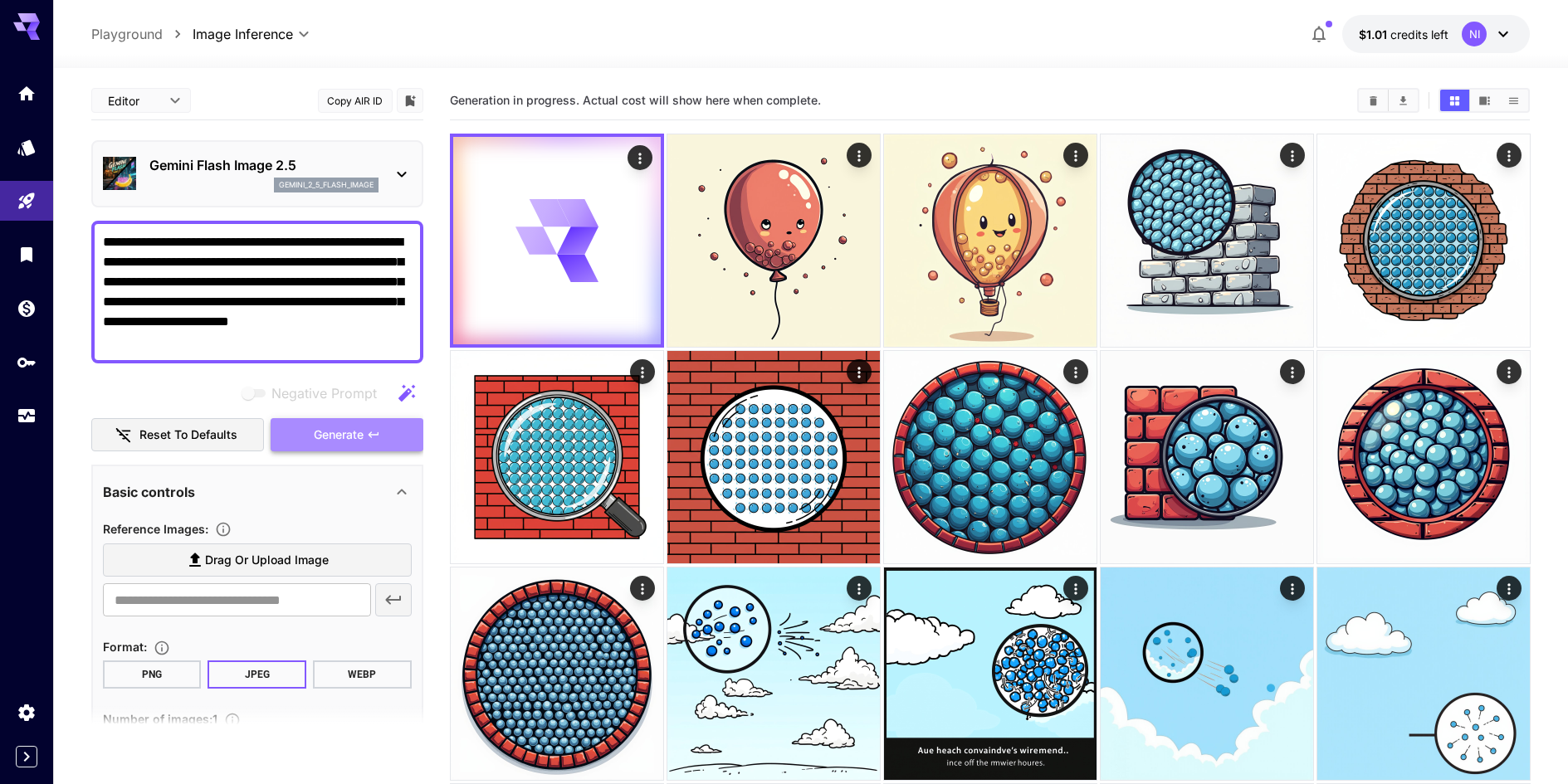
click at [332, 442] on span "Generate" at bounding box center [338, 435] width 50 height 20
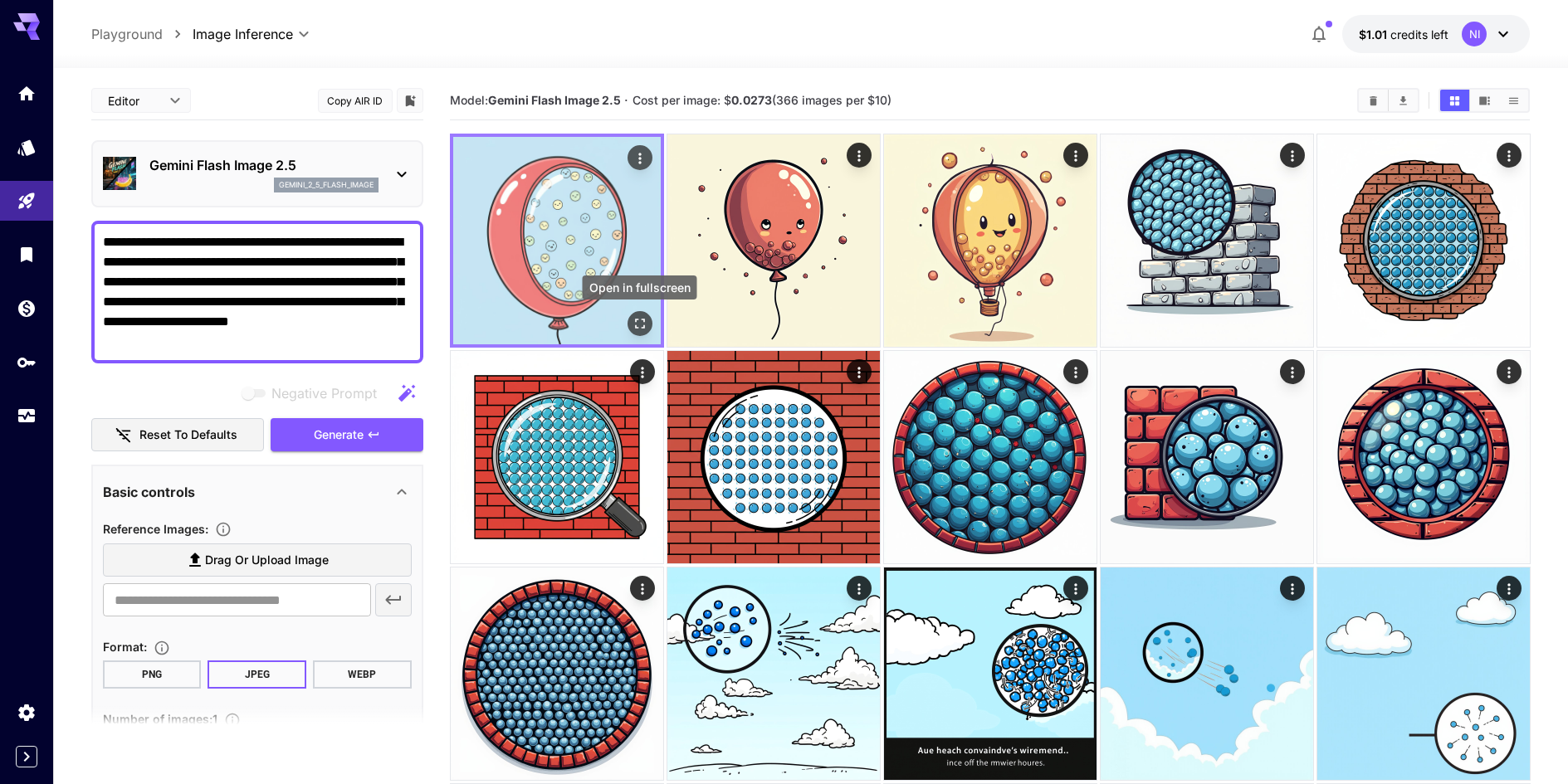
click at [636, 333] on button "Open in fullscreen" at bounding box center [639, 323] width 25 height 25
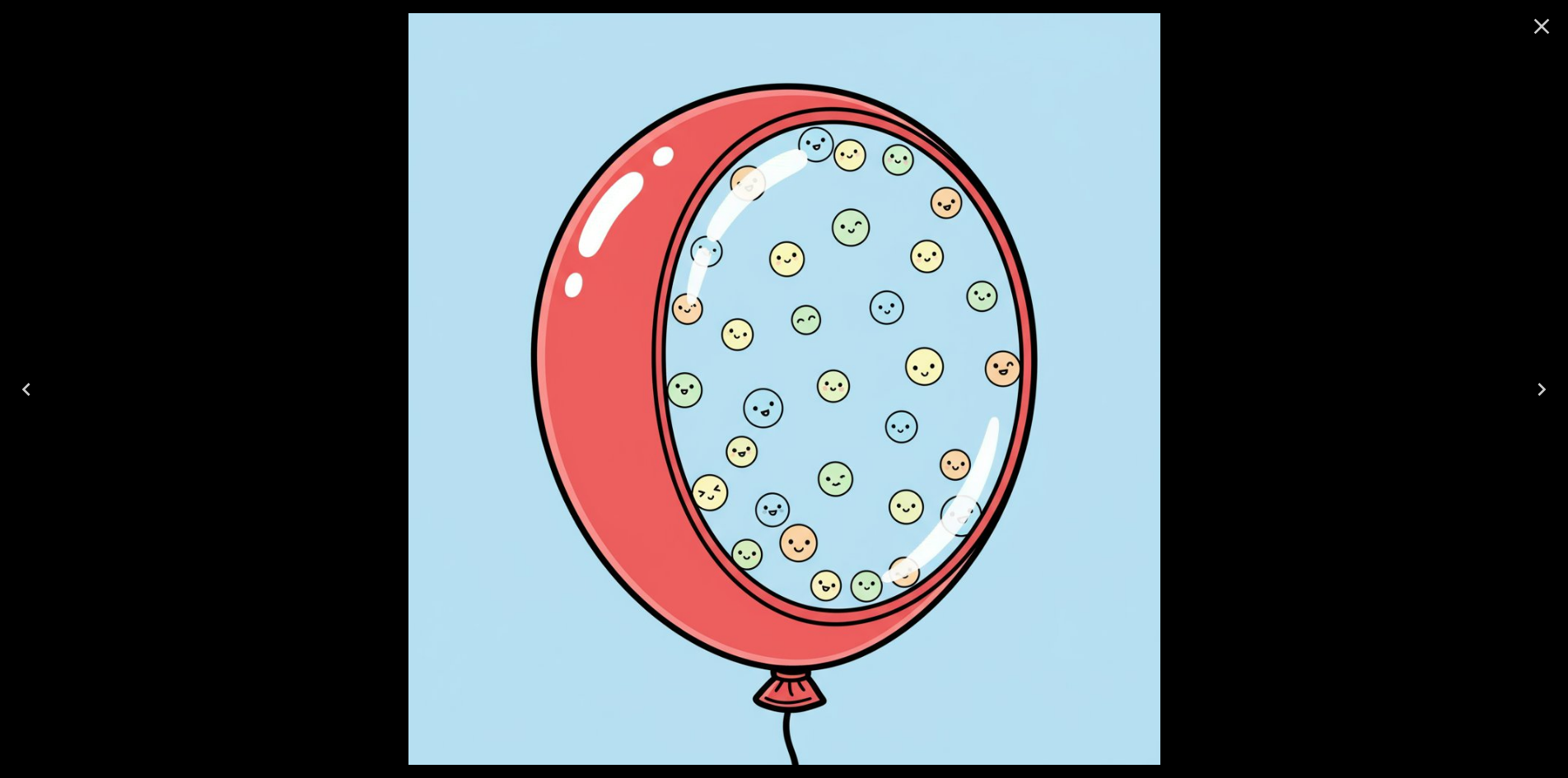
click at [1549, 34] on icon "Close" at bounding box center [1541, 26] width 26 height 26
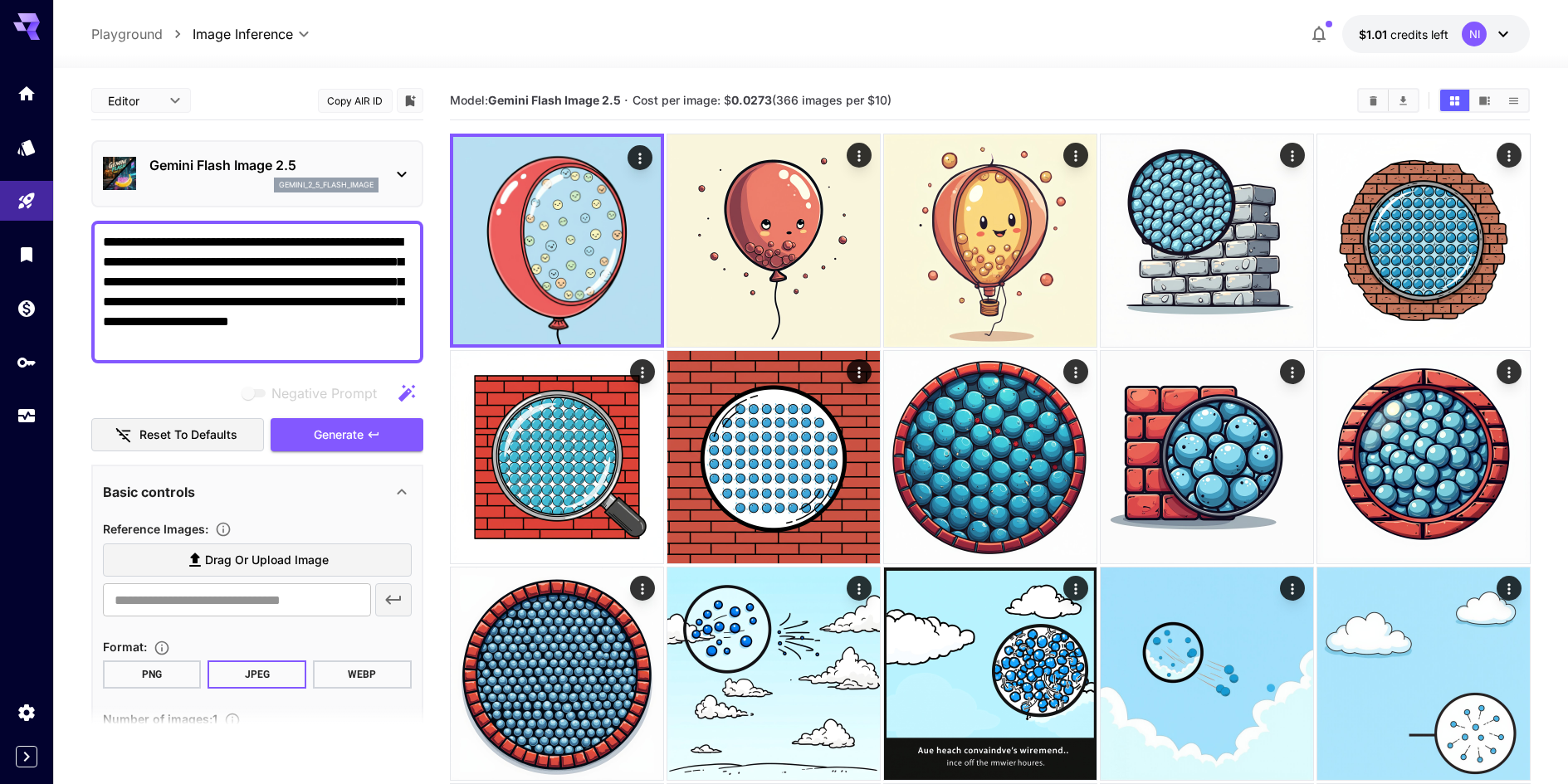
click at [321, 237] on textarea "**********" at bounding box center [257, 292] width 309 height 120
click at [341, 187] on p "gemini_2_5_flash_image" at bounding box center [326, 185] width 94 height 12
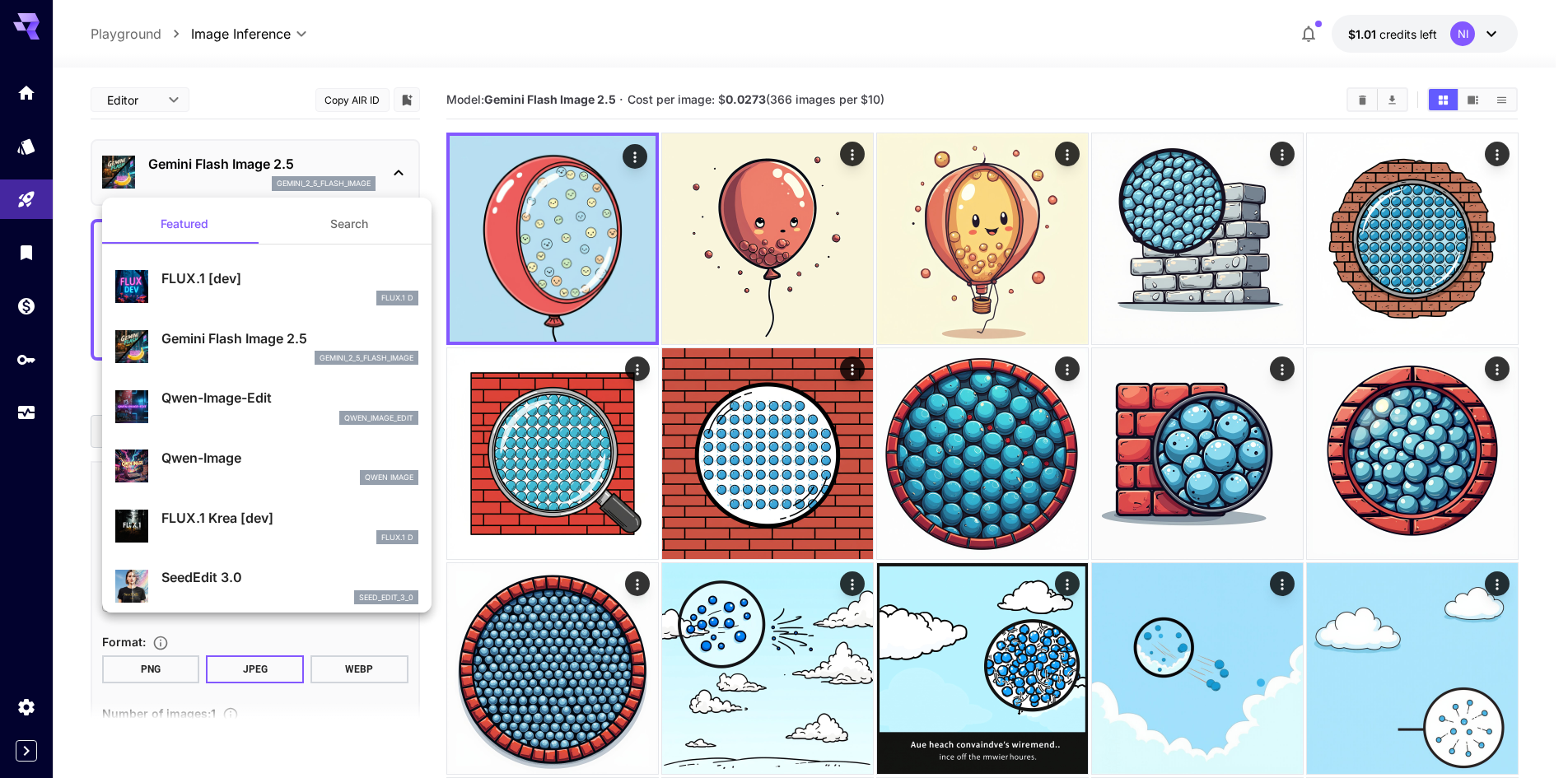
click at [273, 269] on p "FLUX.1 [dev]" at bounding box center [289, 278] width 257 height 19
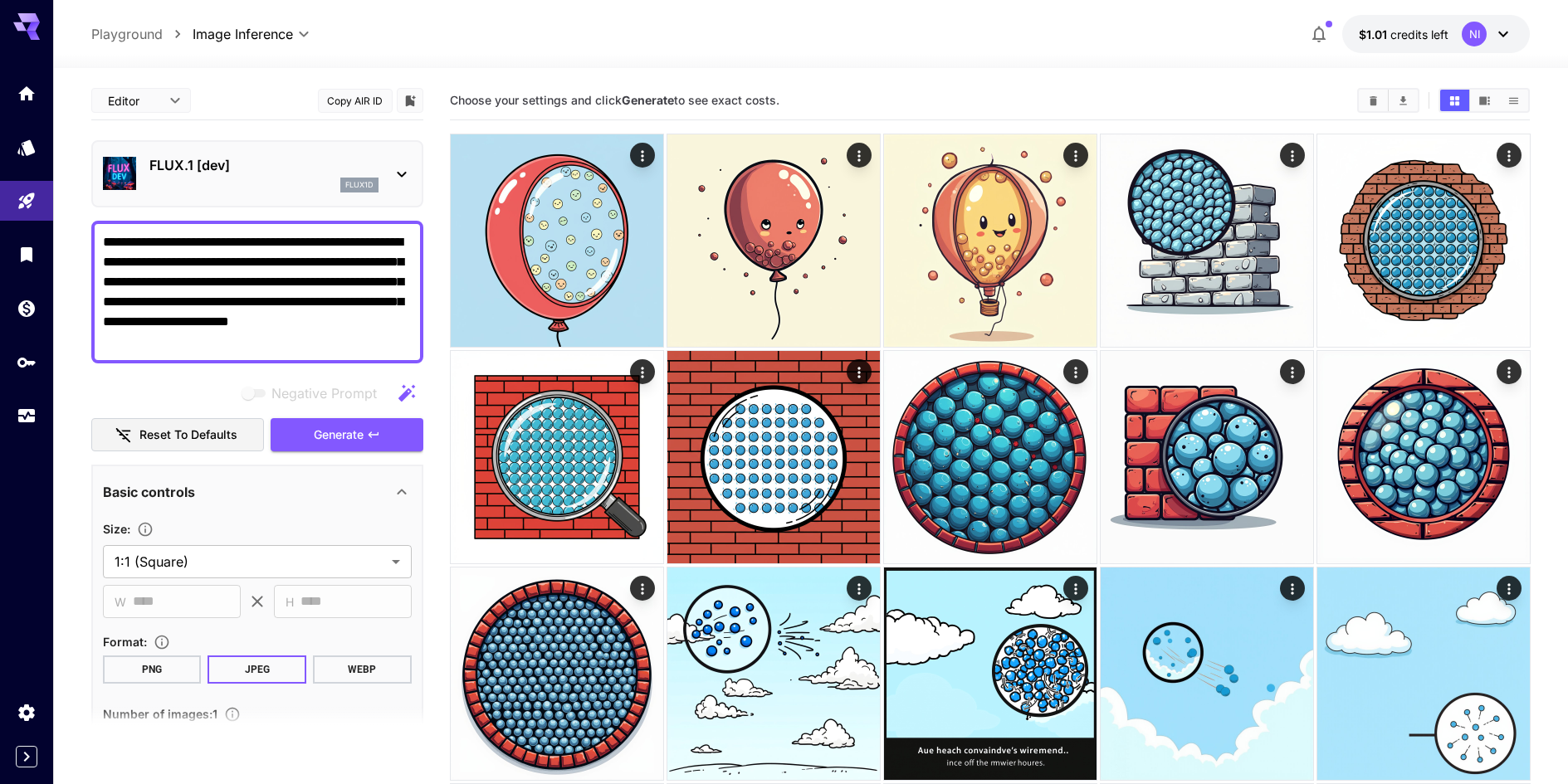
click at [284, 295] on textarea "**********" at bounding box center [257, 292] width 309 height 120
paste textarea
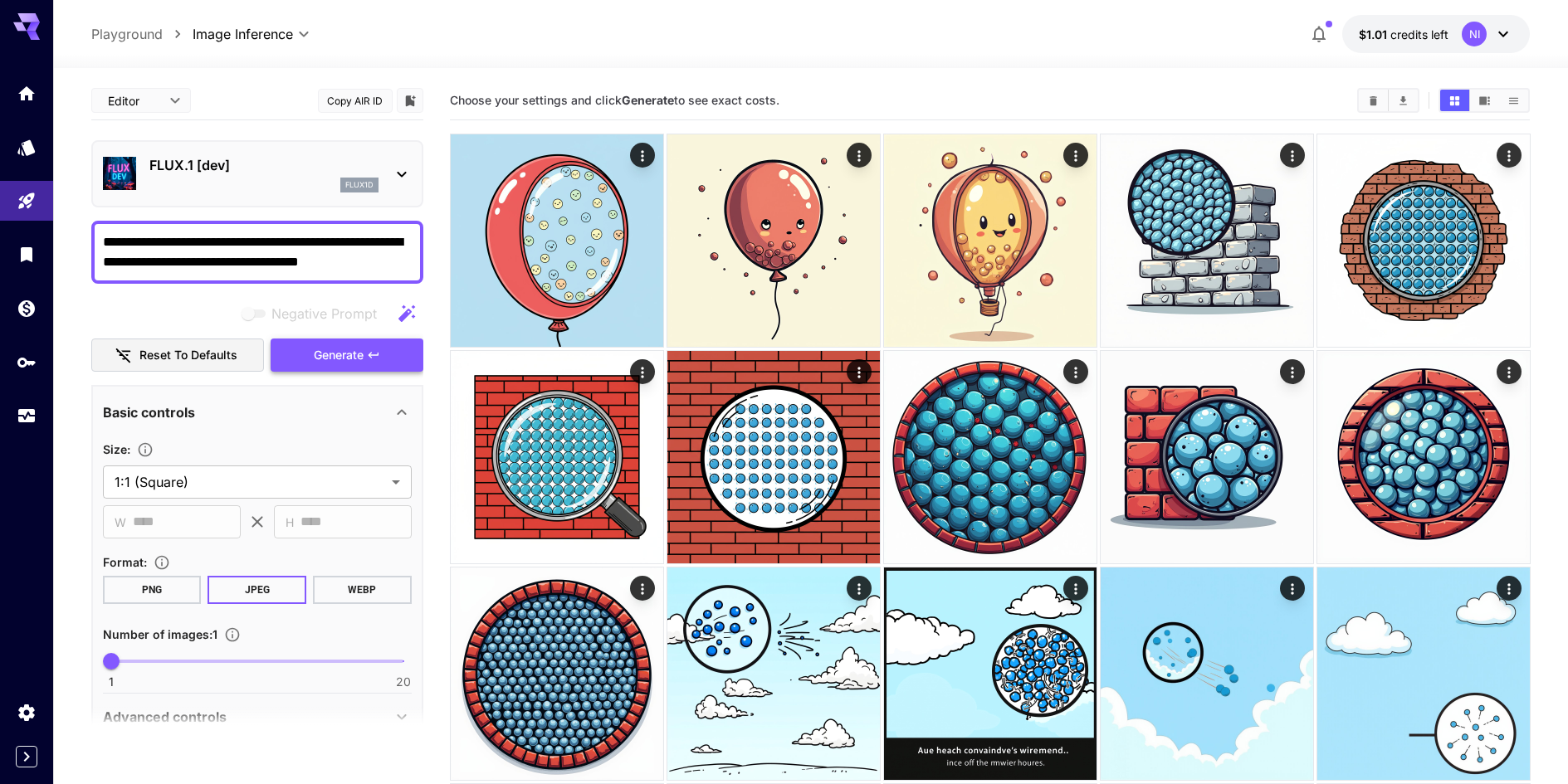
click at [382, 357] on button "Generate" at bounding box center [347, 355] width 153 height 34
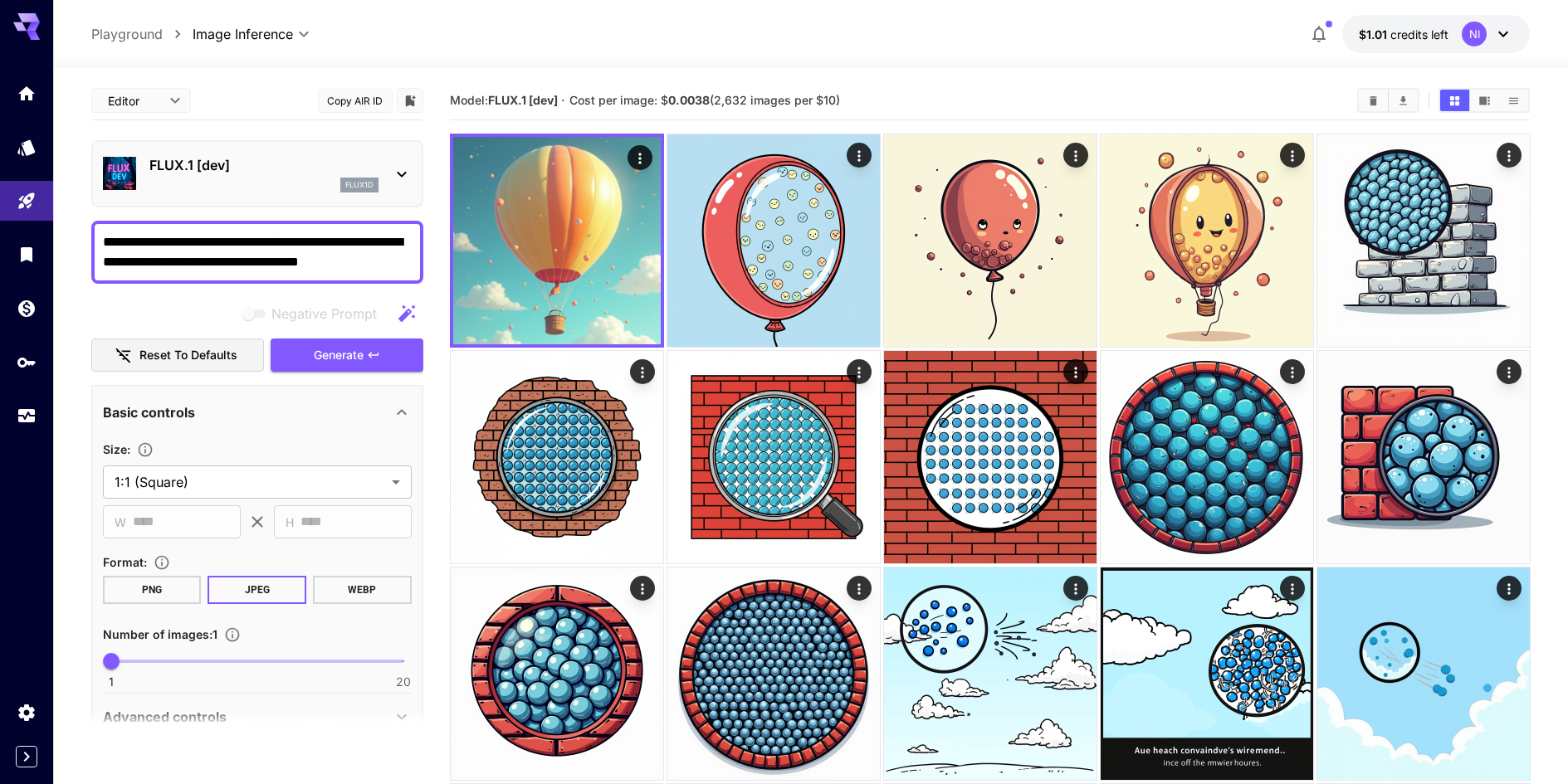
click at [139, 263] on textarea "**********" at bounding box center [257, 252] width 309 height 40
drag, startPoint x: 186, startPoint y: 263, endPoint x: 2, endPoint y: 264, distance: 184.0
click at [360, 347] on span "Generate" at bounding box center [338, 355] width 50 height 20
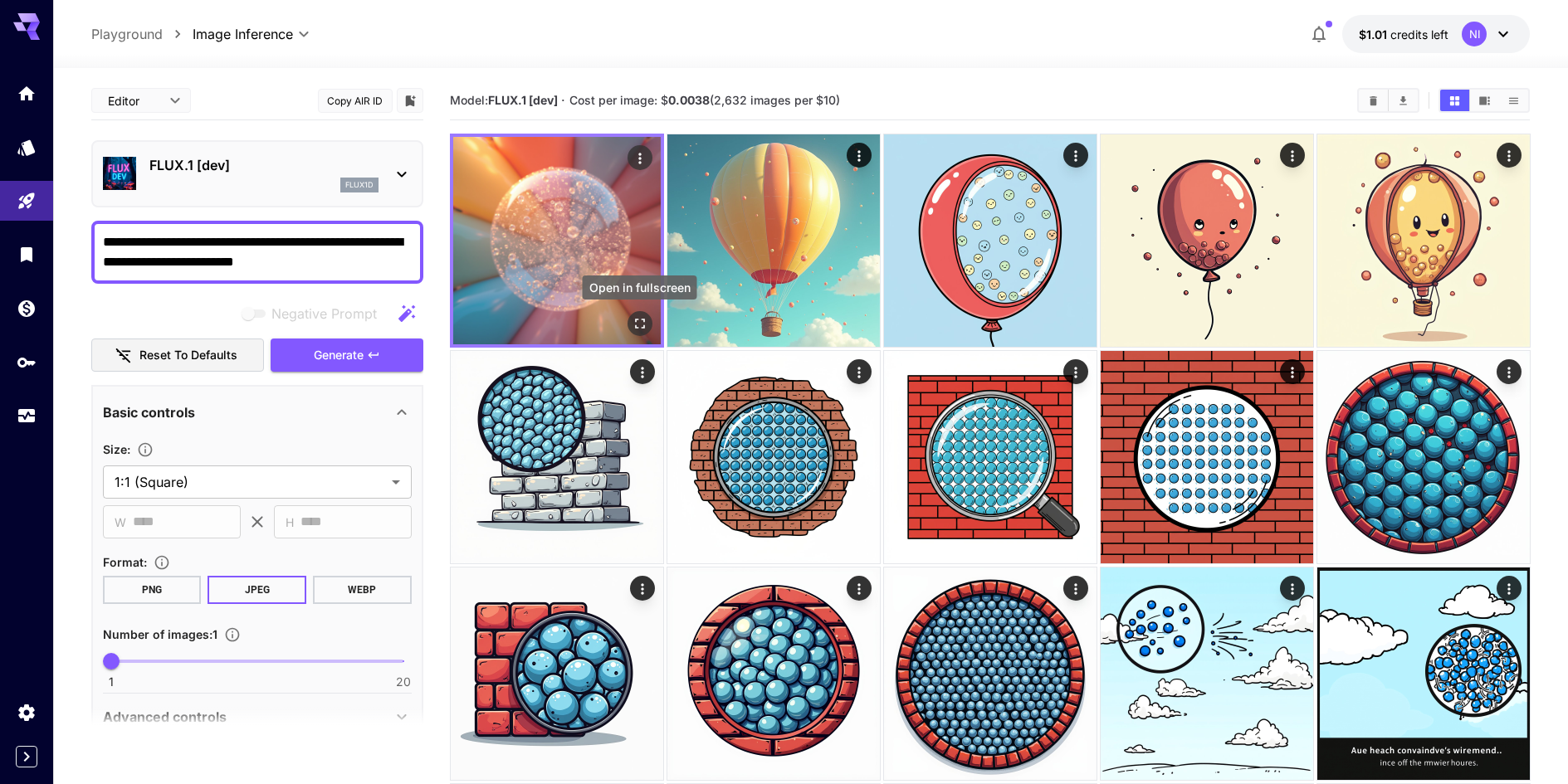
click at [641, 324] on icon "Open in fullscreen" at bounding box center [639, 324] width 17 height 17
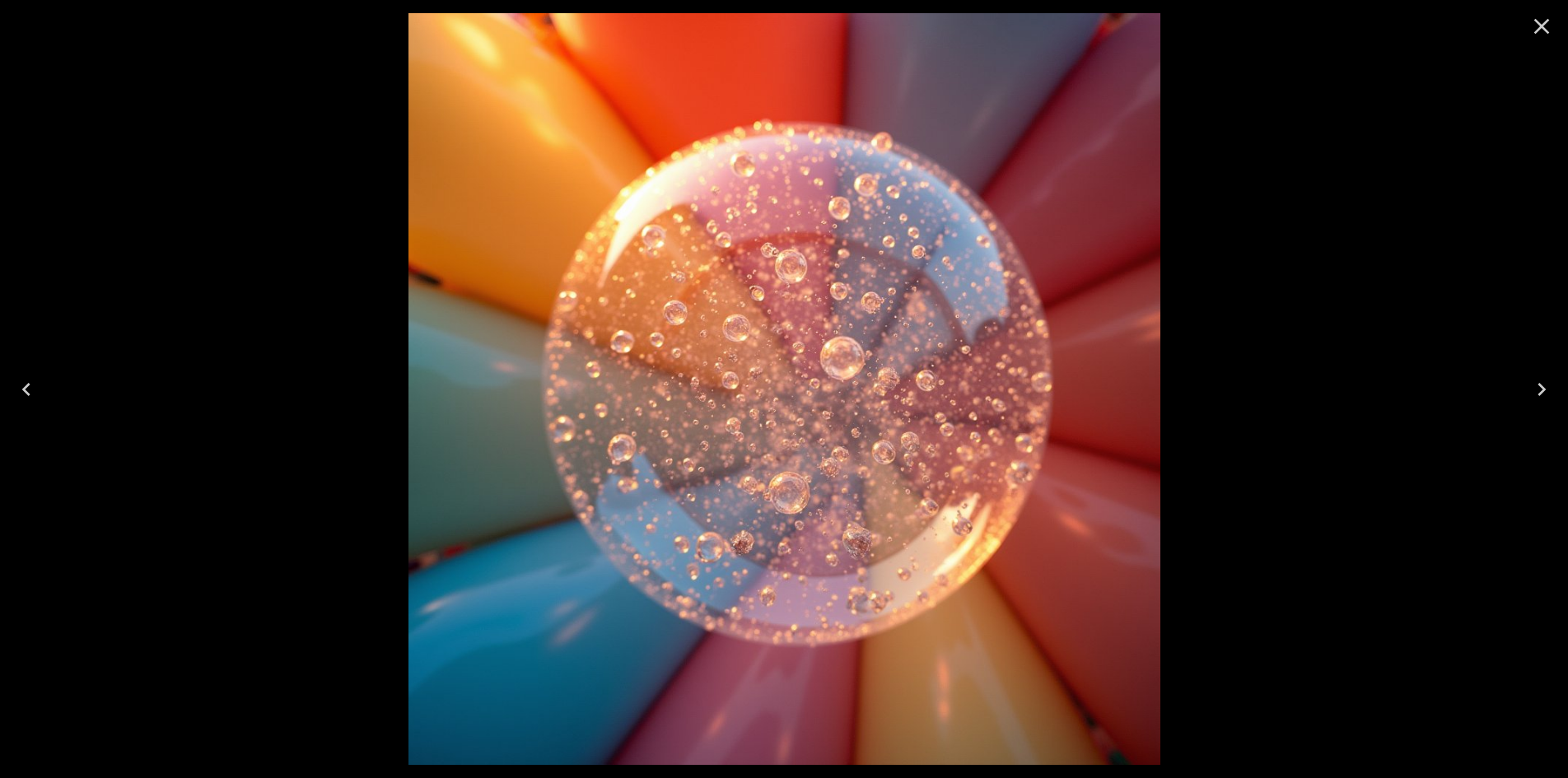
click at [1552, 25] on icon "Close" at bounding box center [1541, 26] width 26 height 26
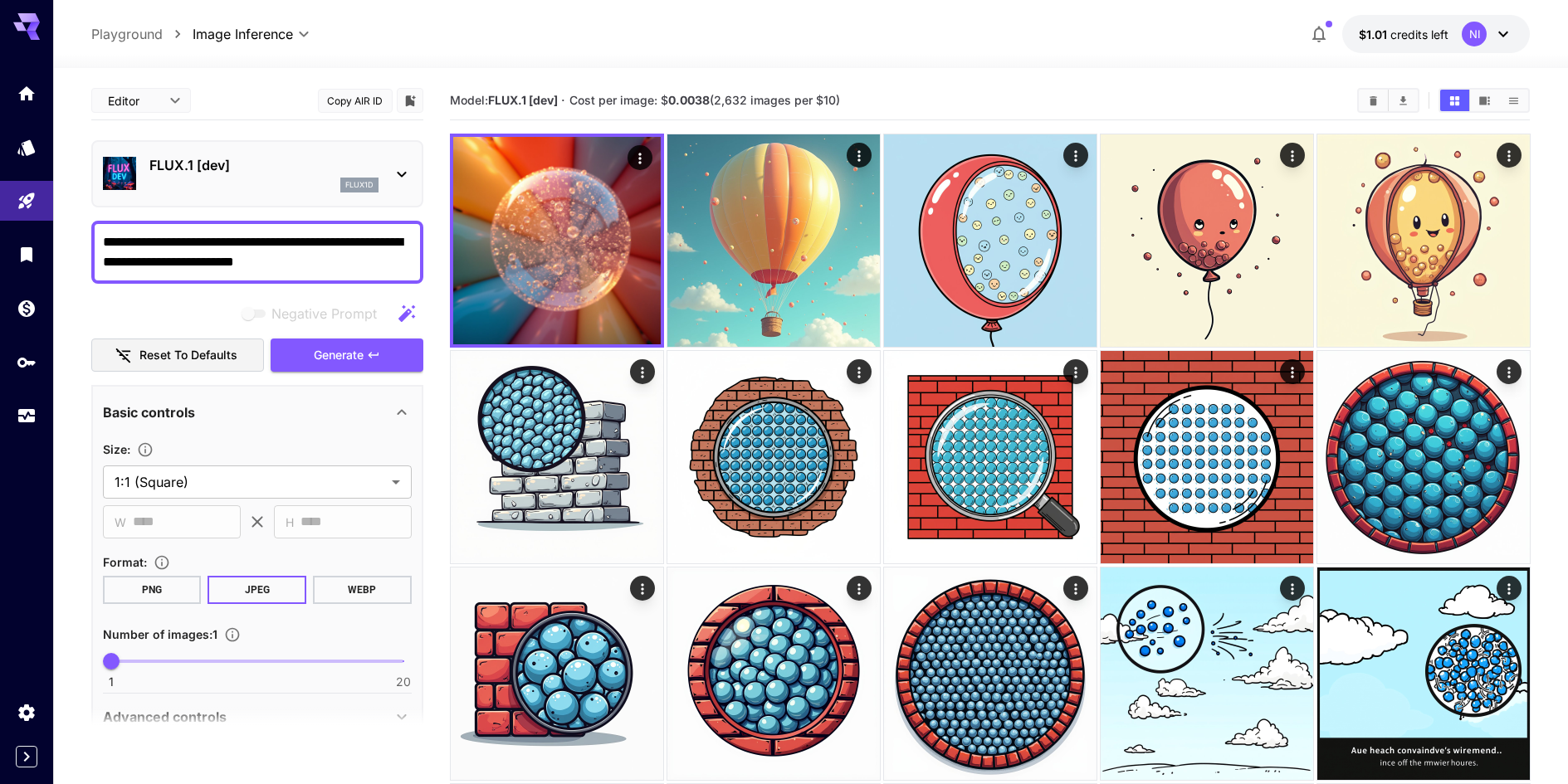
click at [367, 175] on div "FLUX.1 [dev] flux1d" at bounding box center [264, 174] width 229 height 37
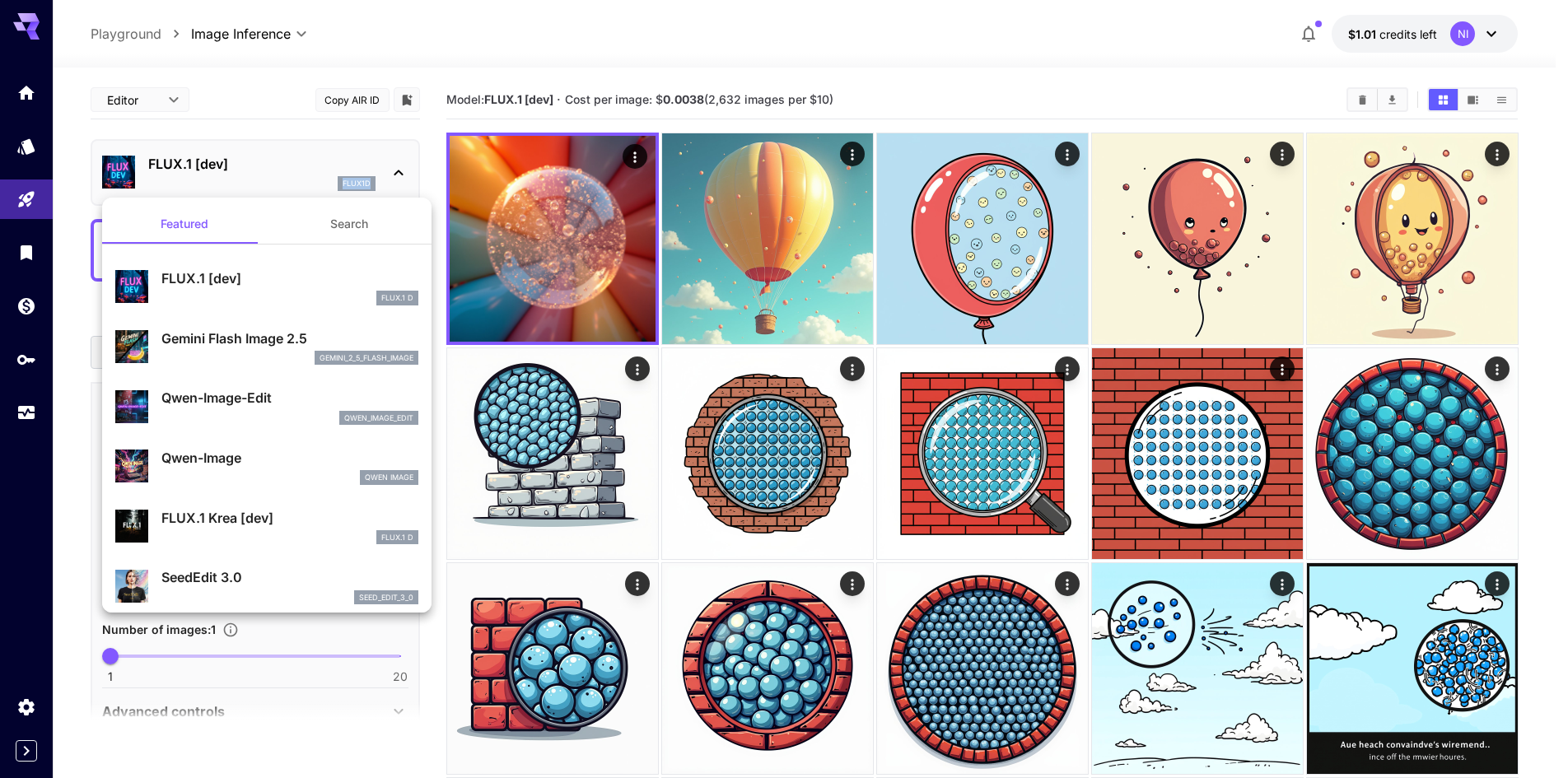
click at [335, 355] on p "gemini_2_5_flash_image" at bounding box center [366, 359] width 94 height 12
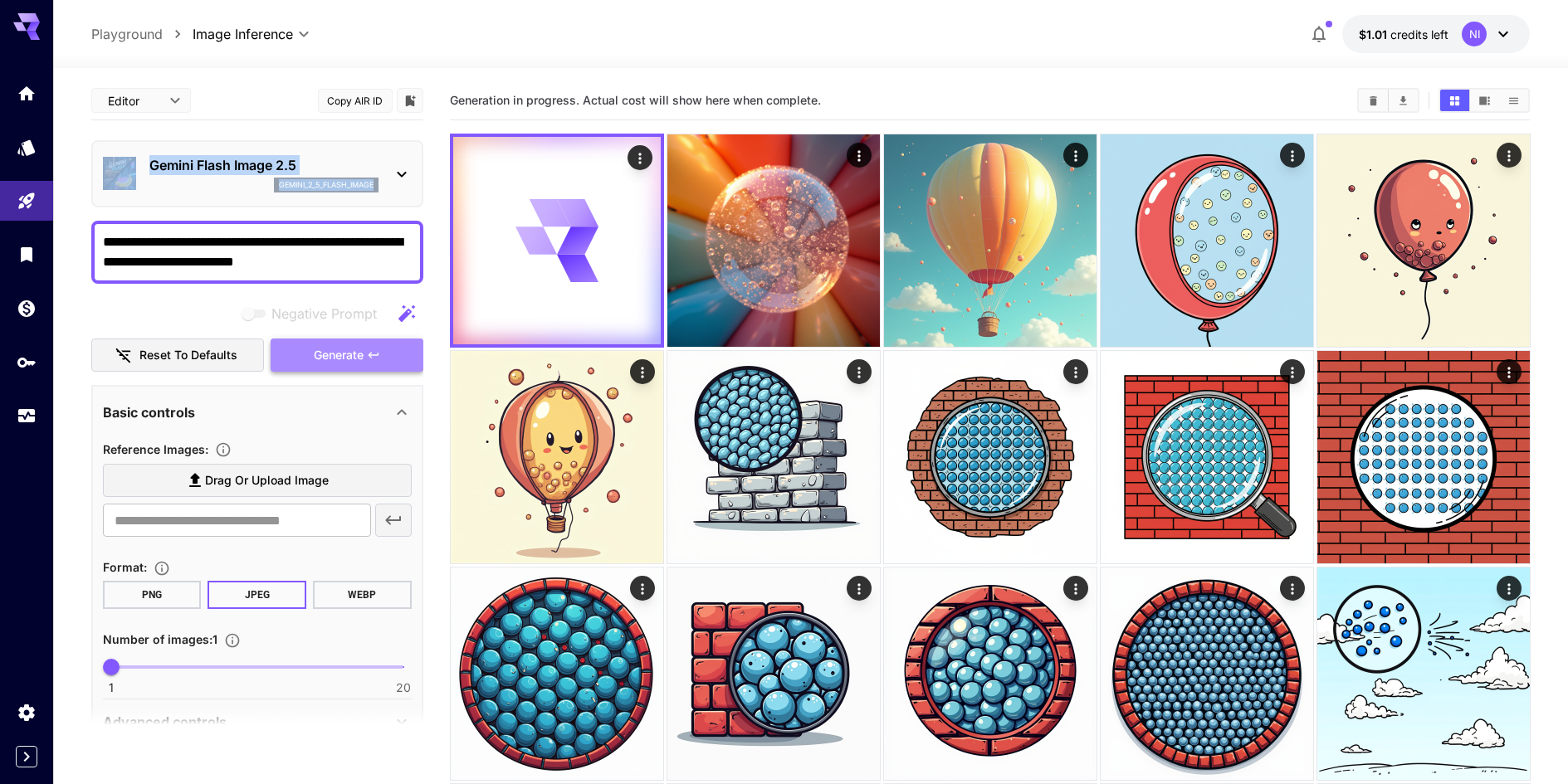
click at [376, 357] on icon "button" at bounding box center [373, 355] width 14 height 14
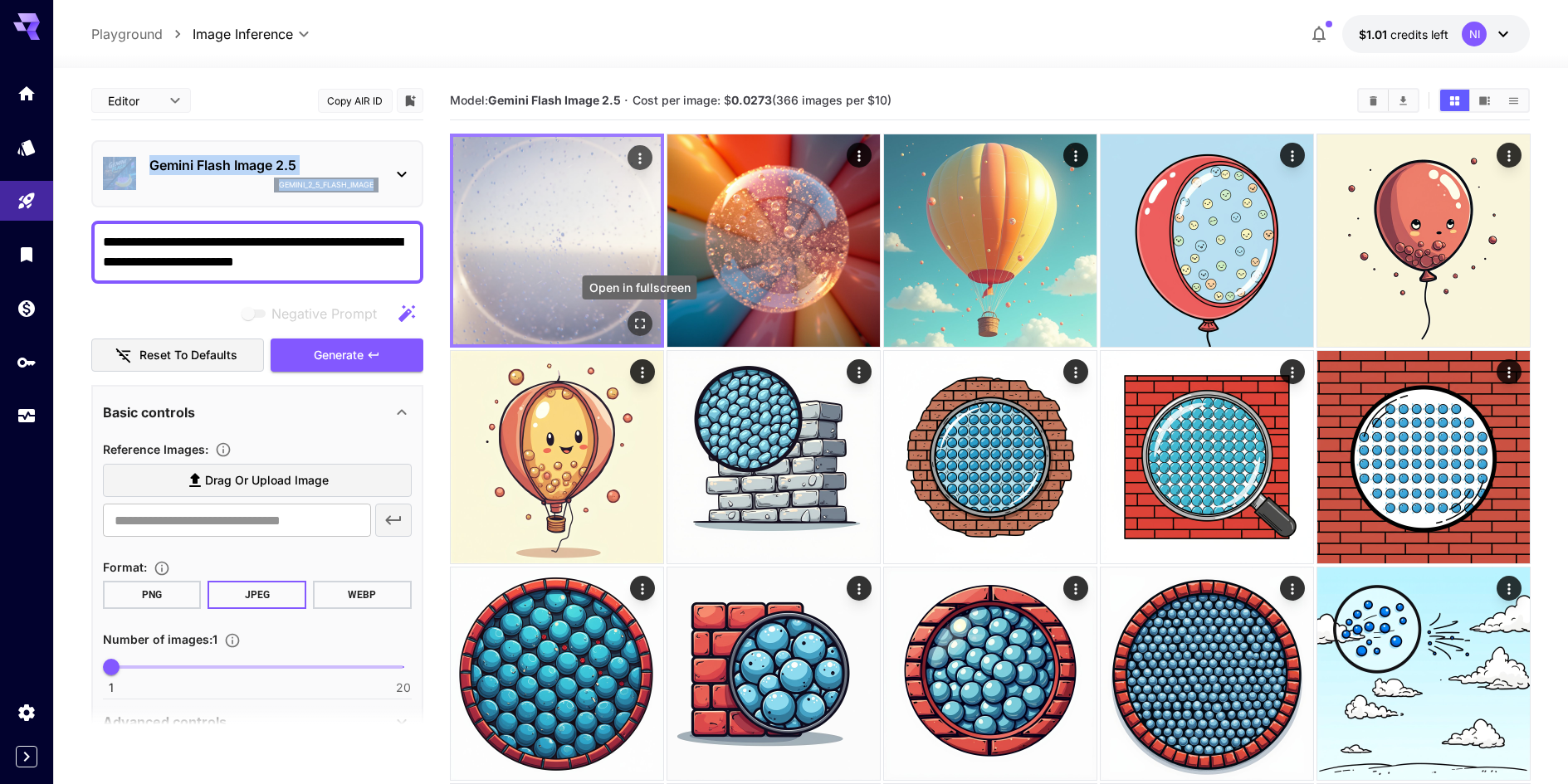
click at [639, 323] on icon "Open in fullscreen" at bounding box center [639, 324] width 17 height 17
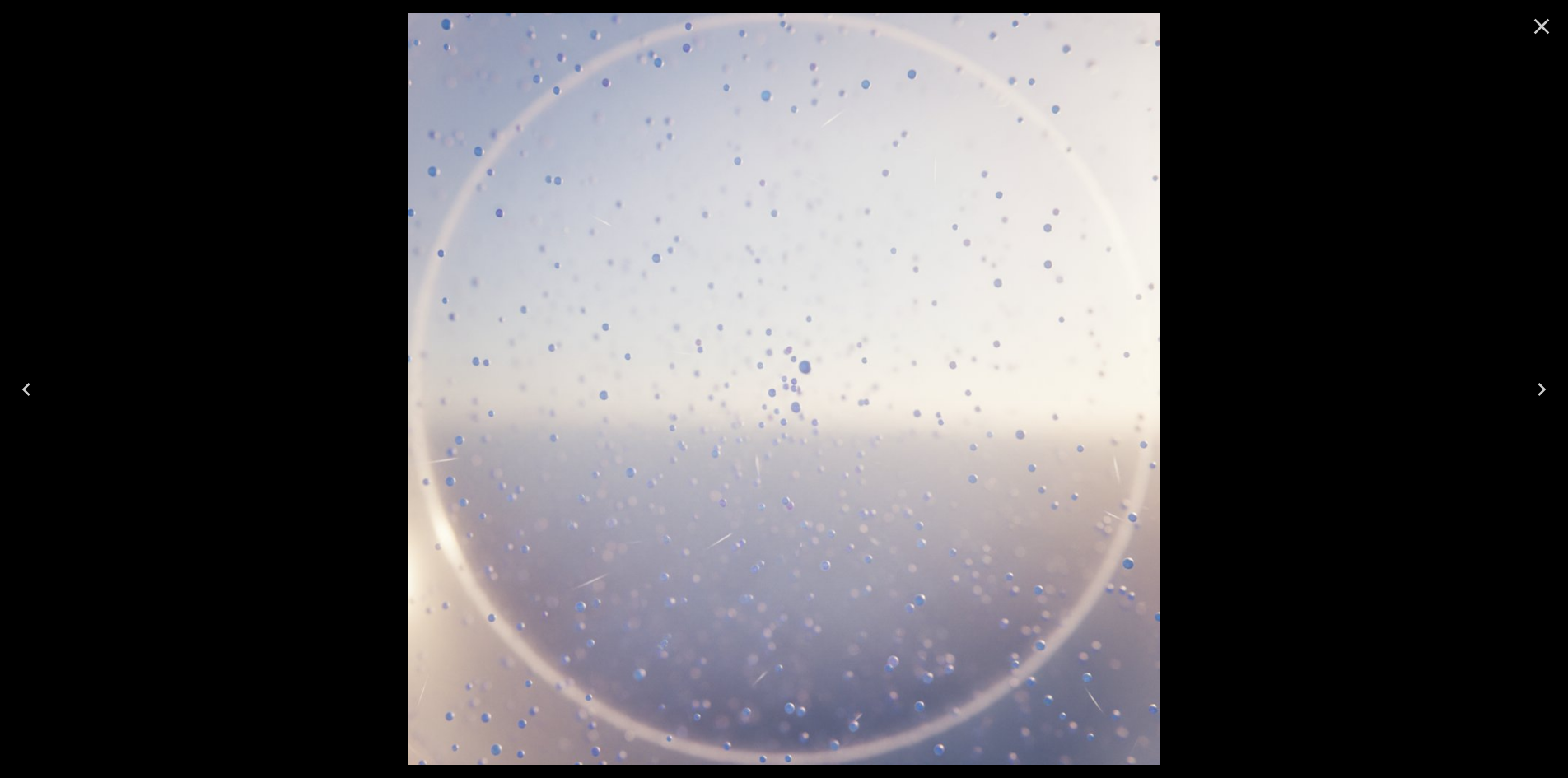
click at [1547, 27] on icon "Close" at bounding box center [1541, 26] width 26 height 26
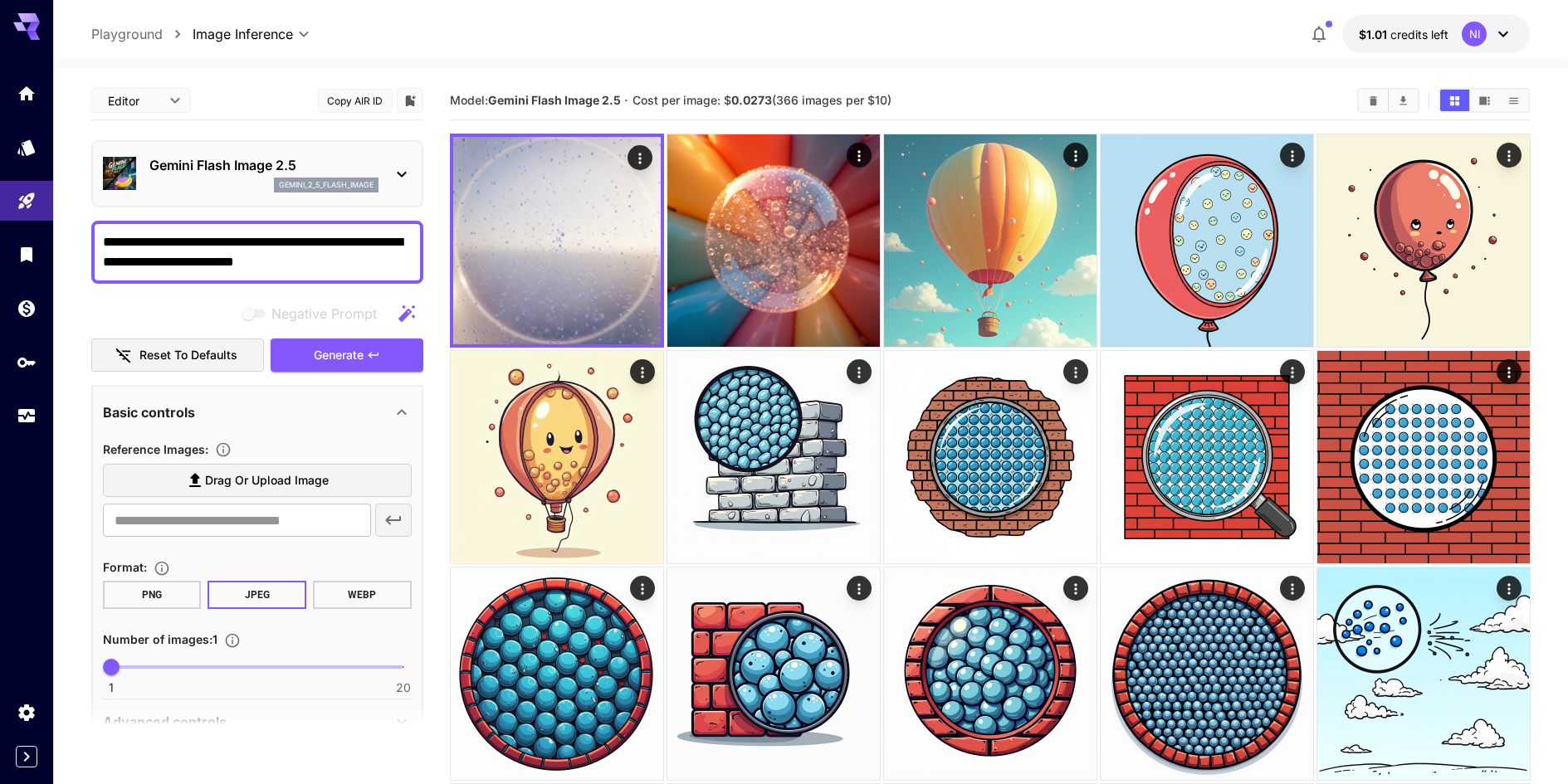
click at [345, 264] on textarea "**********" at bounding box center [257, 252] width 309 height 40
paste textarea "**********"
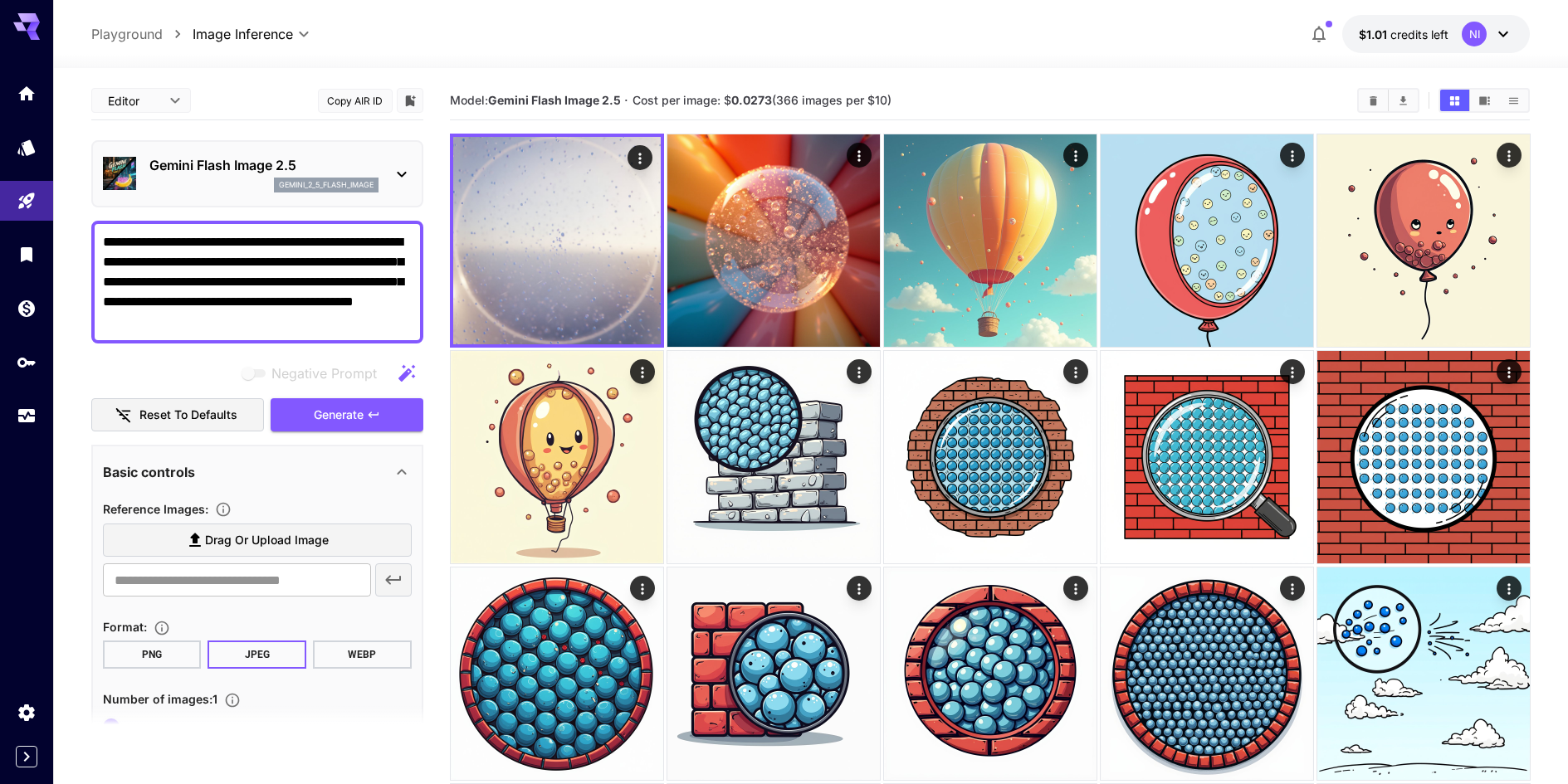
type textarea "**********"
click at [338, 168] on p "Gemini Flash Image 2.5" at bounding box center [264, 165] width 229 height 20
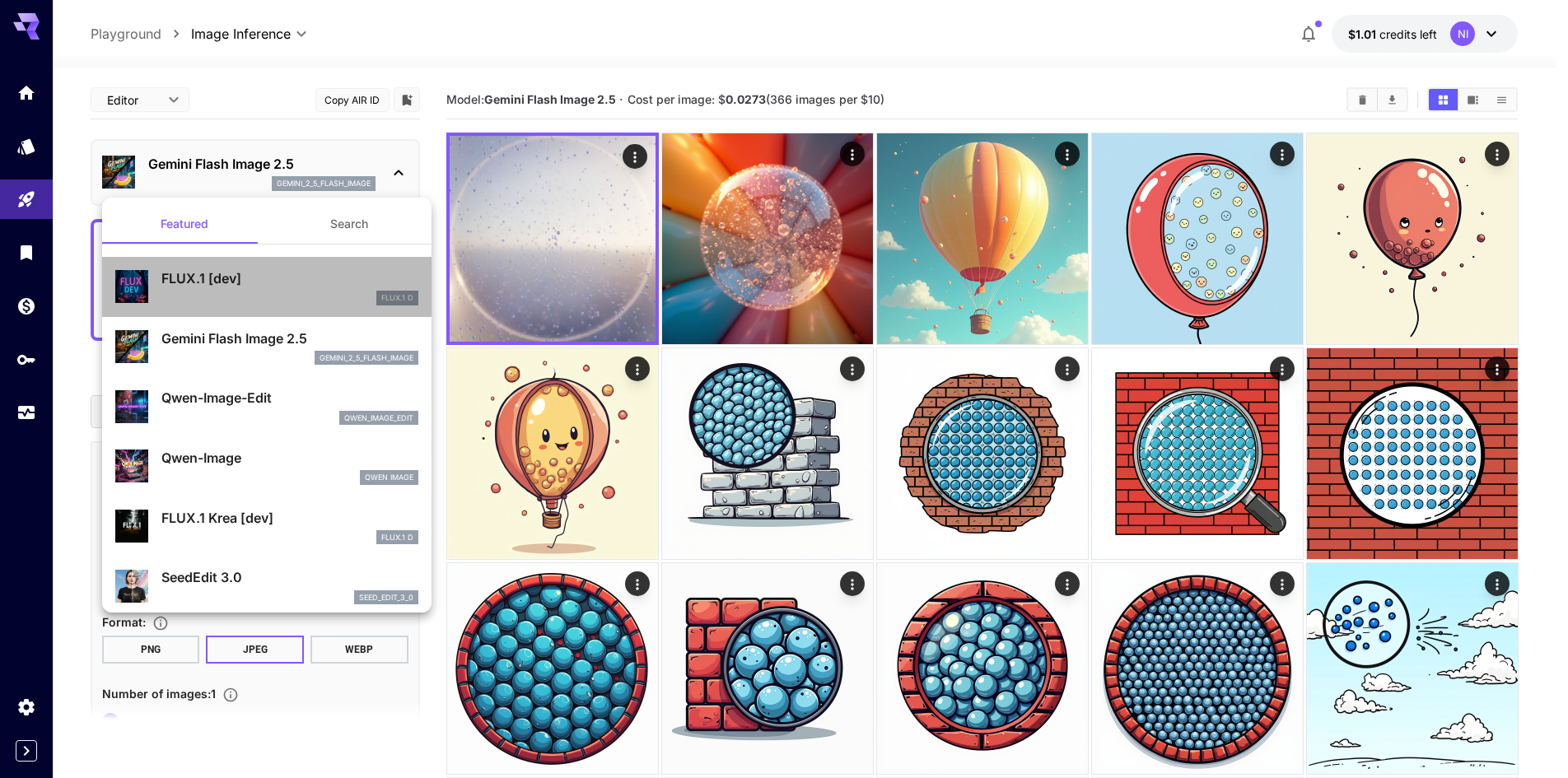
click at [291, 290] on div "FLUX.1 [dev] FLUX.1 D" at bounding box center [289, 287] width 257 height 37
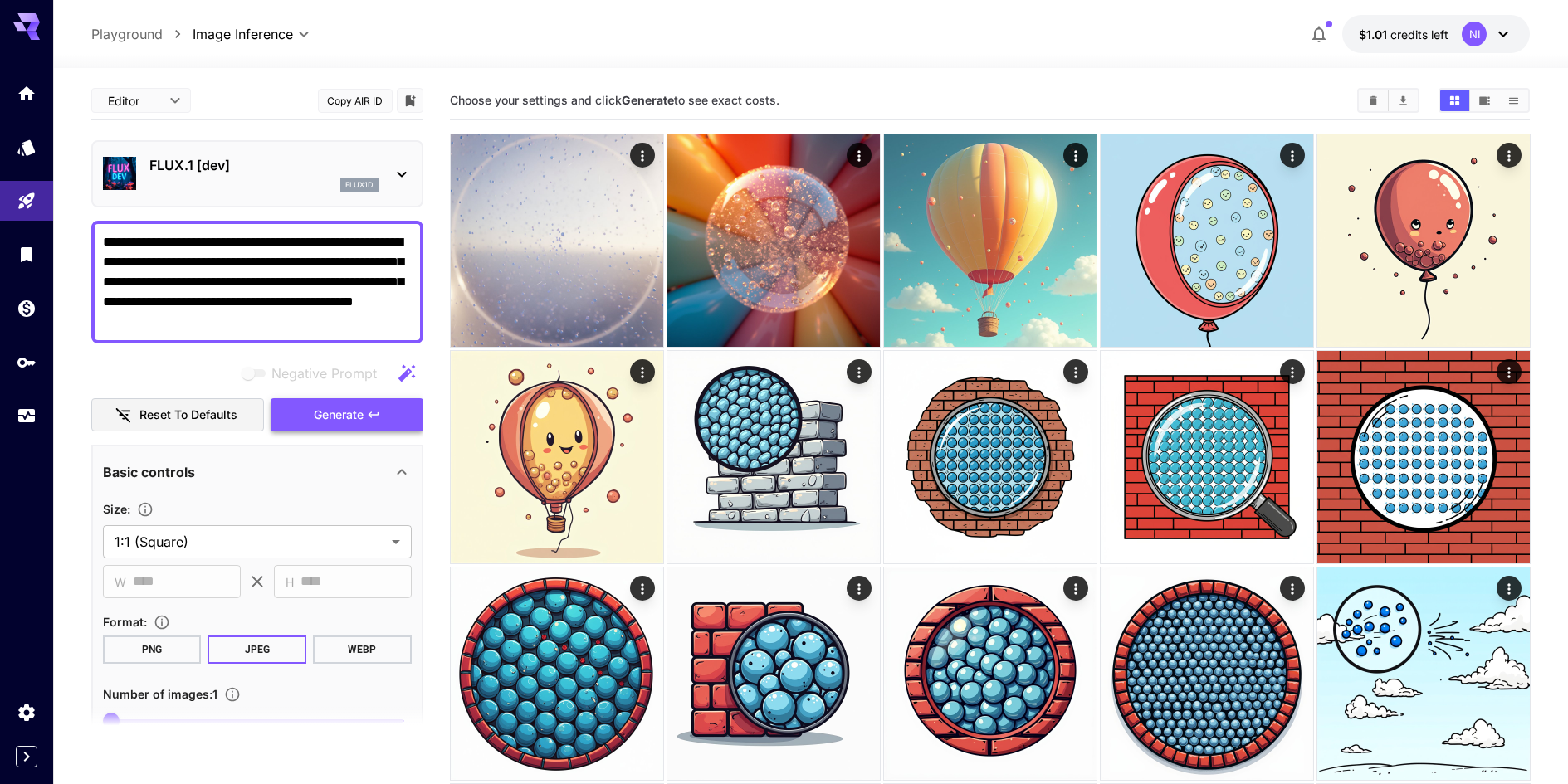
click at [393, 410] on button "Generate" at bounding box center [347, 415] width 153 height 34
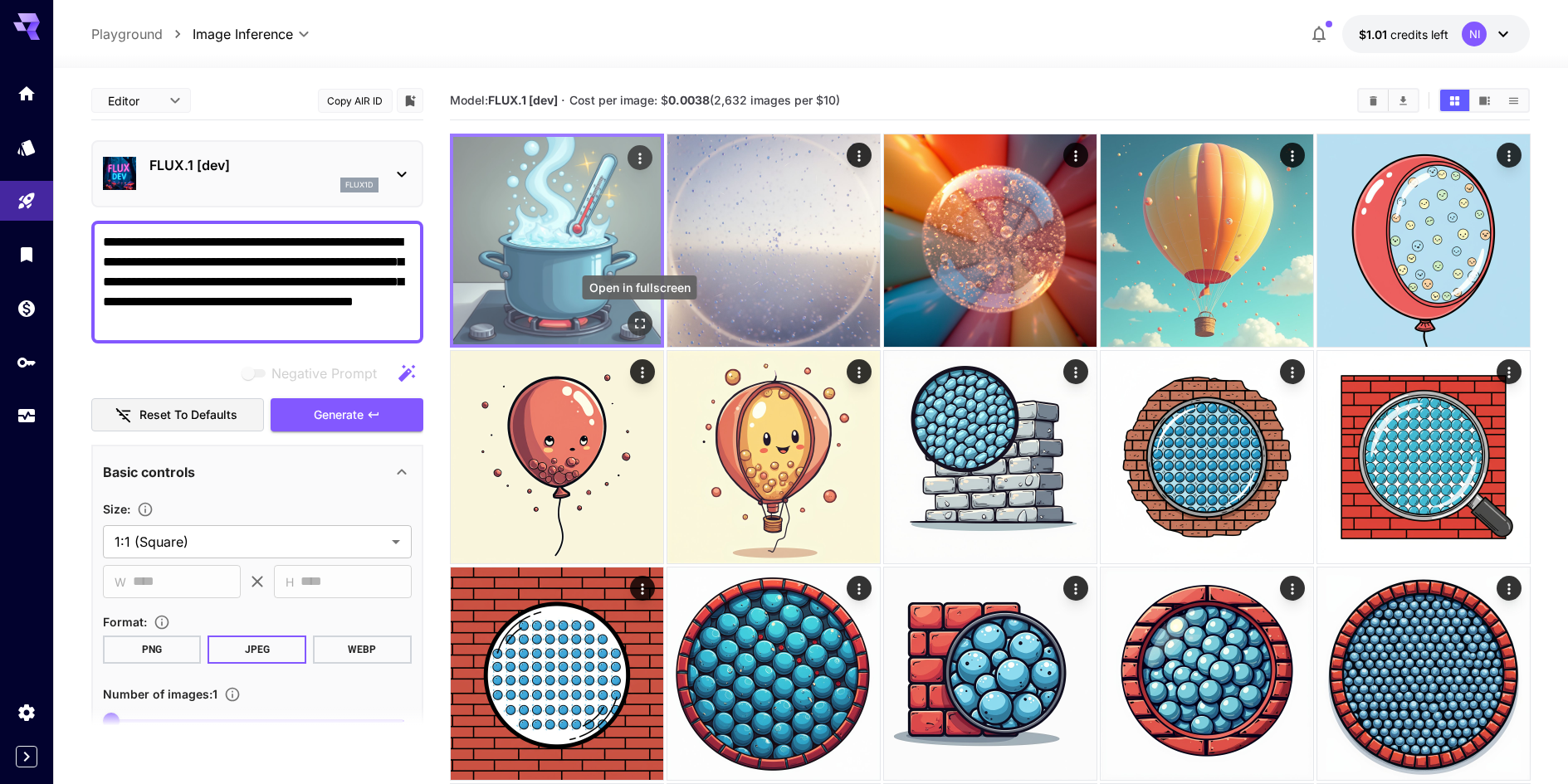
click at [639, 330] on icon "Open in fullscreen" at bounding box center [639, 324] width 17 height 17
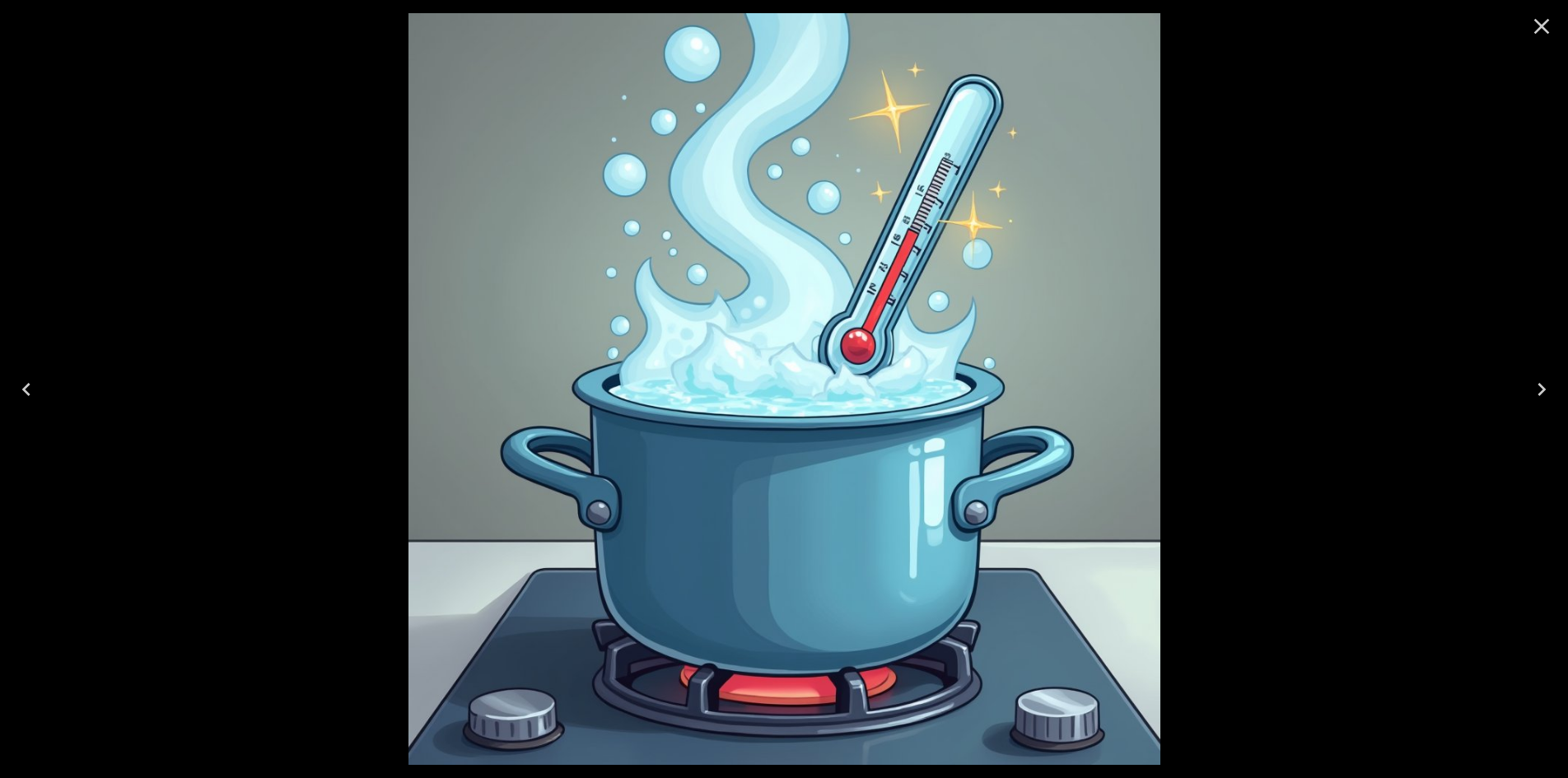
click at [1555, 27] on button "Close" at bounding box center [1542, 26] width 40 height 40
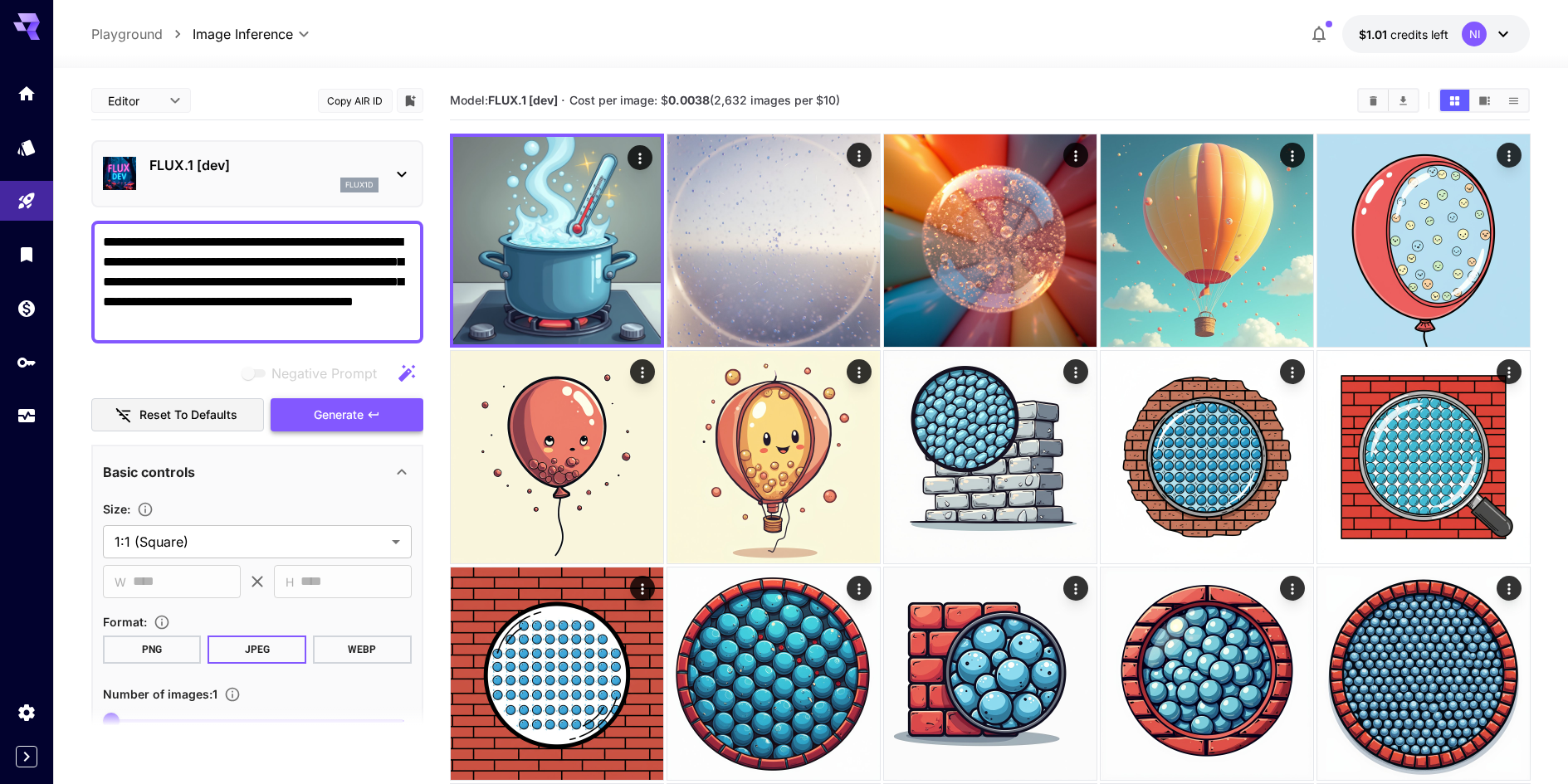
click at [375, 429] on button "Generate" at bounding box center [347, 415] width 153 height 34
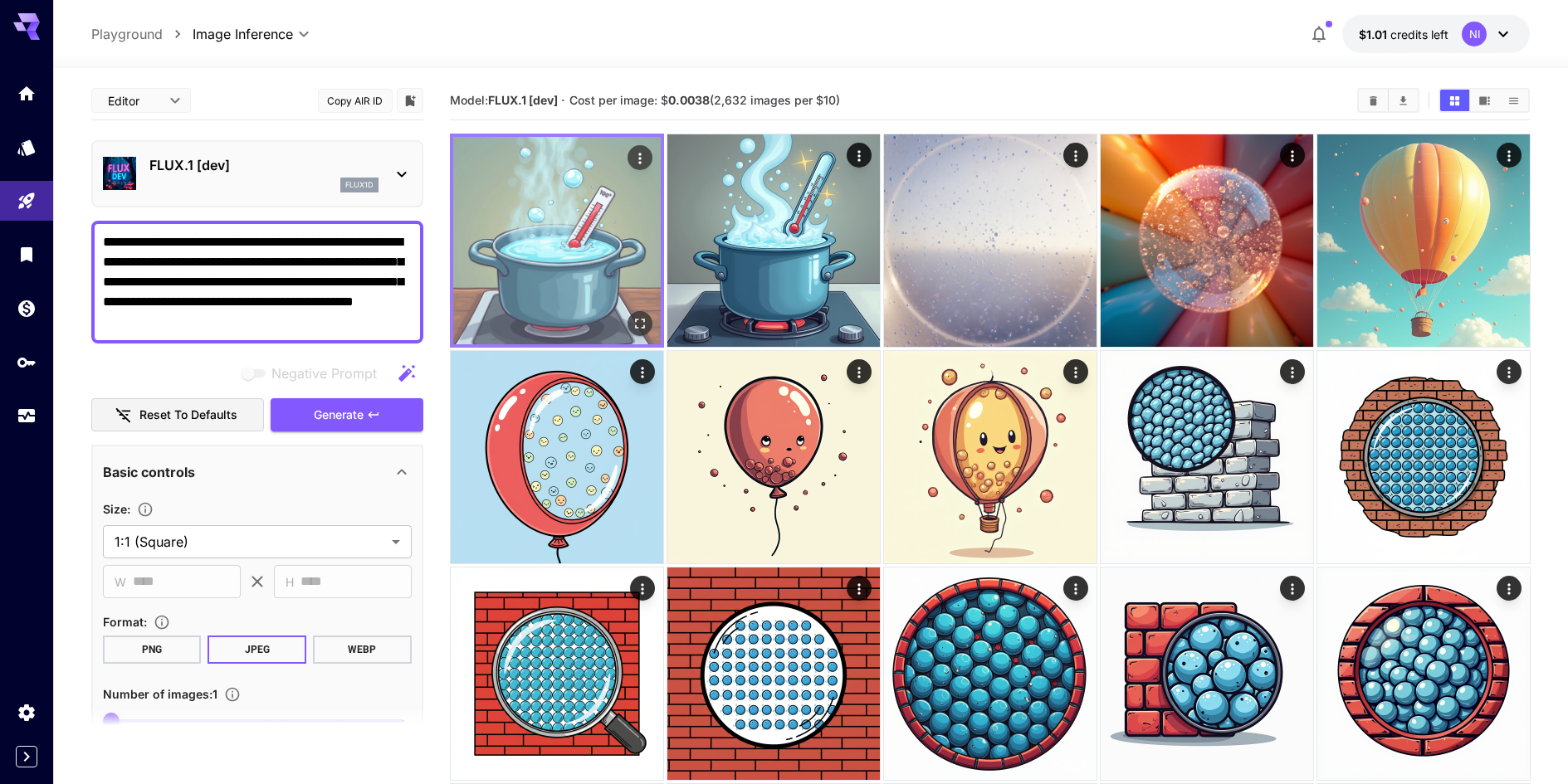
click at [636, 327] on icon "Open in fullscreen" at bounding box center [640, 324] width 10 height 10
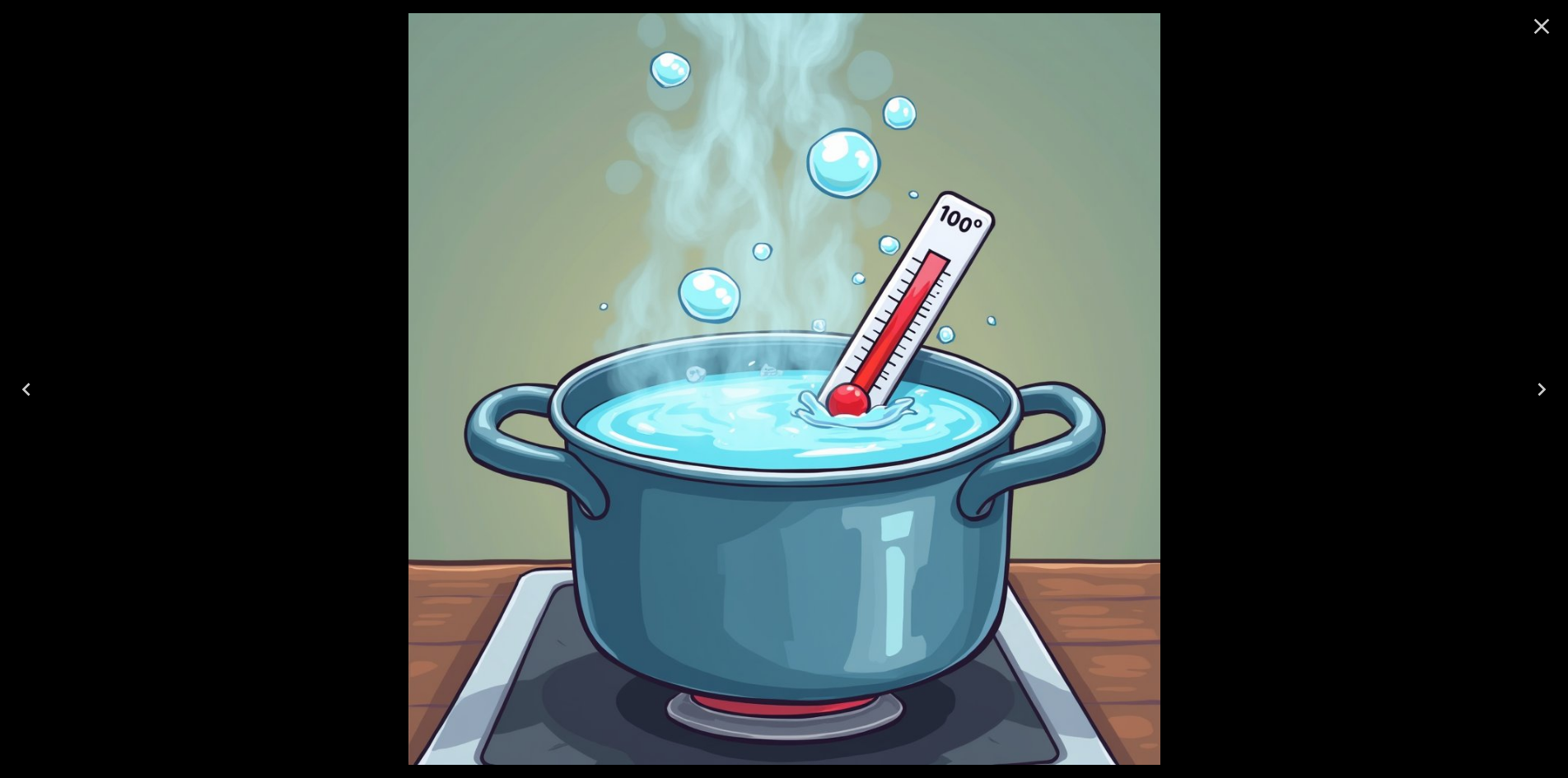
click at [1549, 28] on icon "Close" at bounding box center [1541, 26] width 26 height 26
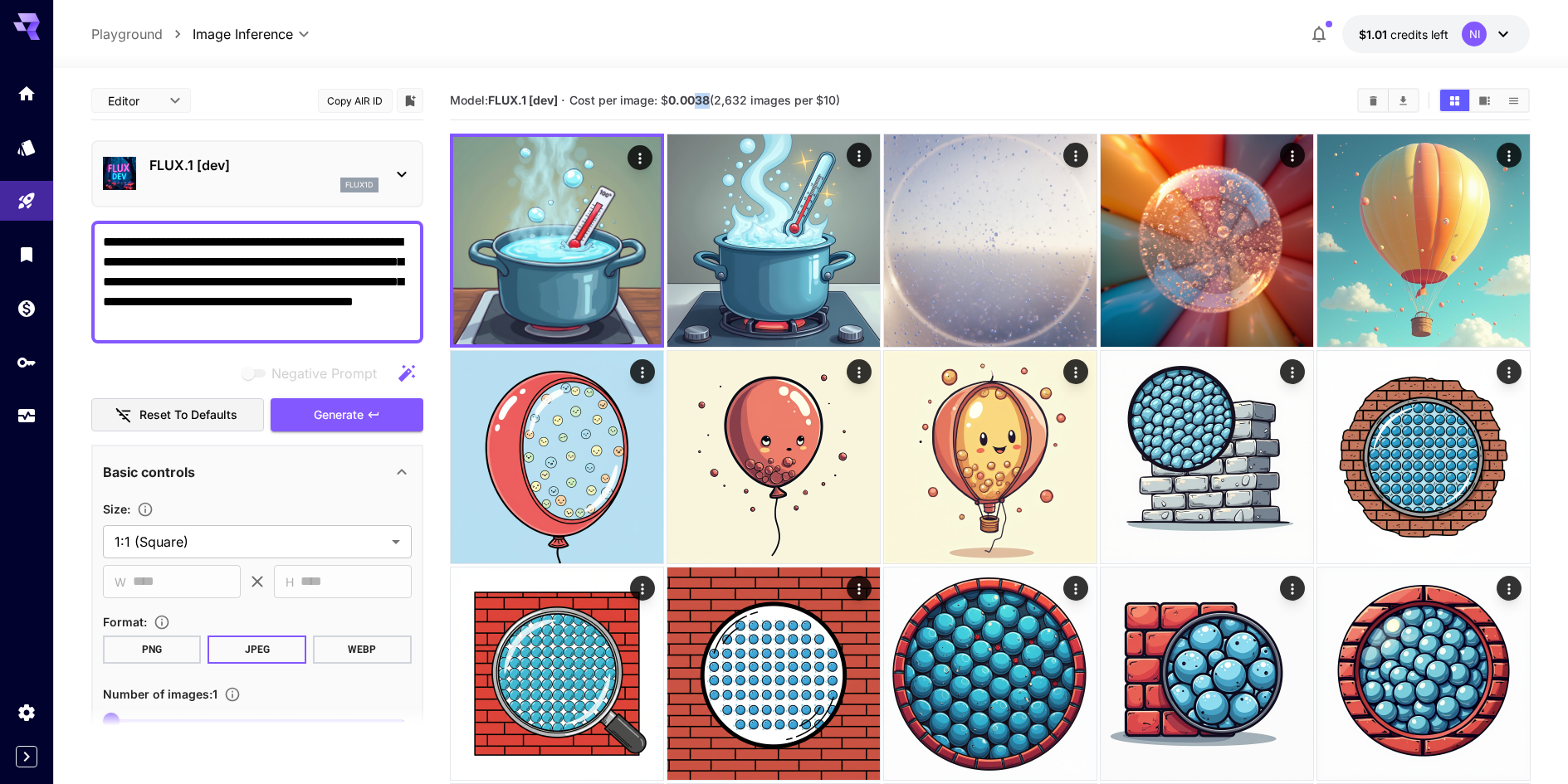
drag, startPoint x: 701, startPoint y: 99, endPoint x: 714, endPoint y: 95, distance: 13.6
click at [714, 95] on span "Cost per image: $ 0.0038 (2,632 images per $10)" at bounding box center [704, 99] width 270 height 14
drag, startPoint x: 702, startPoint y: 98, endPoint x: 713, endPoint y: 101, distance: 11.4
click at [709, 101] on b "0.0038" at bounding box center [689, 99] width 42 height 14
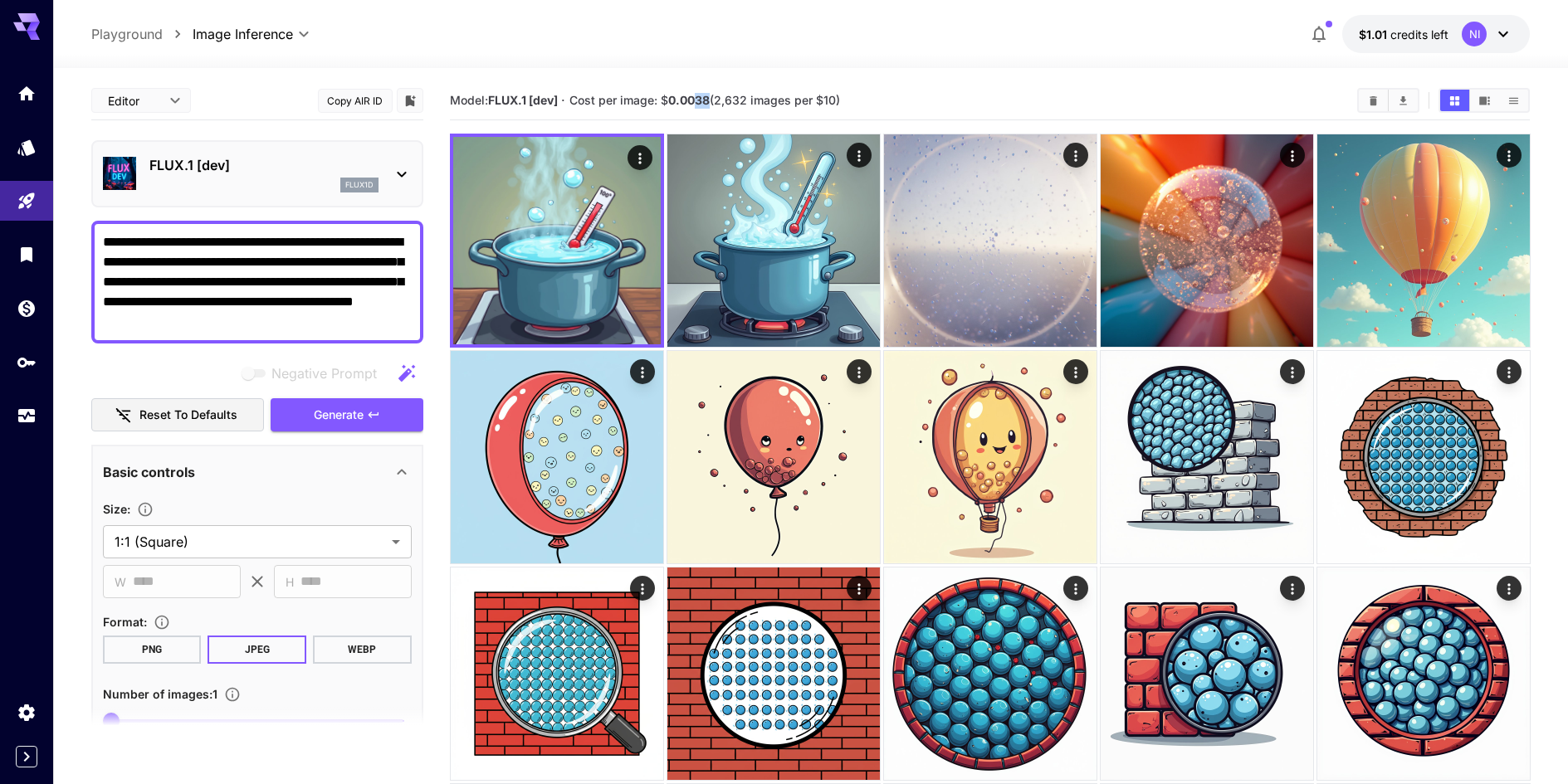
click at [709, 101] on b "0.0038" at bounding box center [689, 99] width 42 height 14
click at [339, 162] on p "FLUX.1 [dev]" at bounding box center [264, 165] width 229 height 20
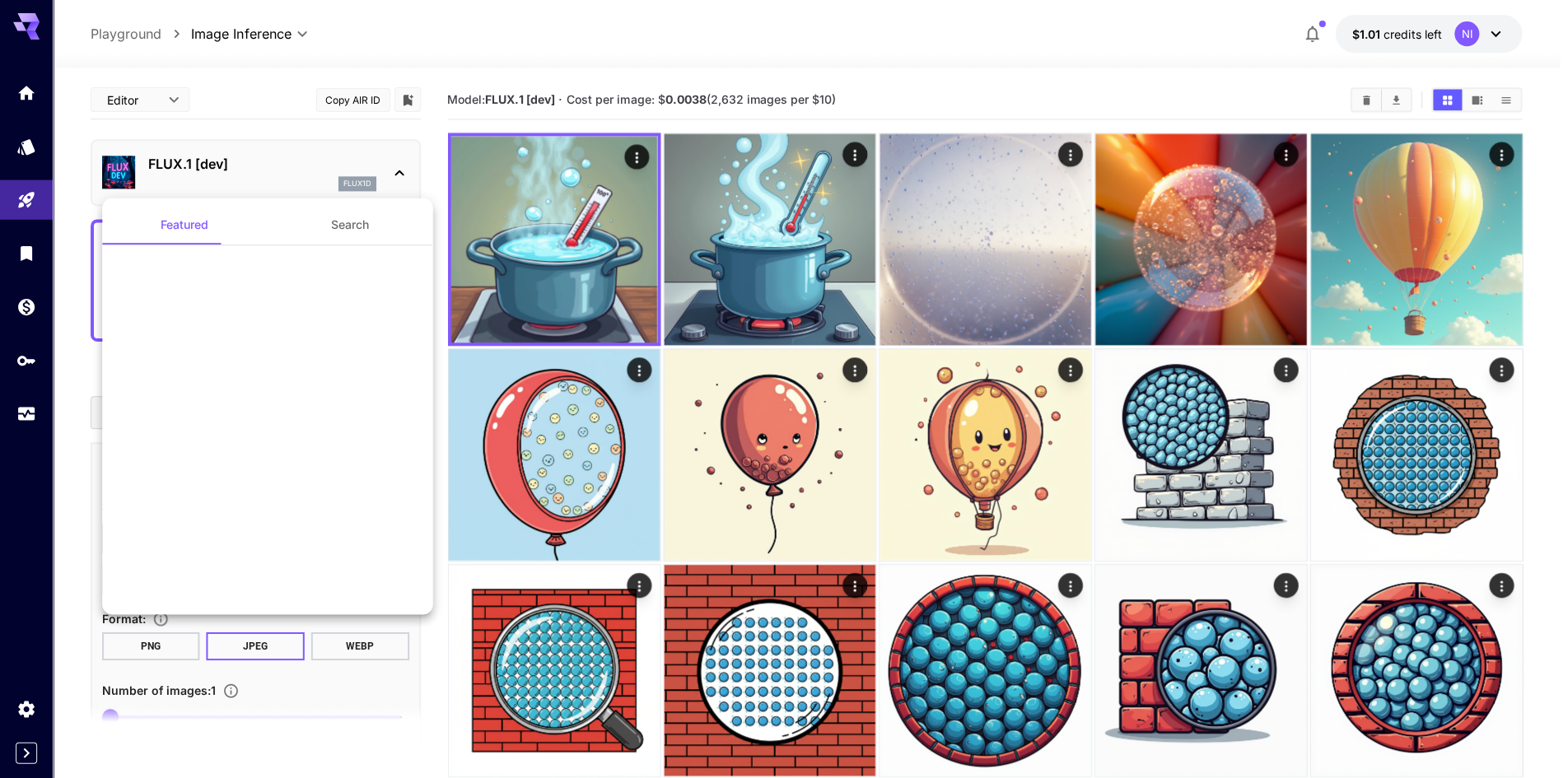
click at [337, 160] on div at bounding box center [784, 389] width 1568 height 778
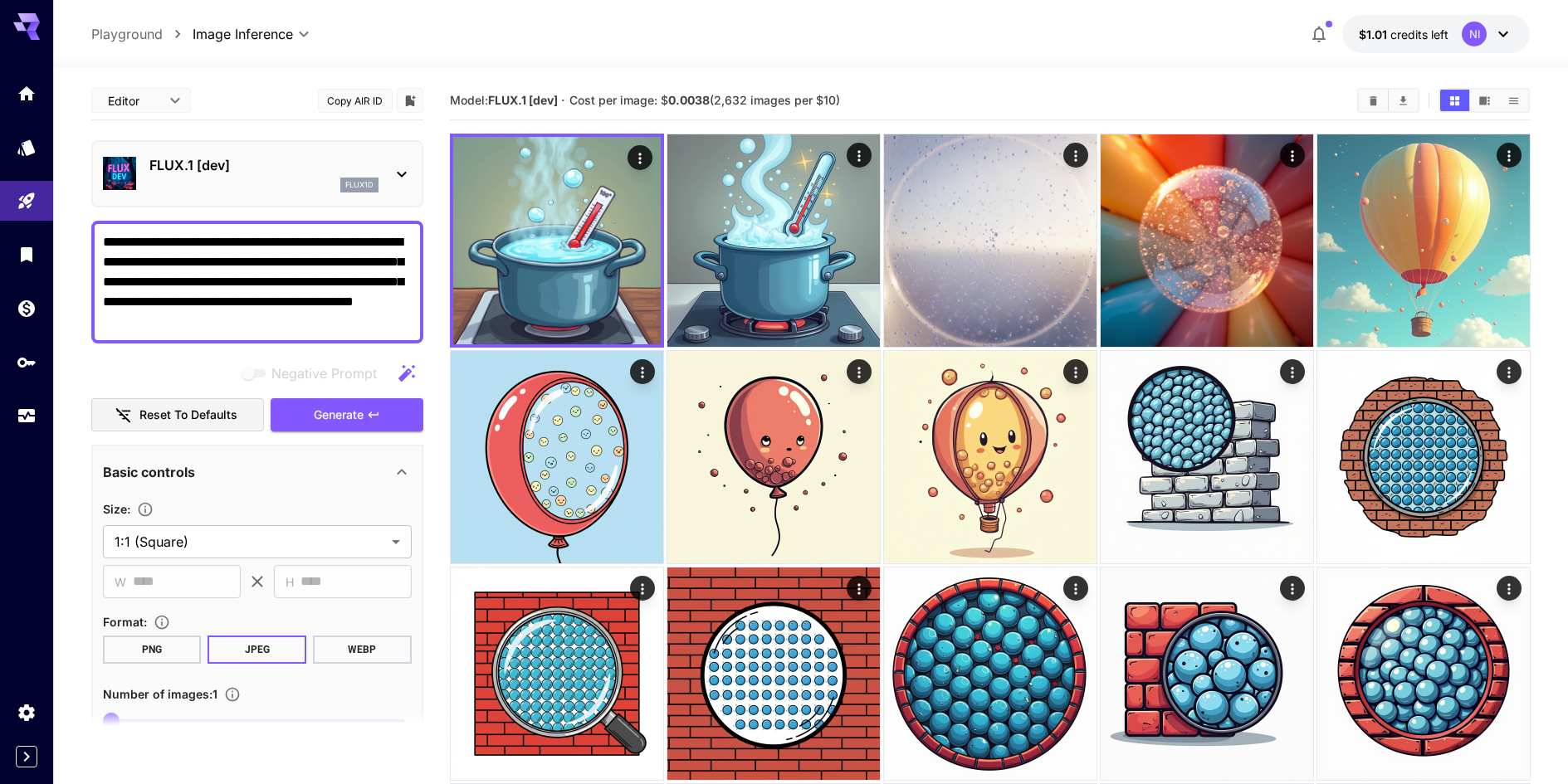
click at [375, 176] on div "FLUX.1 [dev] flux1d" at bounding box center [264, 174] width 229 height 37
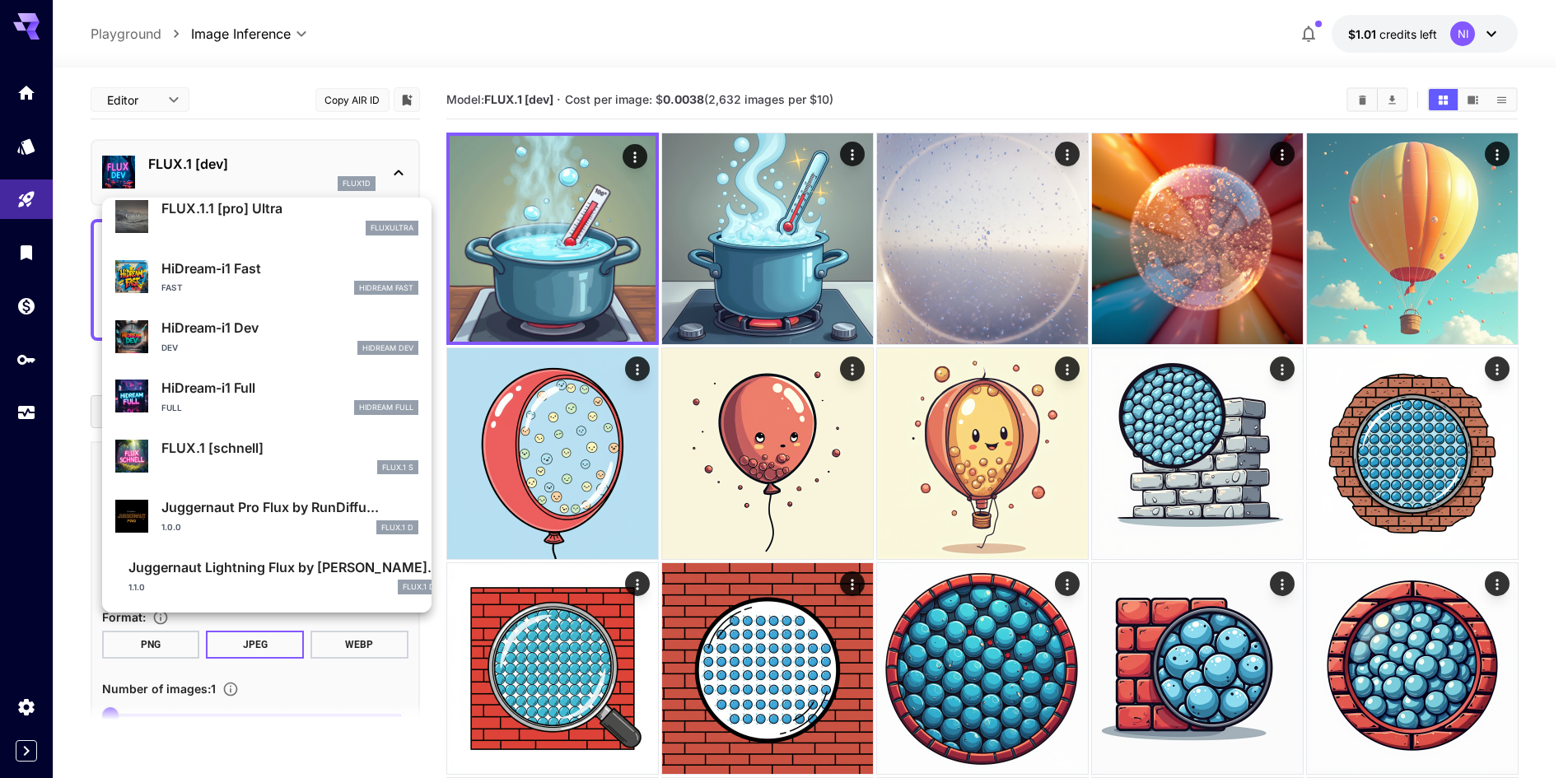
scroll to position [1229, 0]
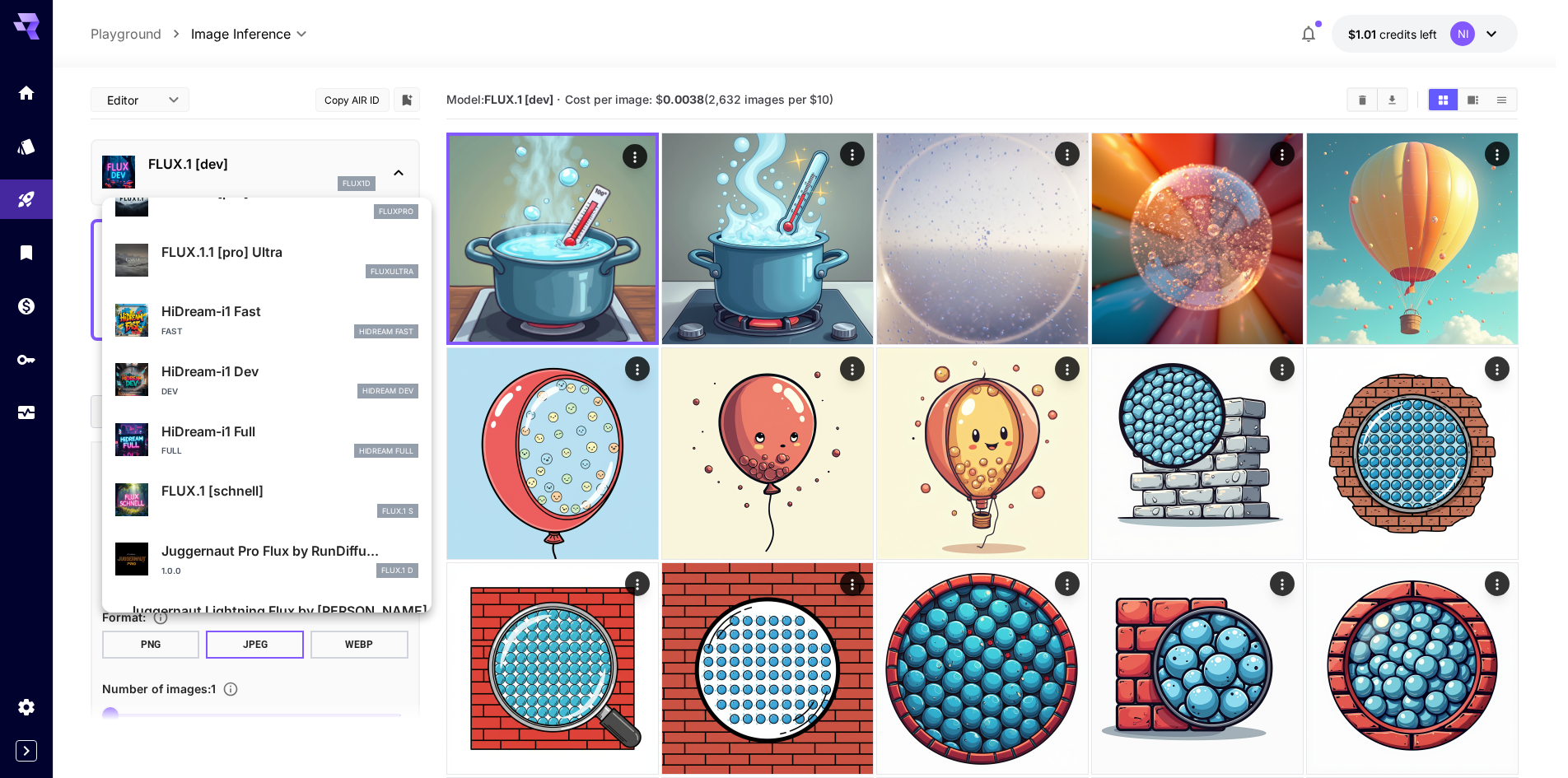
click at [344, 476] on div "FLUX.1 [schnell] FLUX.1 S" at bounding box center [267, 500] width 303 height 51
type input "*"
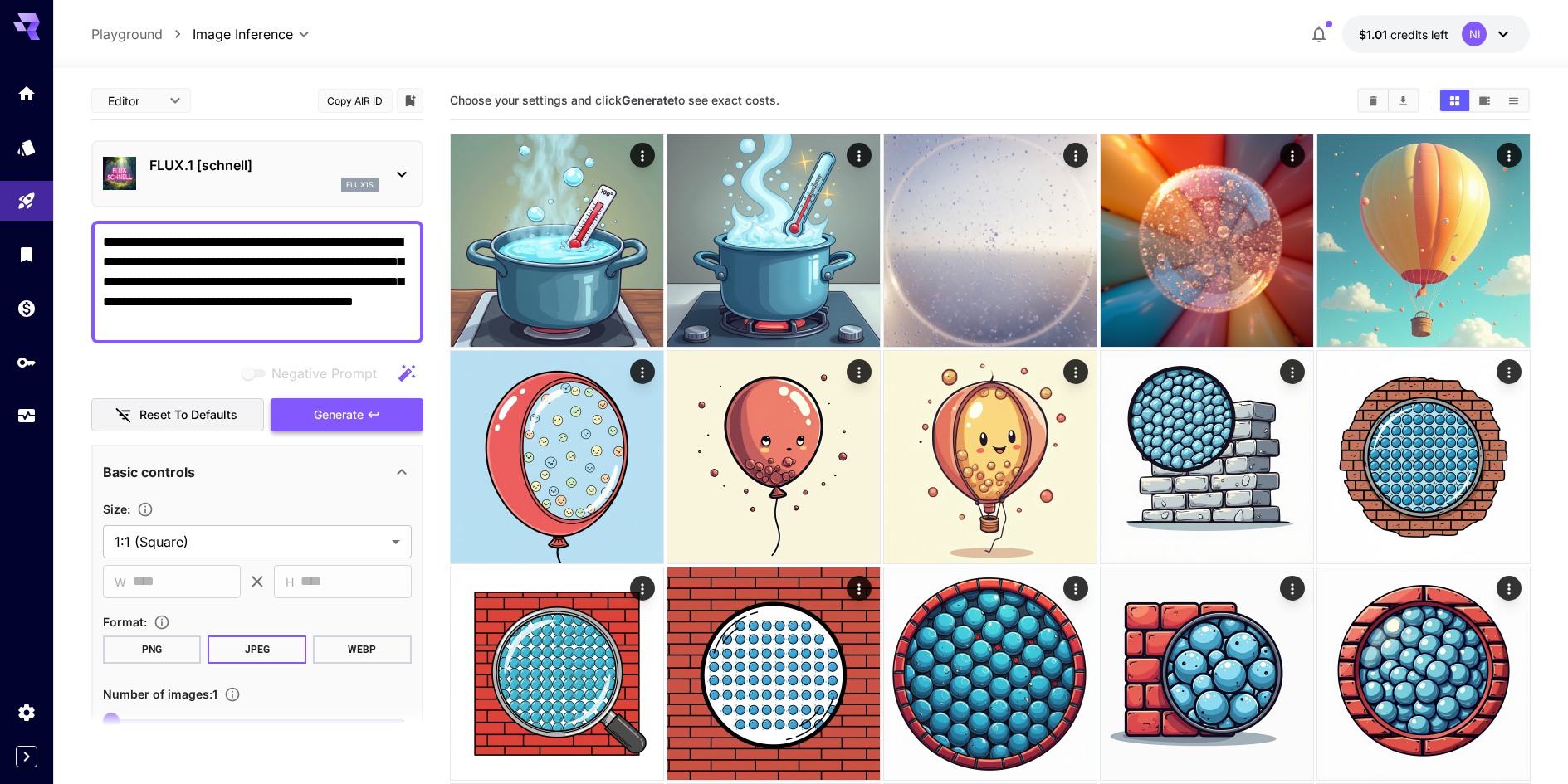
click at [351, 420] on span "Generate" at bounding box center [338, 415] width 50 height 20
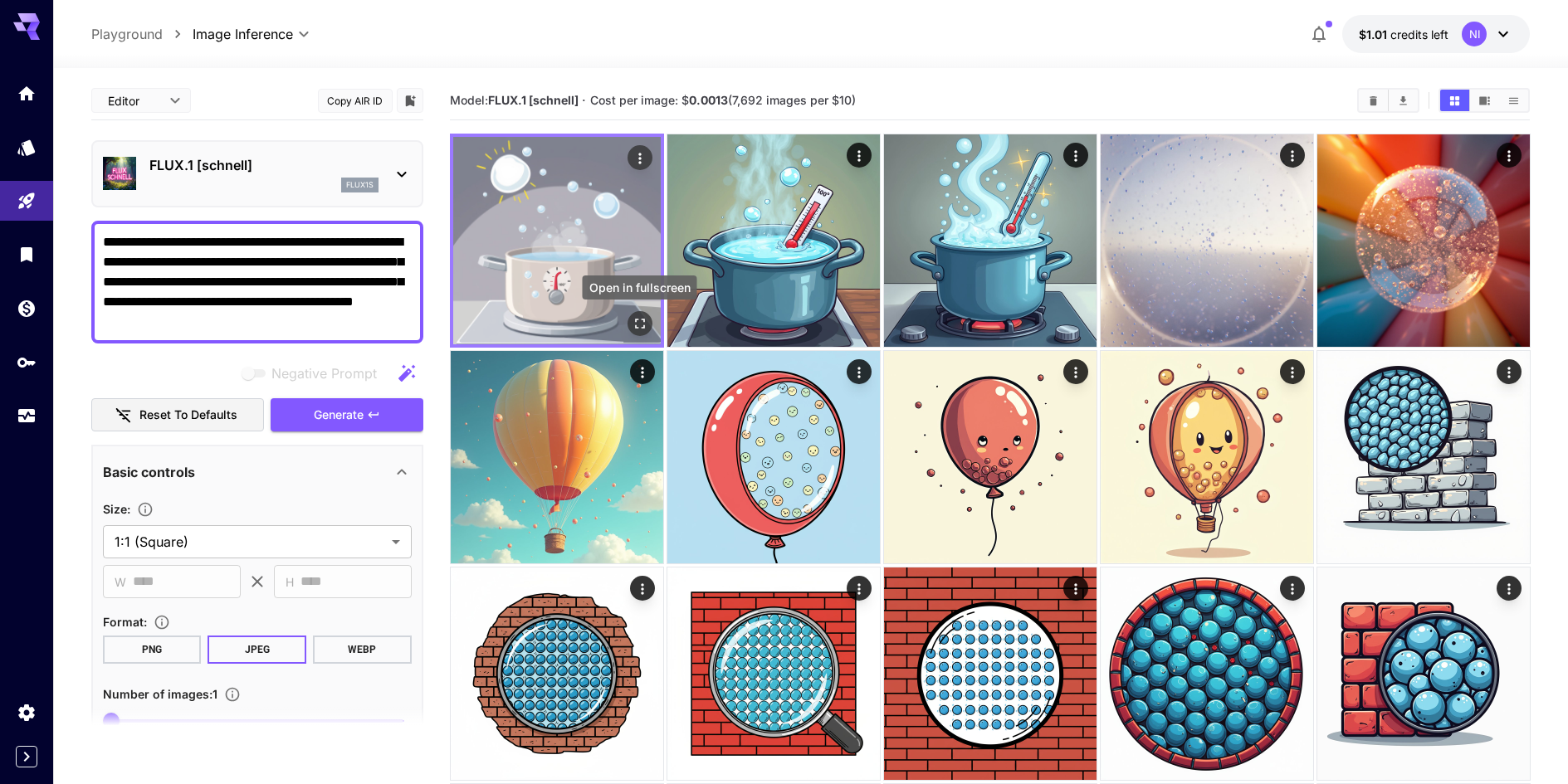
click at [641, 316] on icon "Open in fullscreen" at bounding box center [639, 324] width 17 height 17
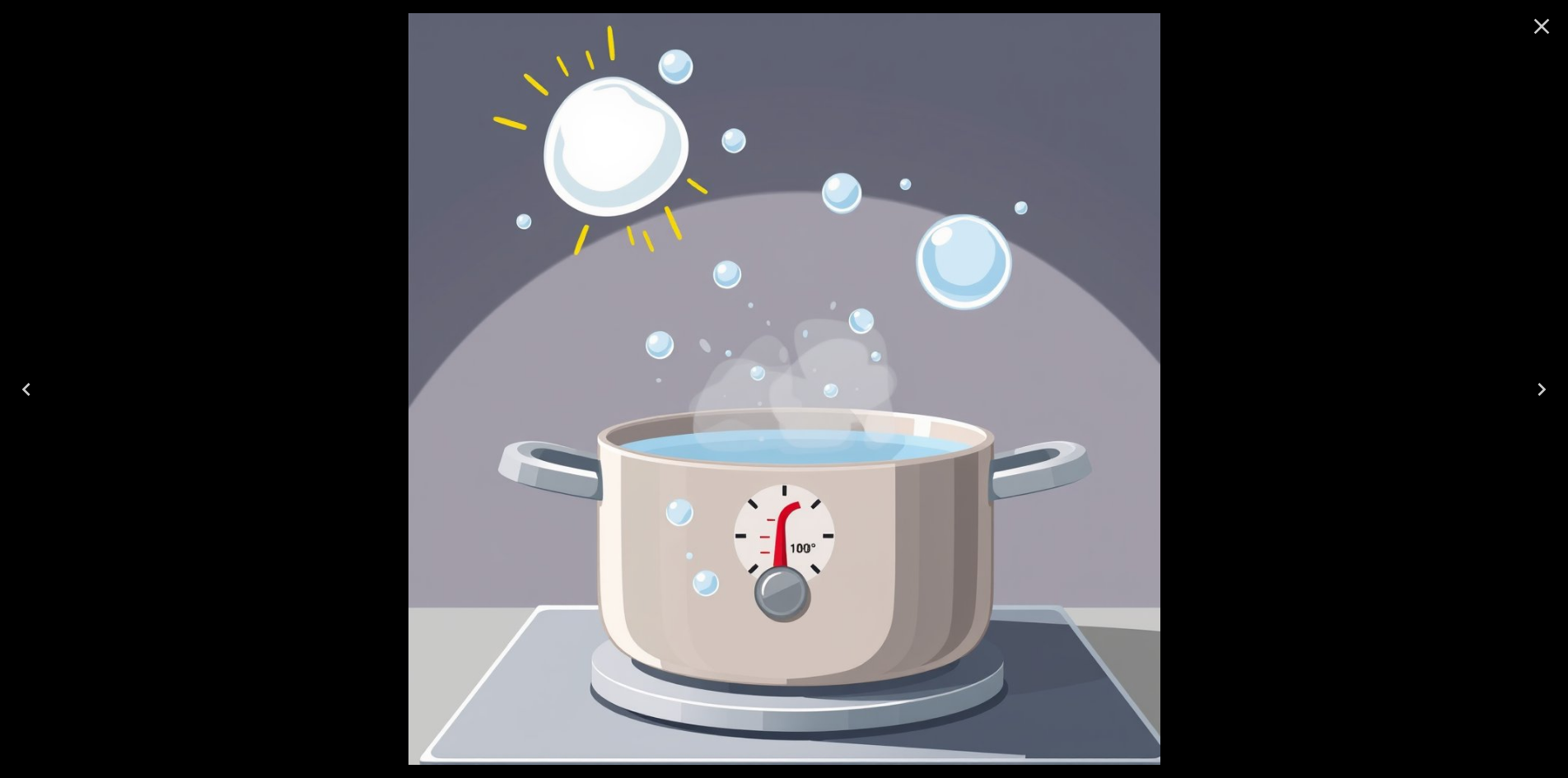
click at [1538, 19] on icon "Close" at bounding box center [1541, 26] width 26 height 26
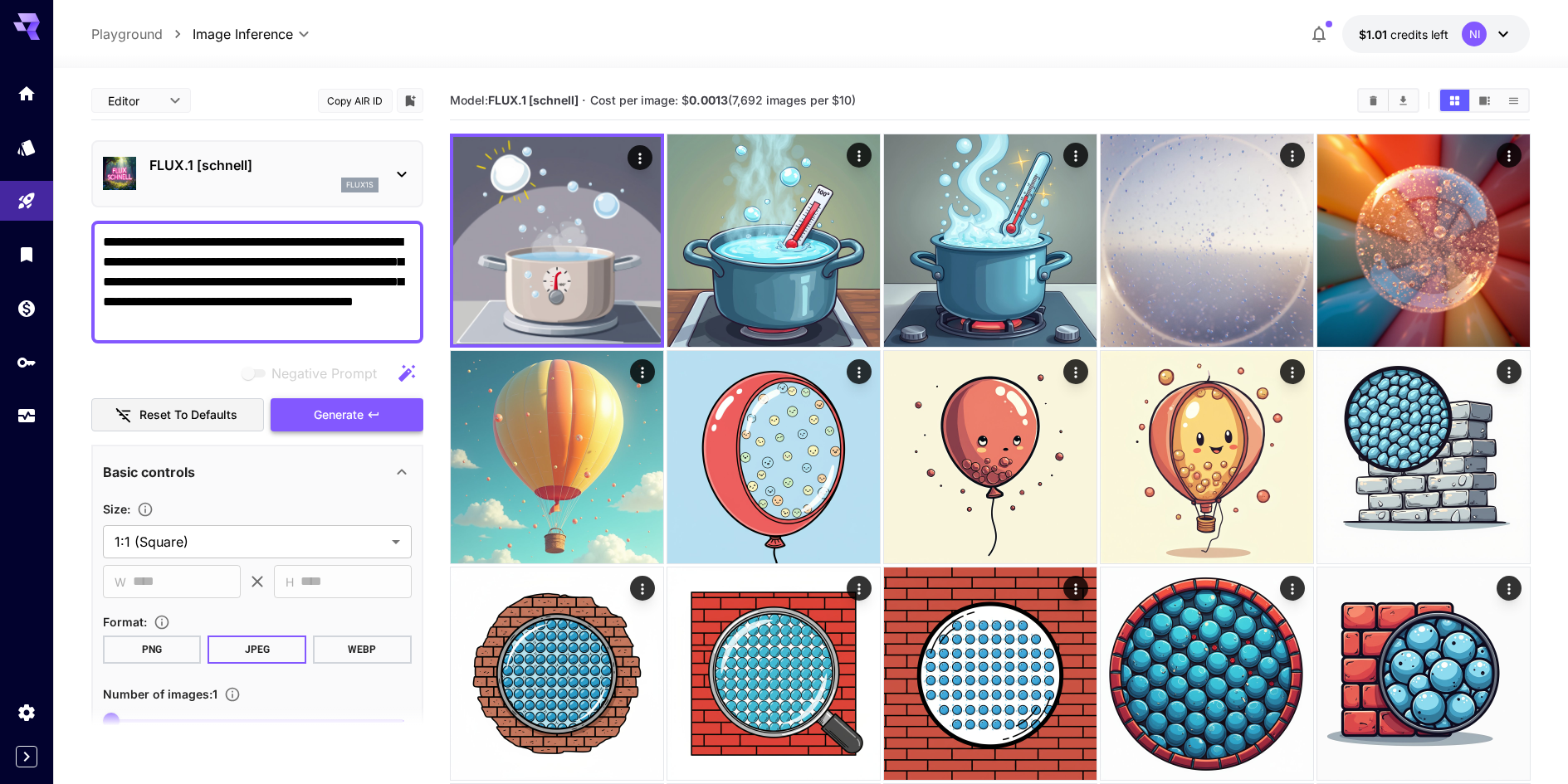
click at [366, 429] on button "Generate" at bounding box center [347, 415] width 153 height 34
click at [367, 428] on button "Generate" at bounding box center [347, 415] width 153 height 34
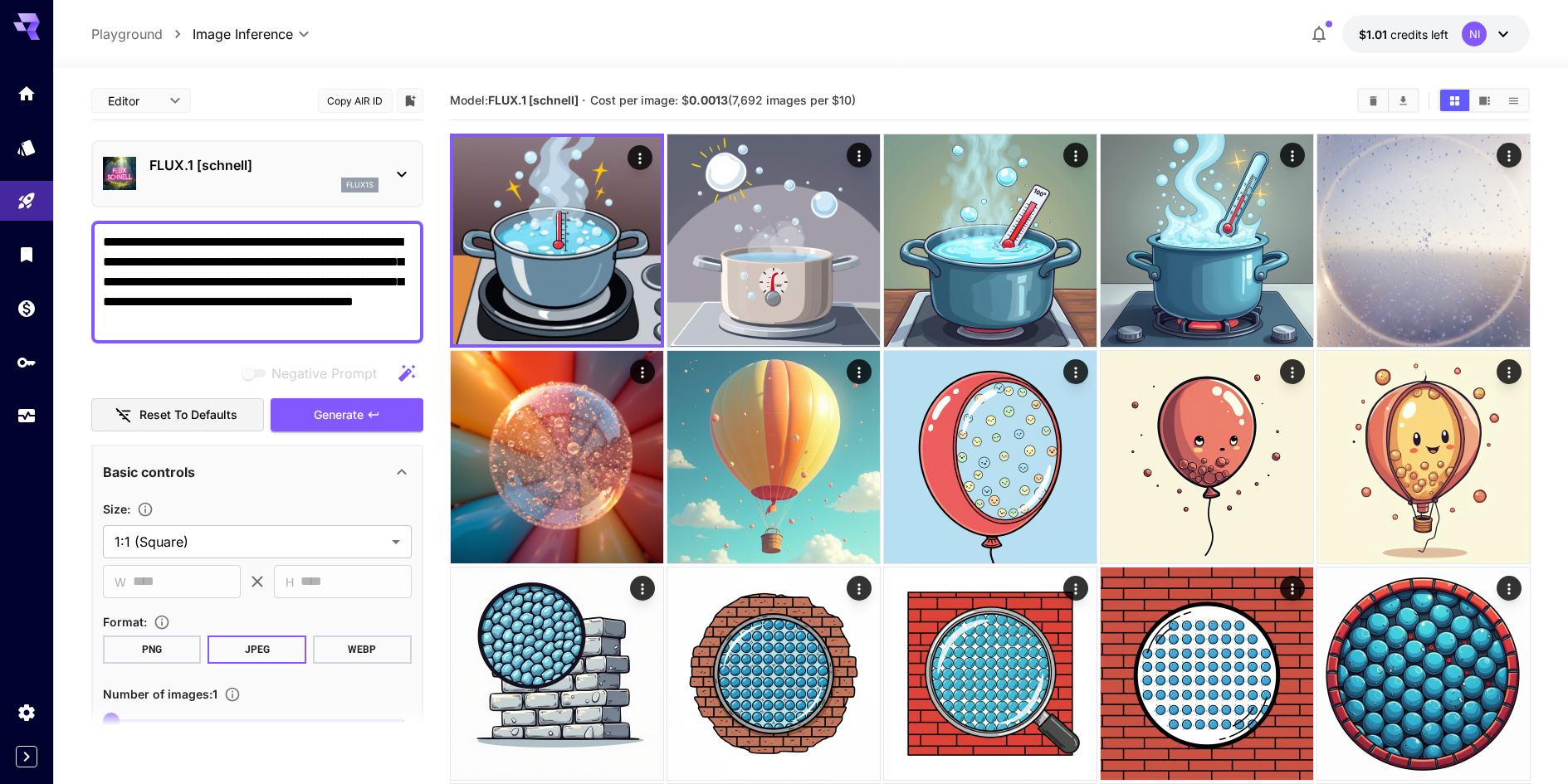
click at [331, 185] on div "flux1s" at bounding box center [264, 185] width 229 height 15
click at [370, 190] on div "flux1s" at bounding box center [360, 185] width 37 height 15
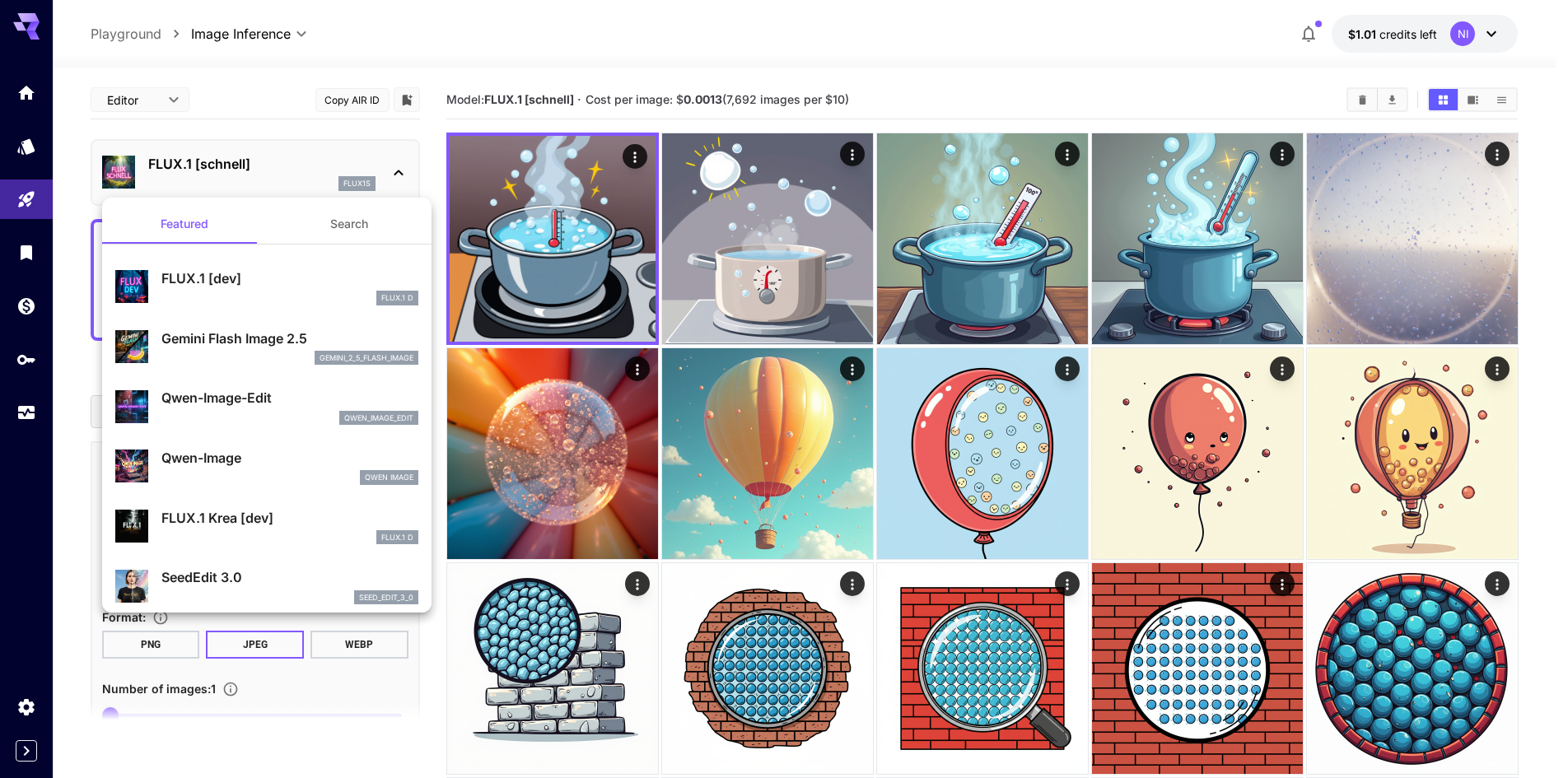
click at [577, 260] on div at bounding box center [784, 389] width 1568 height 778
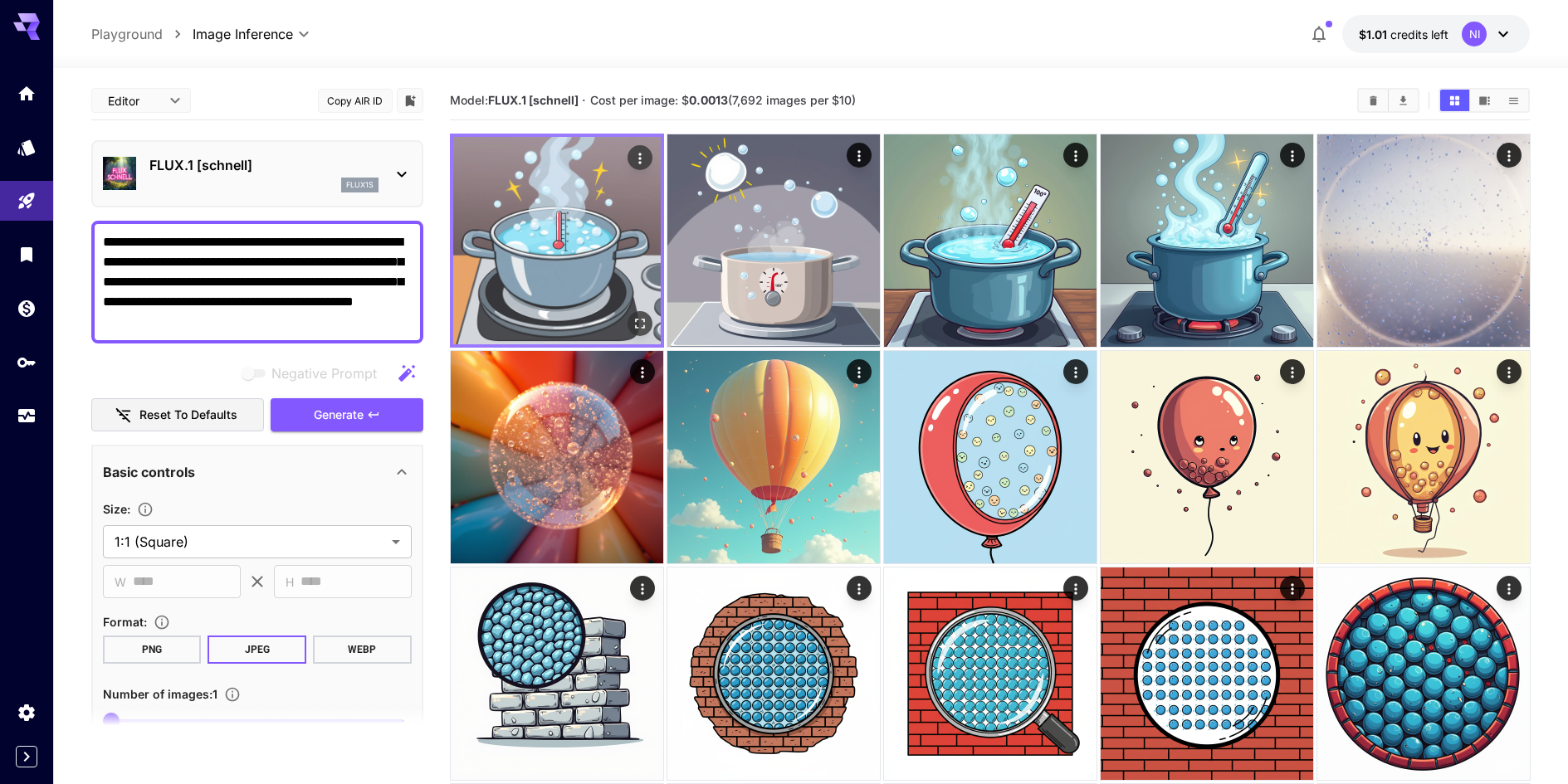
click at [595, 285] on img at bounding box center [557, 241] width 207 height 207
click at [645, 329] on icon "Open in fullscreen" at bounding box center [639, 324] width 17 height 17
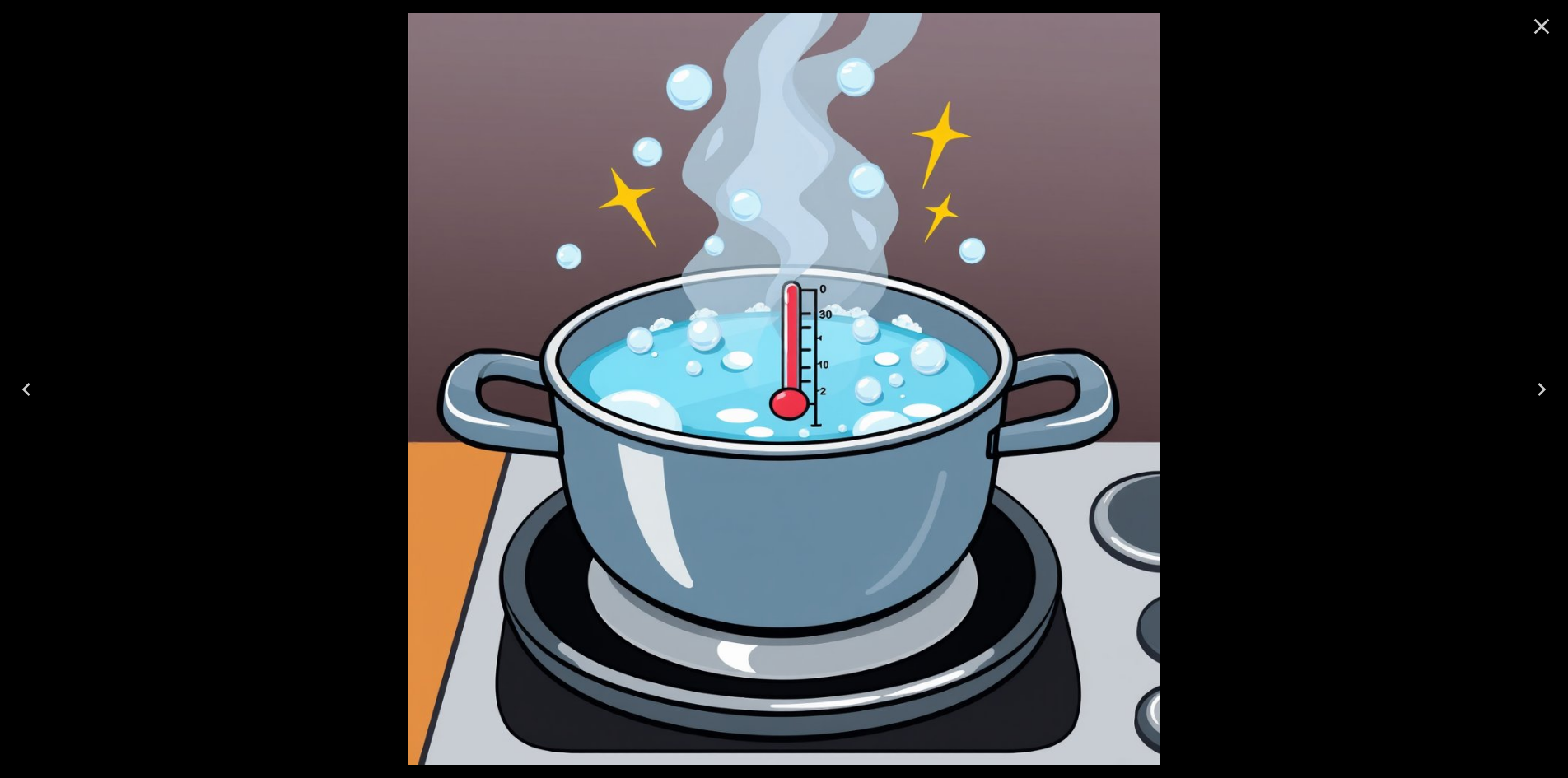
click at [1548, 37] on icon "Close" at bounding box center [1541, 26] width 26 height 26
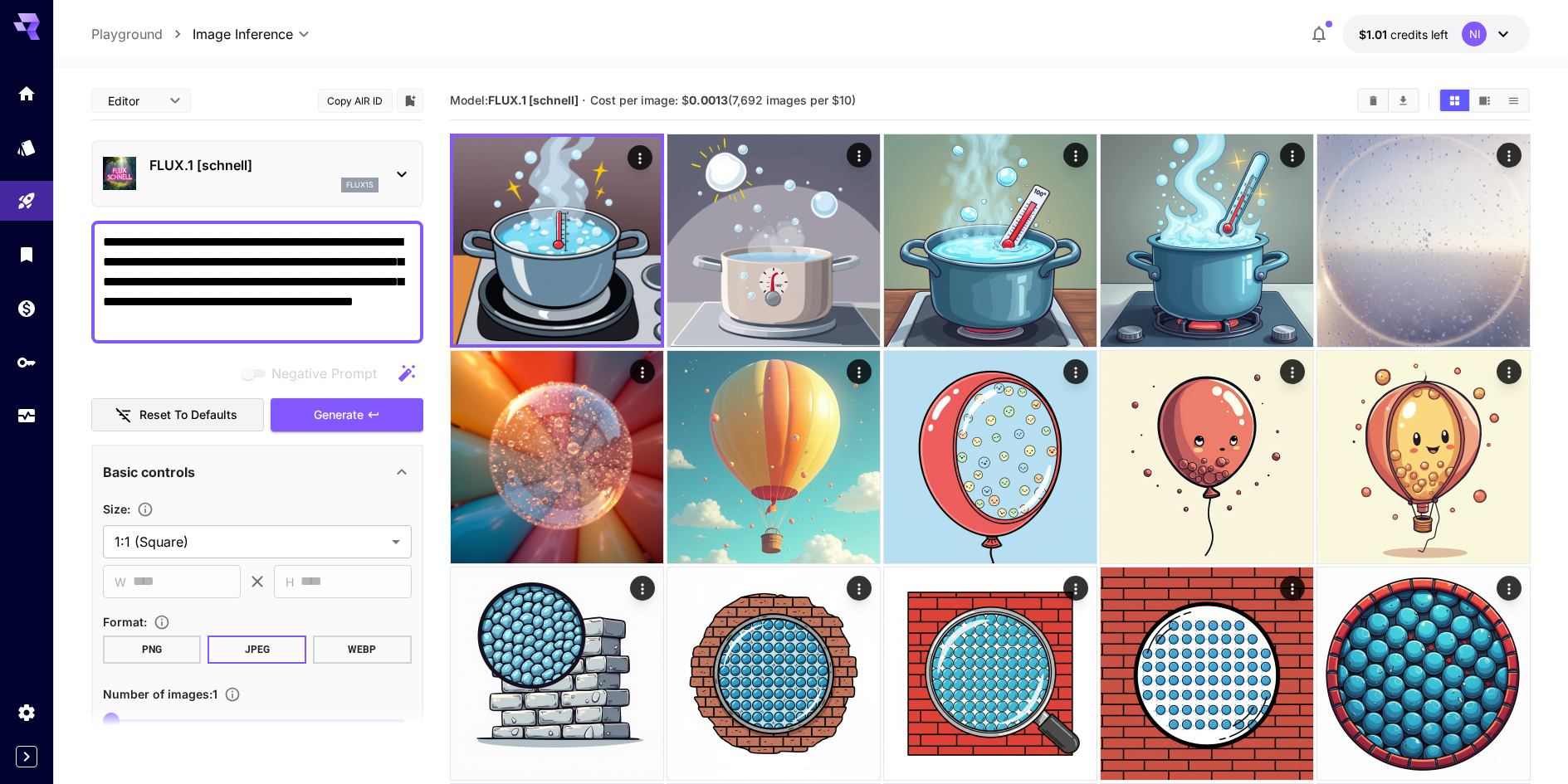
click at [293, 155] on div "FLUX.1 [[PERSON_NAME]] flux1s" at bounding box center [257, 174] width 309 height 51
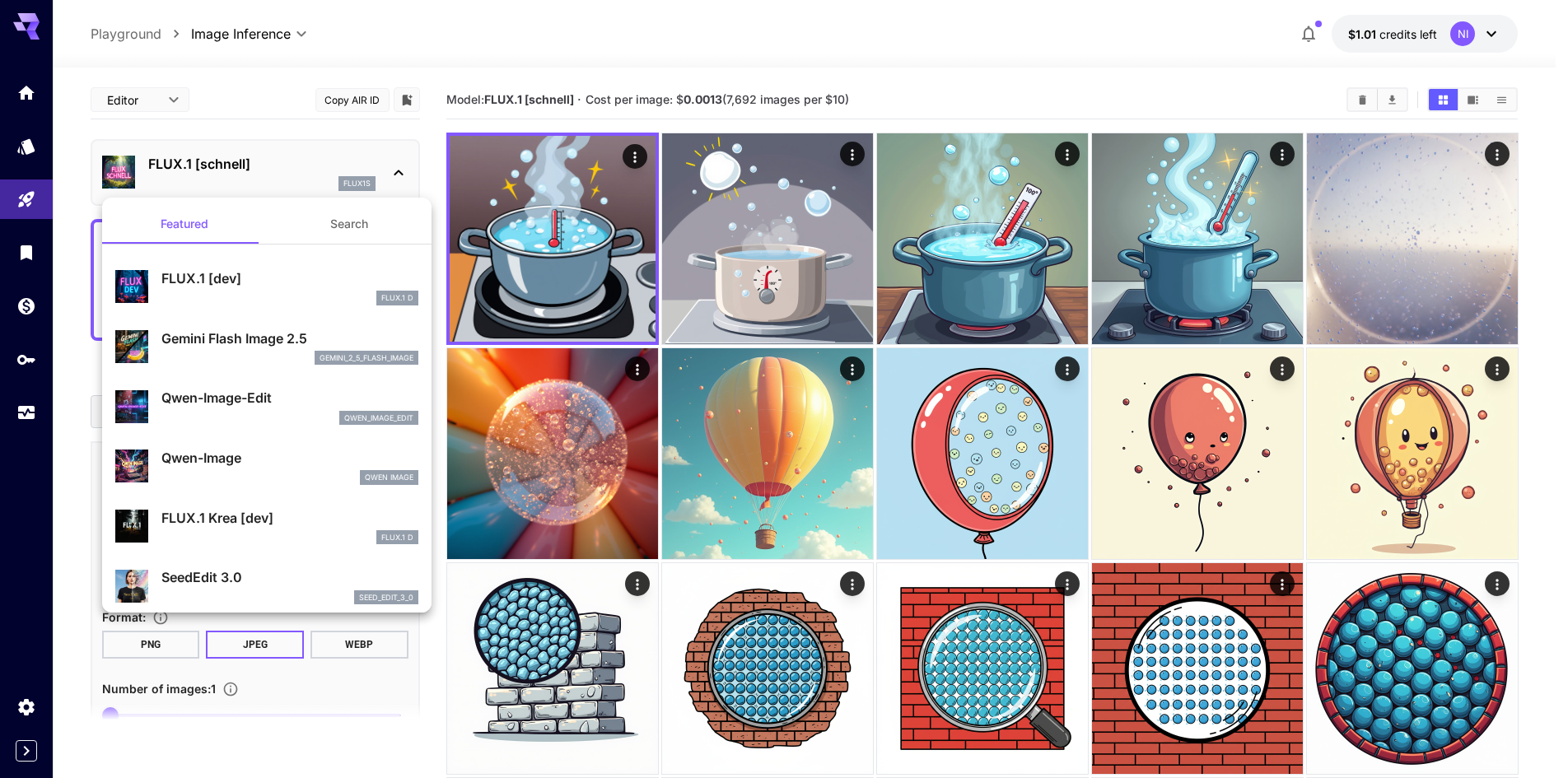
click at [262, 292] on div "FLUX.1 D" at bounding box center [289, 299] width 257 height 15
type input "**"
type input "***"
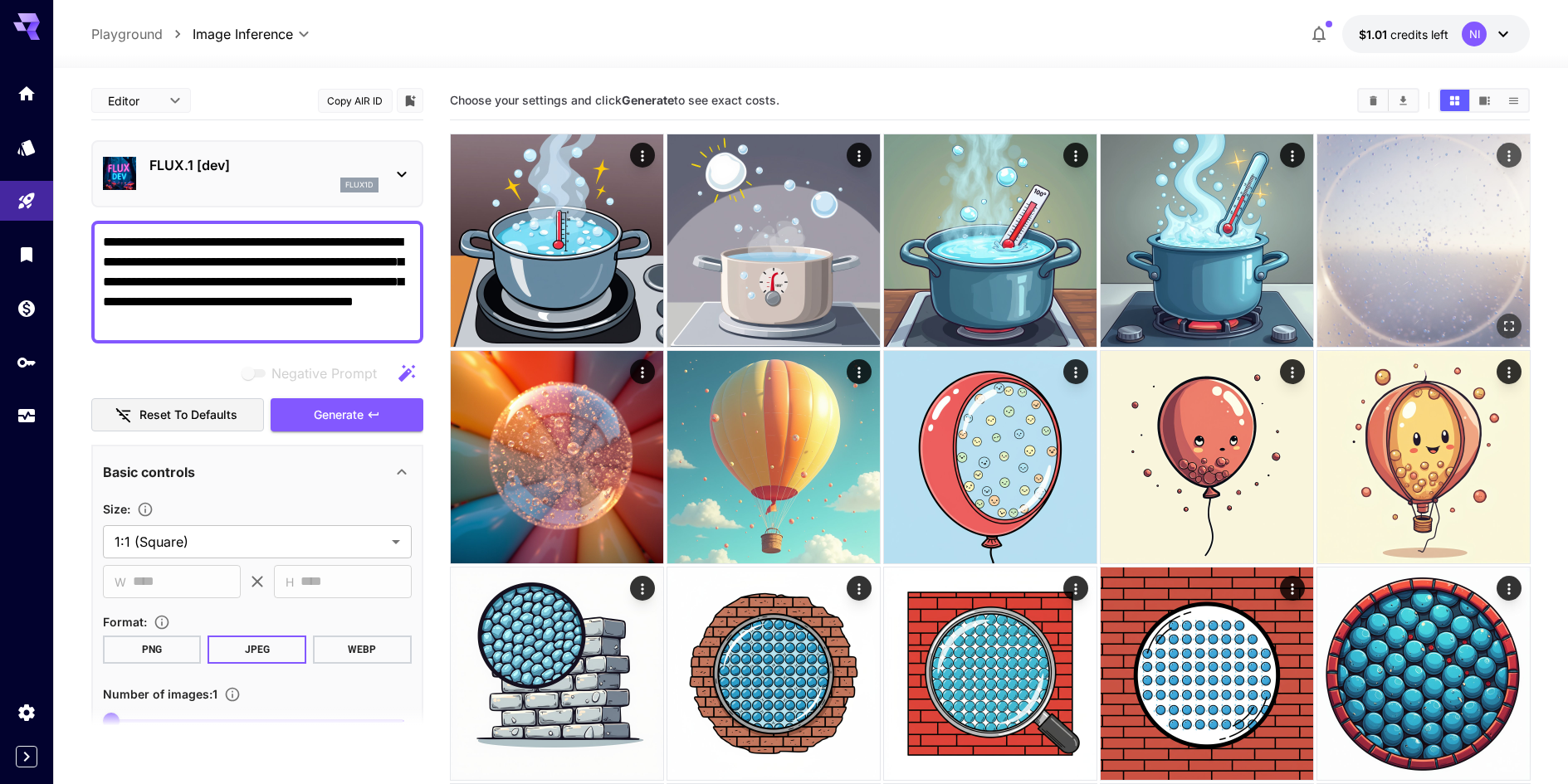
drag, startPoint x: 377, startPoint y: 416, endPoint x: 471, endPoint y: 391, distance: 97.3
click at [378, 415] on icon "button" at bounding box center [373, 415] width 14 height 14
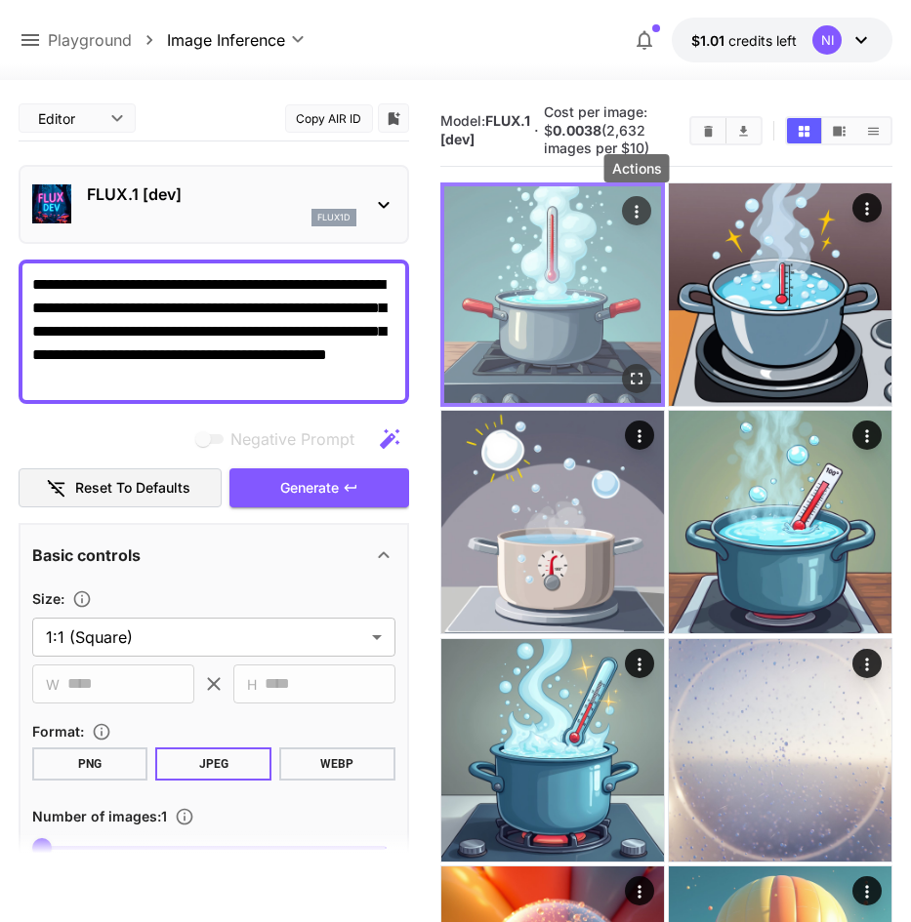
click at [643, 215] on icon "Actions" at bounding box center [637, 212] width 20 height 20
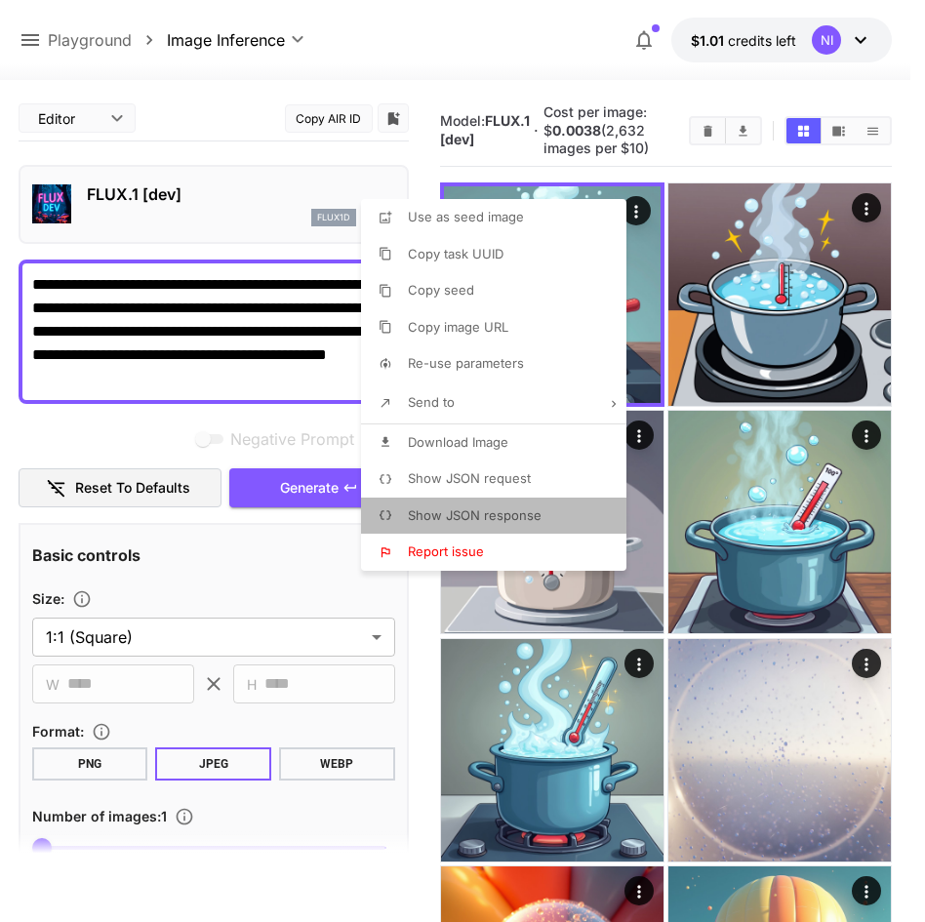
click at [536, 514] on span "Show JSON response" at bounding box center [475, 515] width 134 height 16
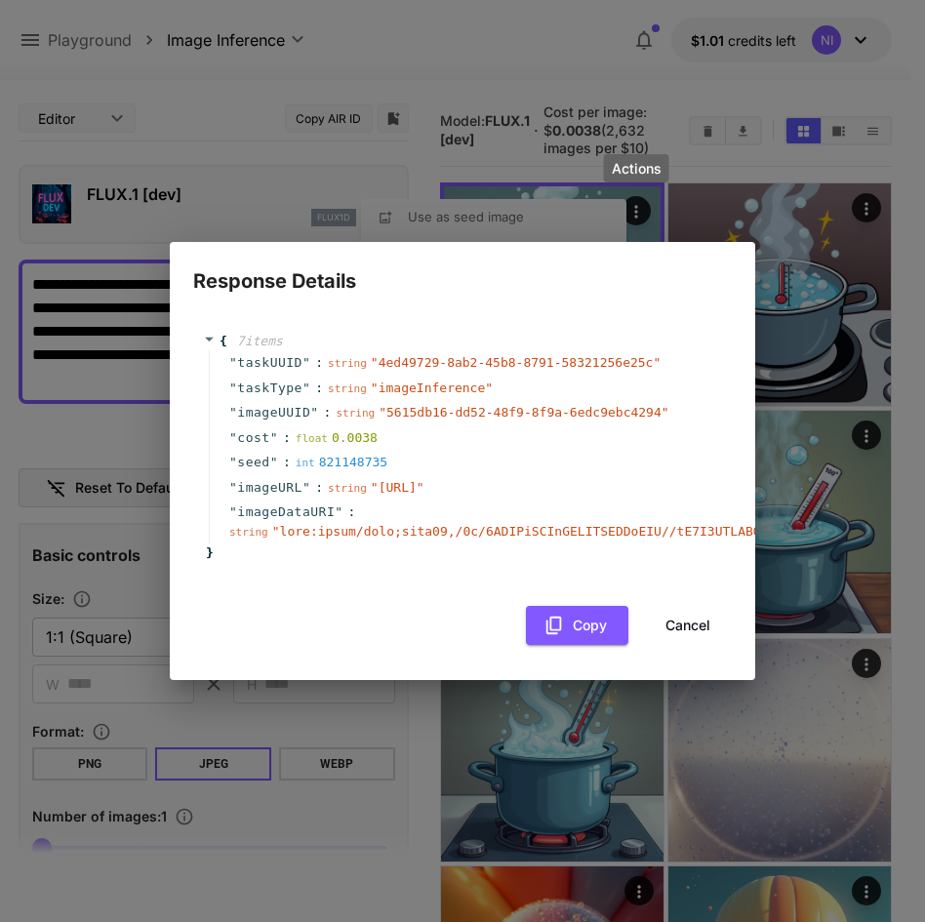
click at [678, 644] on button "Cancel" at bounding box center [688, 626] width 88 height 40
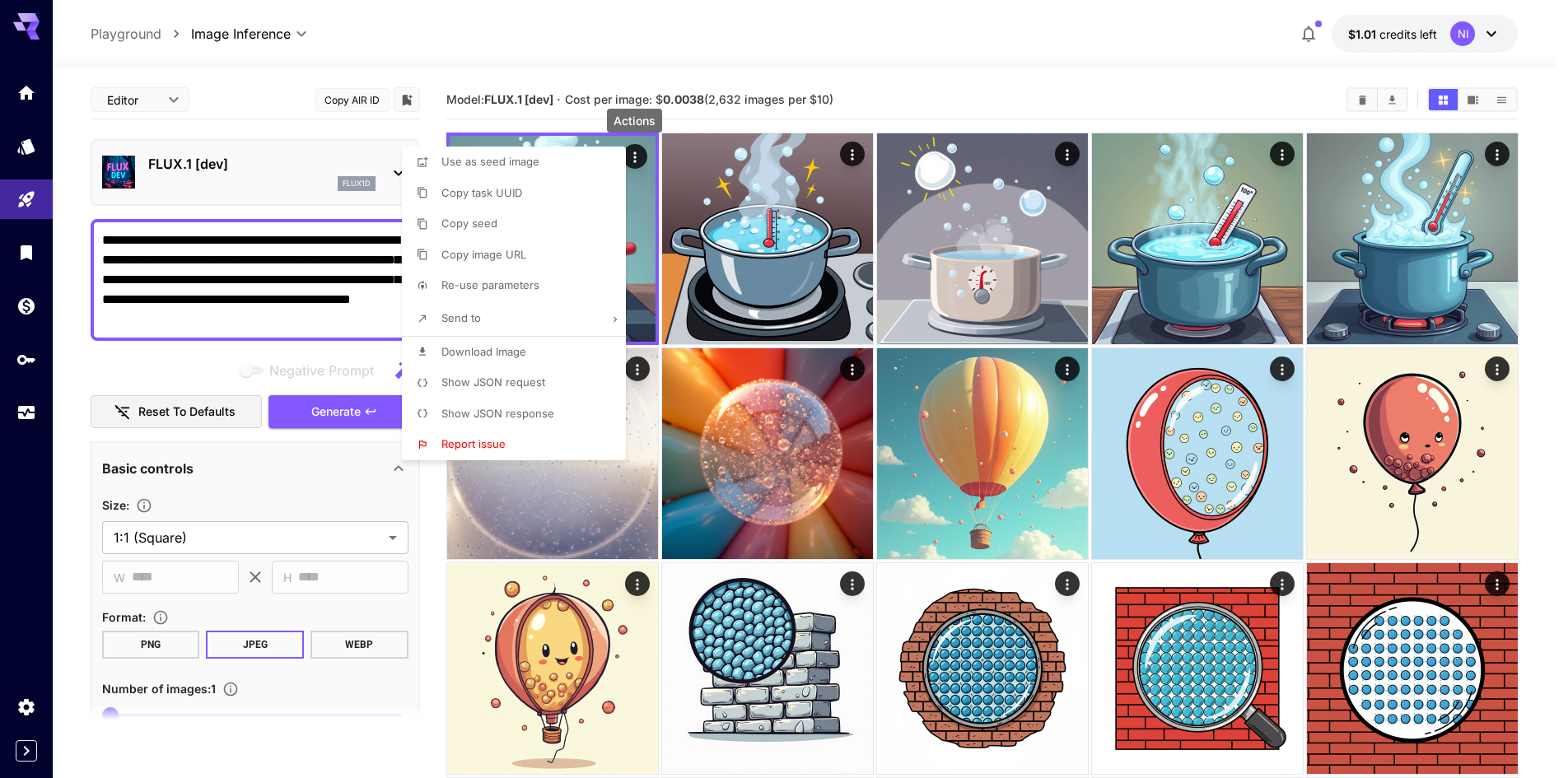
click at [757, 79] on div at bounding box center [784, 389] width 1568 height 778
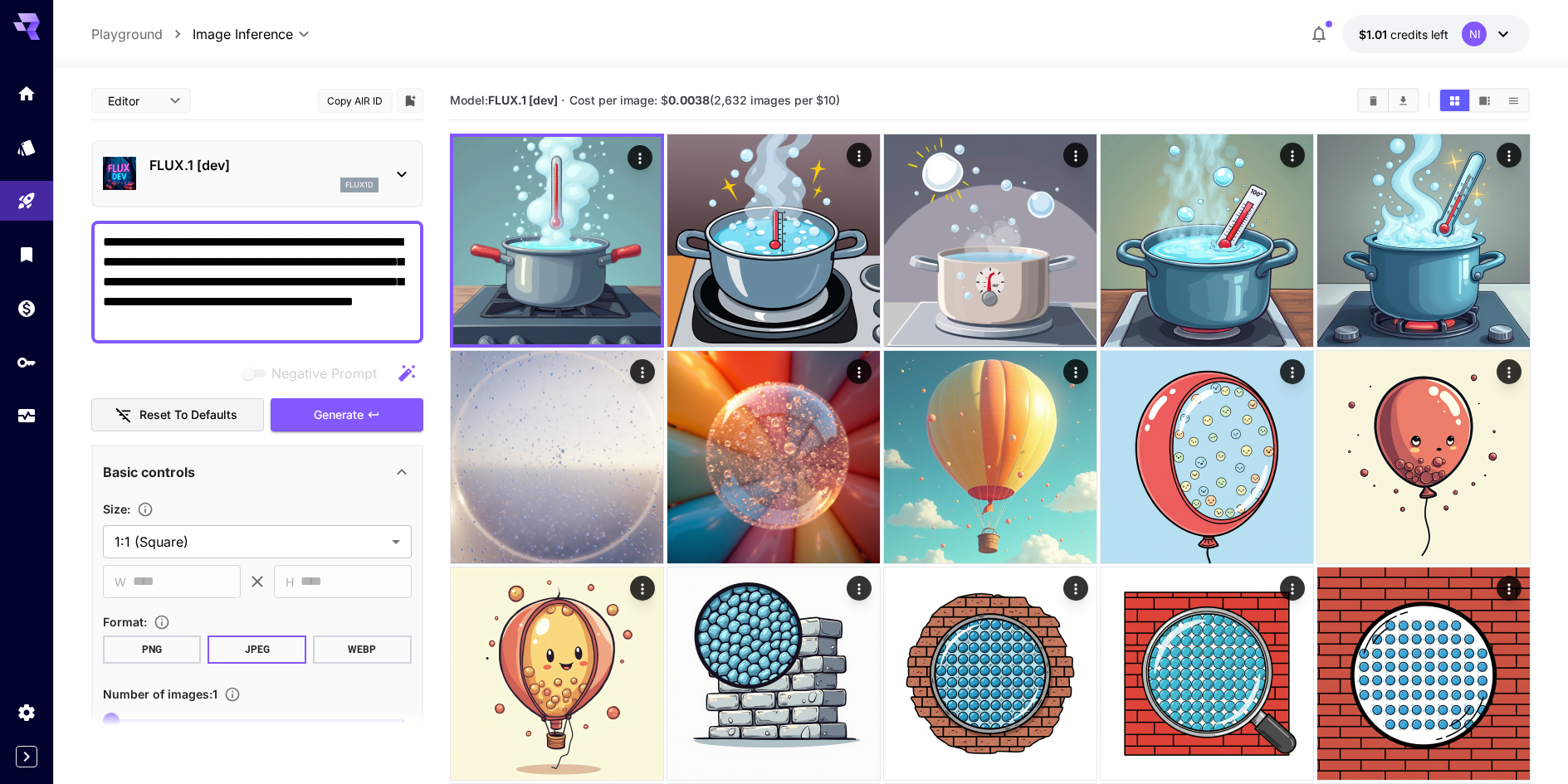
click at [413, 179] on div "FLUX.1 [dev] flux1d" at bounding box center [257, 173] width 332 height 67
click at [395, 180] on icon at bounding box center [401, 173] width 20 height 20
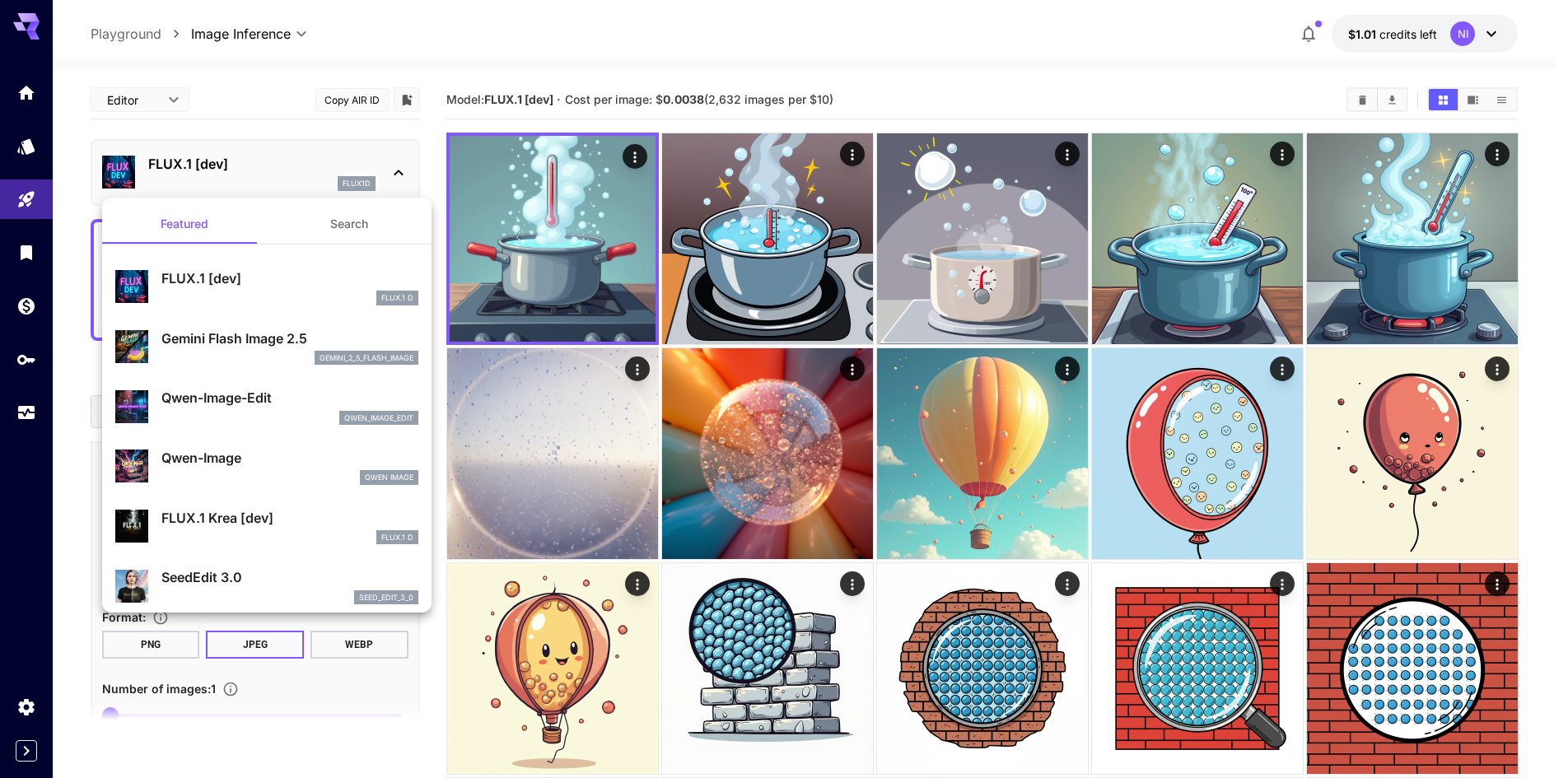
click at [354, 232] on button "Search" at bounding box center [349, 224] width 165 height 40
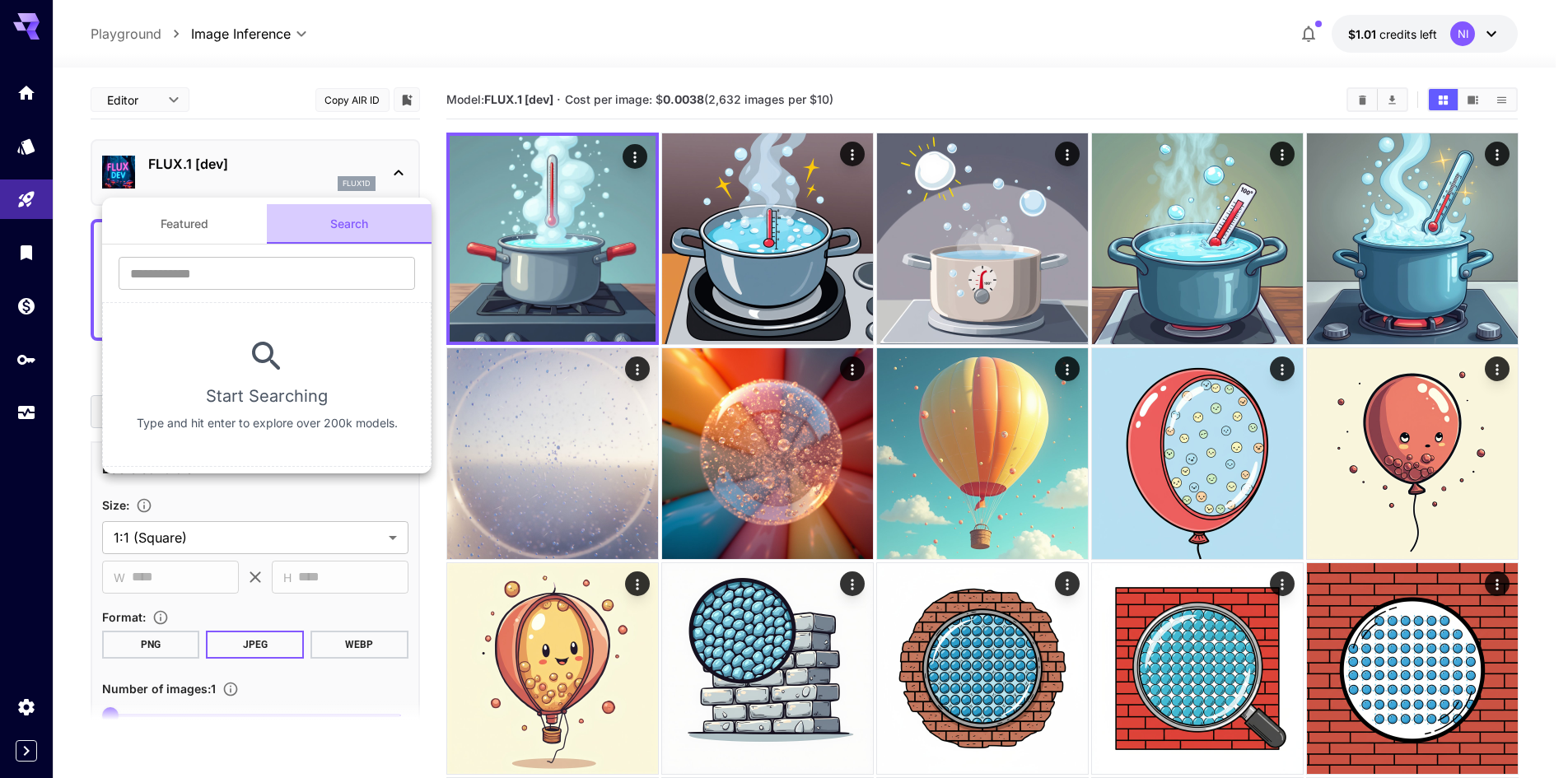
click at [354, 232] on button "Search" at bounding box center [349, 224] width 165 height 40
click at [280, 275] on input "text" at bounding box center [267, 273] width 296 height 33
type input "*******"
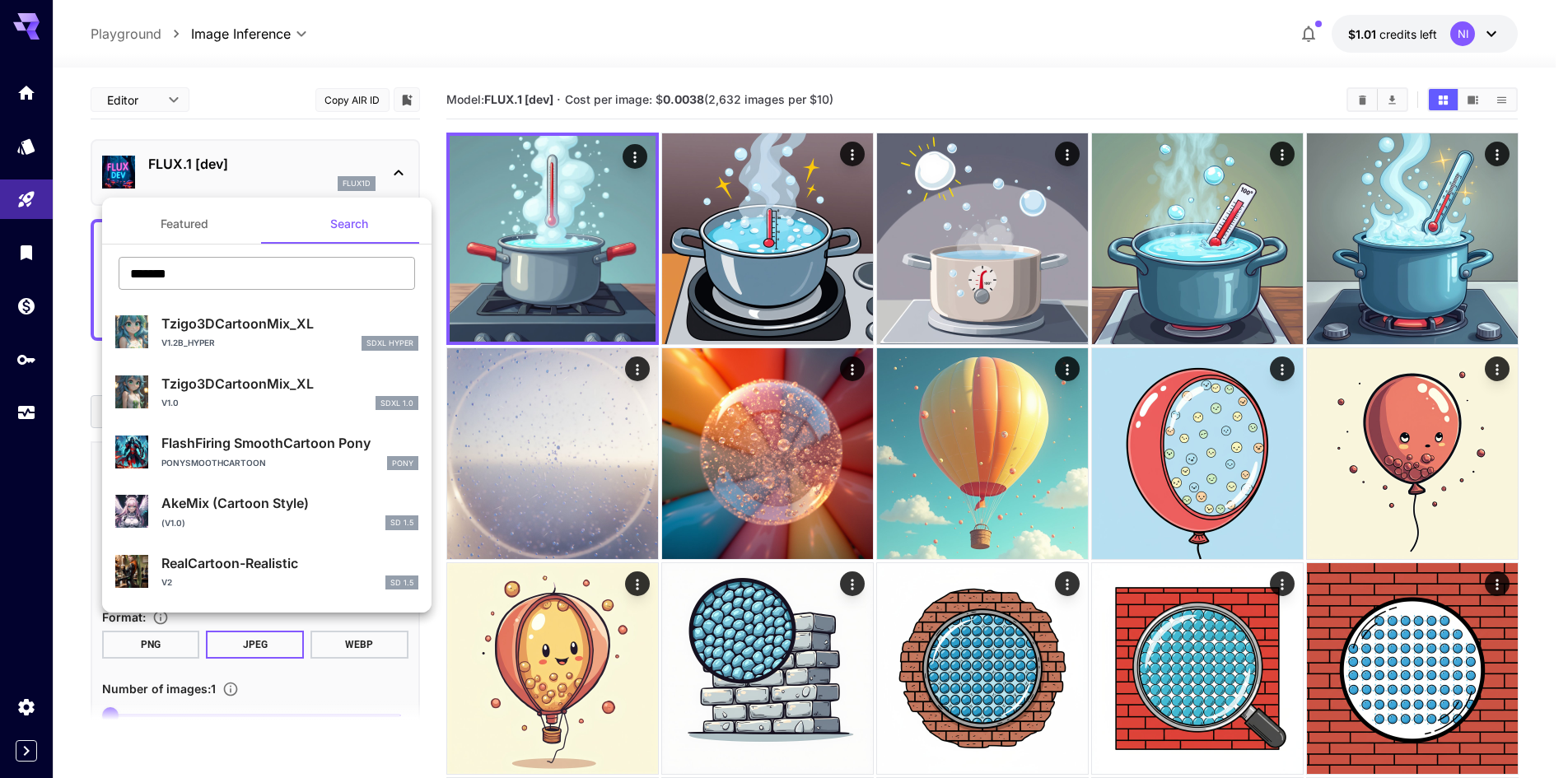
click at [197, 276] on input "*******" at bounding box center [267, 273] width 296 height 33
type input "*"
click at [191, 216] on button "Featured" at bounding box center [184, 224] width 165 height 40
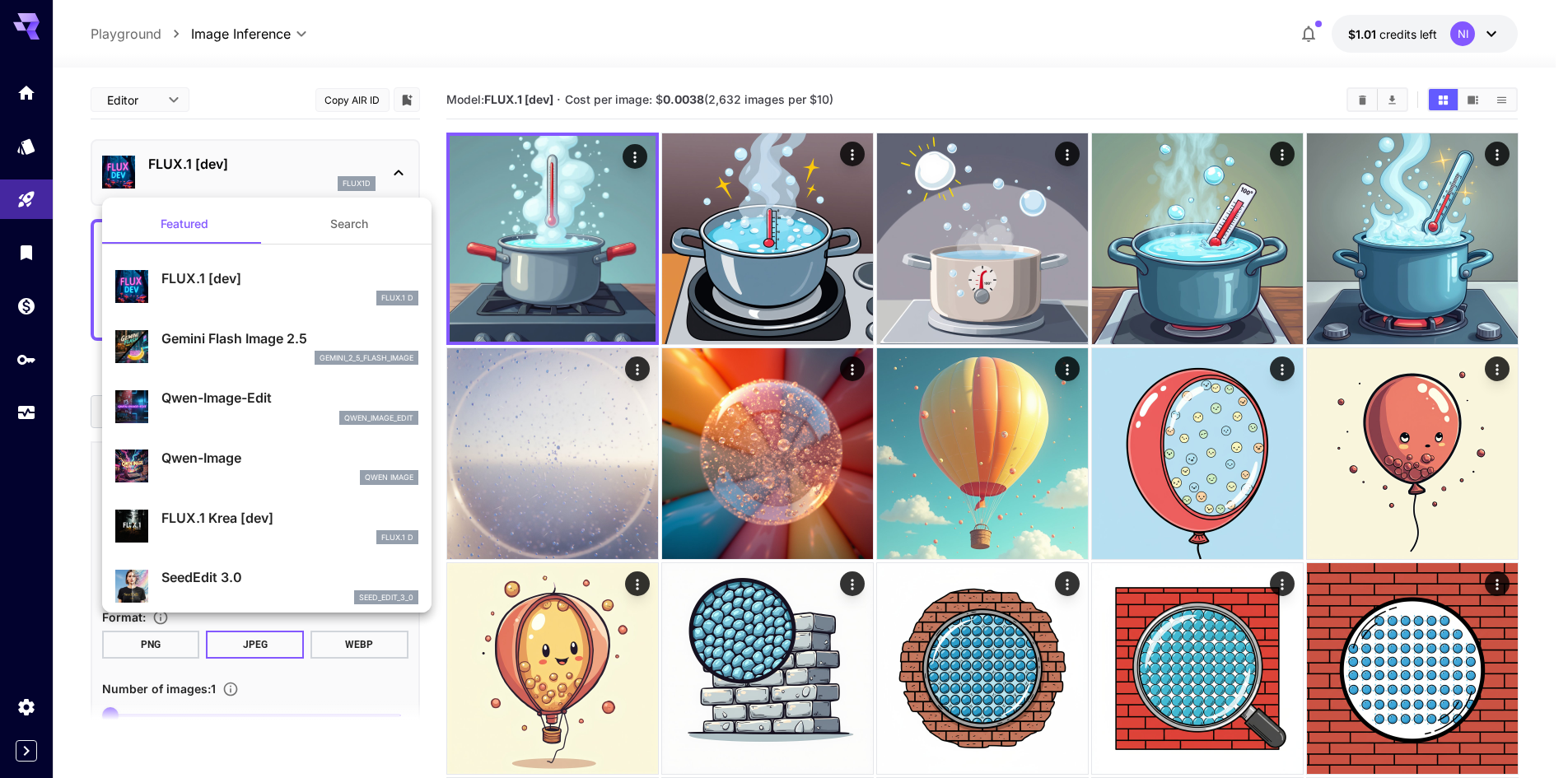
click at [438, 217] on div at bounding box center [784, 389] width 1568 height 778
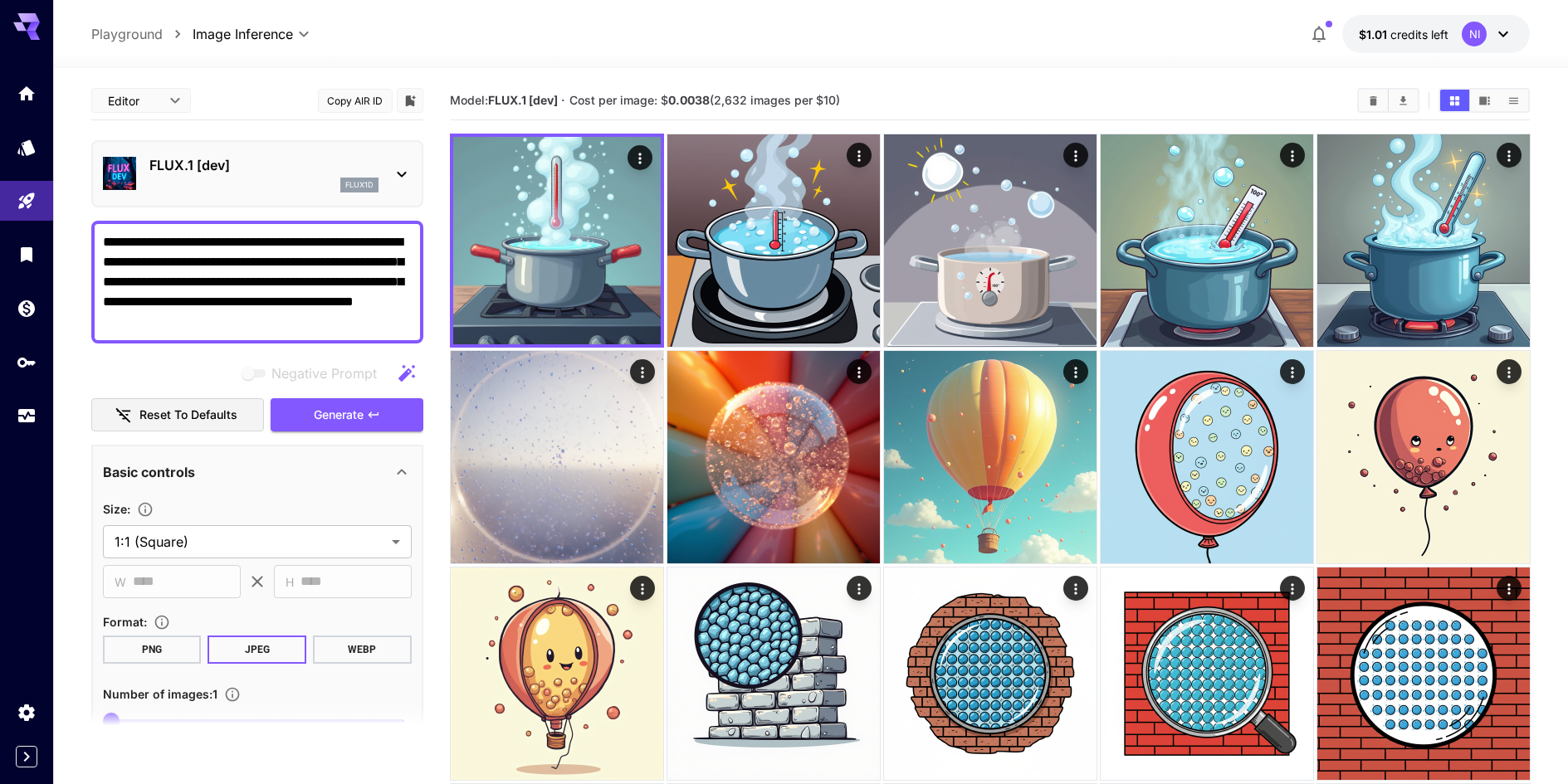
click at [441, 219] on div at bounding box center [784, 392] width 1568 height 784
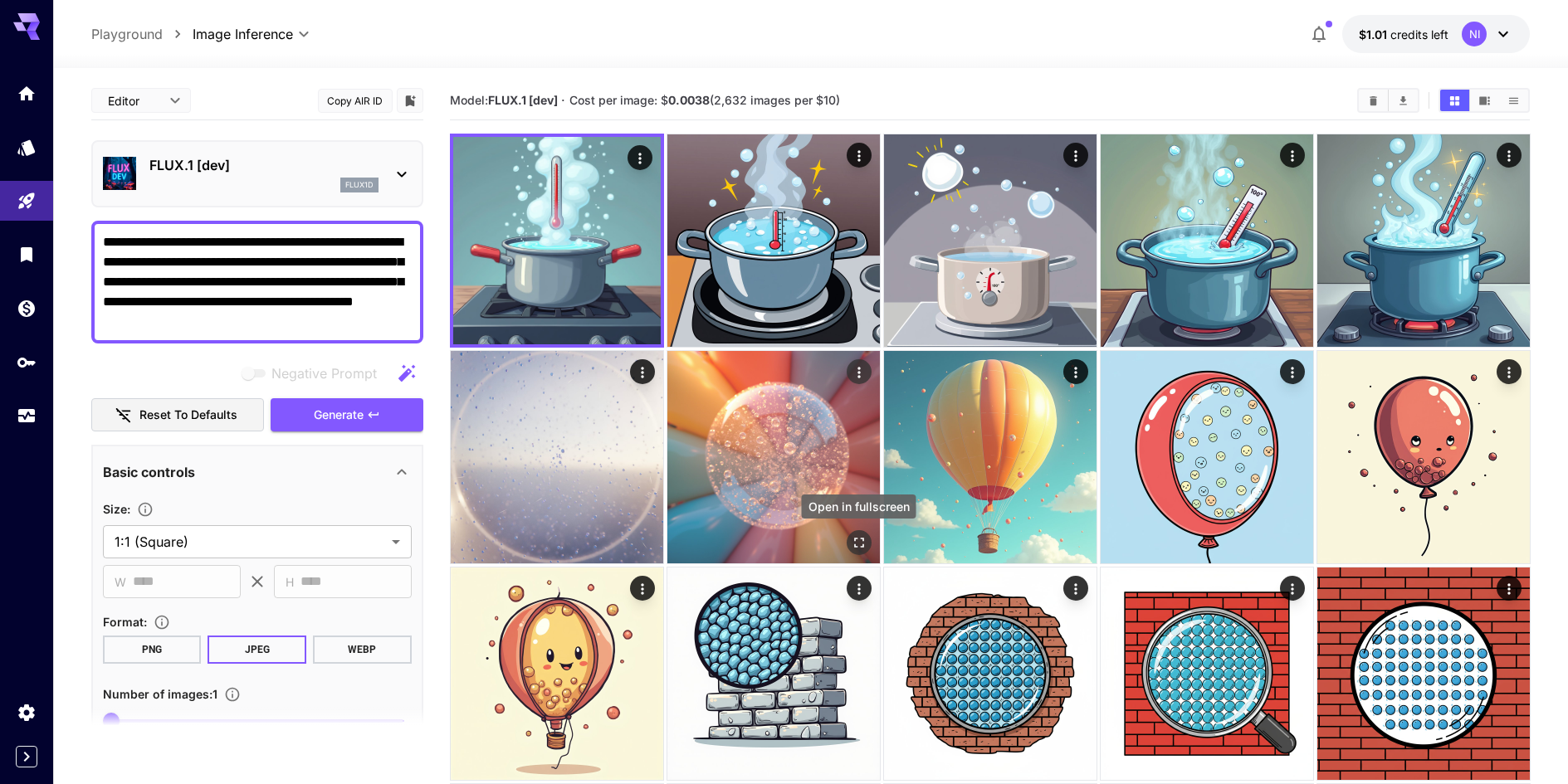
click at [852, 548] on icon "Open in fullscreen" at bounding box center [858, 543] width 17 height 17
click at [852, 548] on button "Open in fullscreen" at bounding box center [857, 543] width 25 height 25
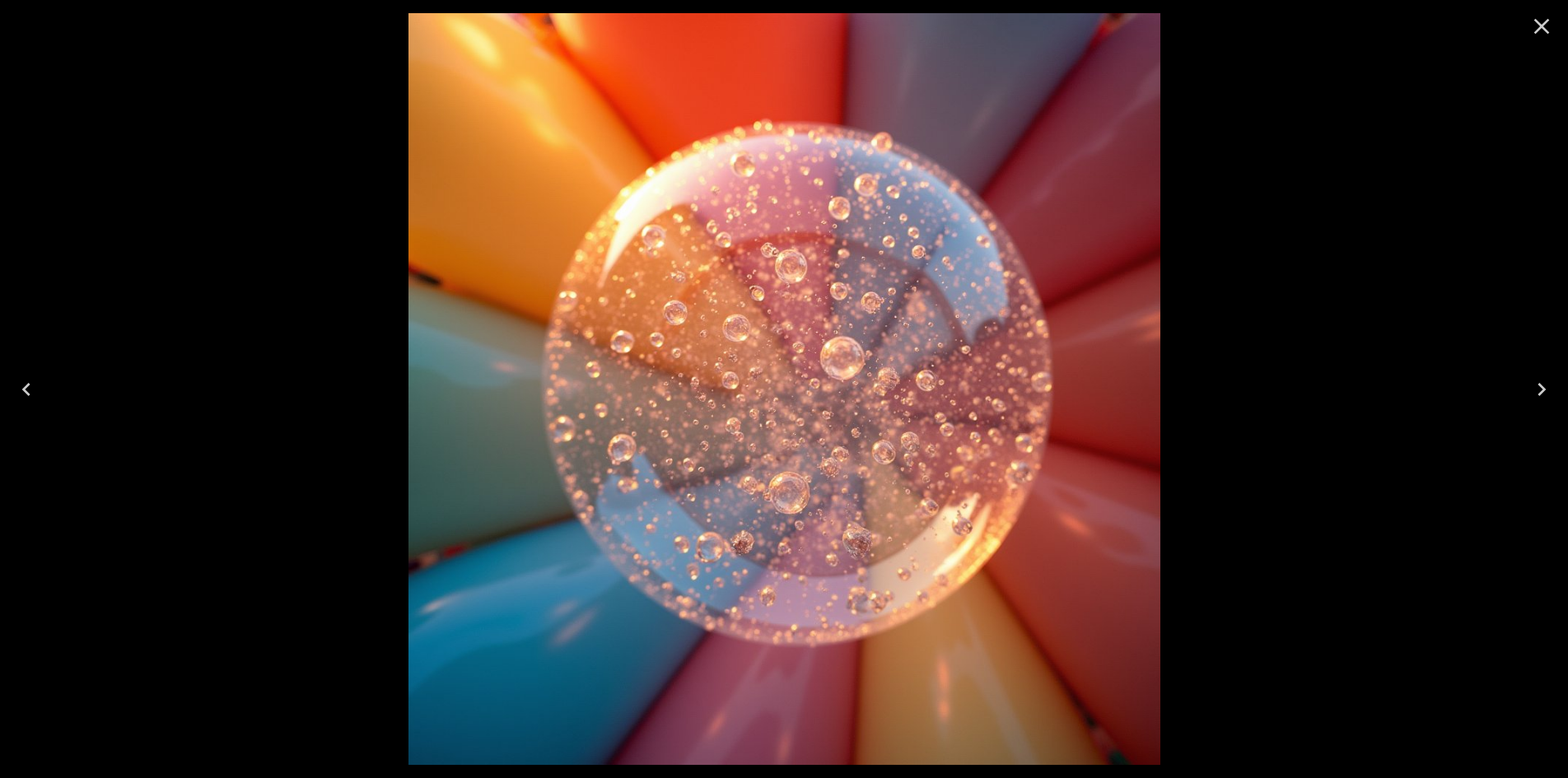
click at [1263, 416] on div at bounding box center [784, 389] width 1568 height 778
click at [1535, 17] on icon "Close" at bounding box center [1541, 26] width 26 height 26
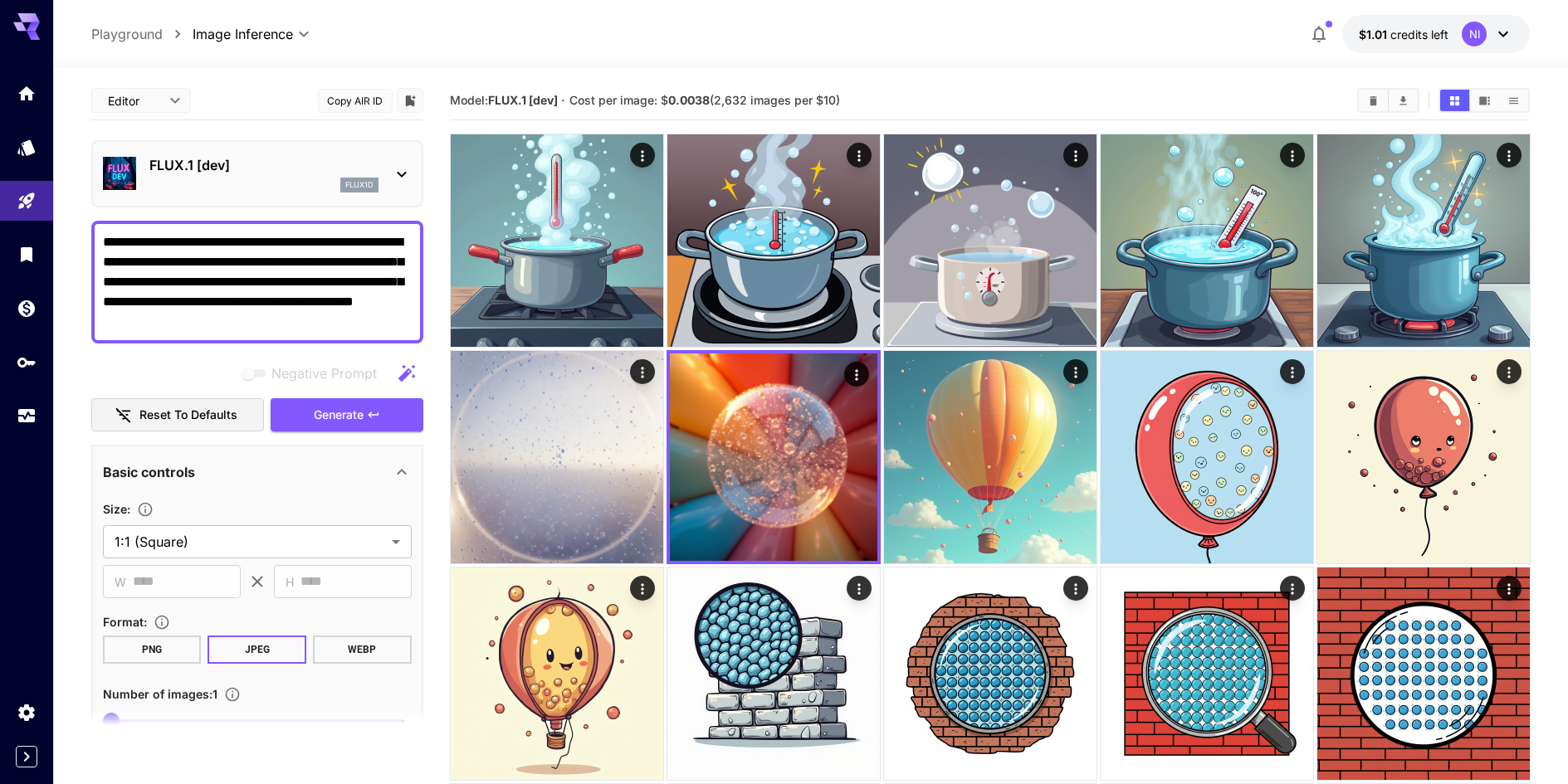
click at [1547, 17] on div "**********" at bounding box center [810, 34] width 1514 height 68
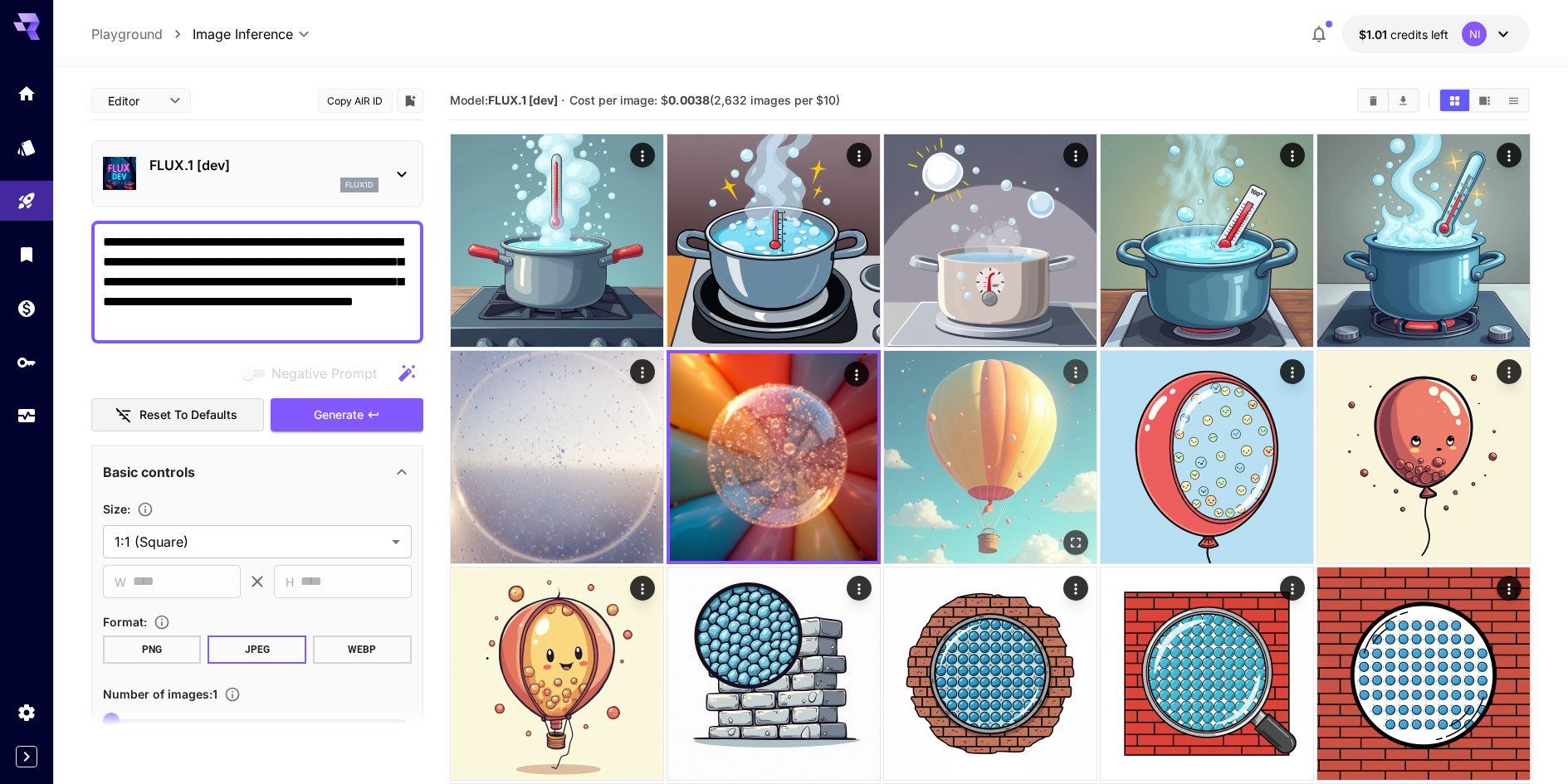
click at [1088, 543] on img at bounding box center [990, 457] width 213 height 213
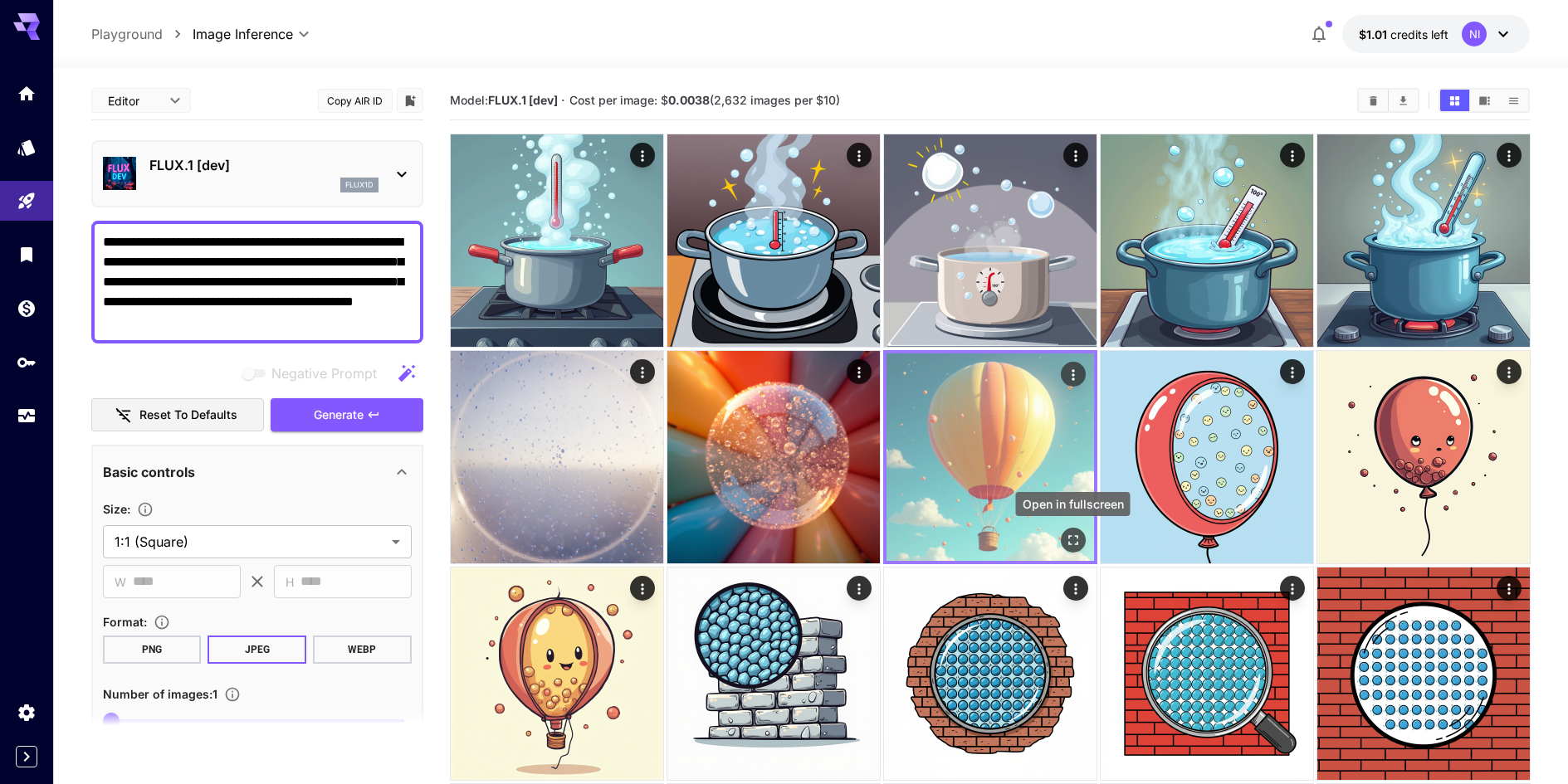
click at [1066, 546] on icon "Open in fullscreen" at bounding box center [1072, 541] width 17 height 17
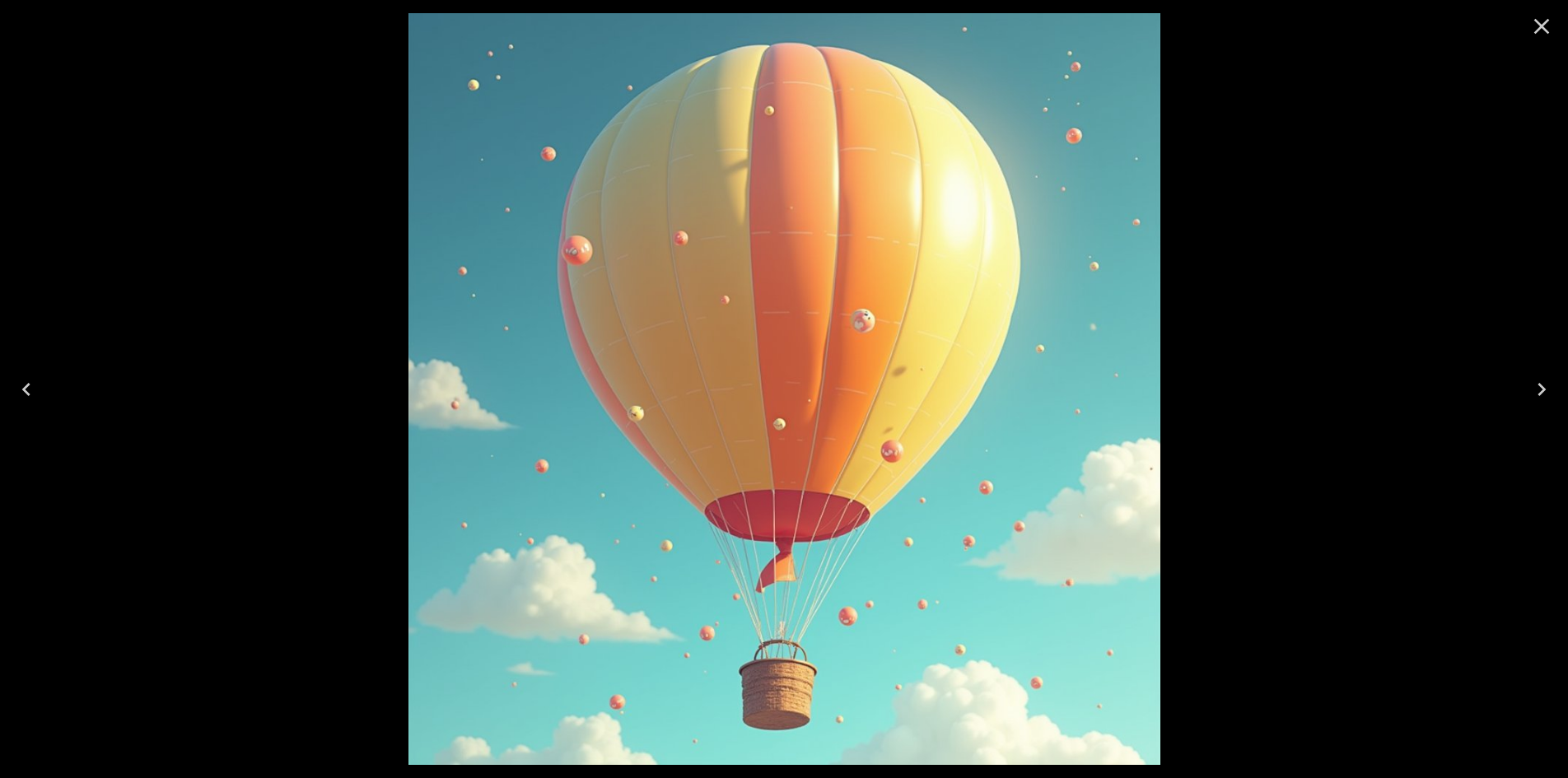
click at [1544, 31] on icon "Close" at bounding box center [1541, 26] width 26 height 26
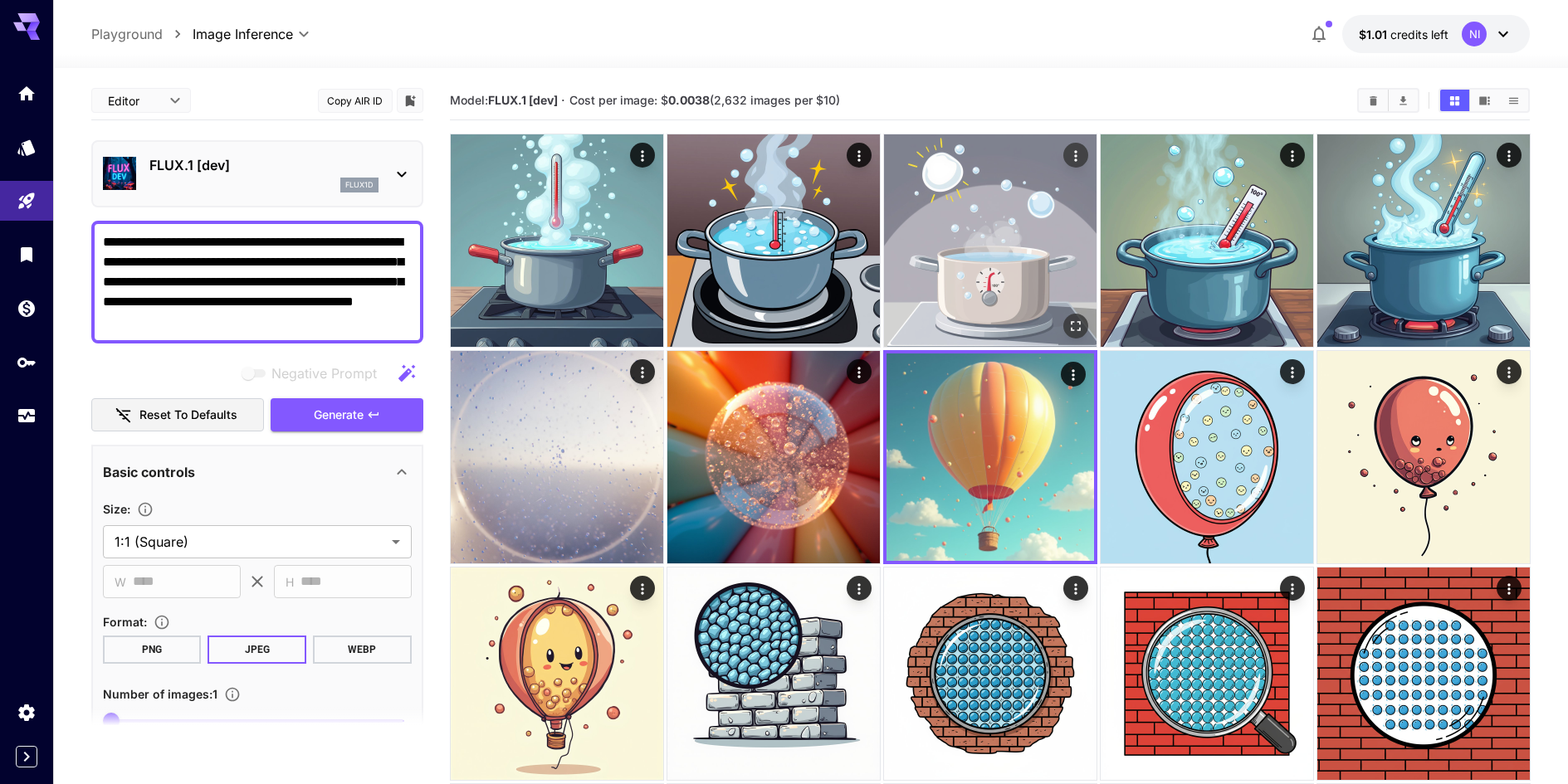
click at [1067, 322] on icon "Open in fullscreen" at bounding box center [1075, 327] width 17 height 17
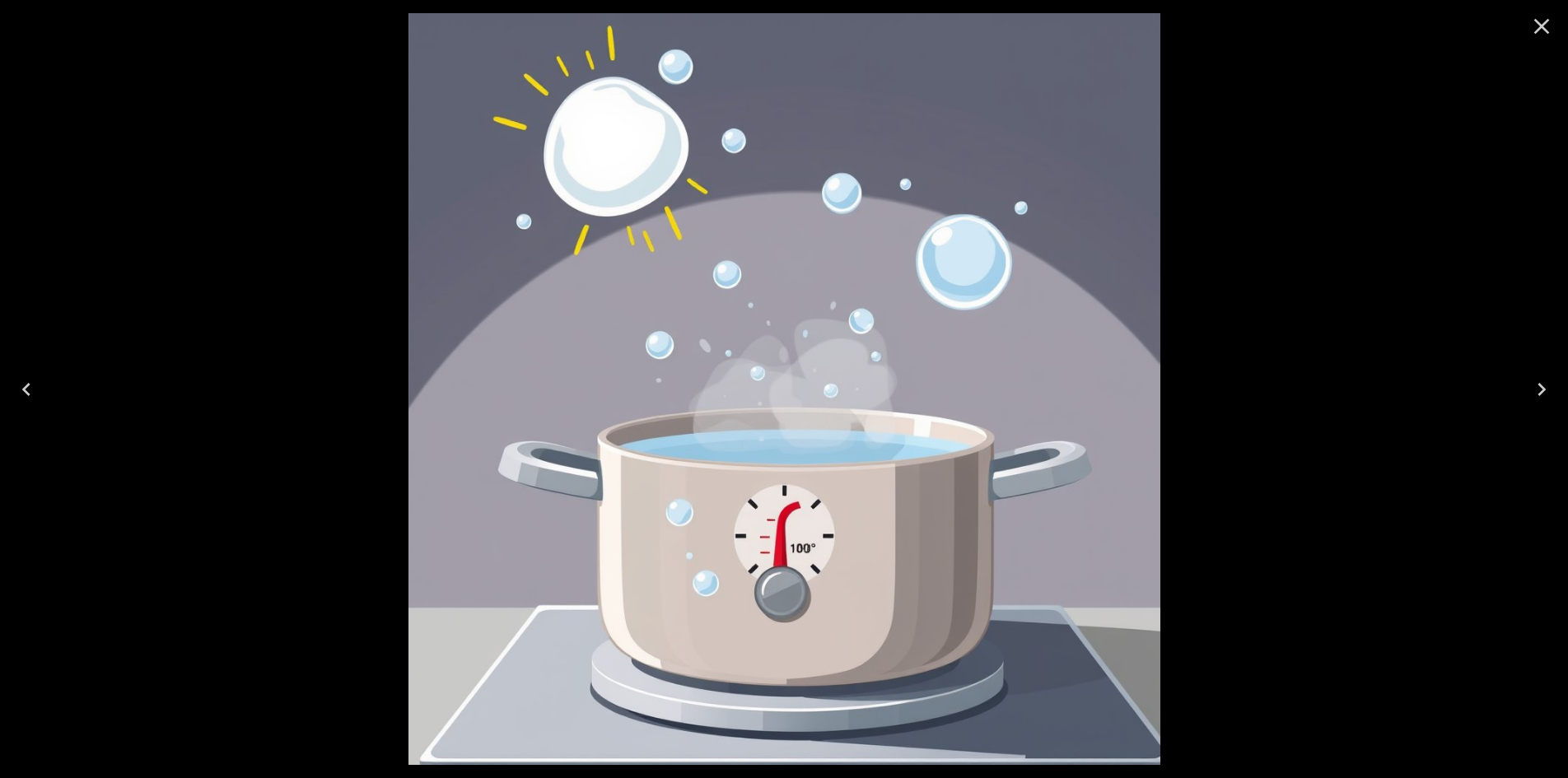
click at [1542, 40] on button "Close" at bounding box center [1542, 26] width 40 height 40
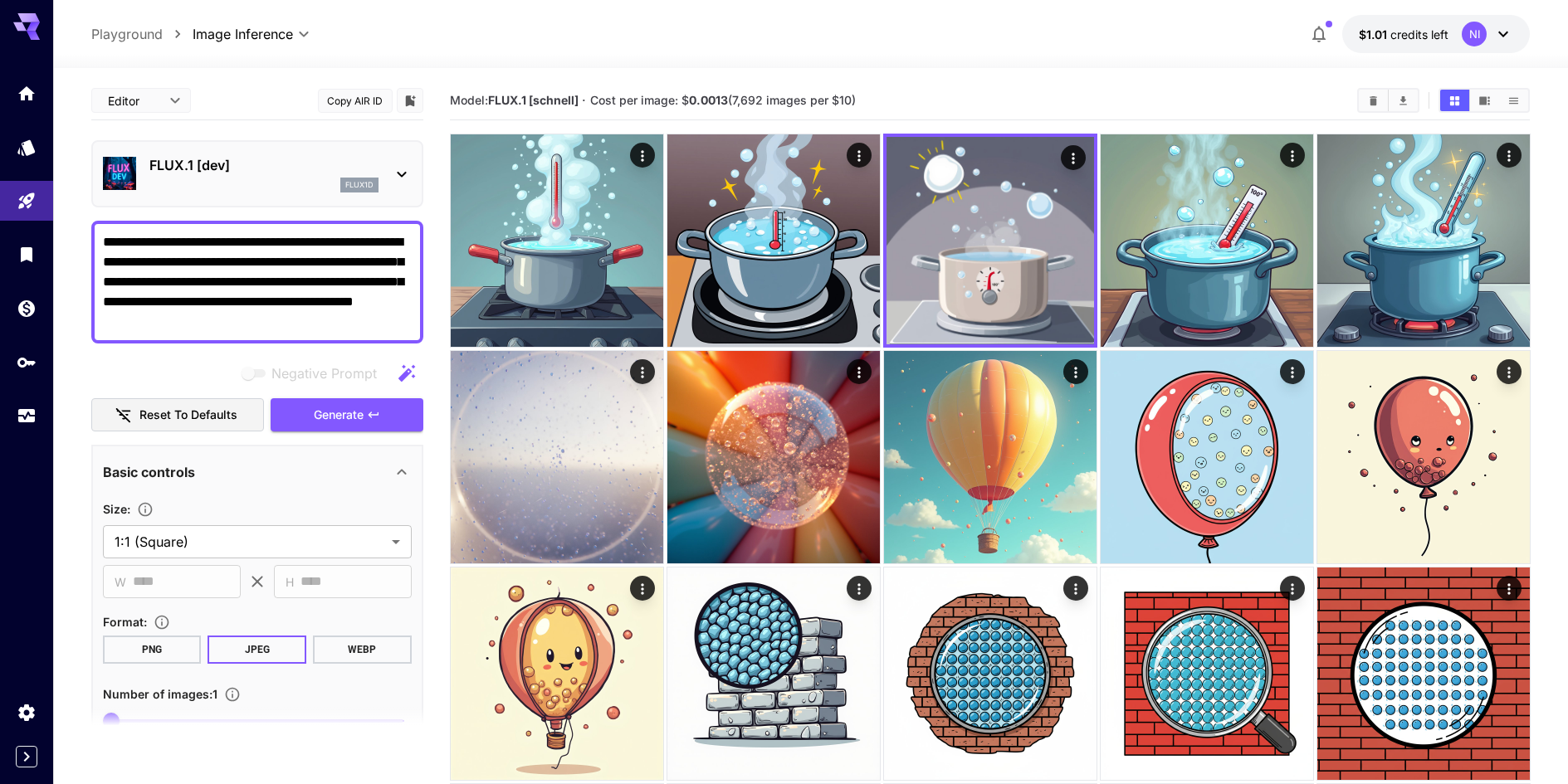
click at [291, 316] on div "**********" at bounding box center [257, 282] width 332 height 122
drag, startPoint x: 332, startPoint y: 331, endPoint x: 195, endPoint y: 246, distance: 161.2
click at [195, 246] on textarea "**********" at bounding box center [257, 281] width 309 height 99
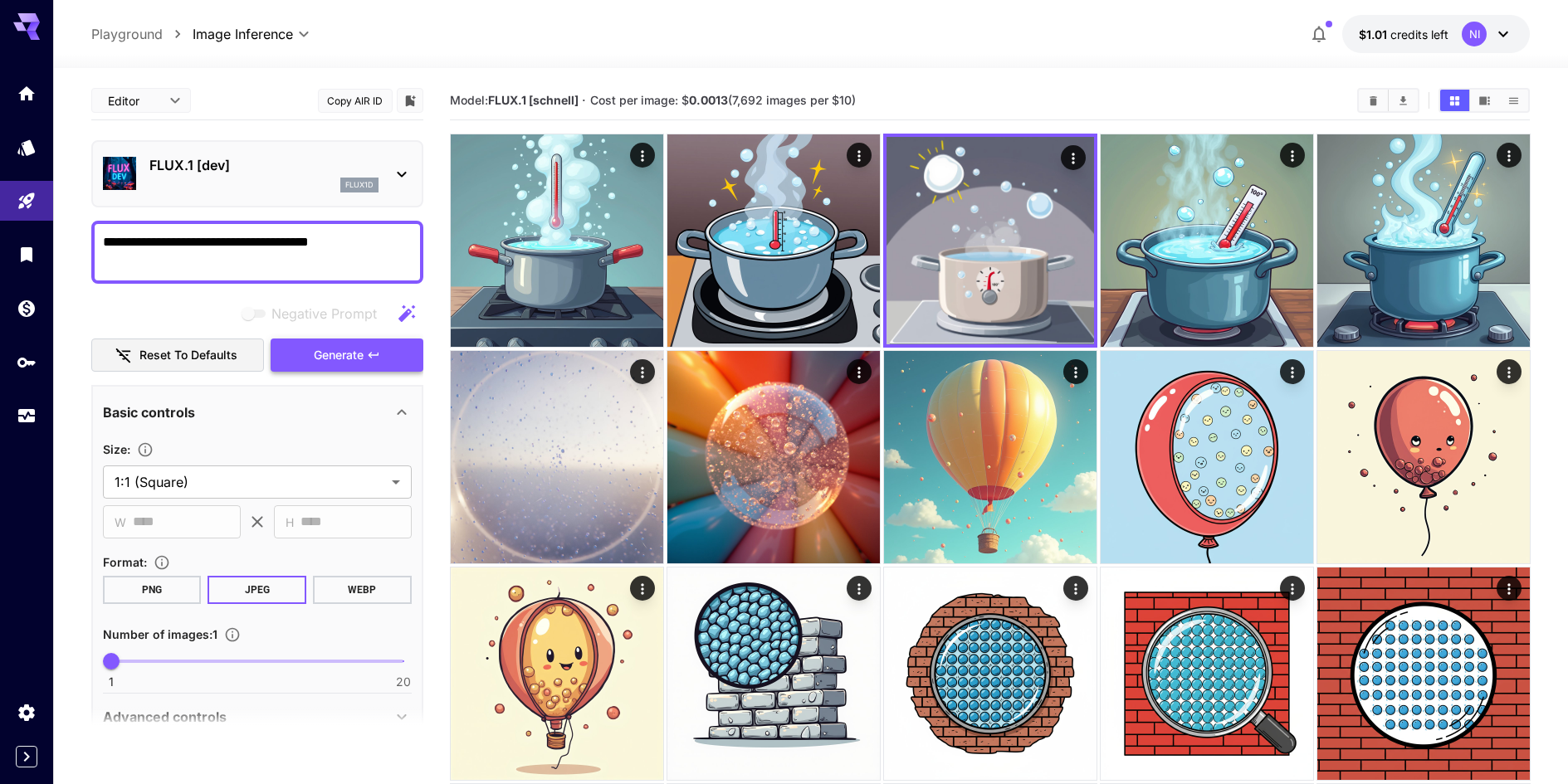
click at [386, 355] on button "Generate" at bounding box center [347, 355] width 153 height 34
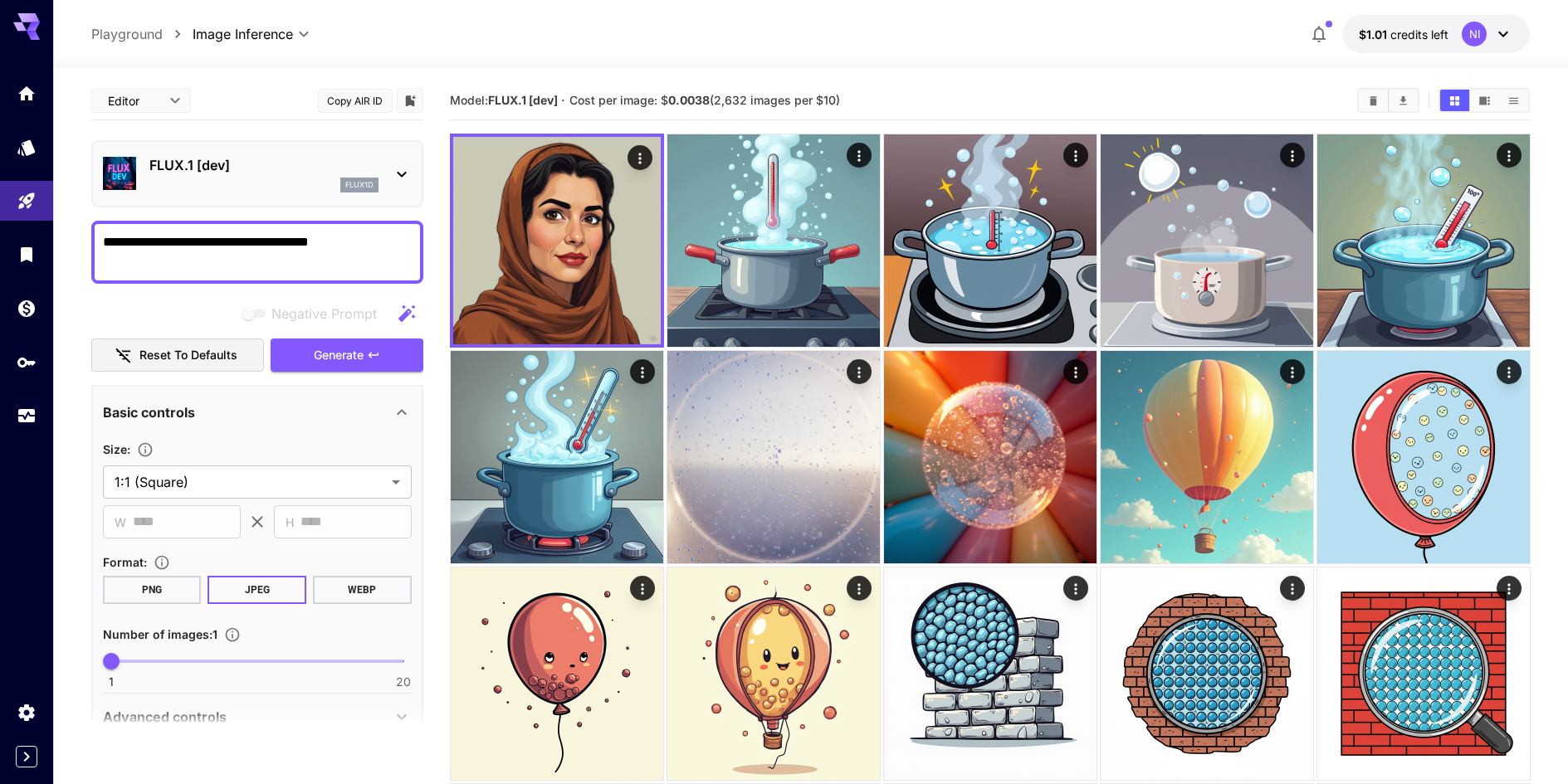
click at [254, 241] on textarea "**********" at bounding box center [257, 252] width 309 height 40
drag, startPoint x: 254, startPoint y: 241, endPoint x: 337, endPoint y: 239, distance: 83.0
click at [337, 239] on textarea "**********" at bounding box center [257, 252] width 309 height 40
click at [395, 361] on button "Generate" at bounding box center [347, 355] width 153 height 34
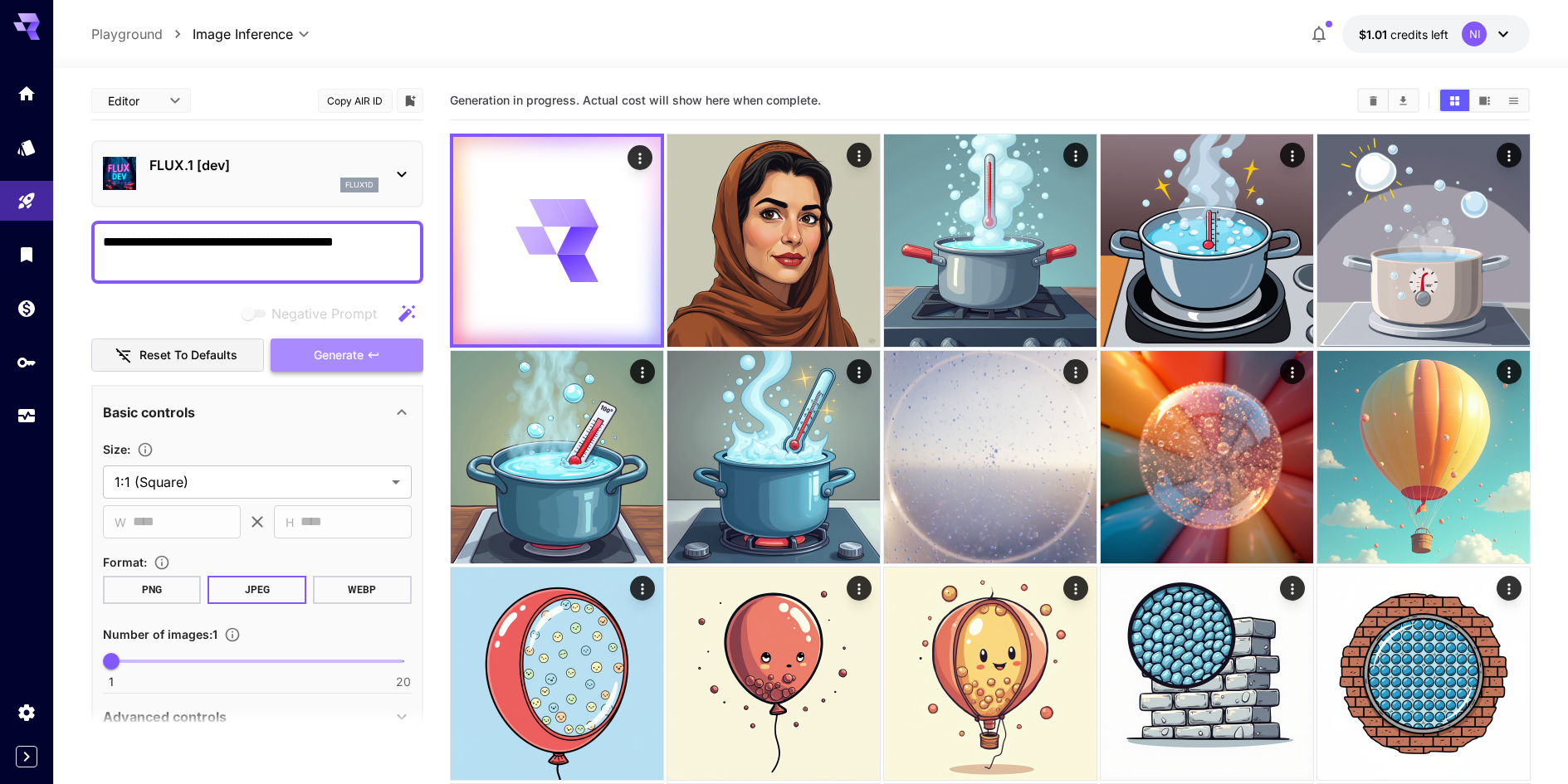
click at [395, 361] on button "Generate" at bounding box center [347, 355] width 153 height 34
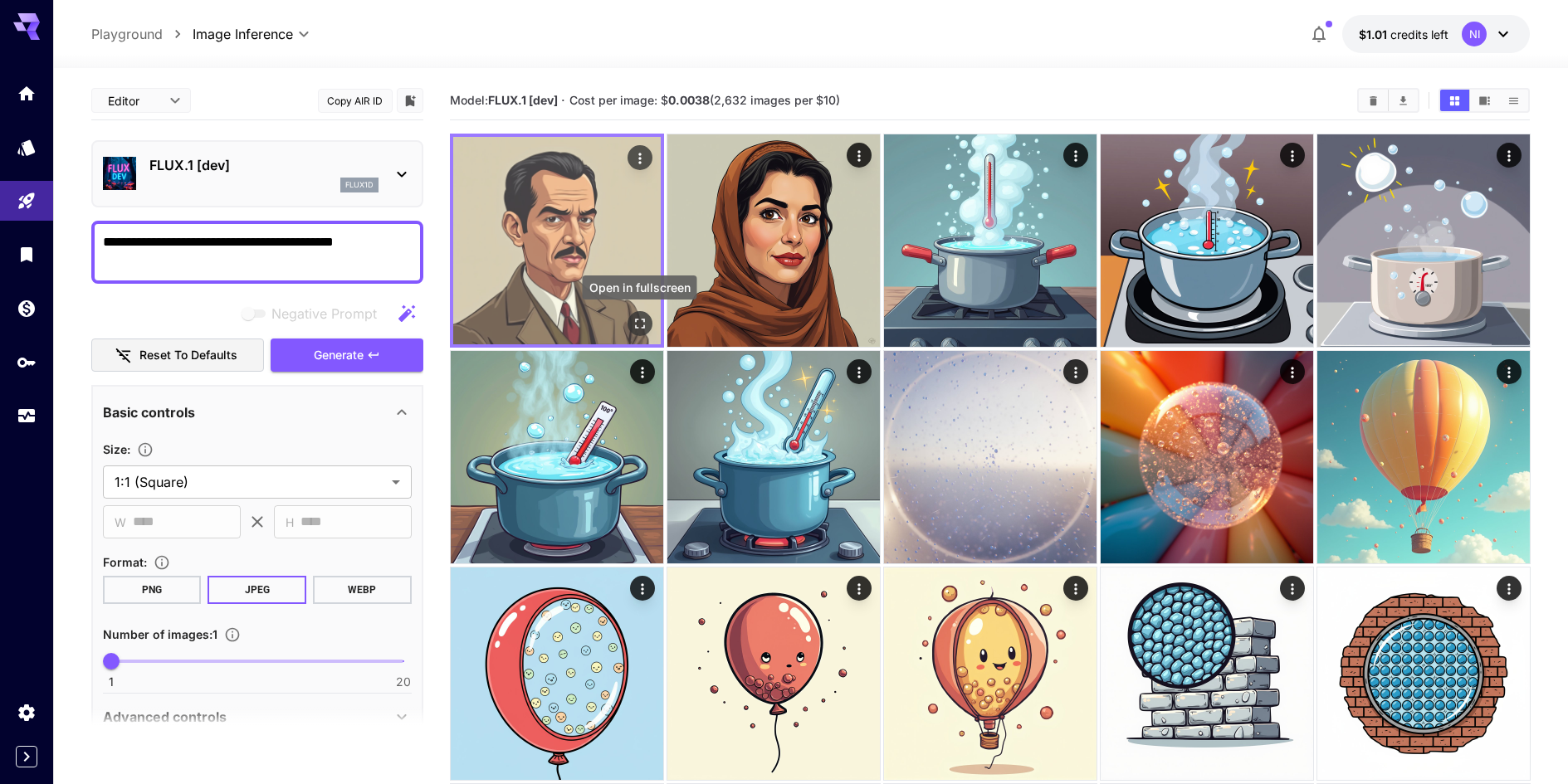
click at [639, 329] on icon "Open in fullscreen" at bounding box center [639, 324] width 17 height 17
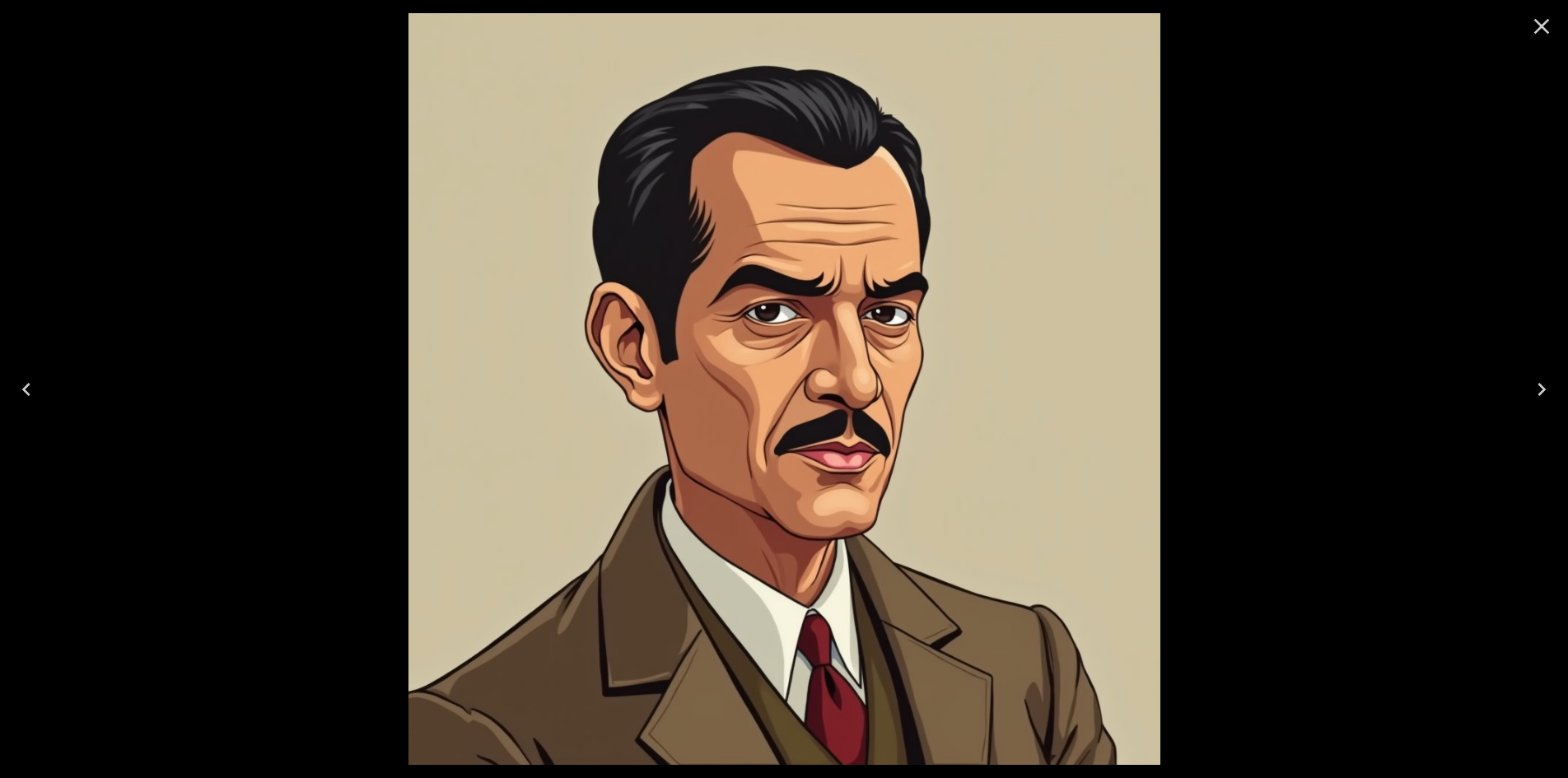
click at [1219, 368] on div at bounding box center [784, 389] width 1568 height 778
click at [1550, 19] on icon "Close" at bounding box center [1541, 26] width 26 height 26
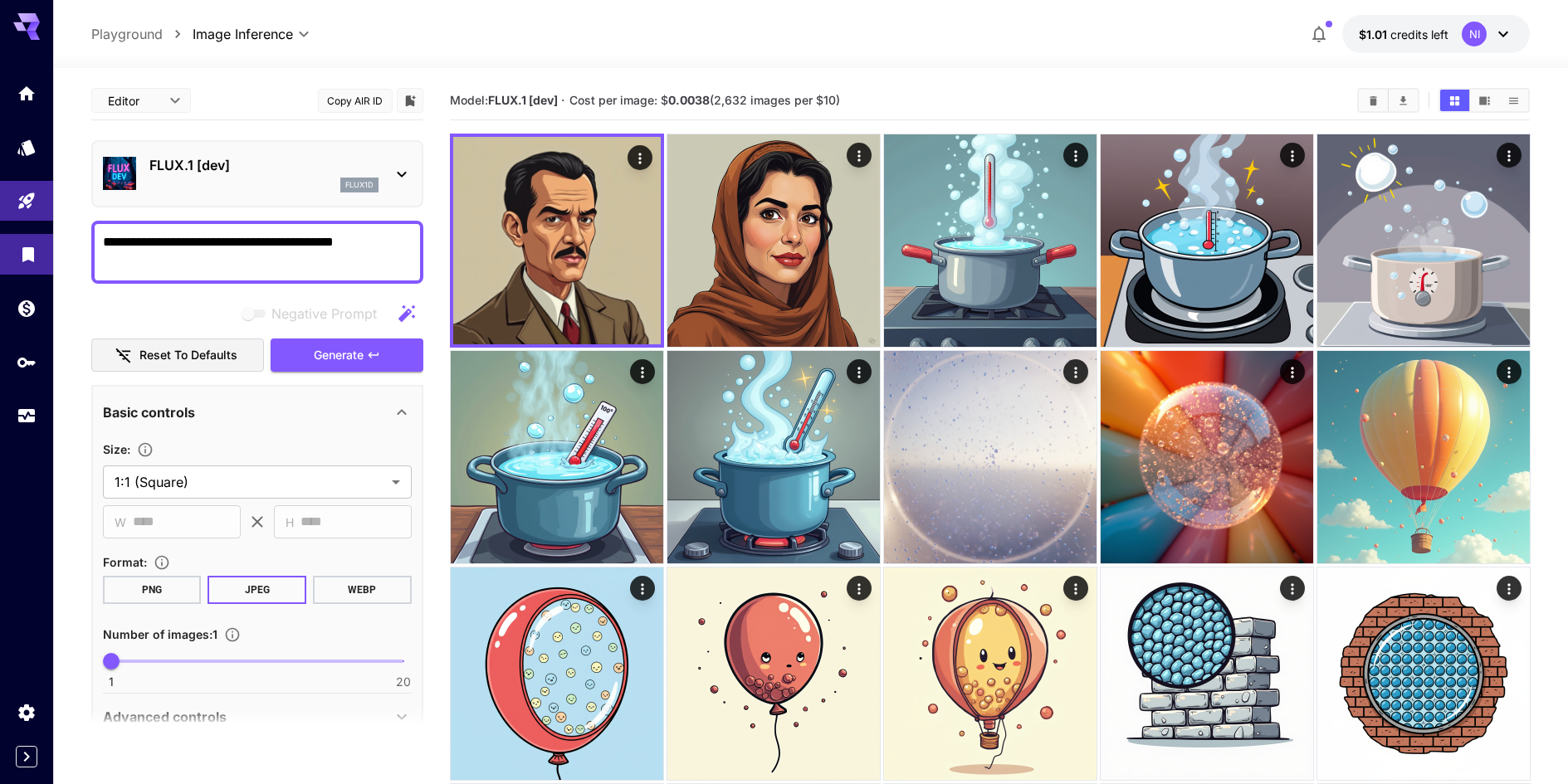
drag, startPoint x: 254, startPoint y: 245, endPoint x: 26, endPoint y: 246, distance: 228.0
type textarea "**********"
click at [356, 370] on button "Generate" at bounding box center [347, 355] width 153 height 34
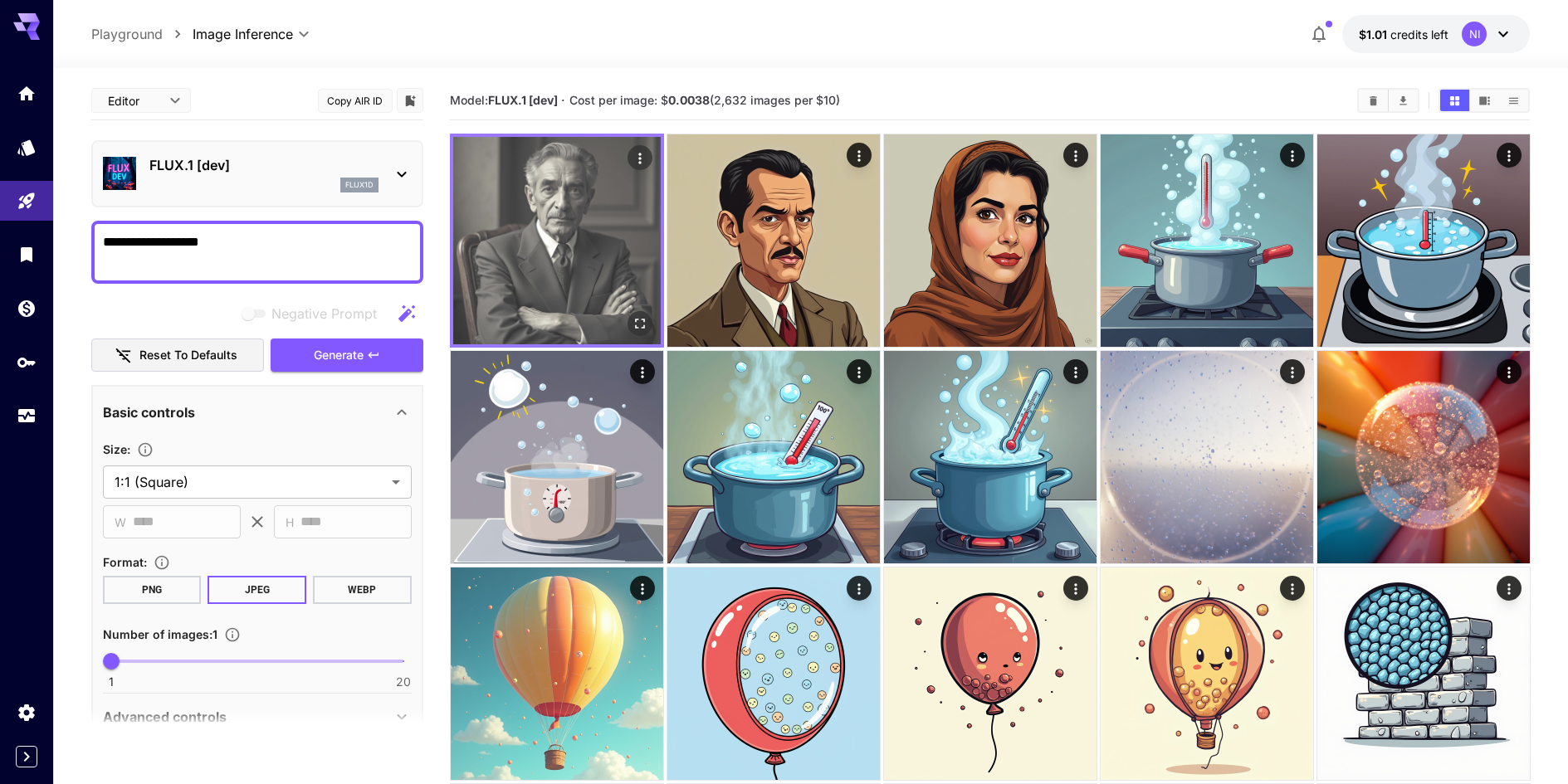
click at [631, 315] on icon "Open in fullscreen" at bounding box center [639, 324] width 17 height 17
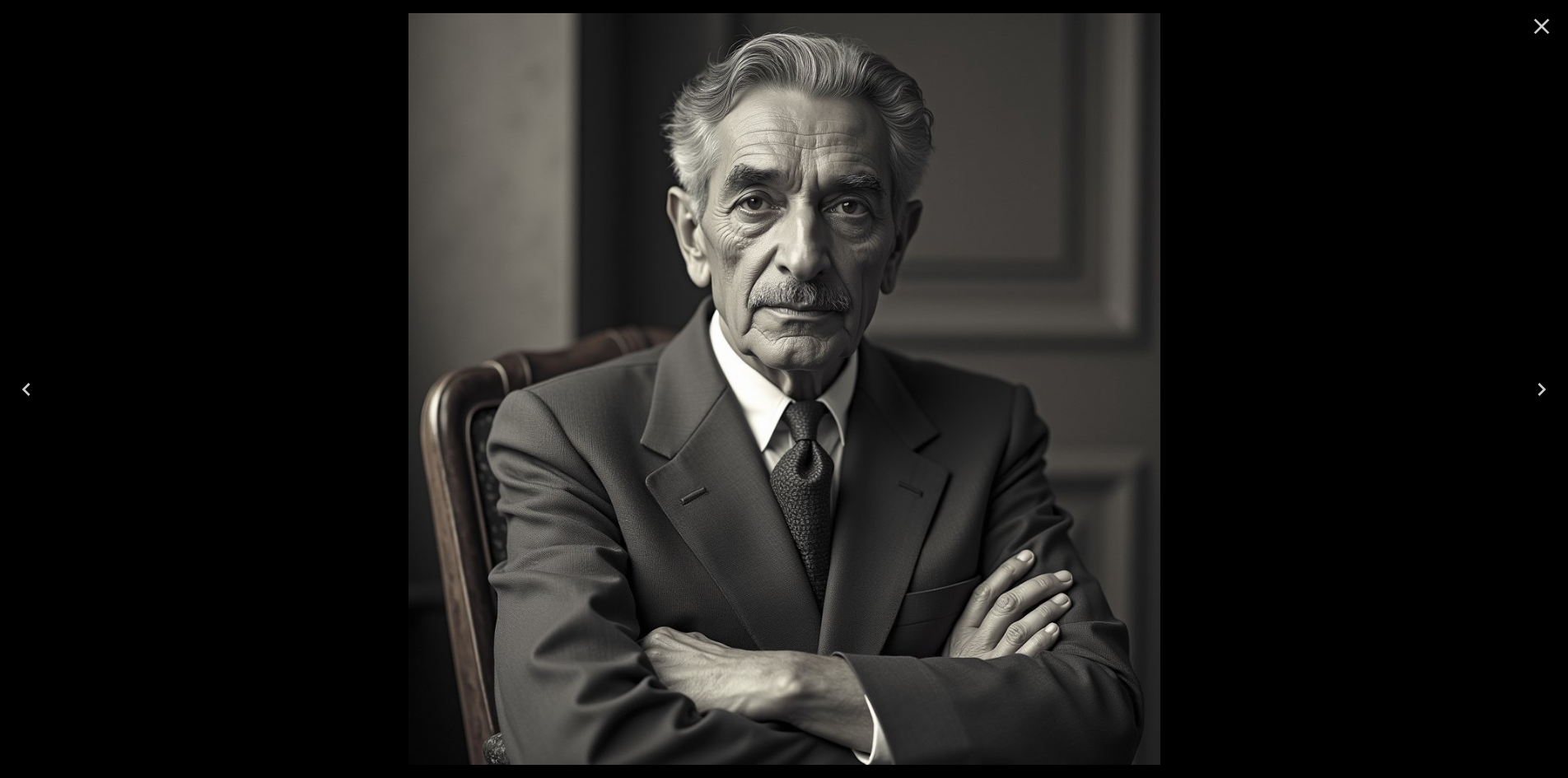
click at [1540, 23] on icon "Close" at bounding box center [1541, 26] width 26 height 26
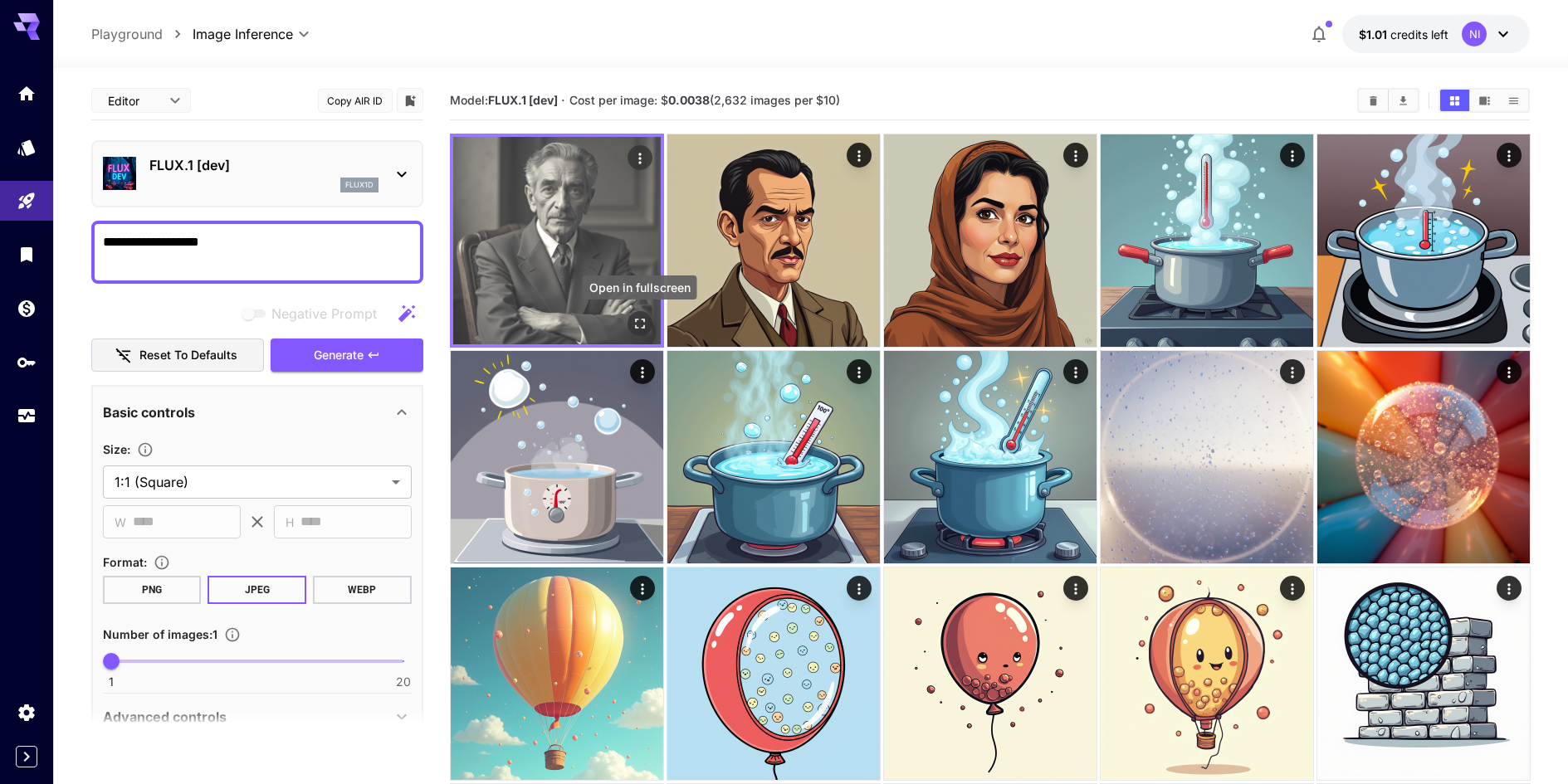
click at [643, 317] on icon "Open in fullscreen" at bounding box center [639, 324] width 17 height 17
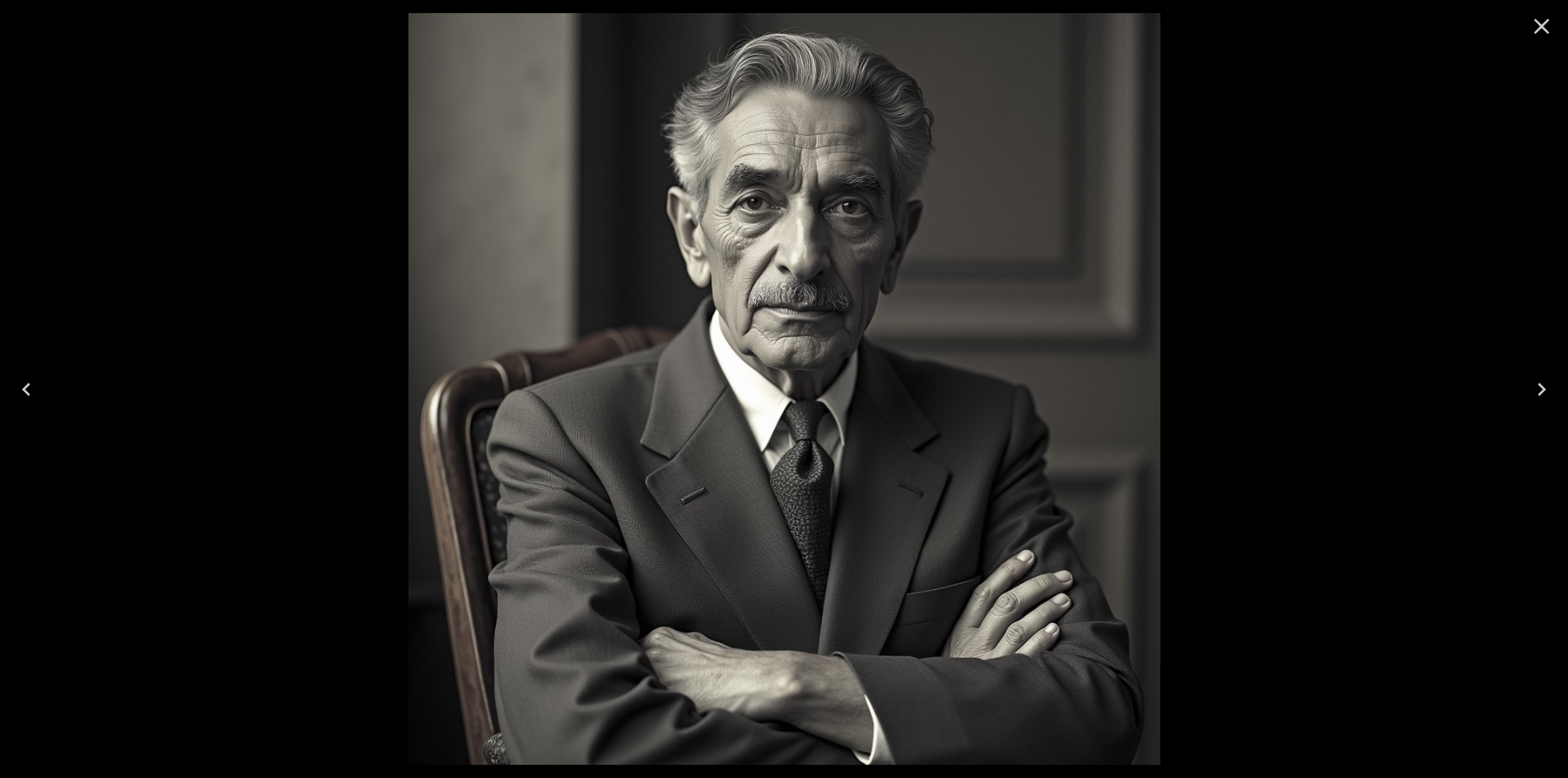
click at [1547, 35] on icon "Close" at bounding box center [1541, 26] width 26 height 26
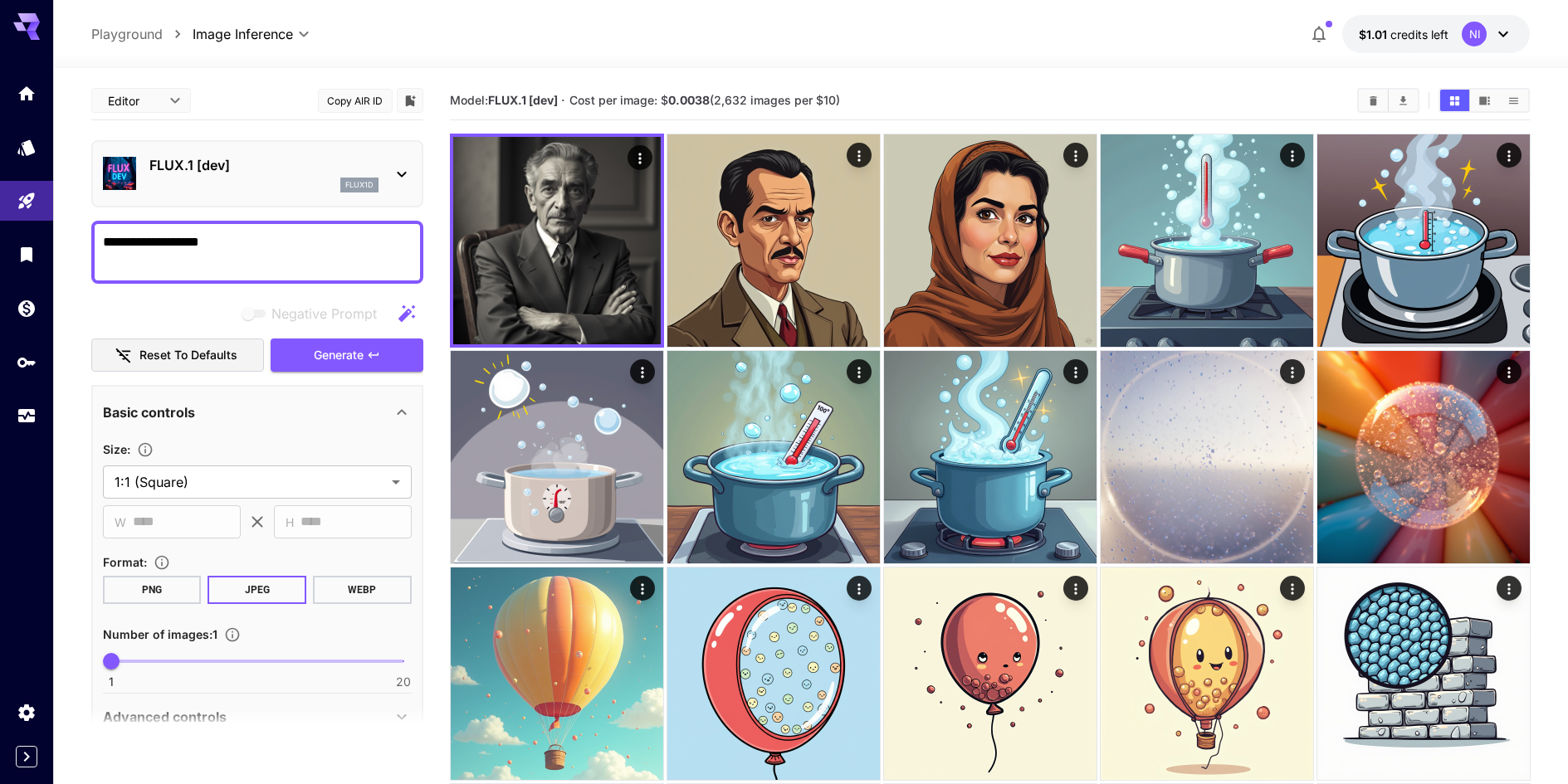
click at [329, 156] on p "FLUX.1 [dev]" at bounding box center [264, 165] width 229 height 20
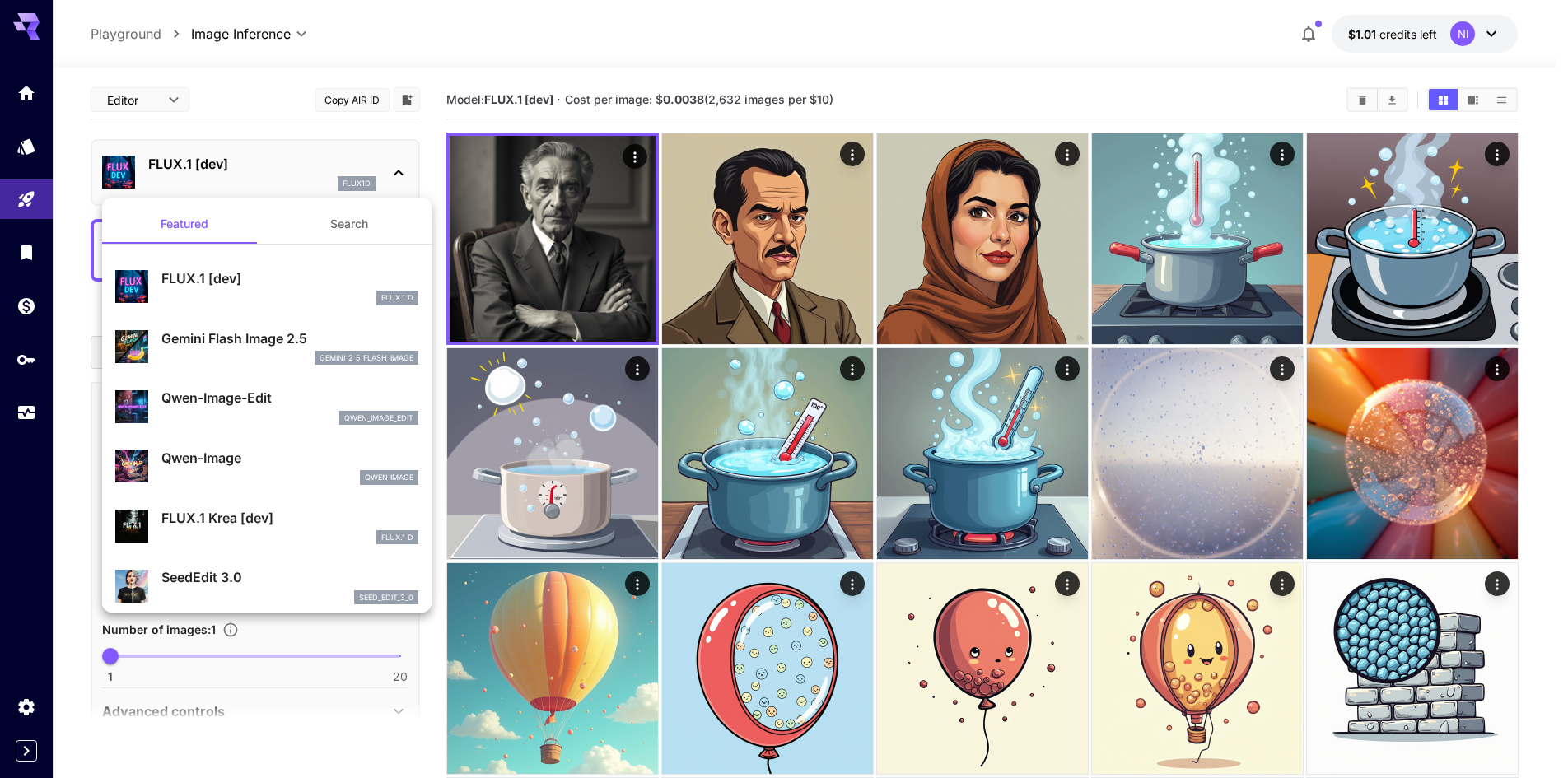
click at [288, 356] on div "gemini_2_5_flash_image" at bounding box center [289, 359] width 257 height 15
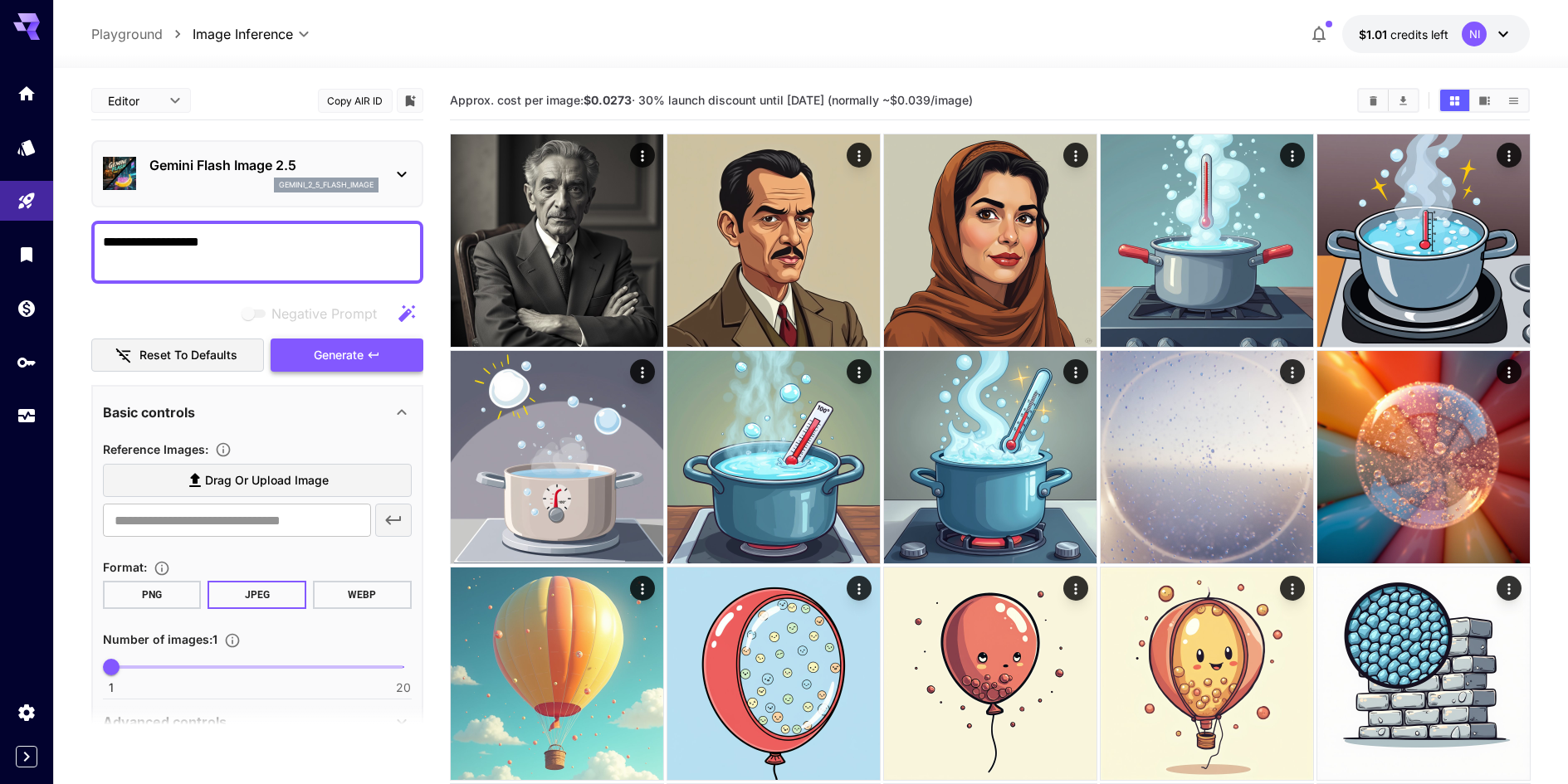
click at [377, 353] on icon "button" at bounding box center [373, 355] width 14 height 14
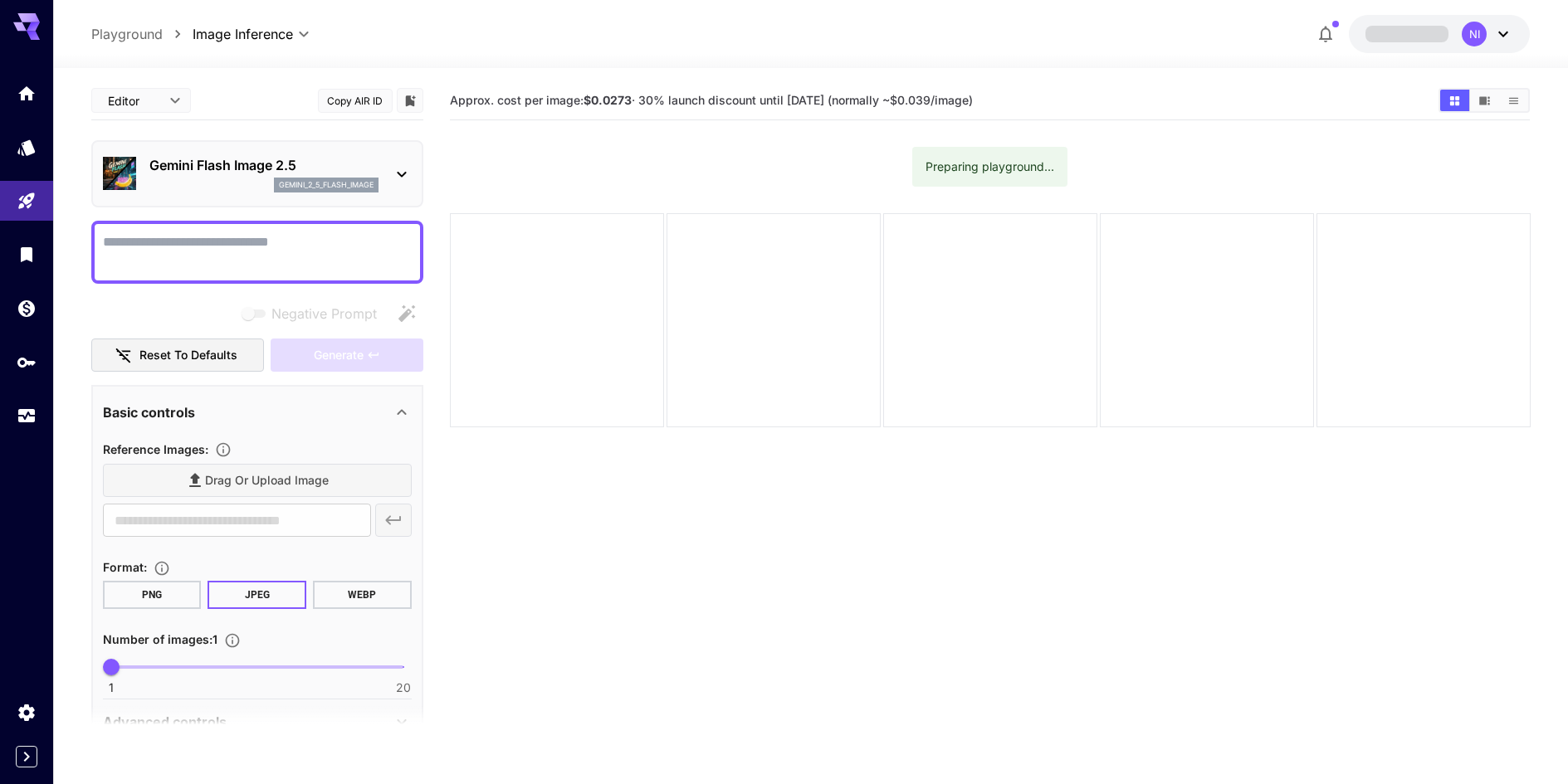
click at [215, 237] on textarea "Negative Prompt" at bounding box center [257, 252] width 309 height 40
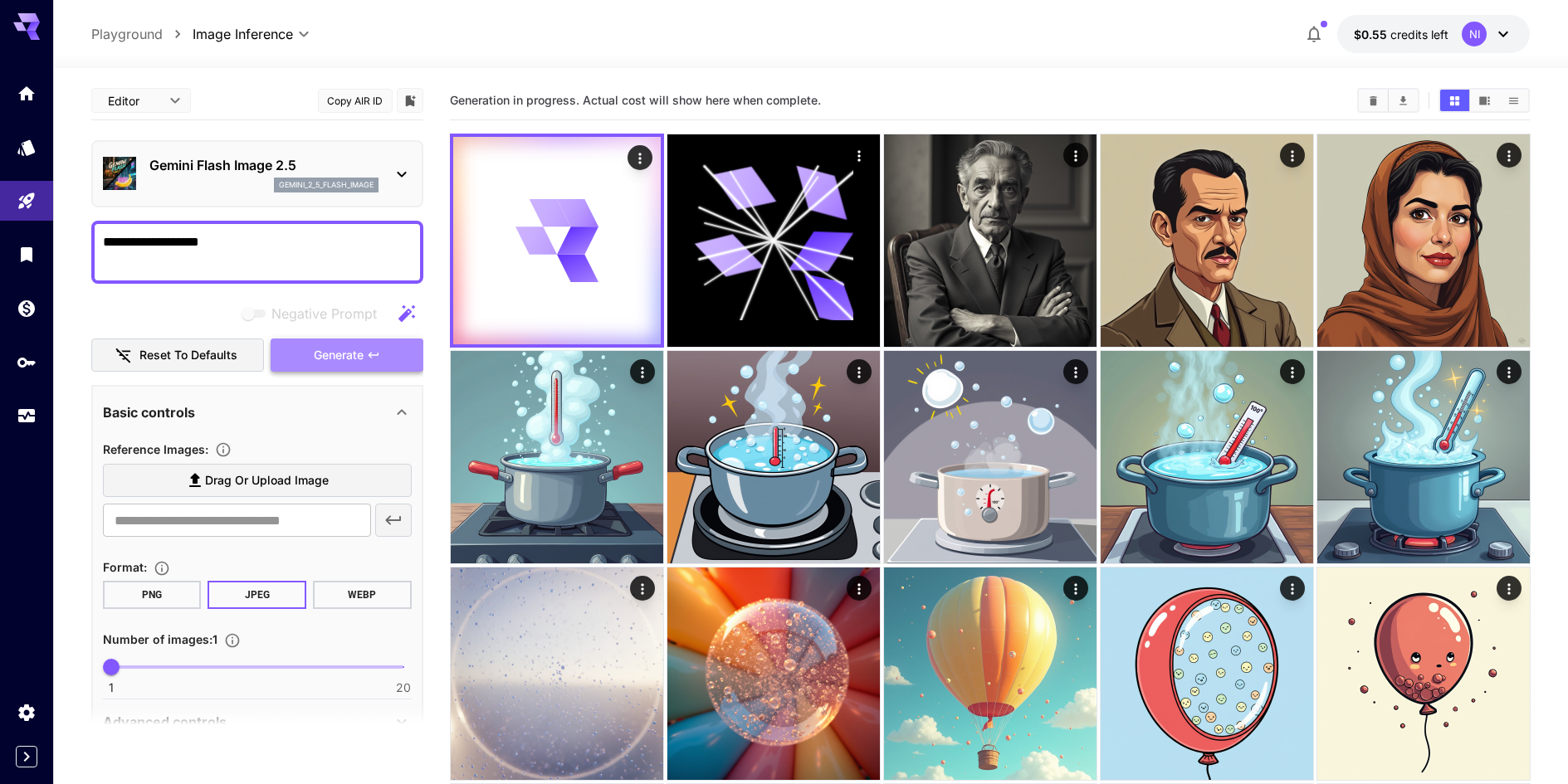
click at [347, 364] on span "Generate" at bounding box center [338, 355] width 50 height 20
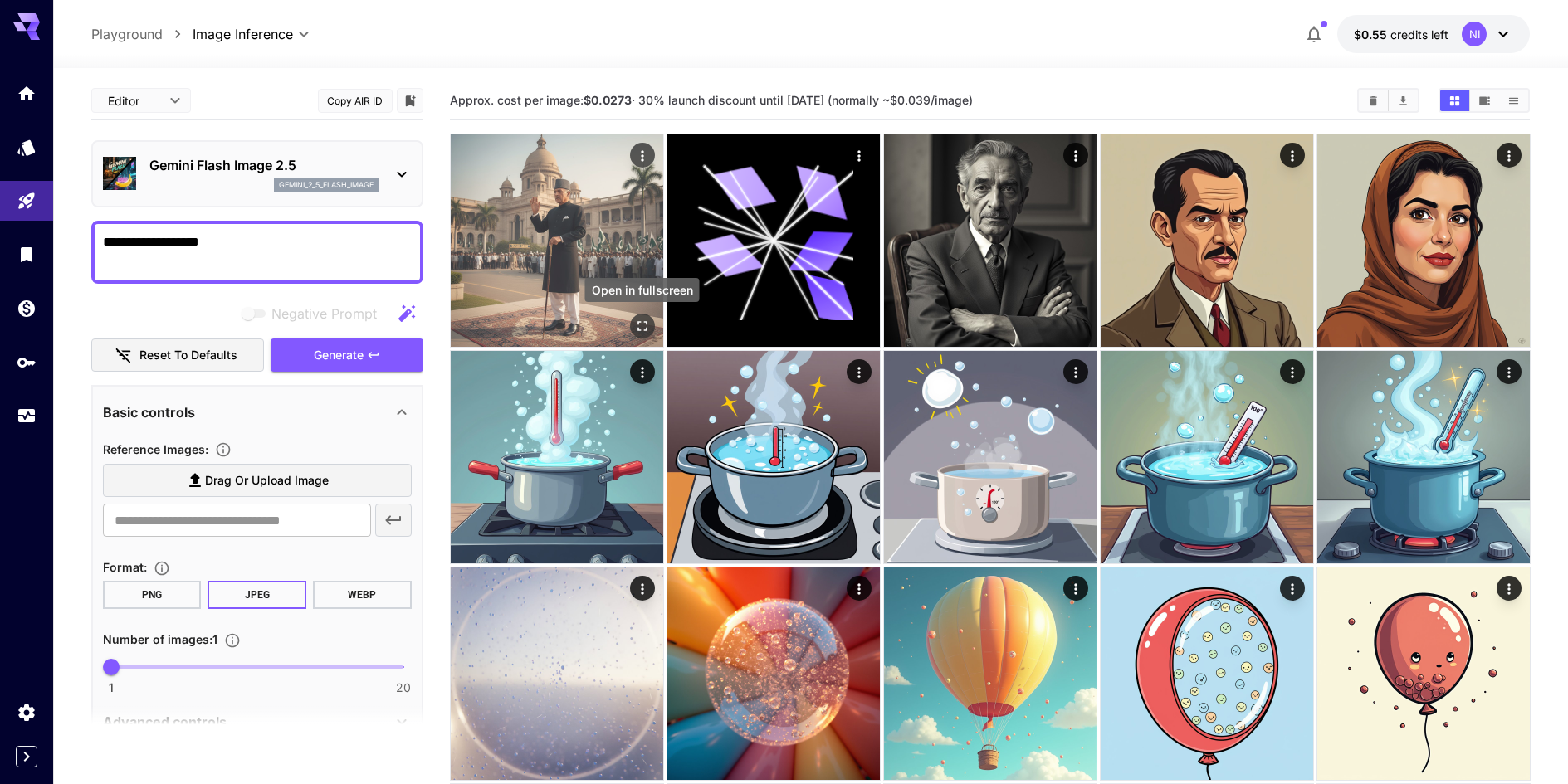
click at [635, 332] on icon "Open in fullscreen" at bounding box center [642, 327] width 17 height 17
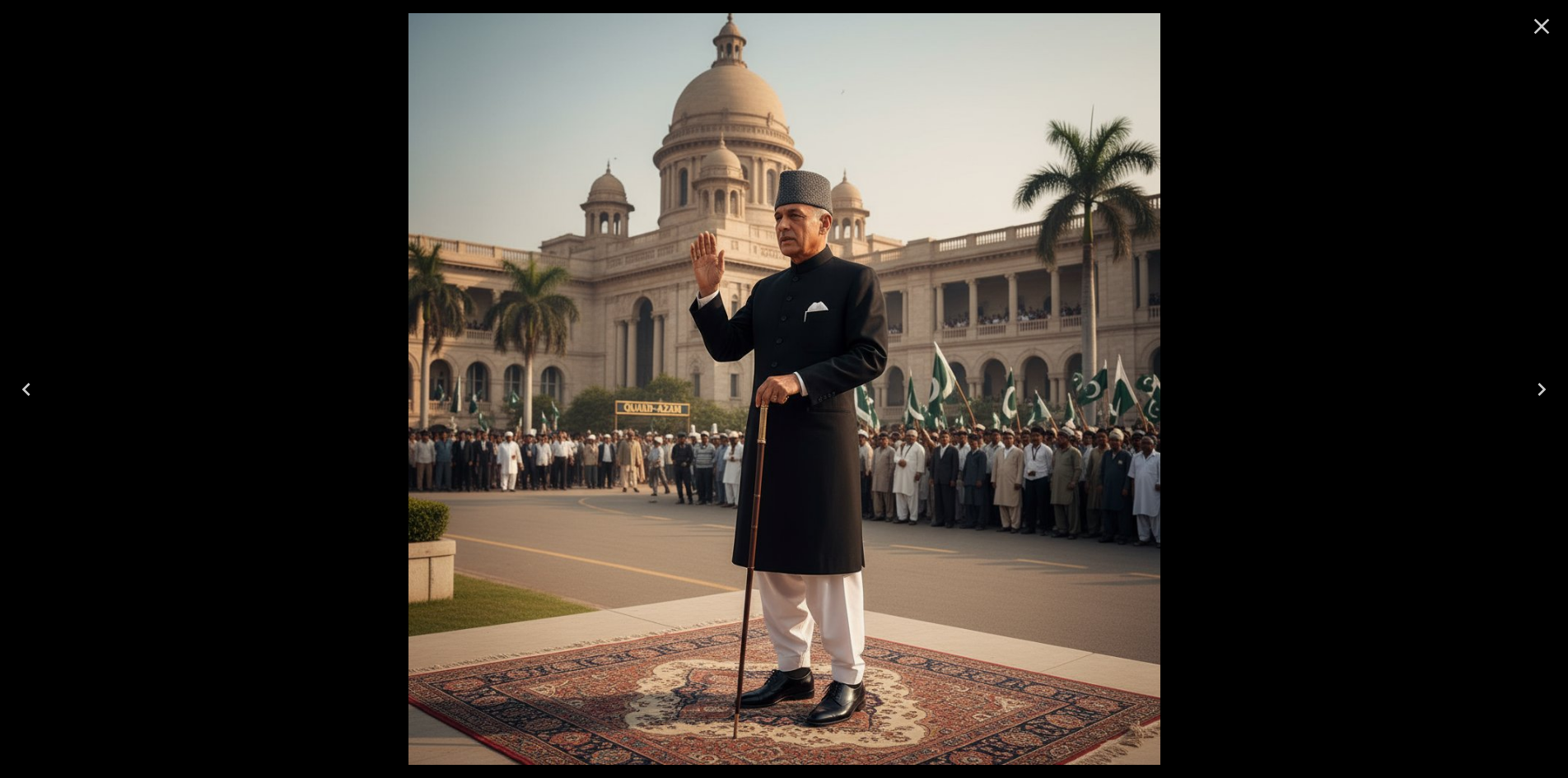
click at [787, 251] on img at bounding box center [784, 389] width 752 height 752
click at [1536, 26] on icon "Close" at bounding box center [1541, 26] width 26 height 26
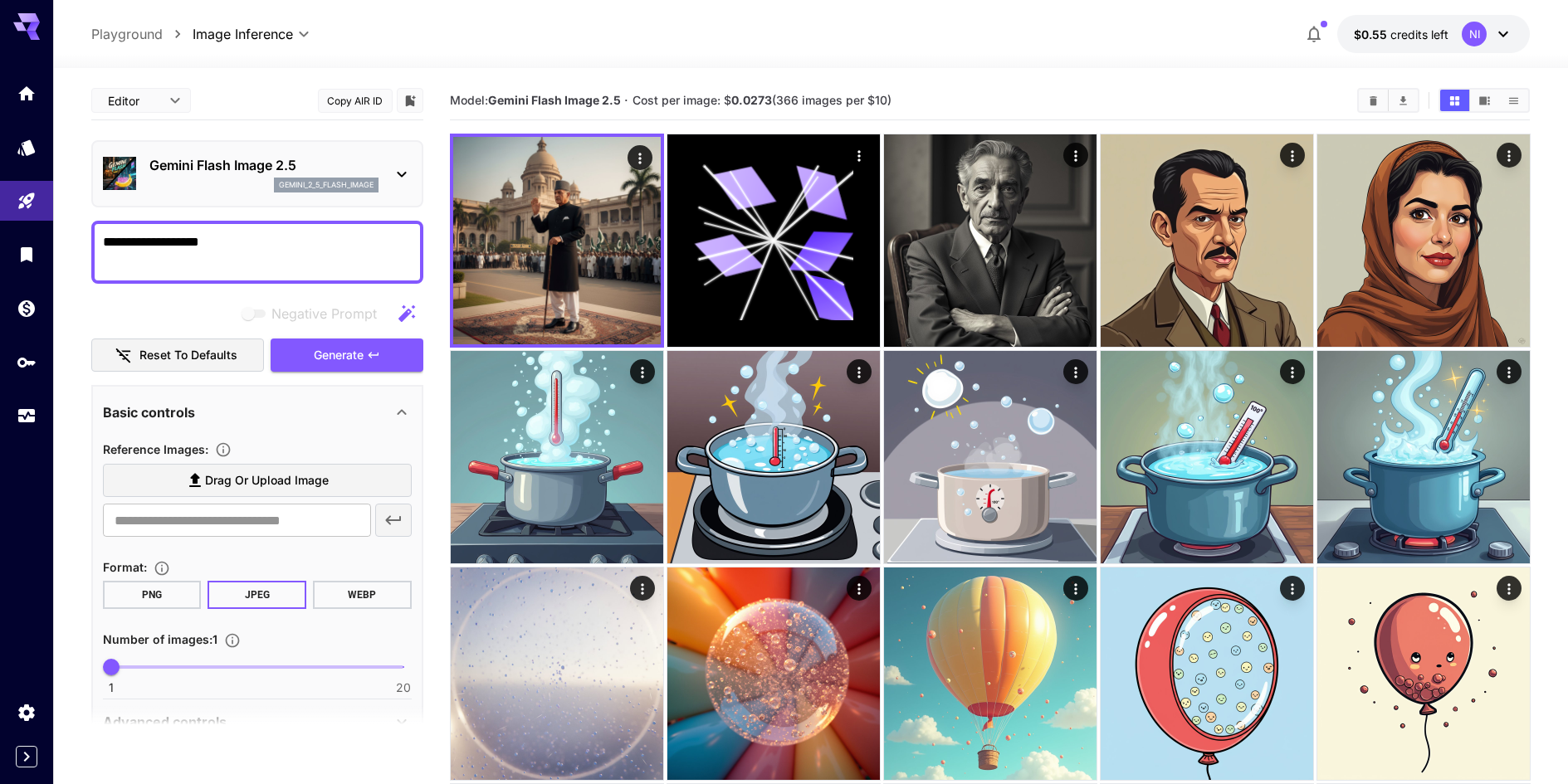
click at [103, 237] on textarea "**********" at bounding box center [257, 252] width 309 height 40
click at [370, 352] on icon "button" at bounding box center [373, 355] width 14 height 14
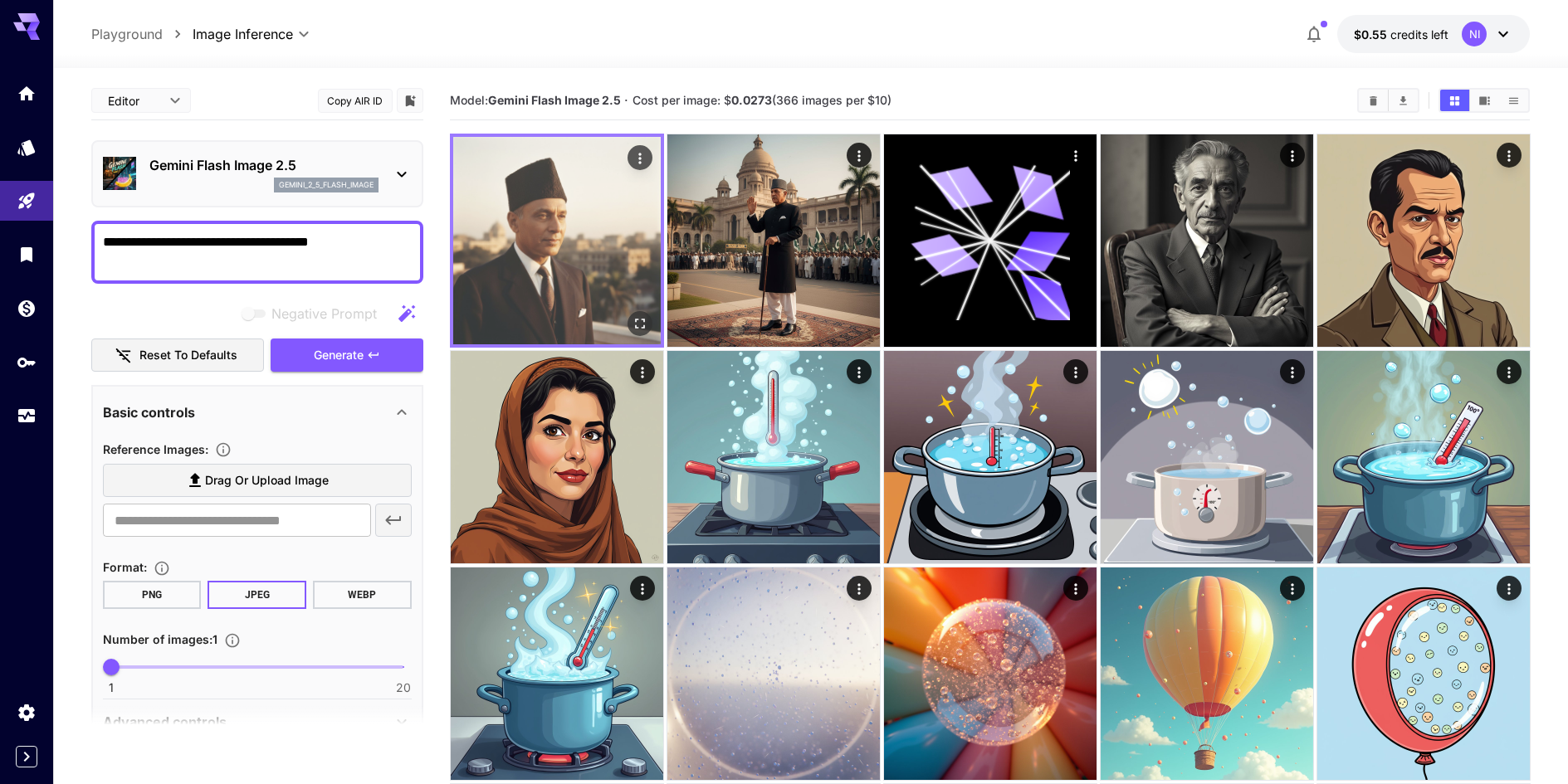
click at [656, 327] on img at bounding box center [557, 241] width 207 height 207
click at [648, 331] on button "Open in fullscreen" at bounding box center [639, 323] width 25 height 25
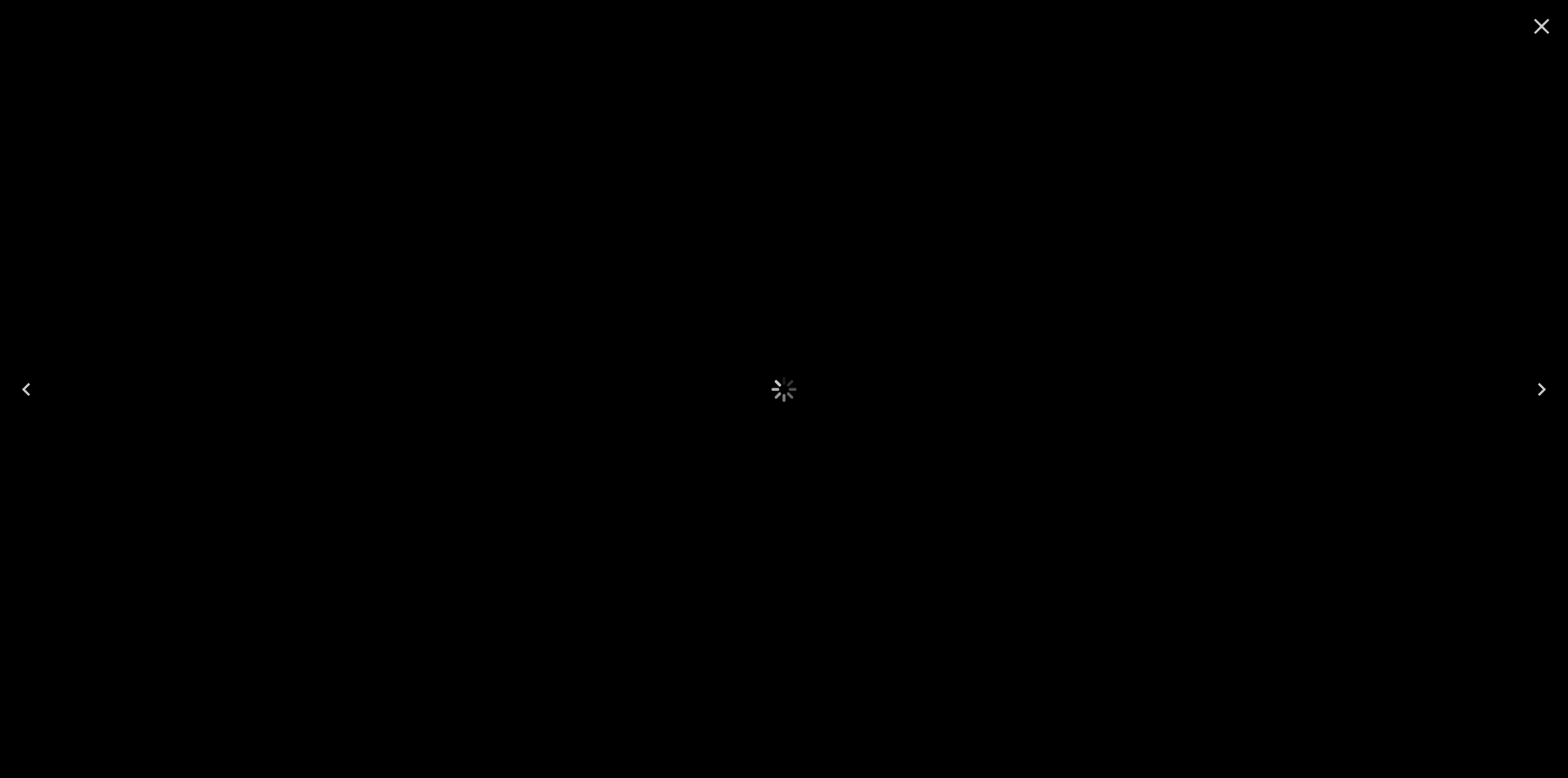
click at [643, 328] on img at bounding box center [784, 389] width 752 height 752
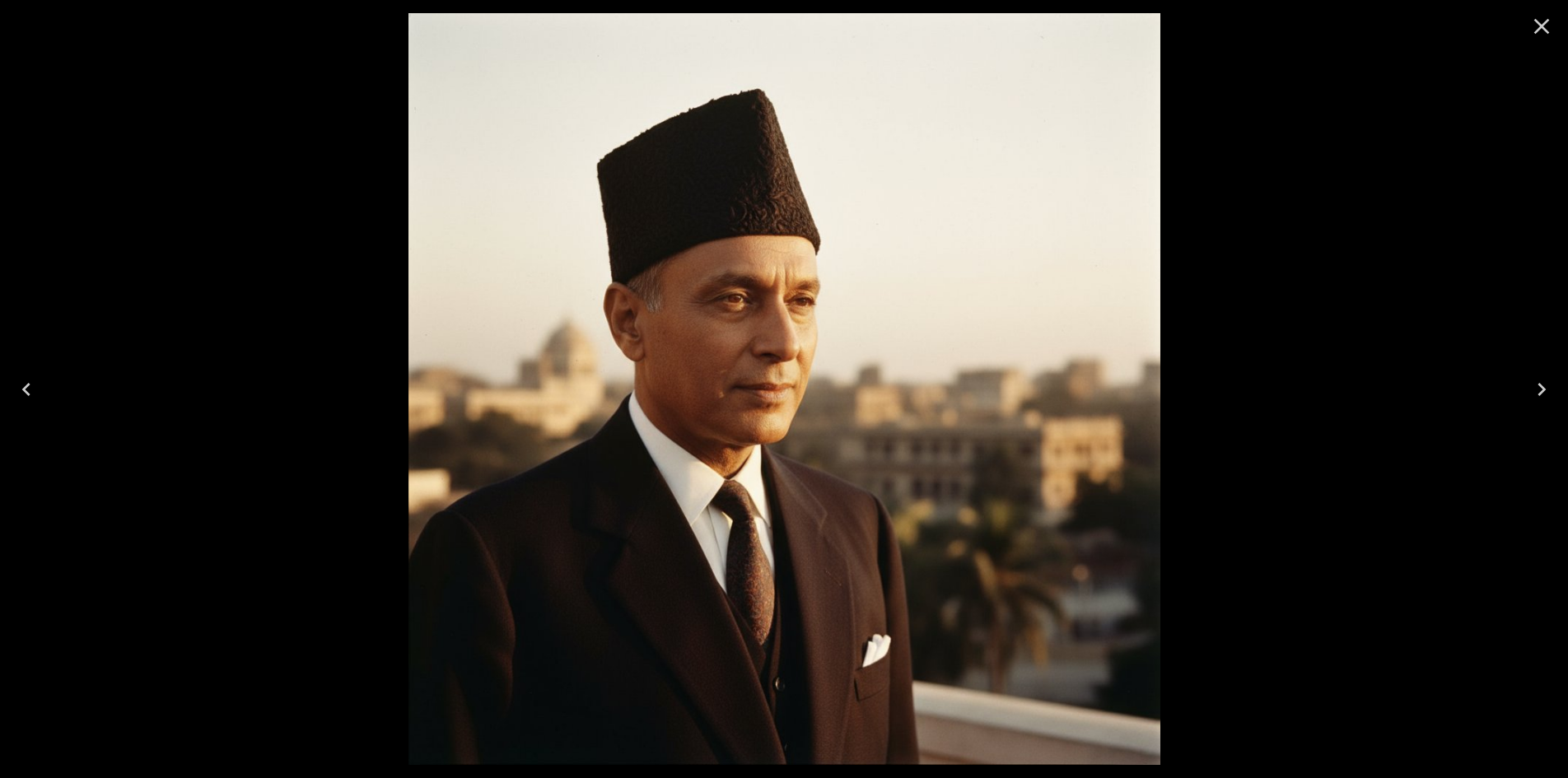
click at [1554, 39] on icon "Close" at bounding box center [1541, 26] width 26 height 26
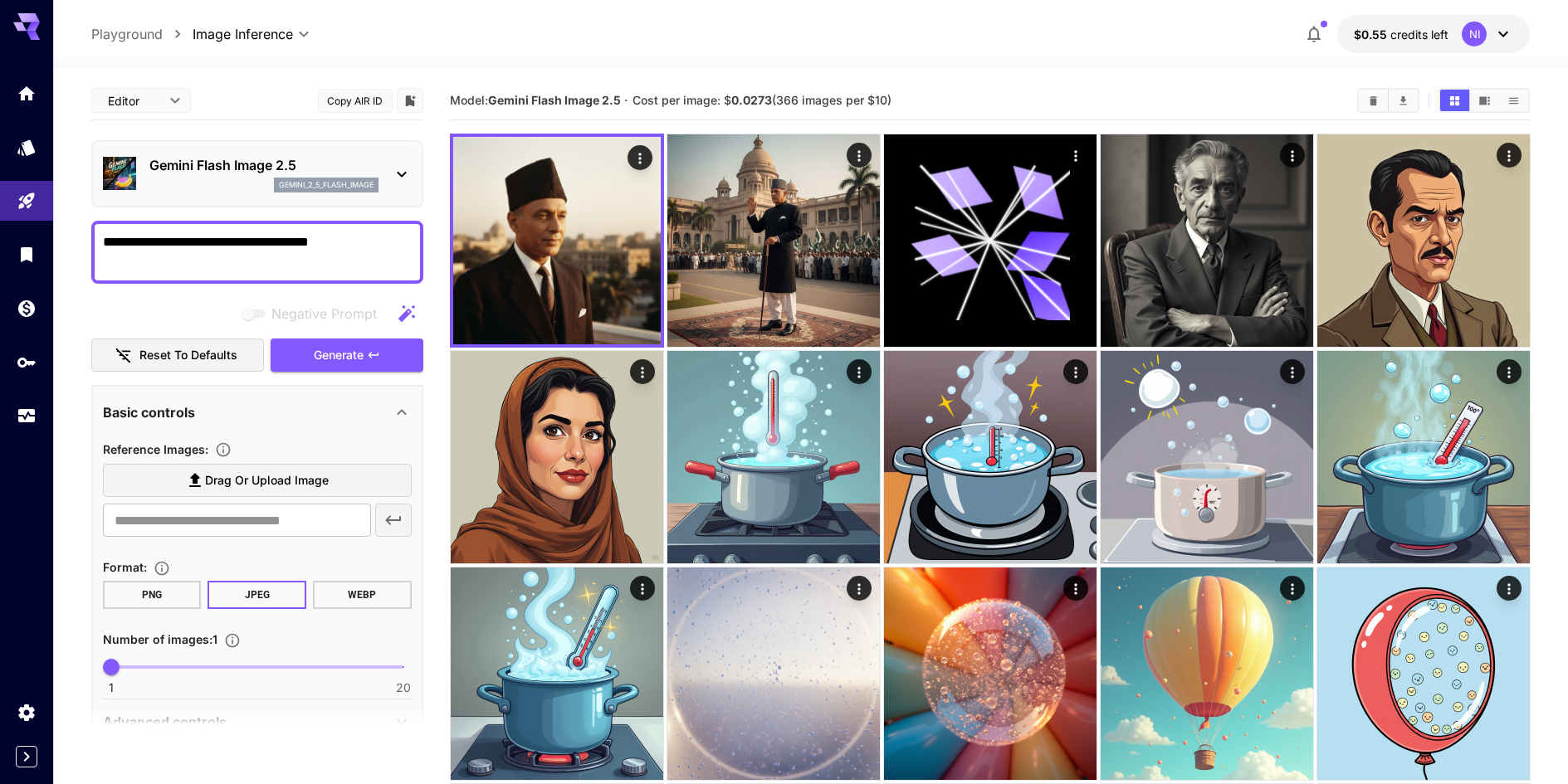
click at [181, 243] on textarea "**********" at bounding box center [257, 252] width 309 height 40
drag, startPoint x: 181, startPoint y: 243, endPoint x: 89, endPoint y: 252, distance: 92.4
type textarea "**********"
click at [326, 351] on span "Generate" at bounding box center [338, 355] width 50 height 20
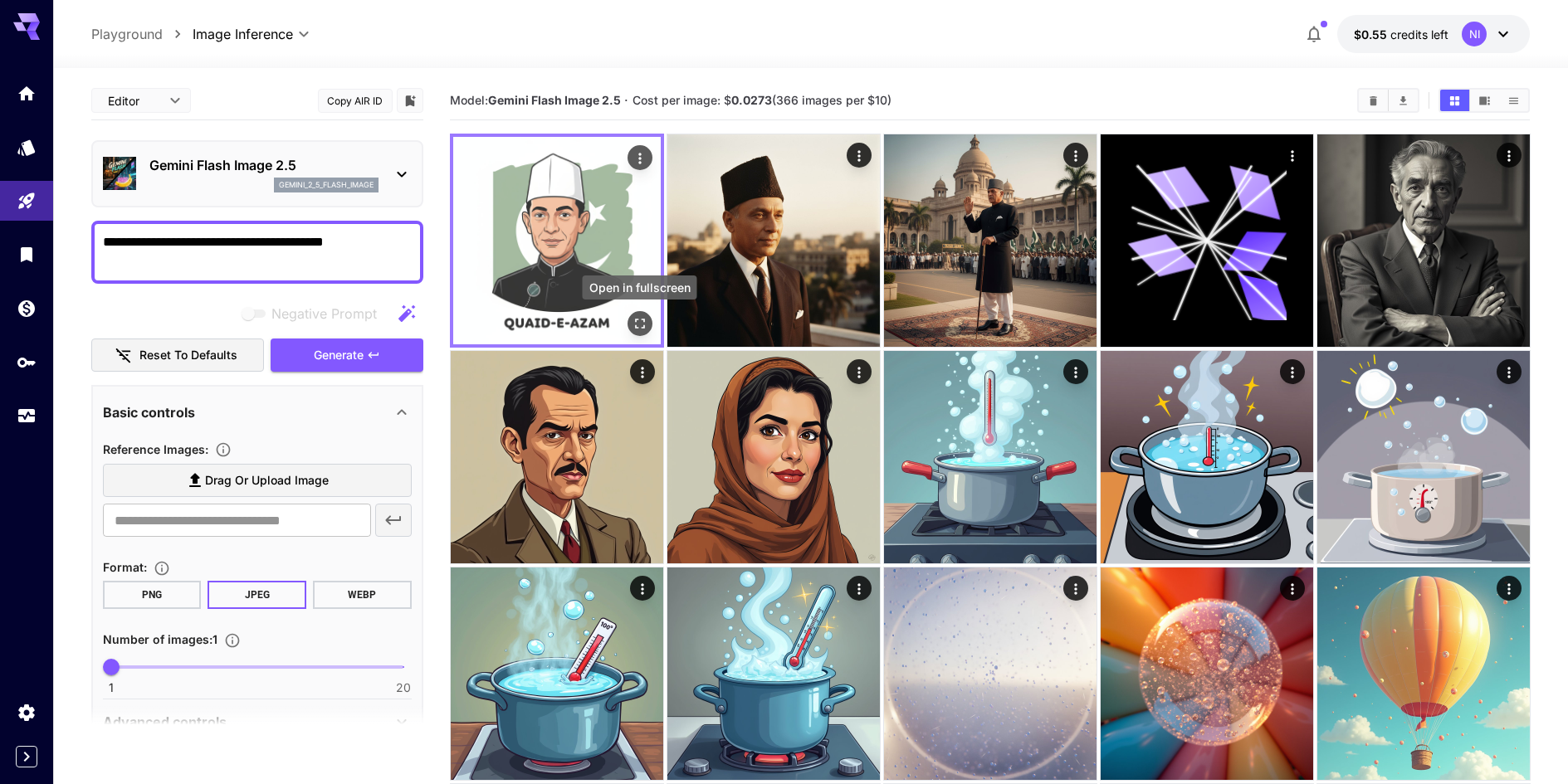
click at [639, 324] on icon "Open in fullscreen" at bounding box center [639, 324] width 17 height 17
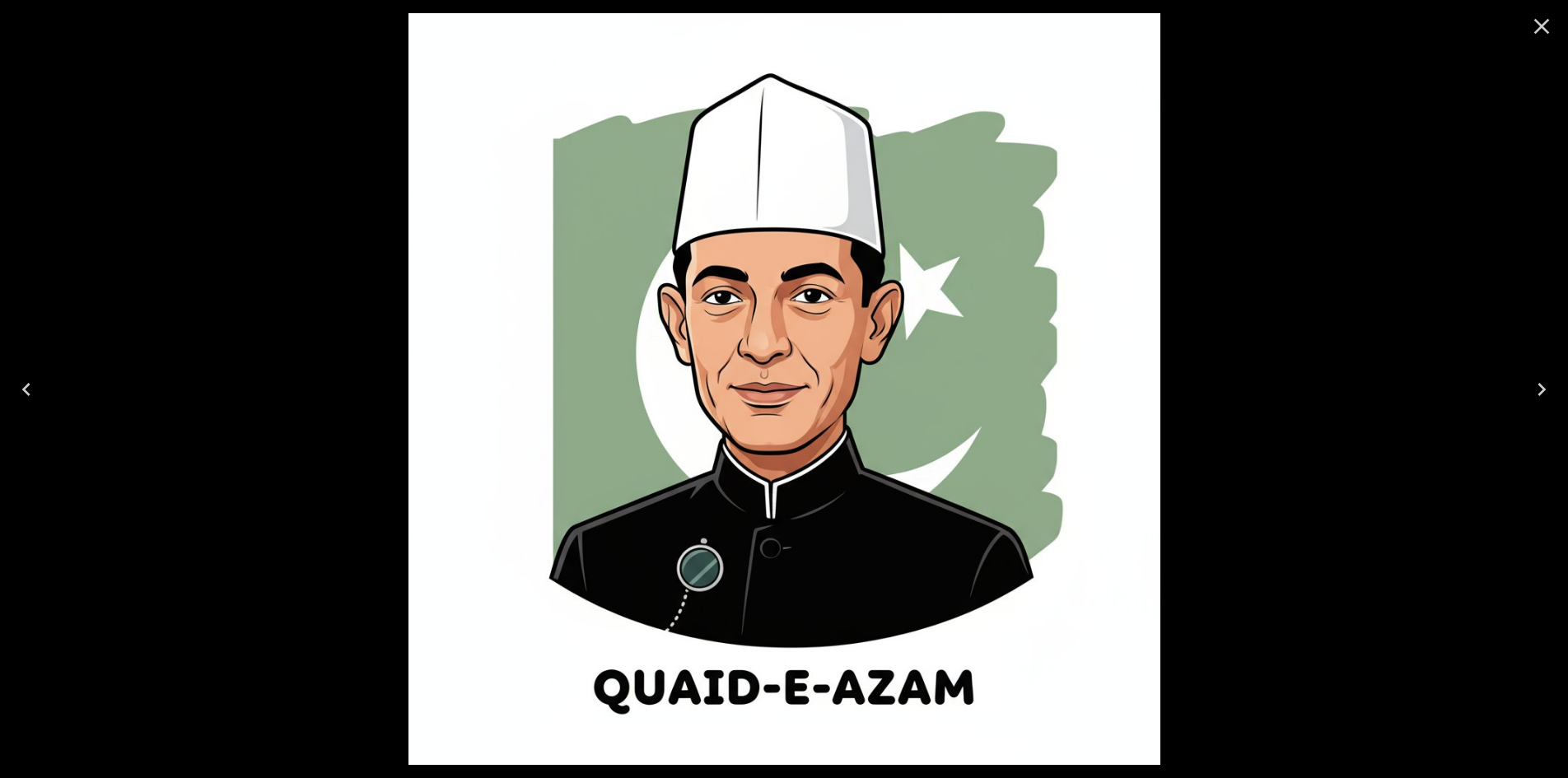
click at [1540, 30] on icon "Close" at bounding box center [1541, 26] width 26 height 26
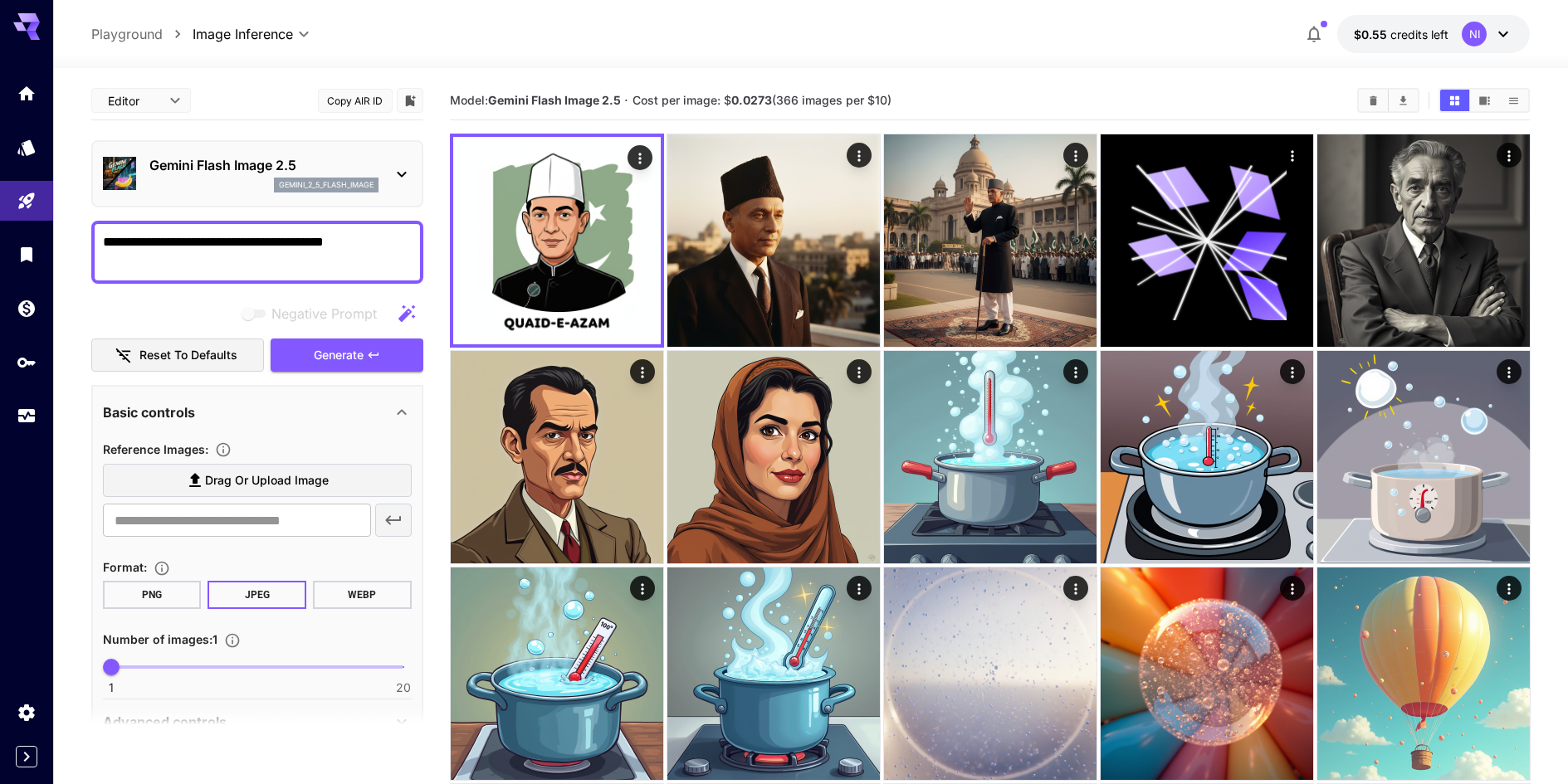
click at [263, 194] on div "Gemini Flash Image 2.5 gemini_2_5_flash_image" at bounding box center [257, 174] width 309 height 51
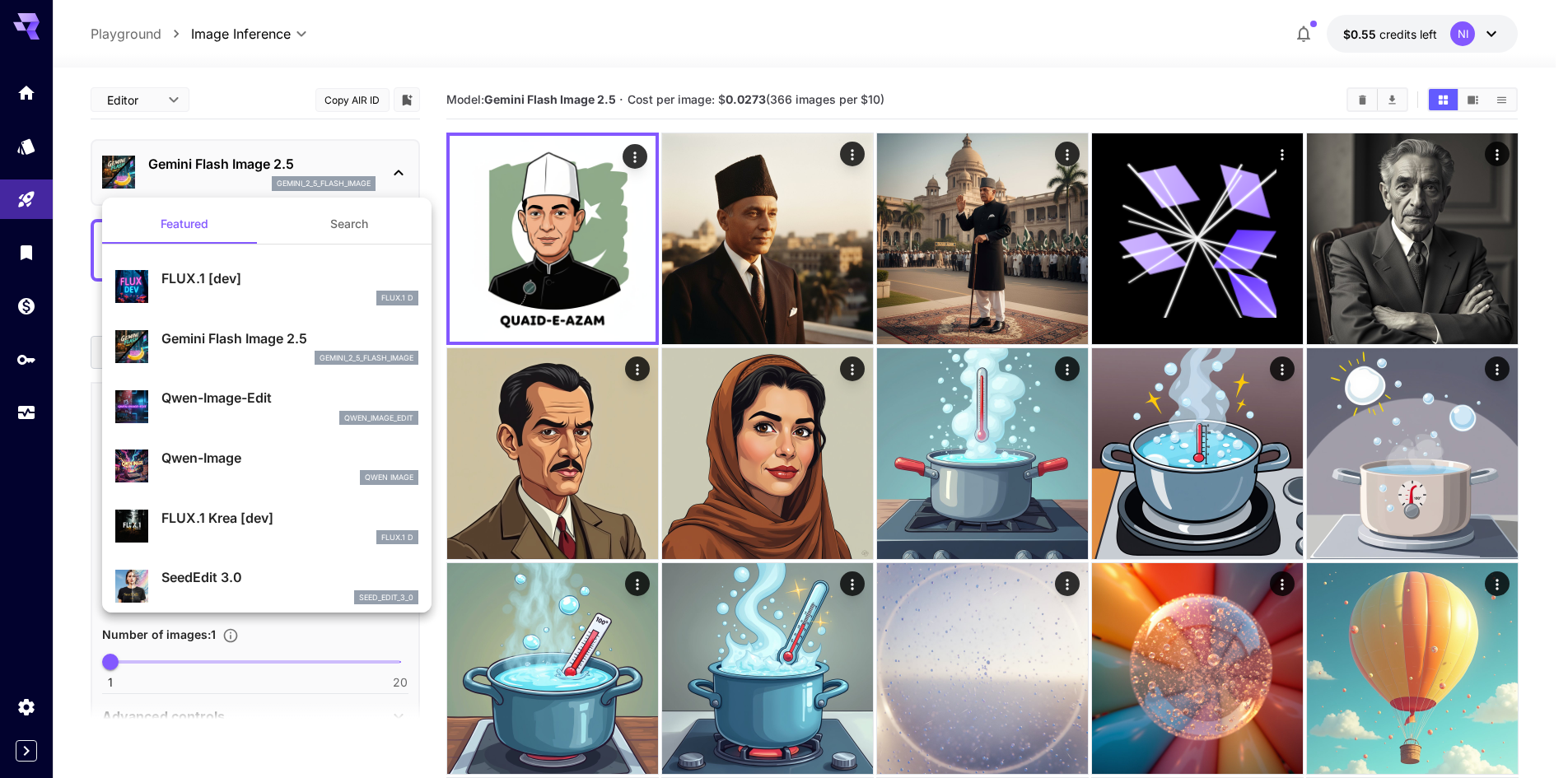
click at [245, 259] on li "FLUX.1 [dev] FLUX.1 D" at bounding box center [267, 286] width 329 height 60
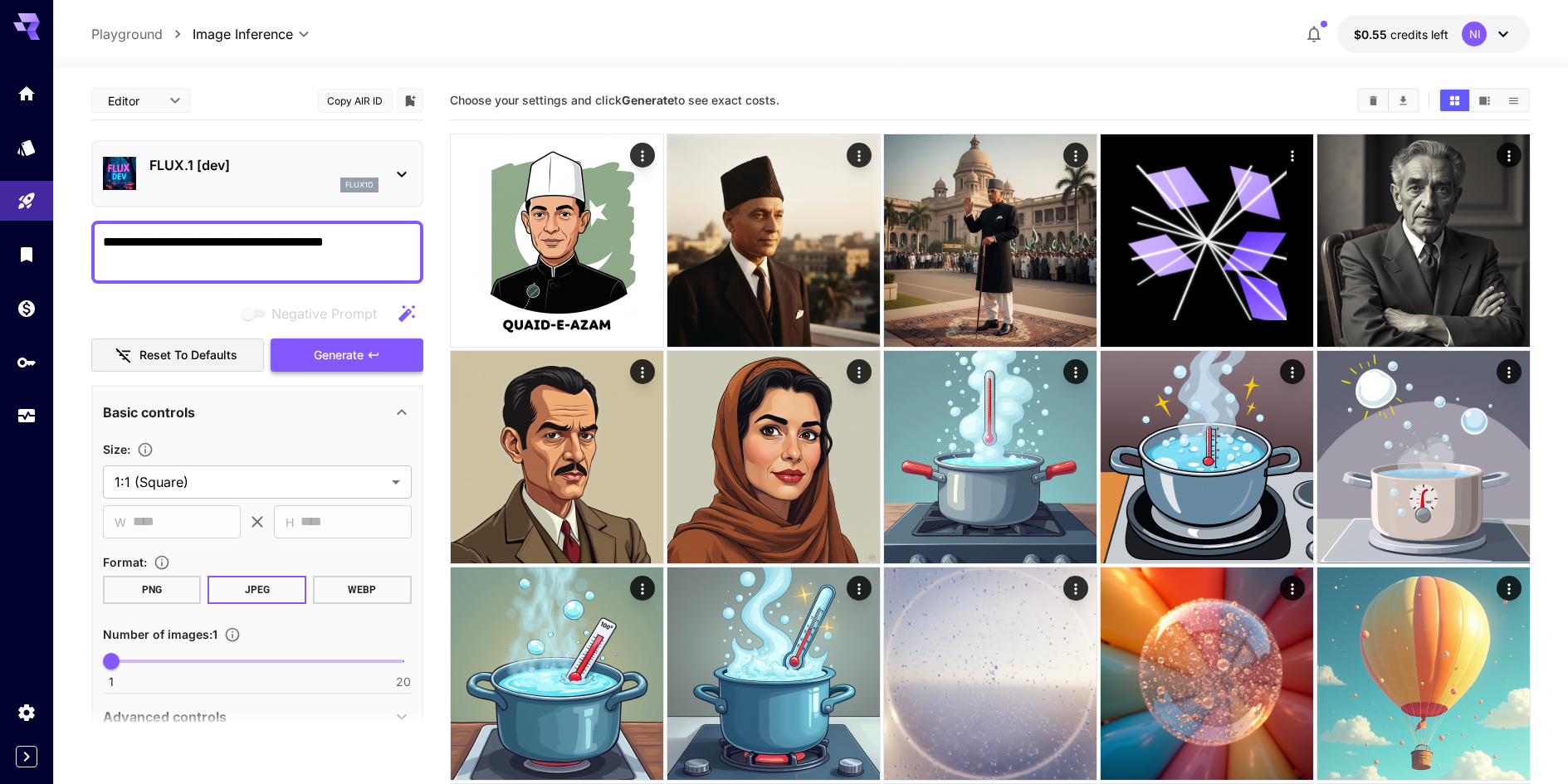
click at [399, 352] on button "Generate" at bounding box center [347, 355] width 153 height 34
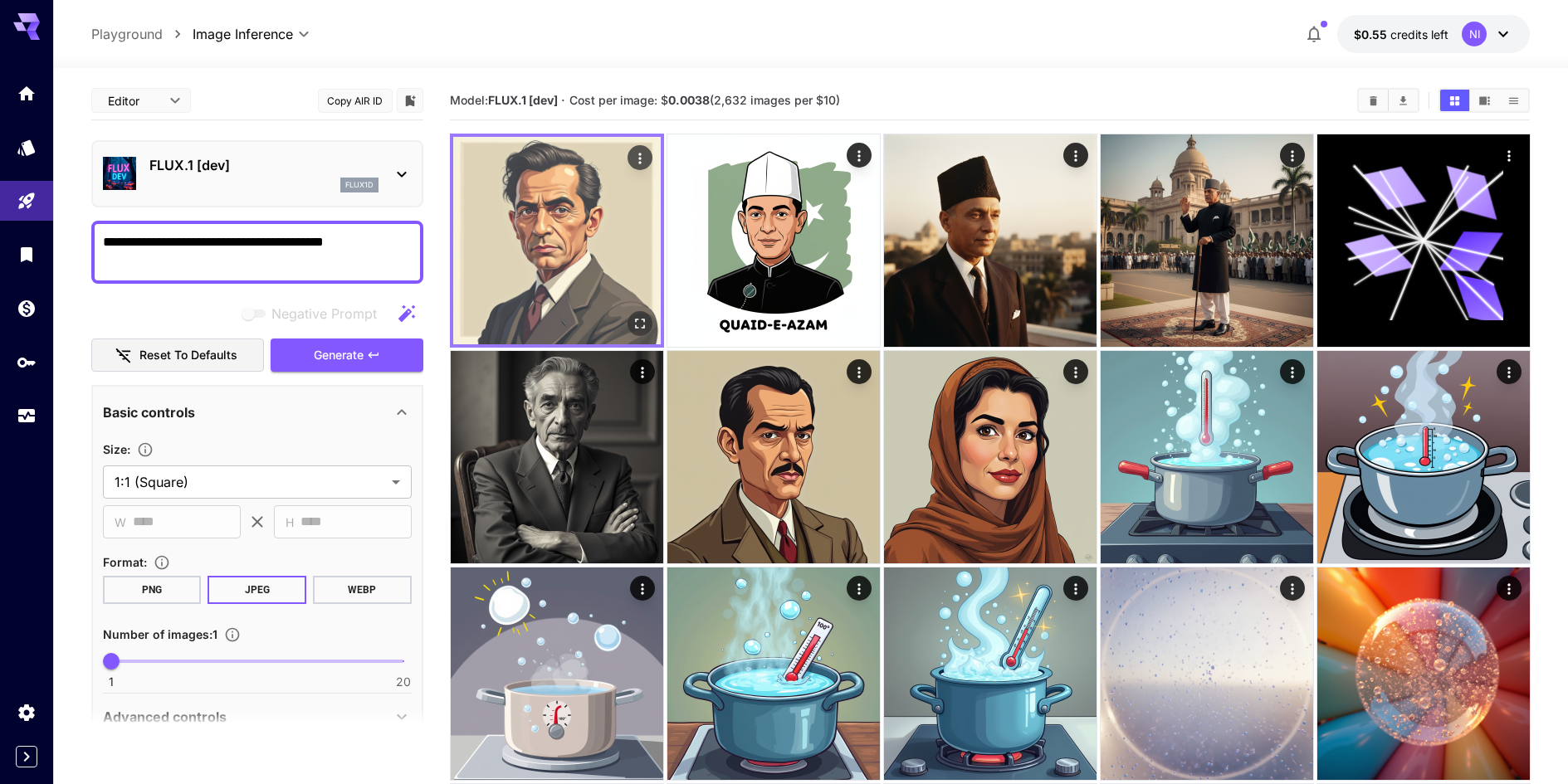
click at [639, 322] on icon "Open in fullscreen" at bounding box center [639, 324] width 17 height 17
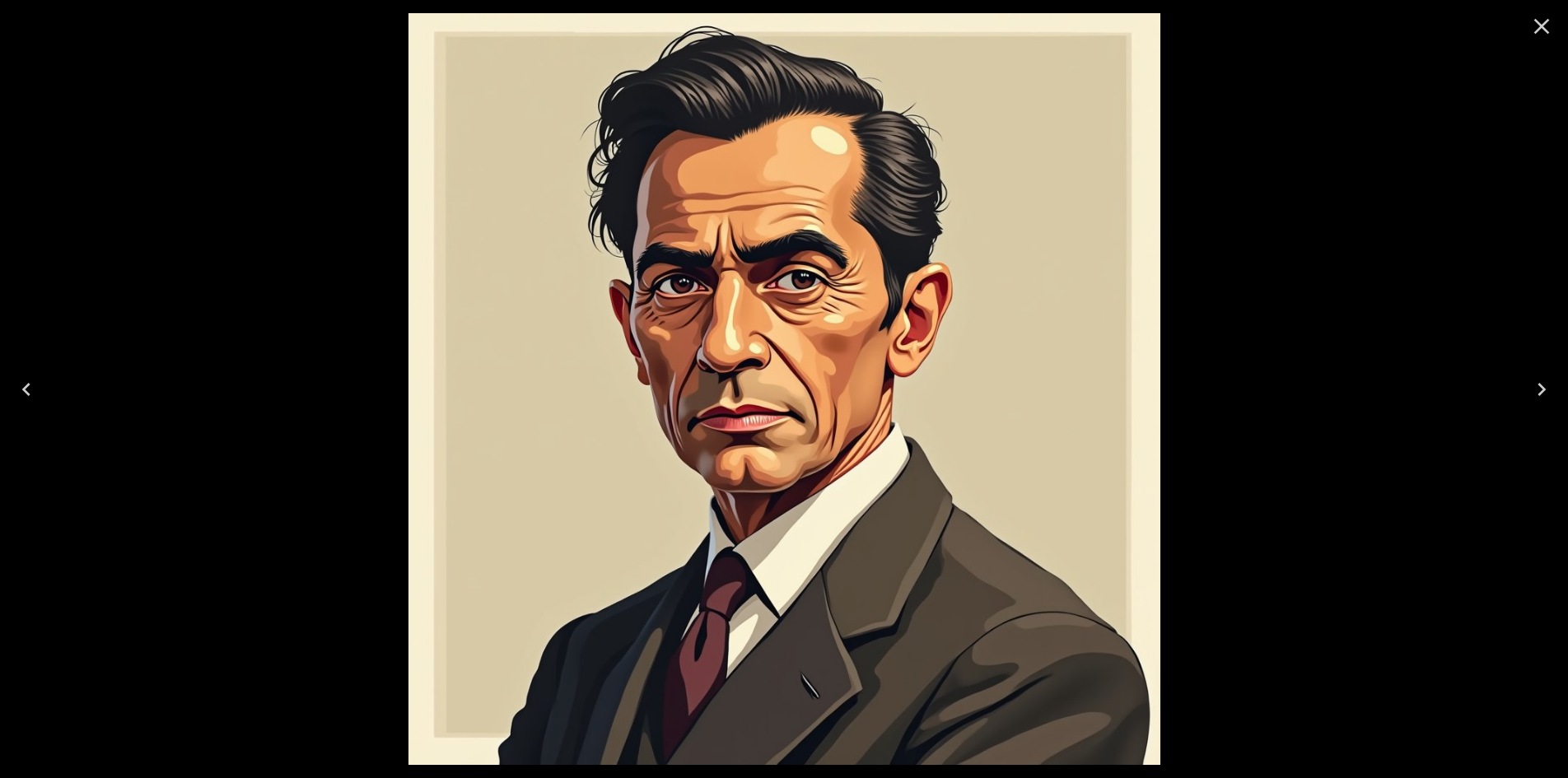
click at [1544, 35] on icon "Close" at bounding box center [1541, 26] width 26 height 26
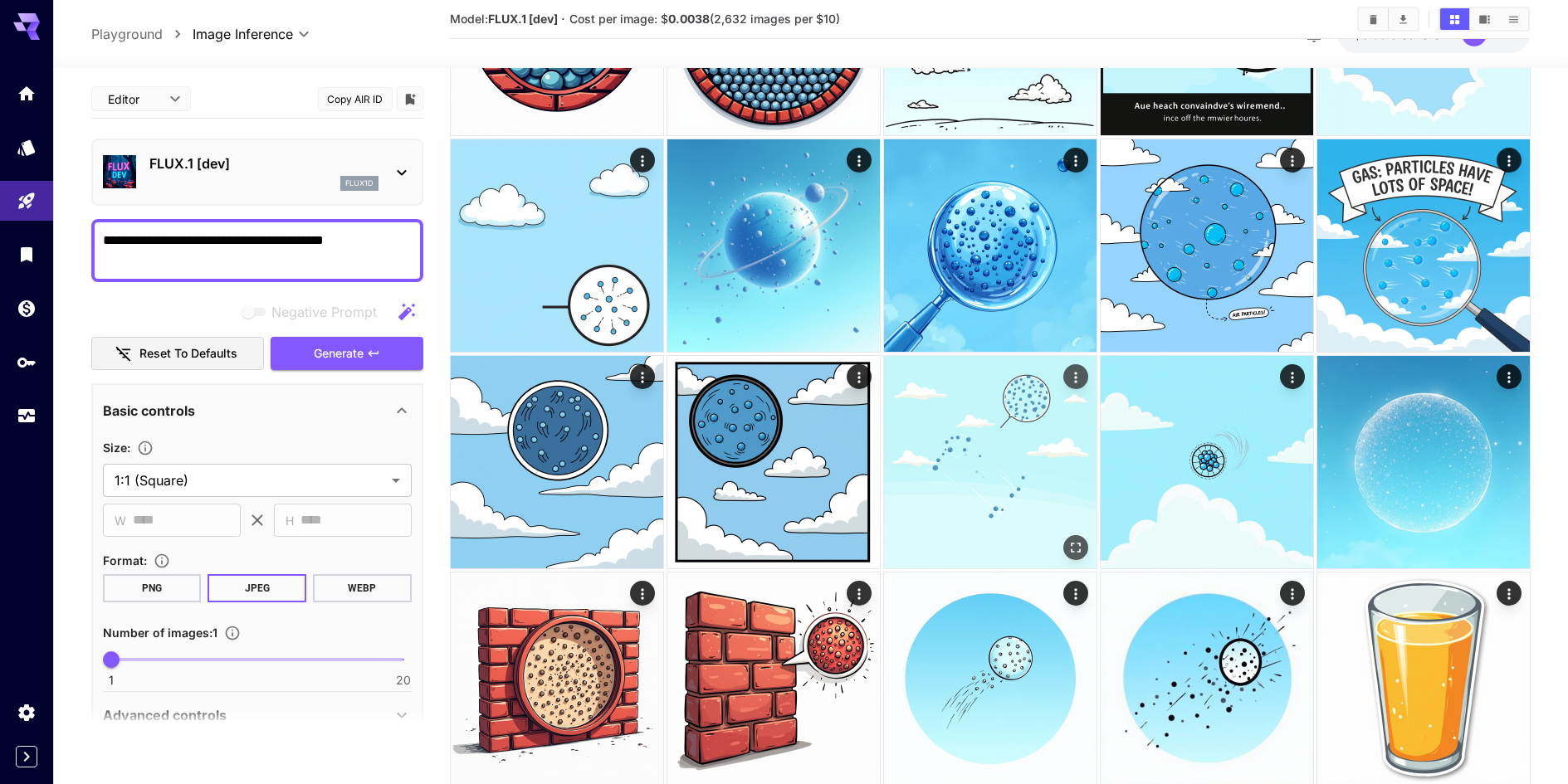
scroll to position [1494, 0]
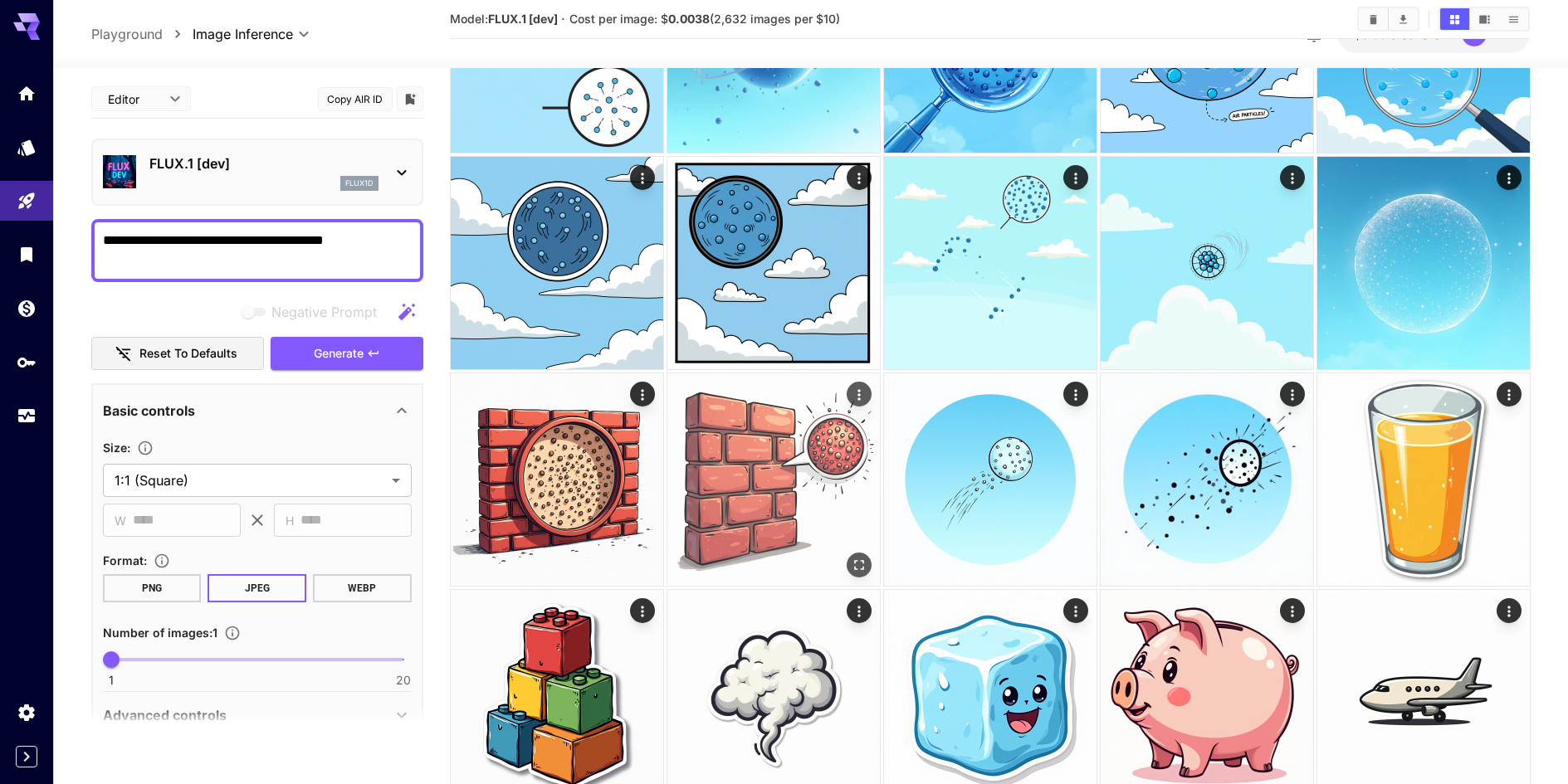
click at [863, 570] on icon "Open in fullscreen" at bounding box center [858, 565] width 17 height 17
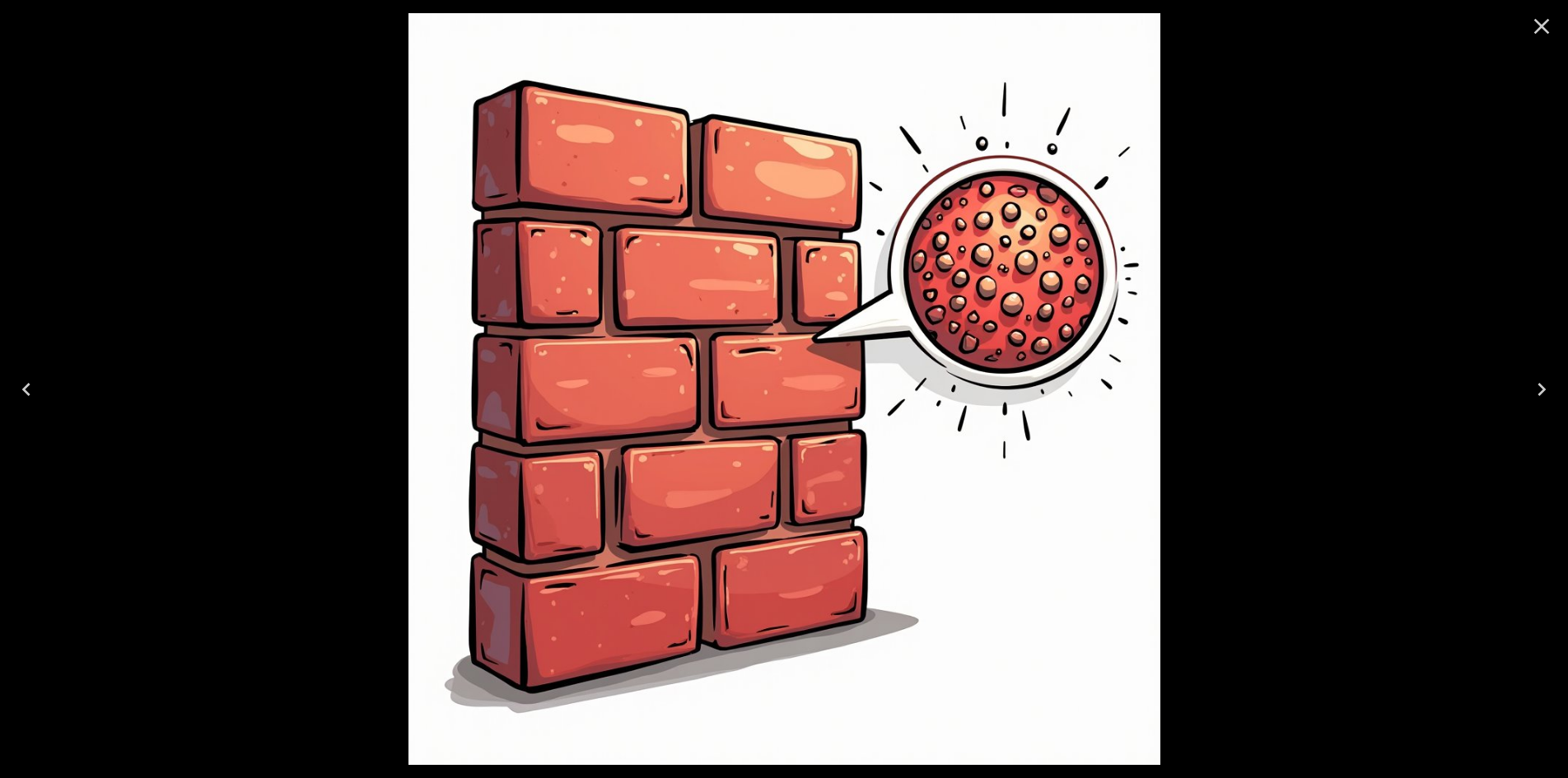
click at [1226, 494] on div at bounding box center [784, 389] width 1568 height 778
click at [1540, 31] on icon "Close" at bounding box center [1541, 26] width 26 height 26
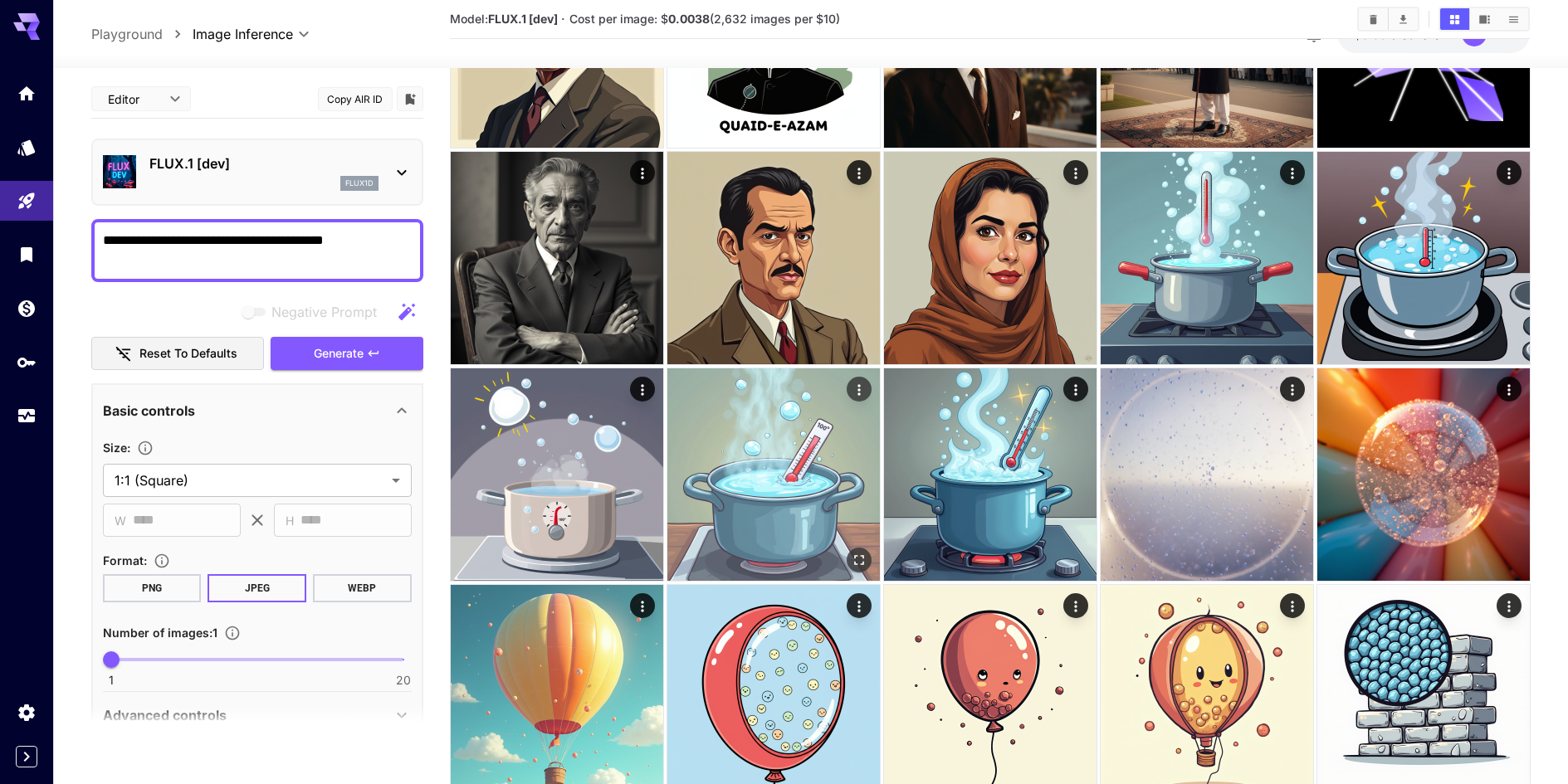
scroll to position [0, 0]
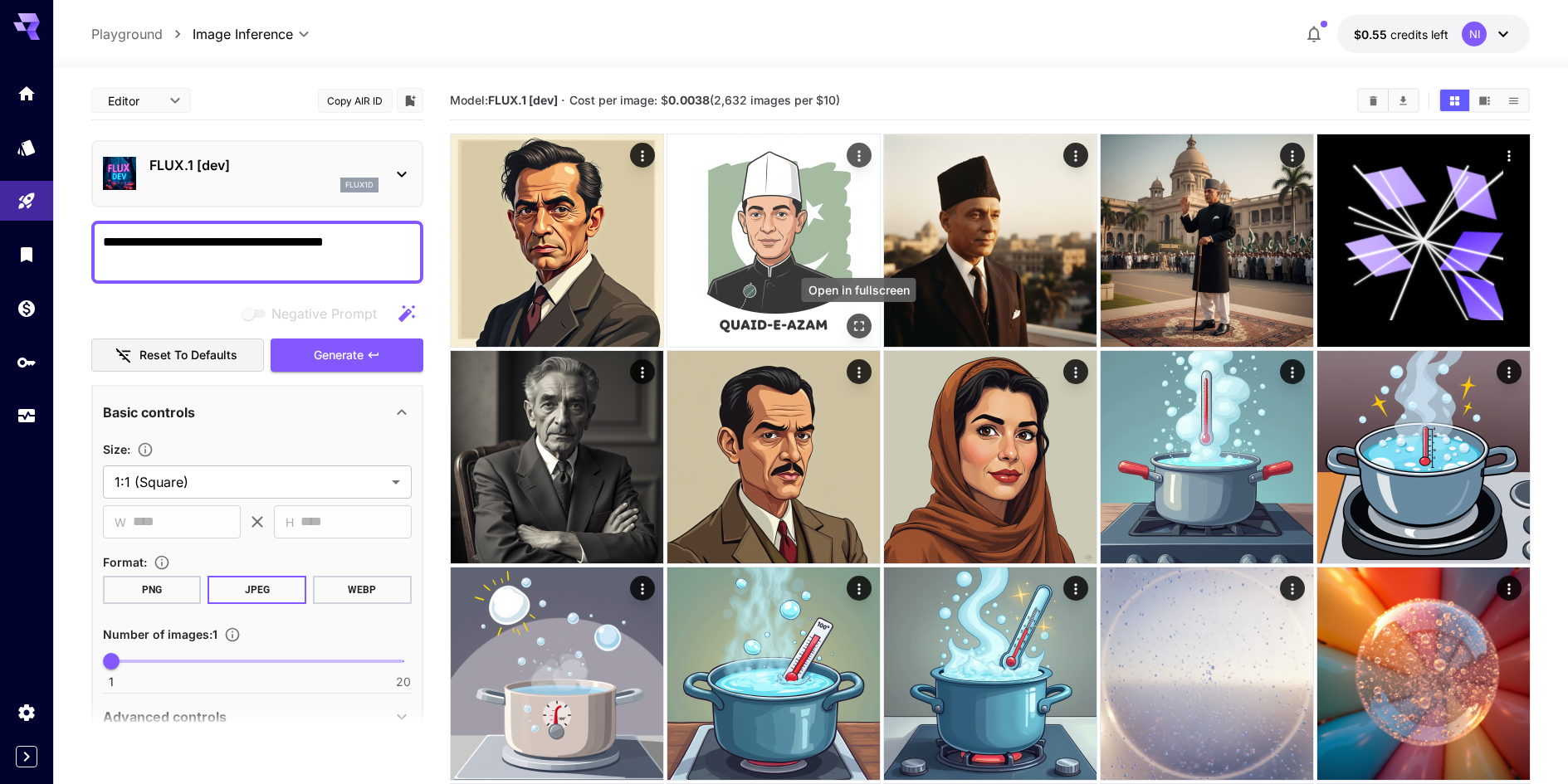
click at [865, 330] on icon "Open in fullscreen" at bounding box center [858, 327] width 17 height 17
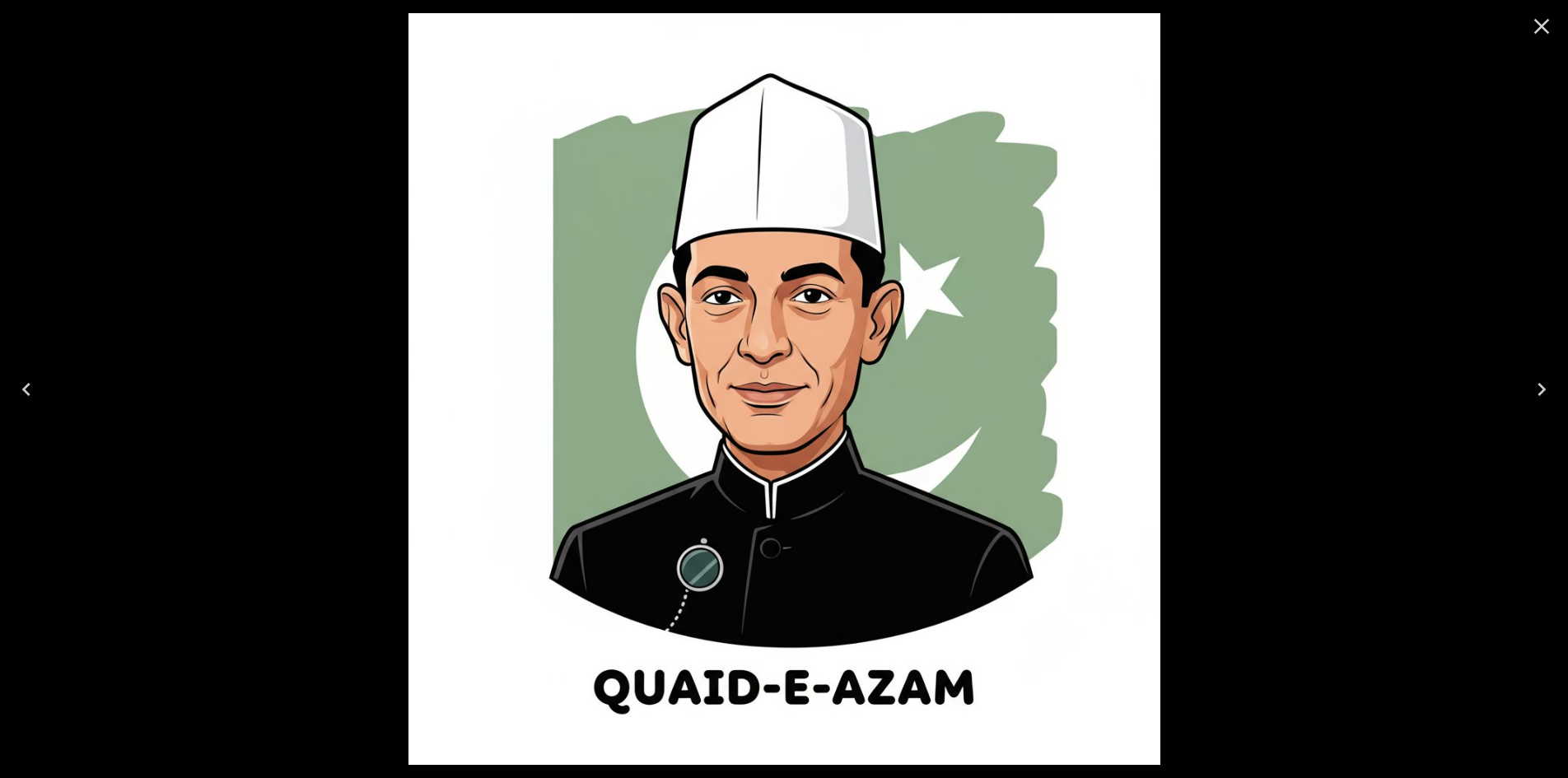
click at [1353, 316] on div at bounding box center [784, 389] width 1568 height 778
click at [1541, 27] on icon "Close" at bounding box center [1542, 26] width 16 height 16
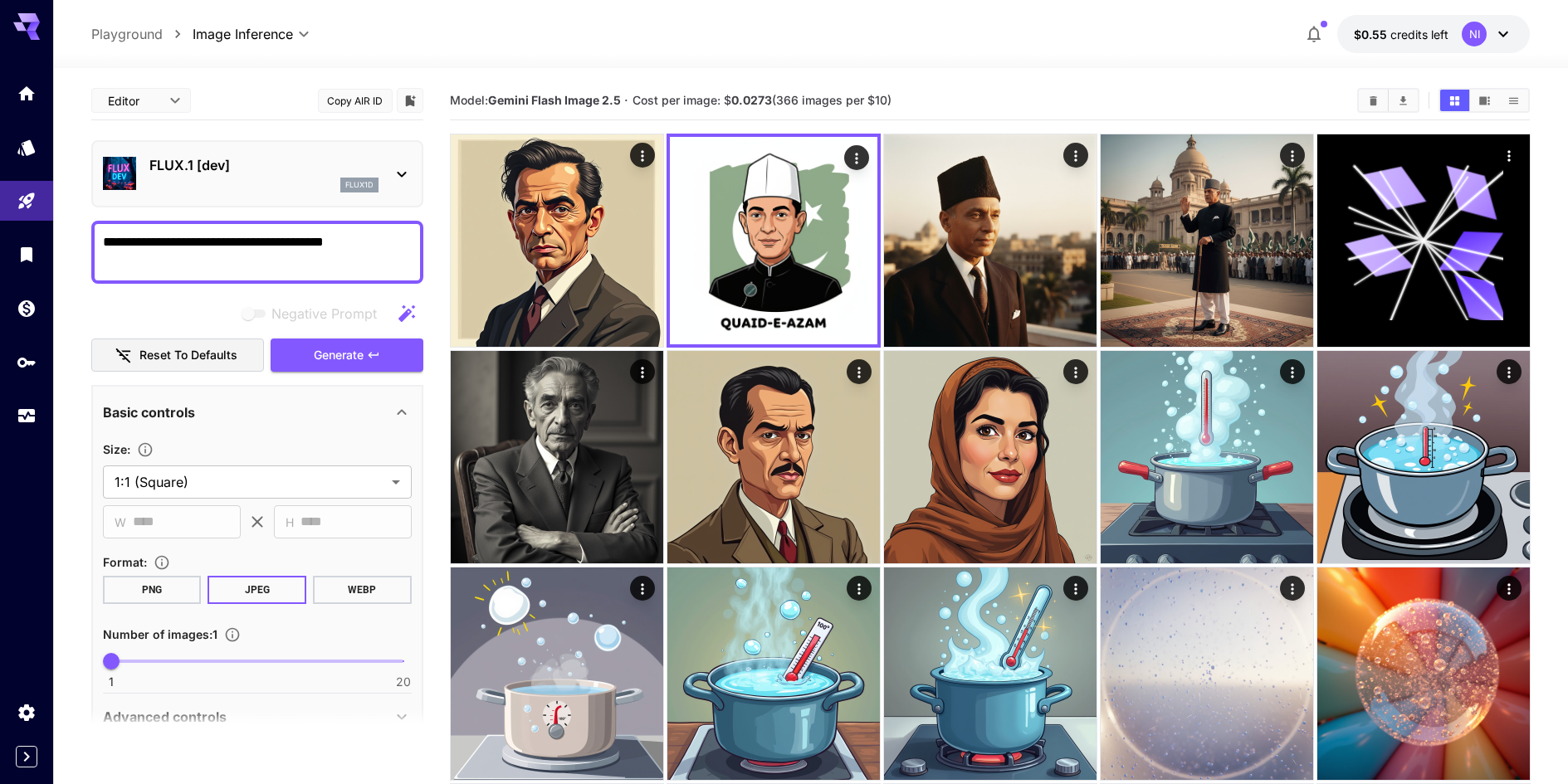
click at [1153, 96] on section "Model: Gemini Flash Image 2.5 · Cost per image: $ 0.0273 (366 images per $10)" at bounding box center [896, 99] width 894 height 20
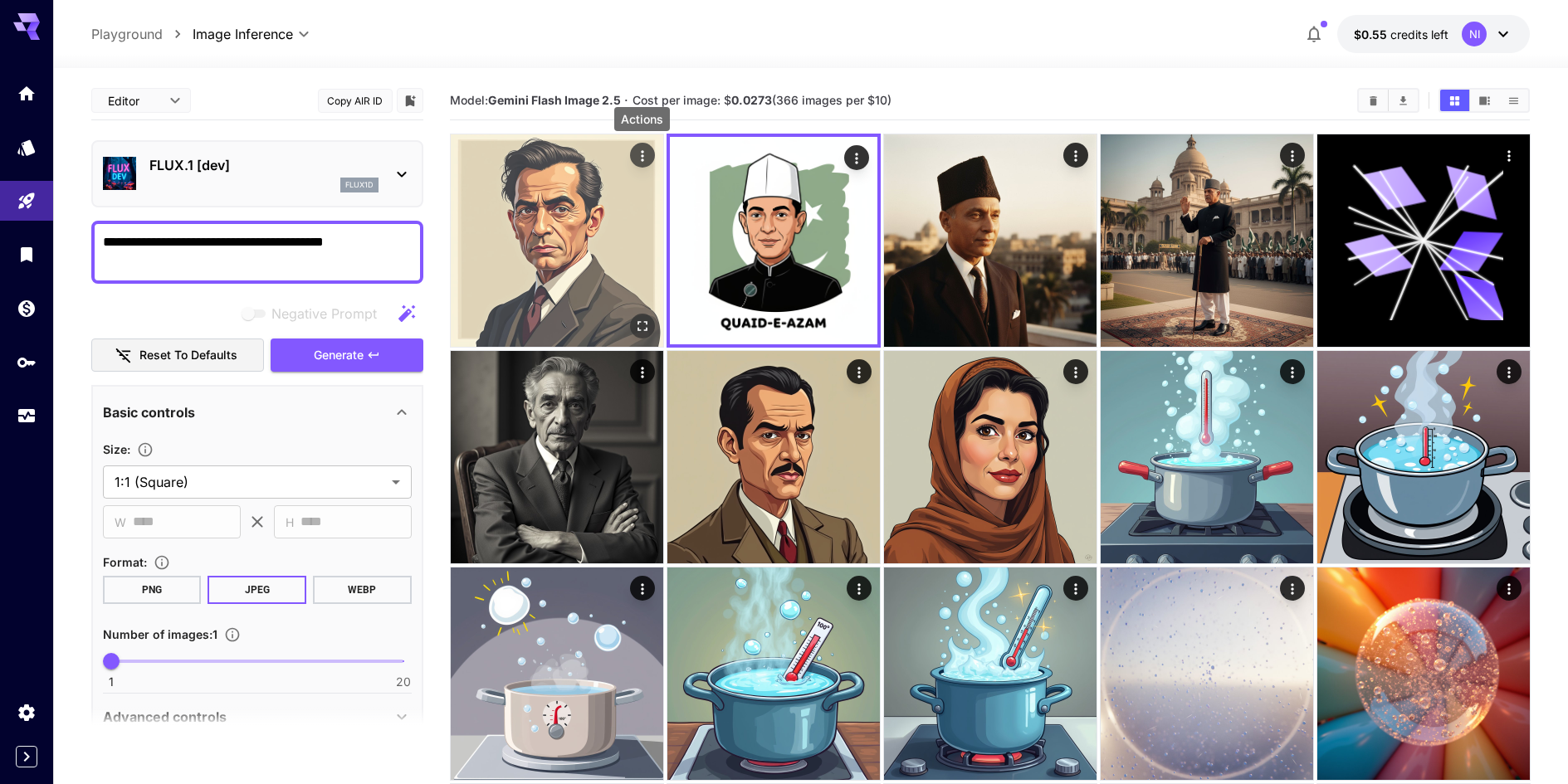
click at [646, 156] on icon "Actions" at bounding box center [642, 156] width 17 height 17
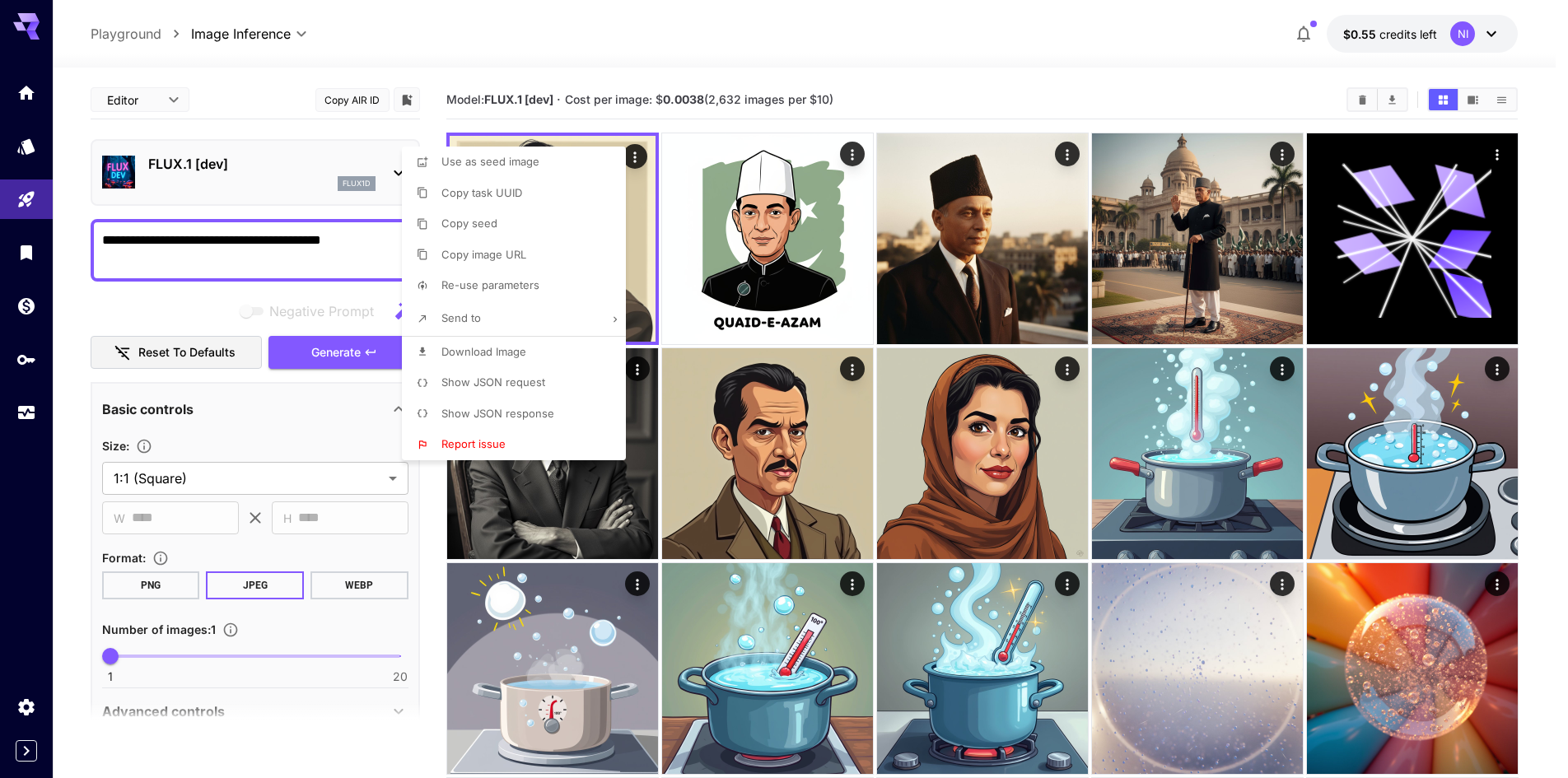
click at [659, 164] on div at bounding box center [784, 389] width 1568 height 778
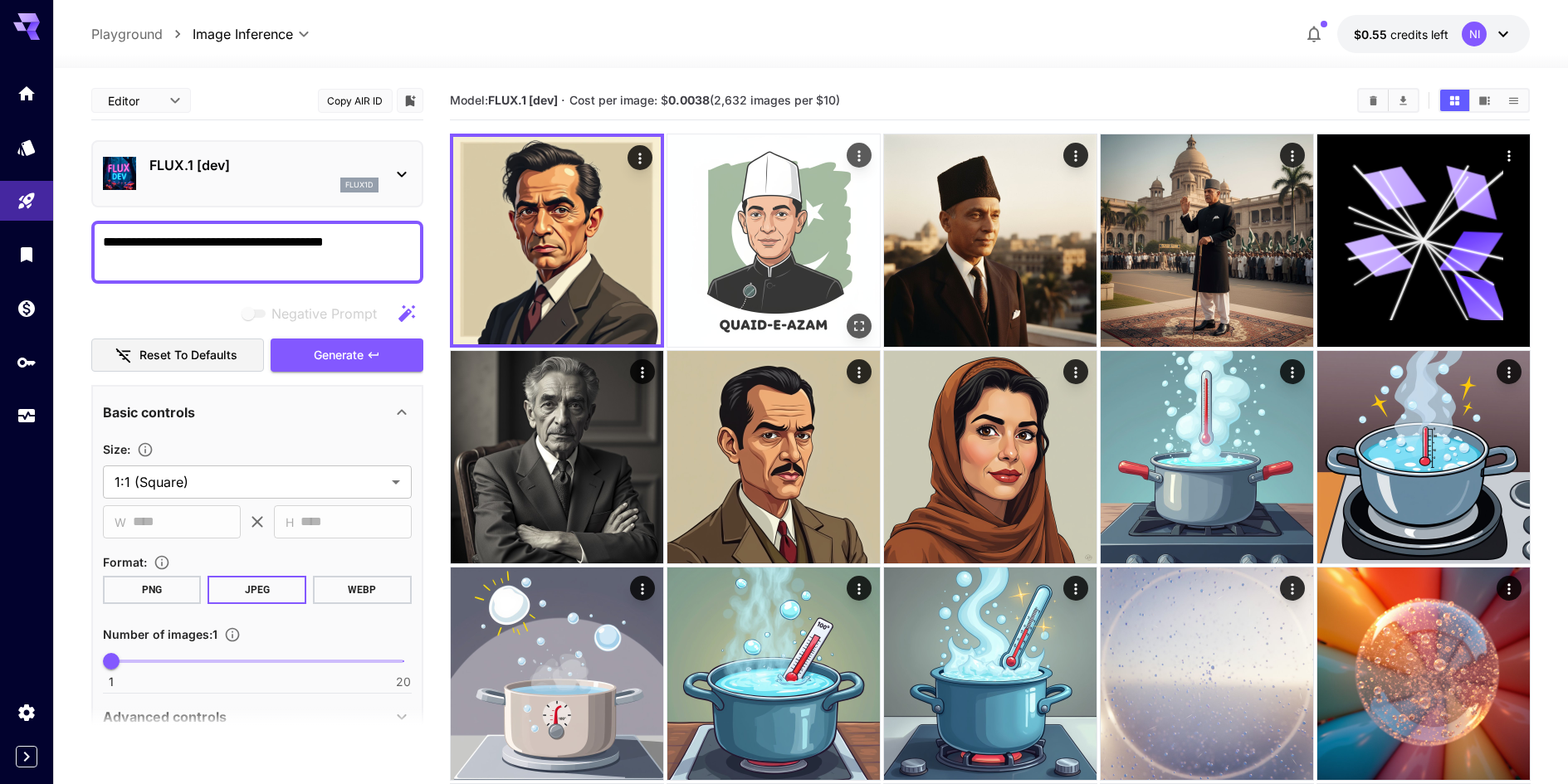
click at [668, 134] on img at bounding box center [774, 241] width 213 height 213
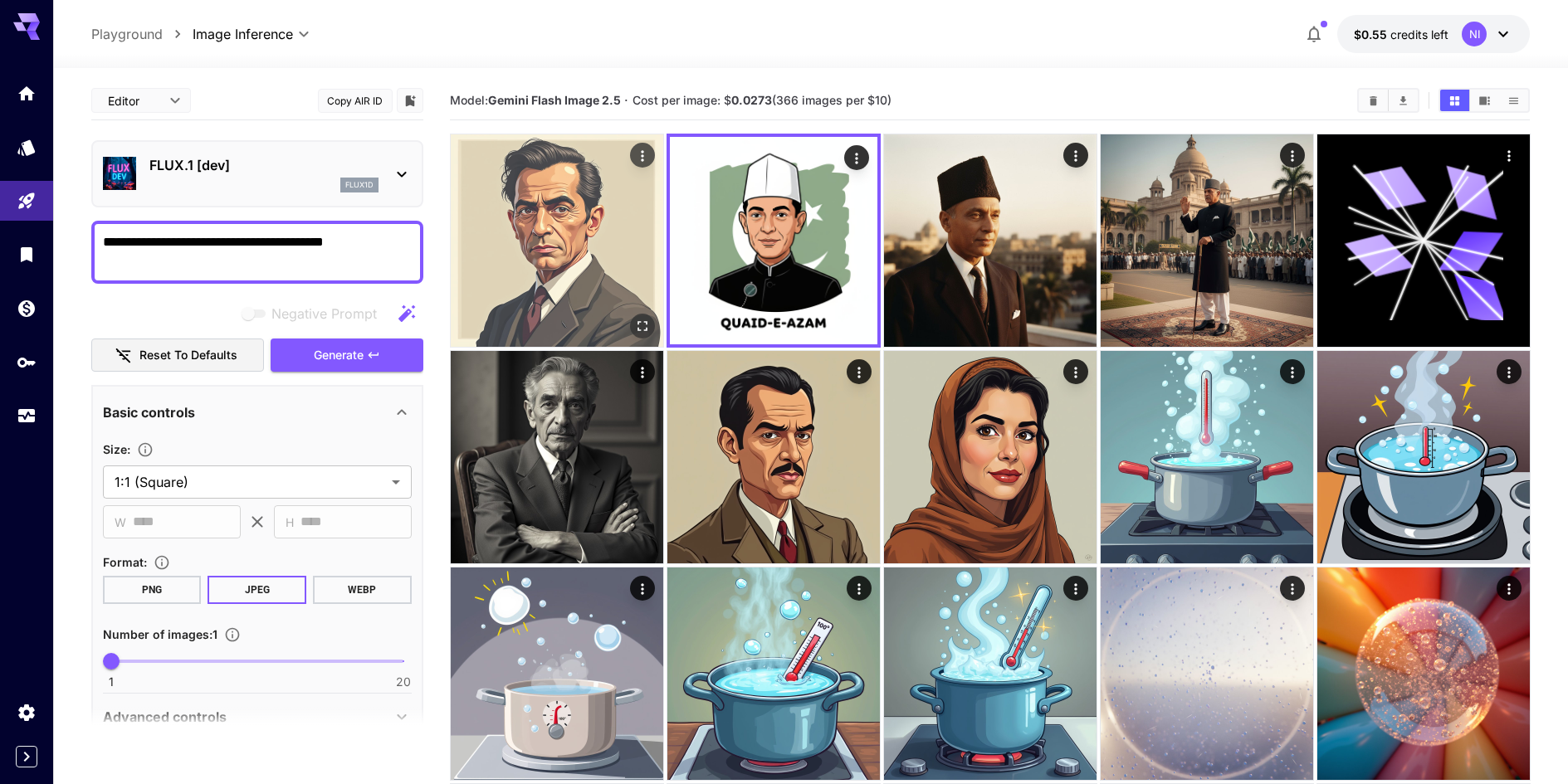
click at [586, 174] on img at bounding box center [557, 241] width 213 height 213
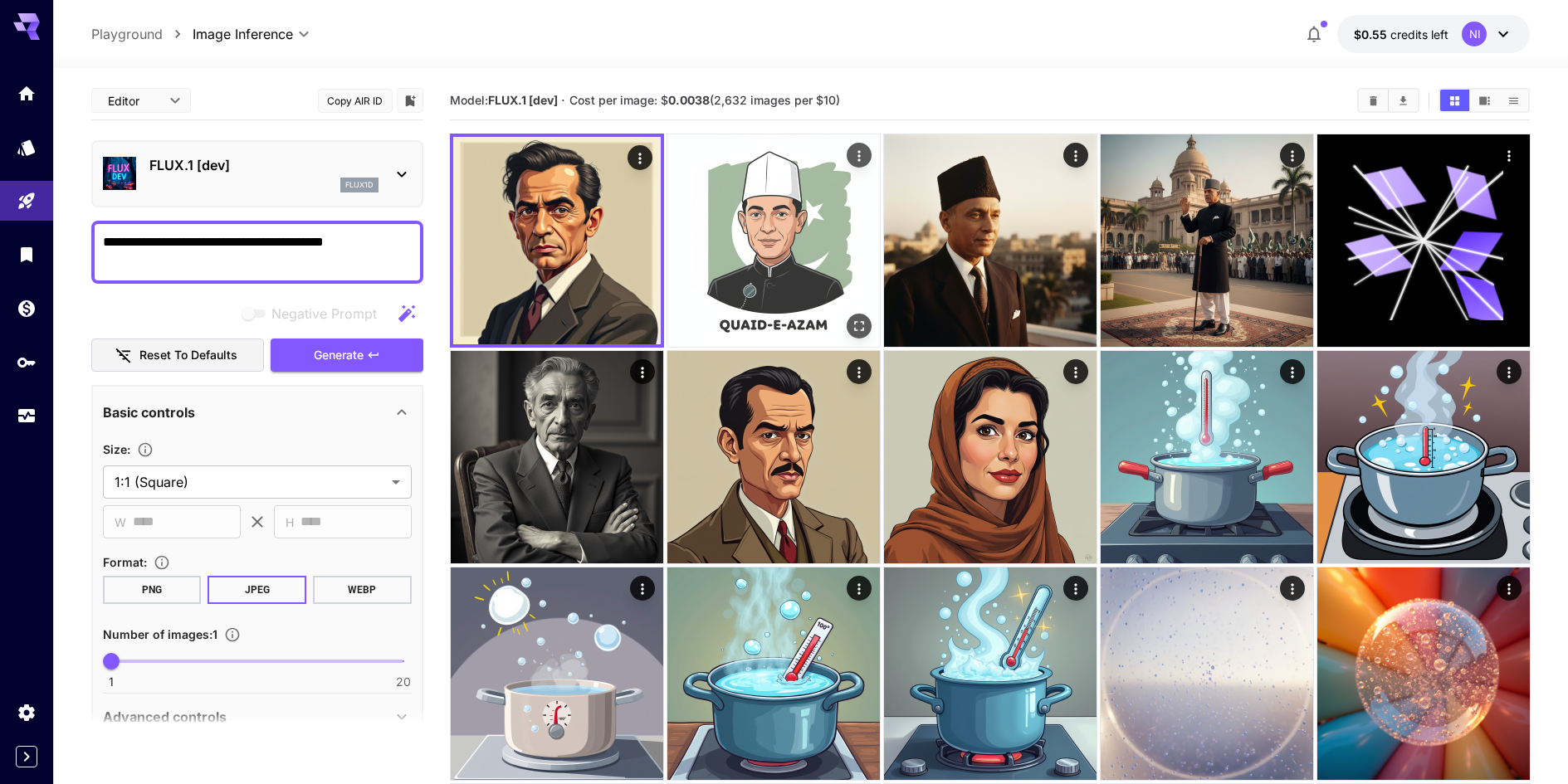
click at [762, 220] on img at bounding box center [774, 241] width 213 height 213
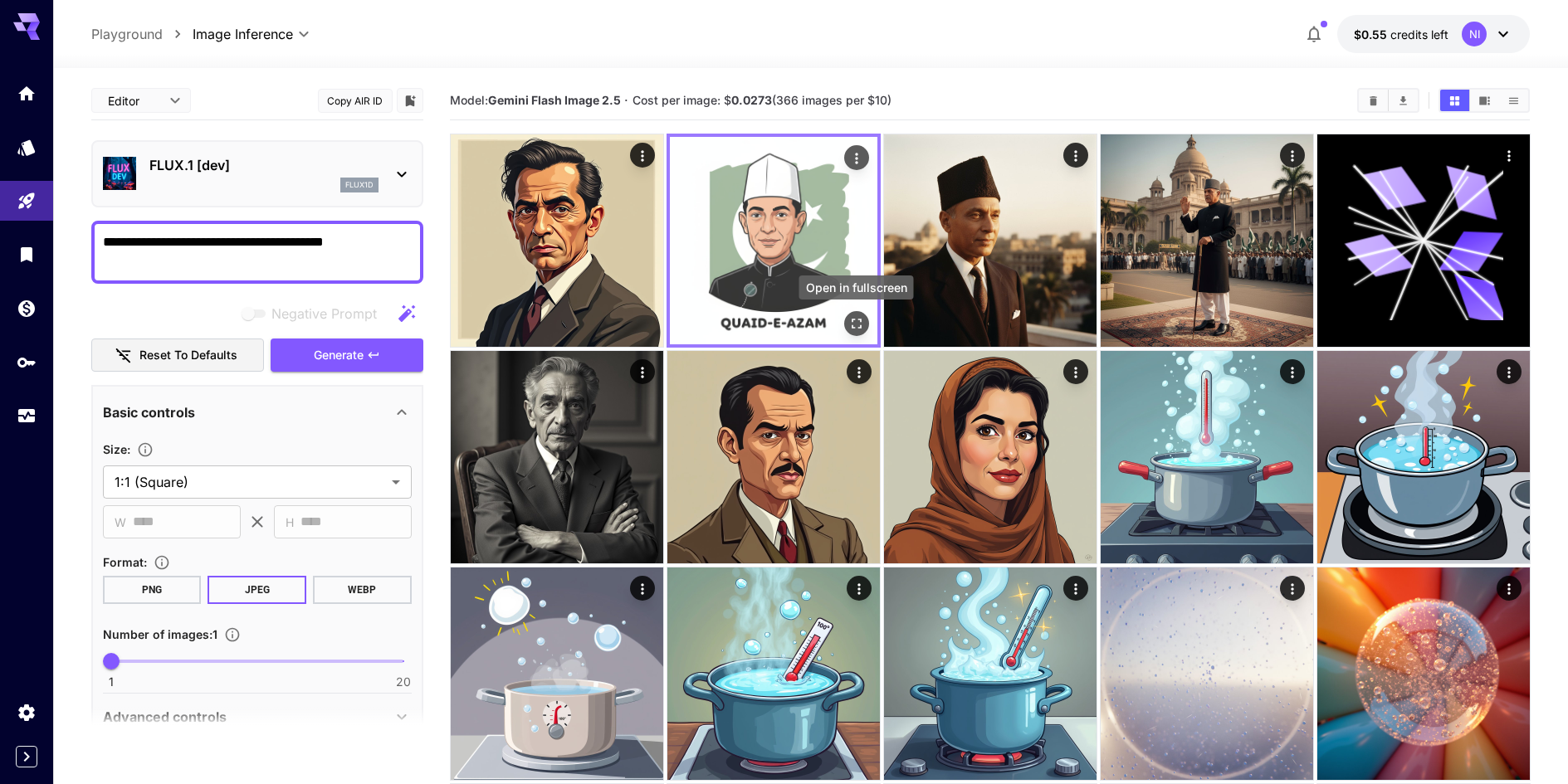
click at [855, 321] on icon "Open in fullscreen" at bounding box center [855, 324] width 17 height 17
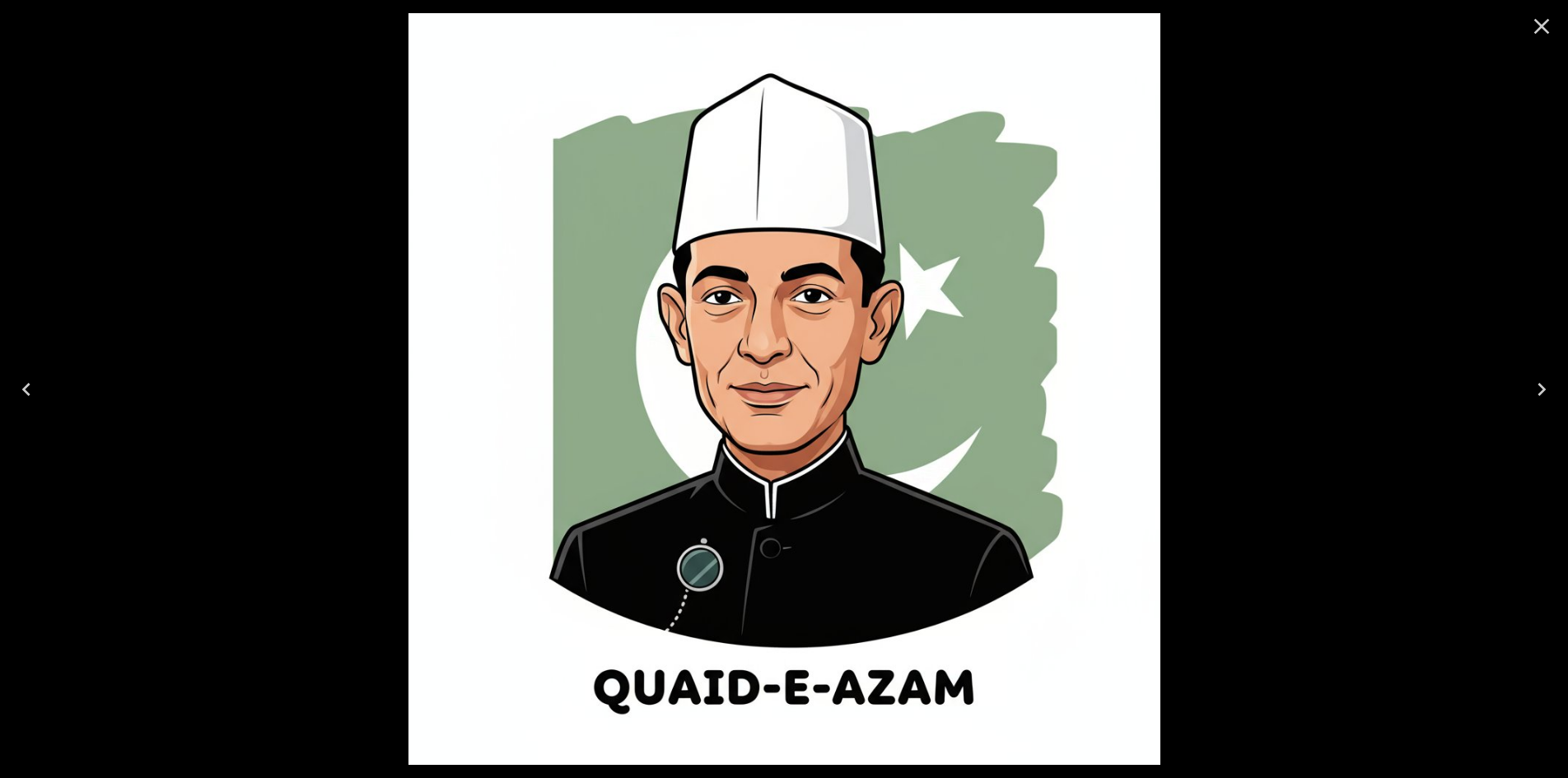
click at [1319, 344] on div at bounding box center [784, 389] width 1568 height 778
click at [1549, 28] on icon "Close" at bounding box center [1541, 26] width 26 height 26
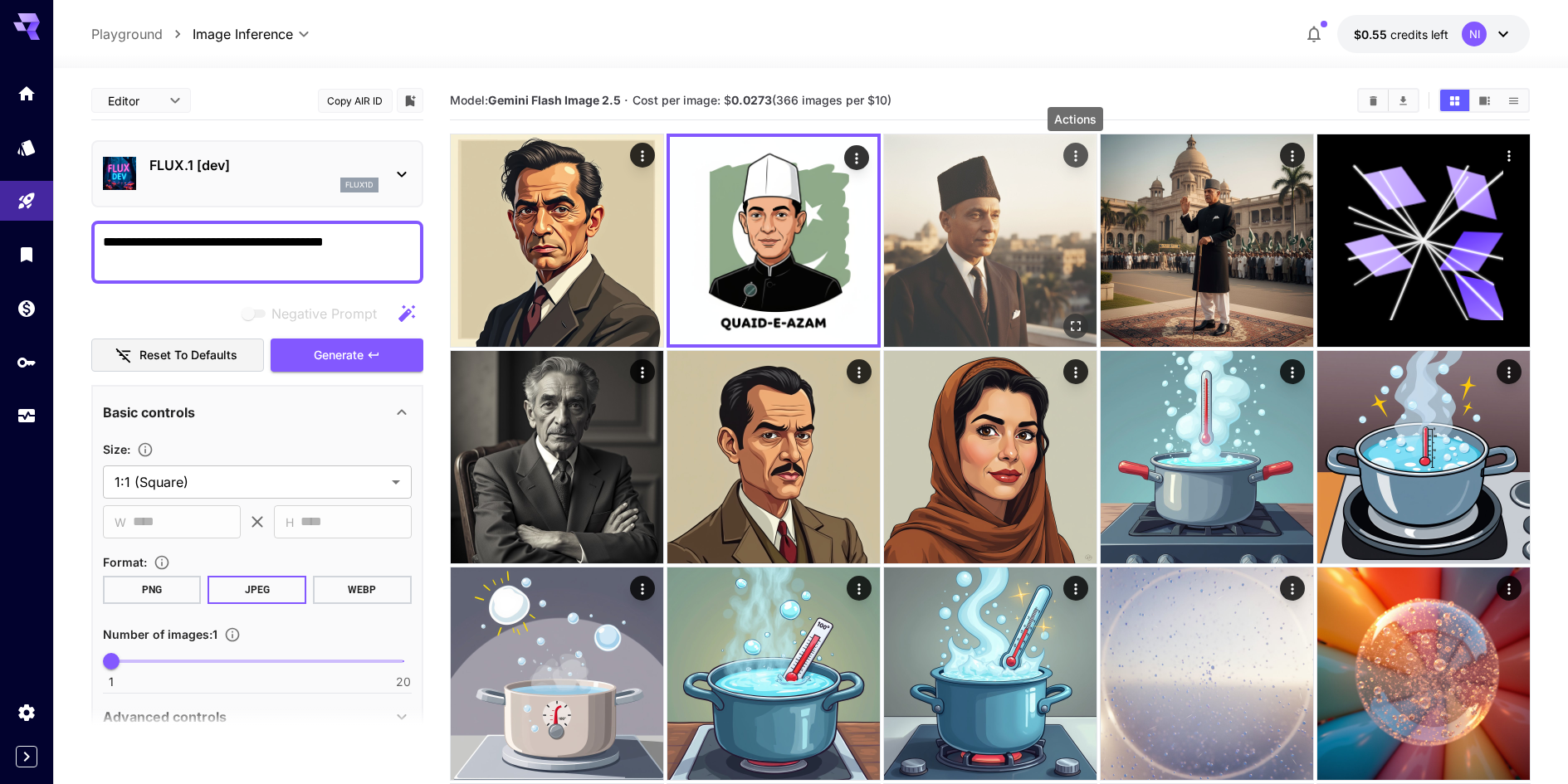
click at [1074, 156] on icon "Actions" at bounding box center [1075, 156] width 3 height 11
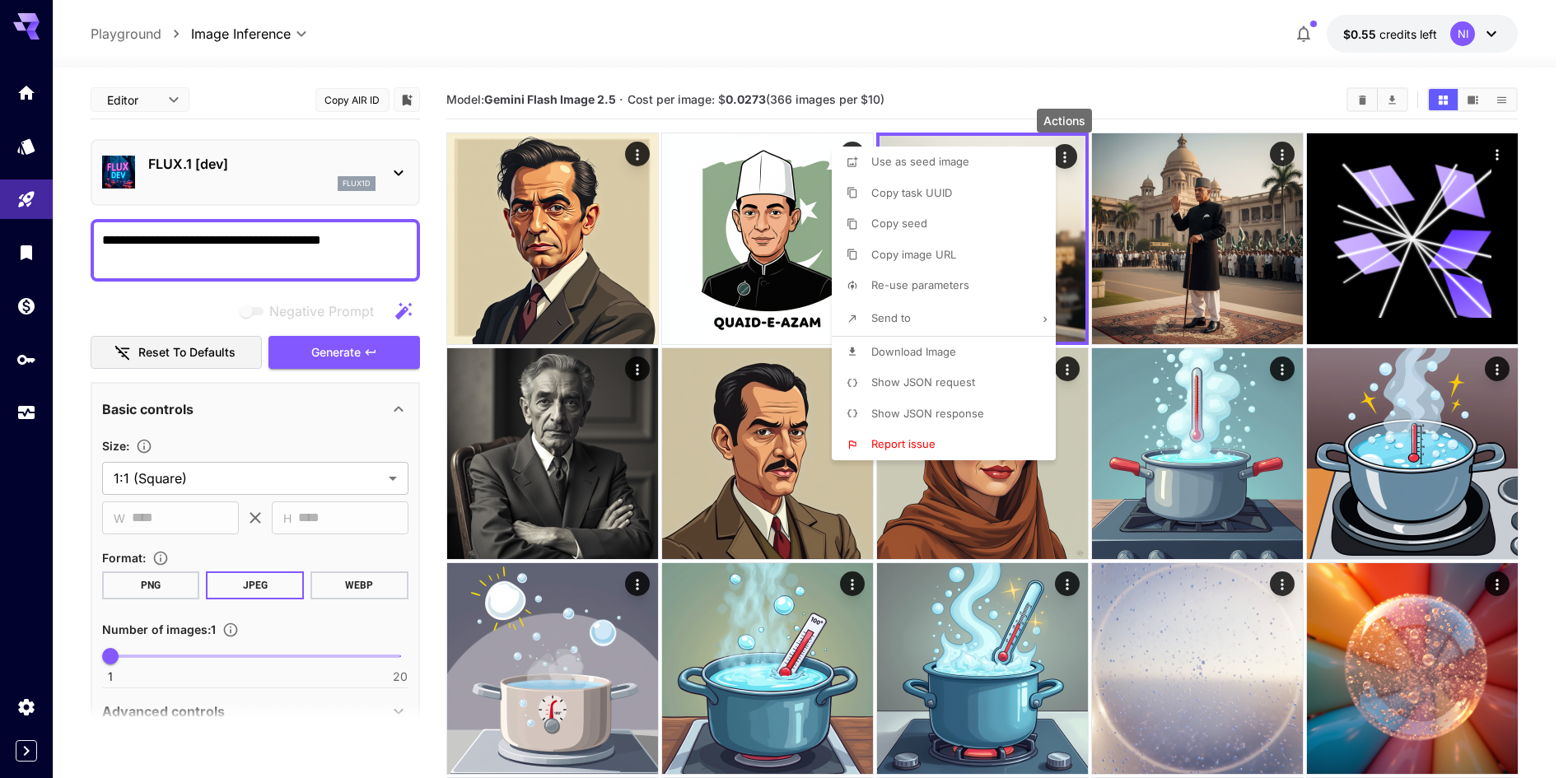
click at [1086, 96] on div at bounding box center [784, 389] width 1568 height 778
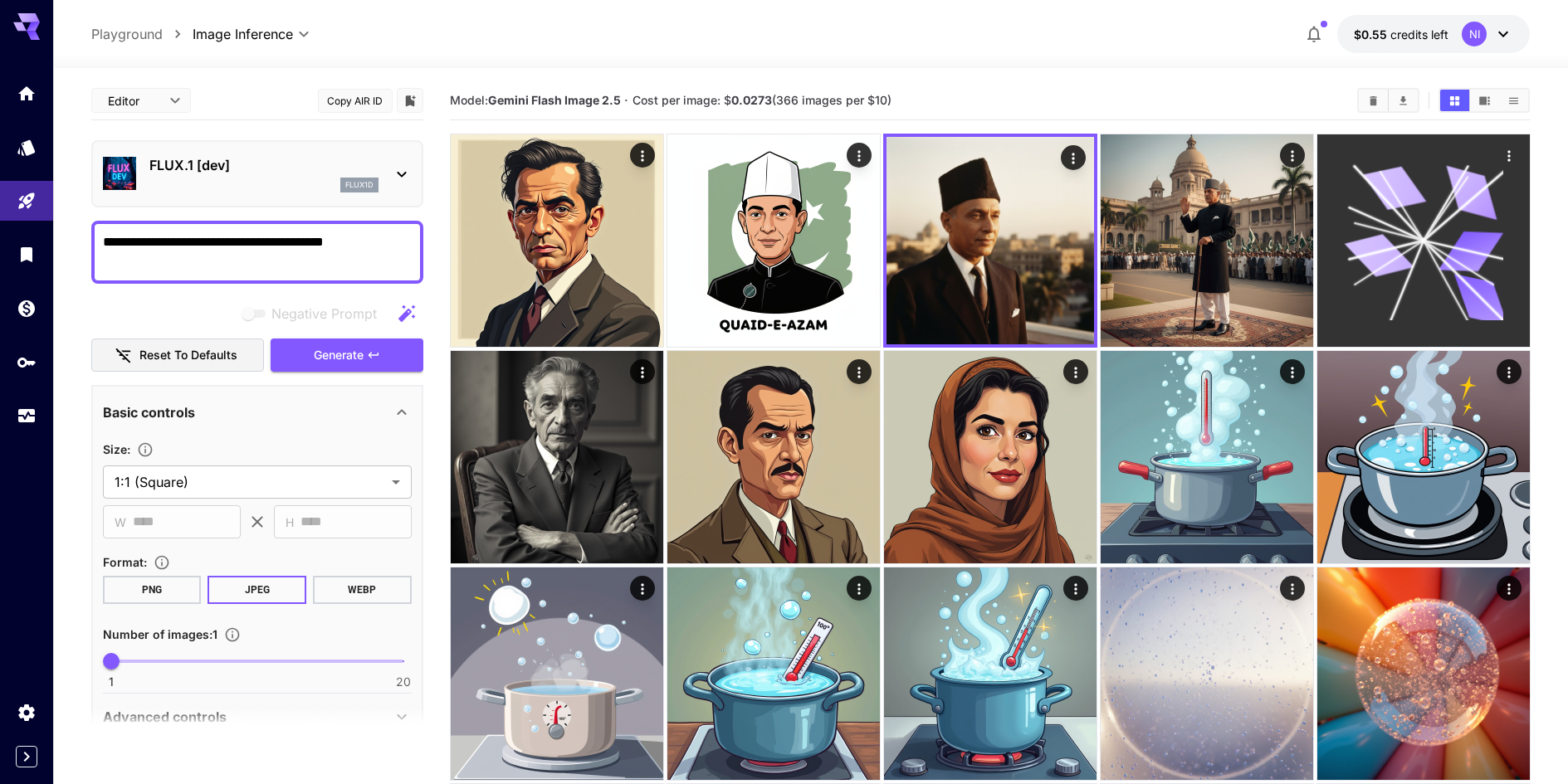
click at [1489, 314] on icon at bounding box center [1480, 299] width 61 height 52
